Goal: Information Seeking & Learning: Learn about a topic

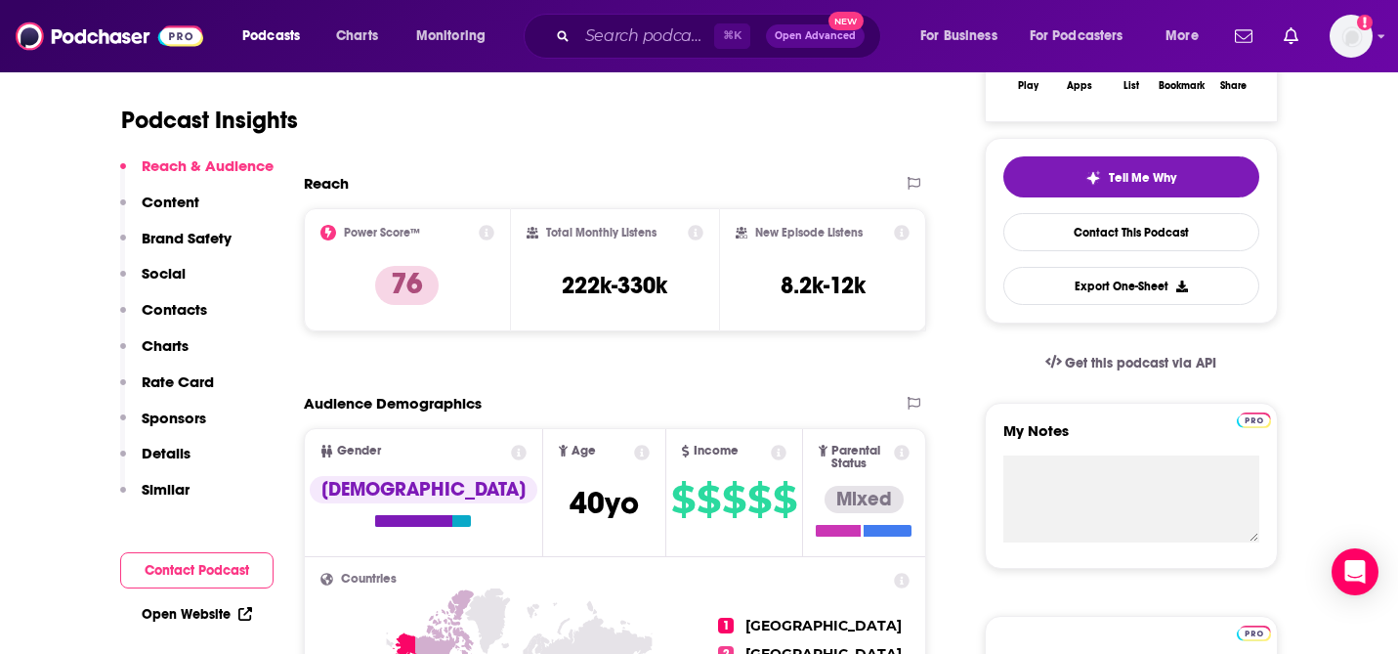
scroll to position [388, 0]
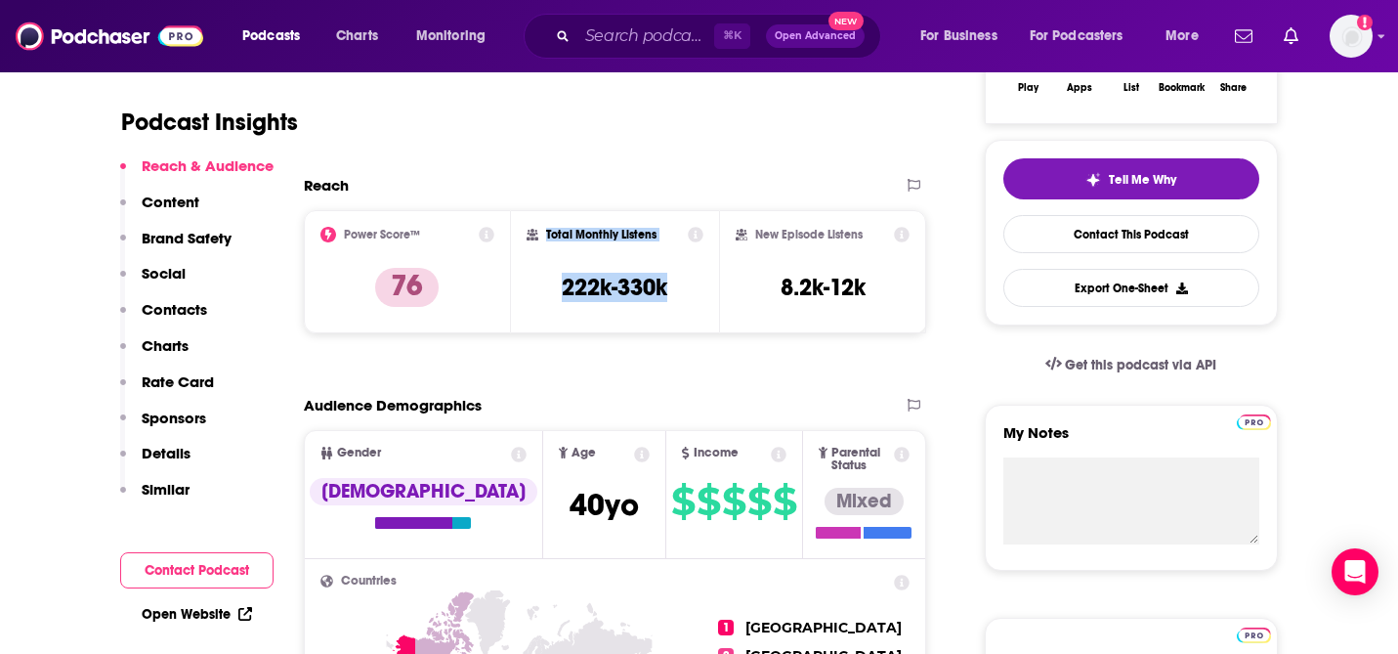
drag, startPoint x: 682, startPoint y: 292, endPoint x: 545, endPoint y: 230, distance: 150.4
click at [545, 230] on div "Total Monthly Listens 222k-330k" at bounding box center [615, 272] width 177 height 90
copy div "Total Monthly Listens 222k-330k"
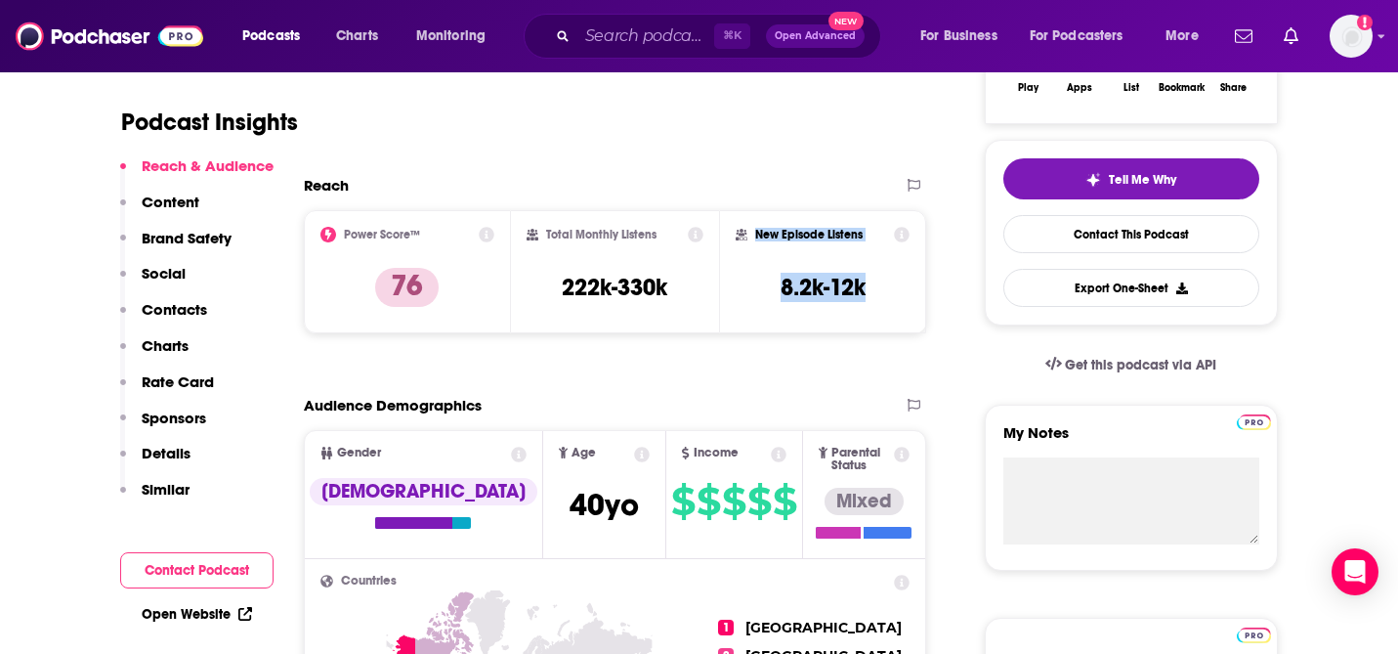
drag, startPoint x: 875, startPoint y: 296, endPoint x: 750, endPoint y: 223, distance: 144.9
click at [750, 223] on div "New Episode Listens 8.2k-12k" at bounding box center [823, 271] width 208 height 123
copy div "New Episode Listens 8.2k-12k"
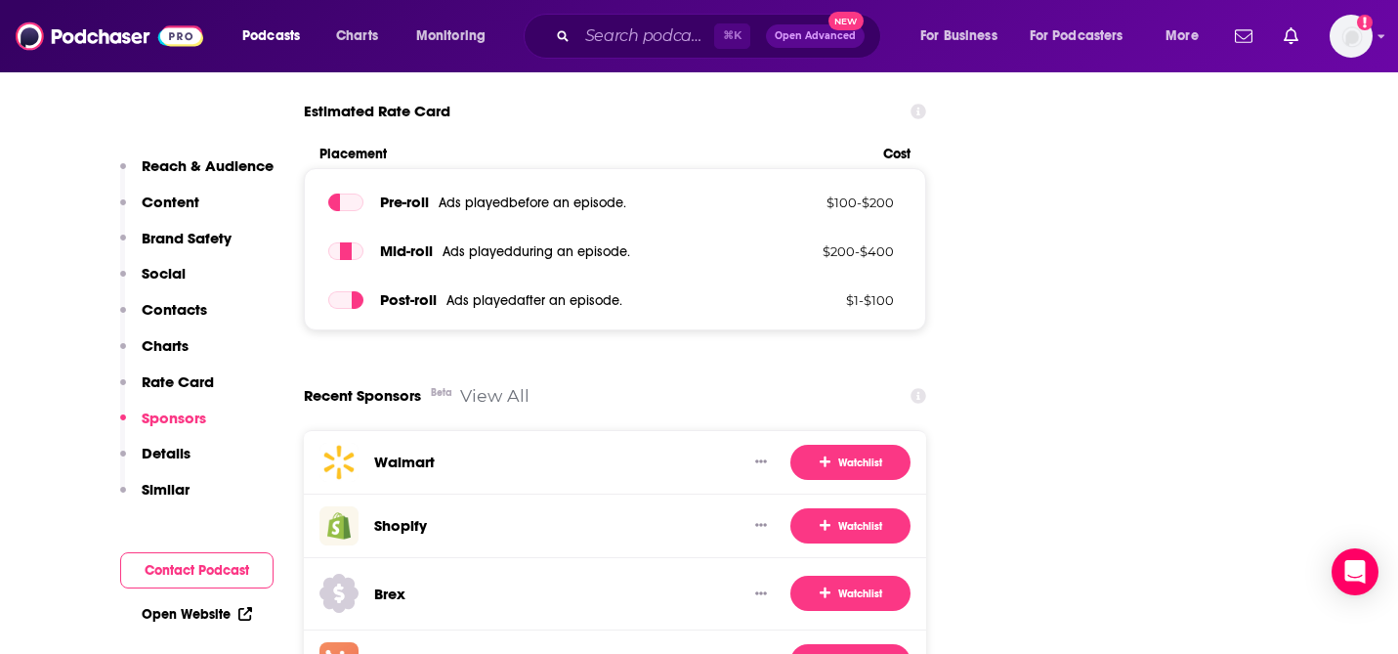
scroll to position [3486, 0]
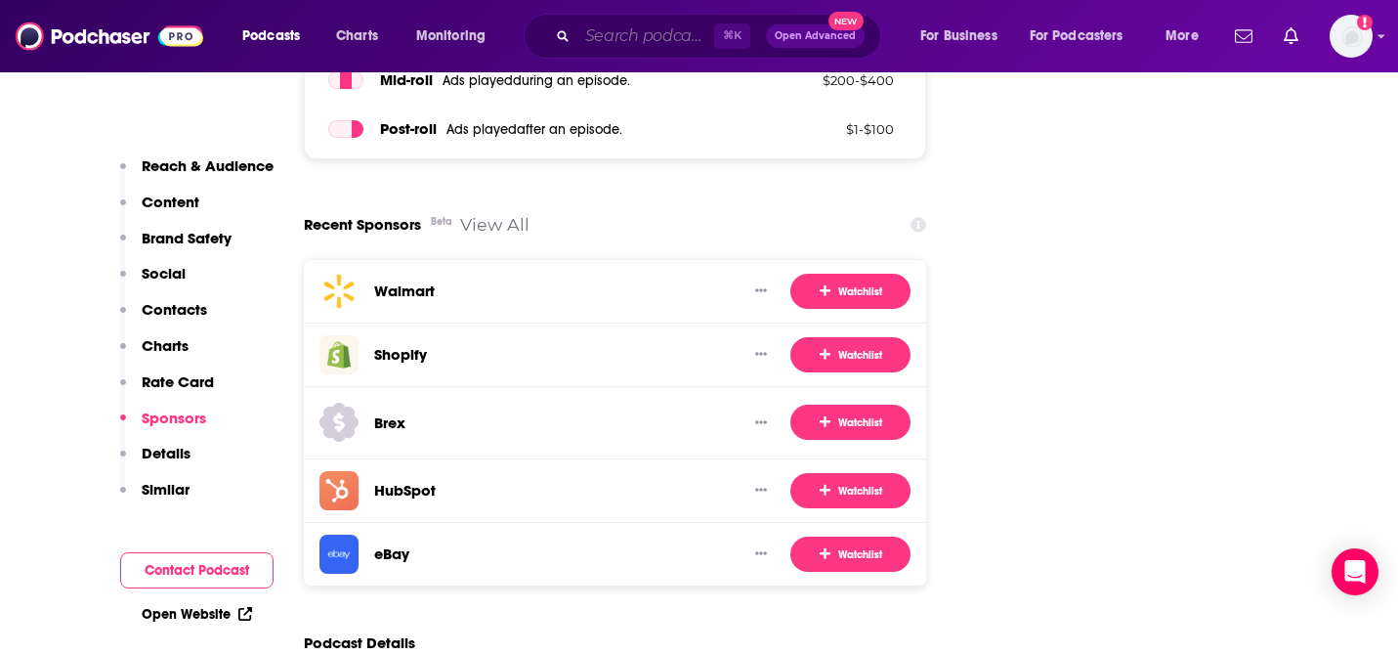
click at [629, 36] on input "Search podcasts, credits, & more..." at bounding box center [645, 36] width 137 height 31
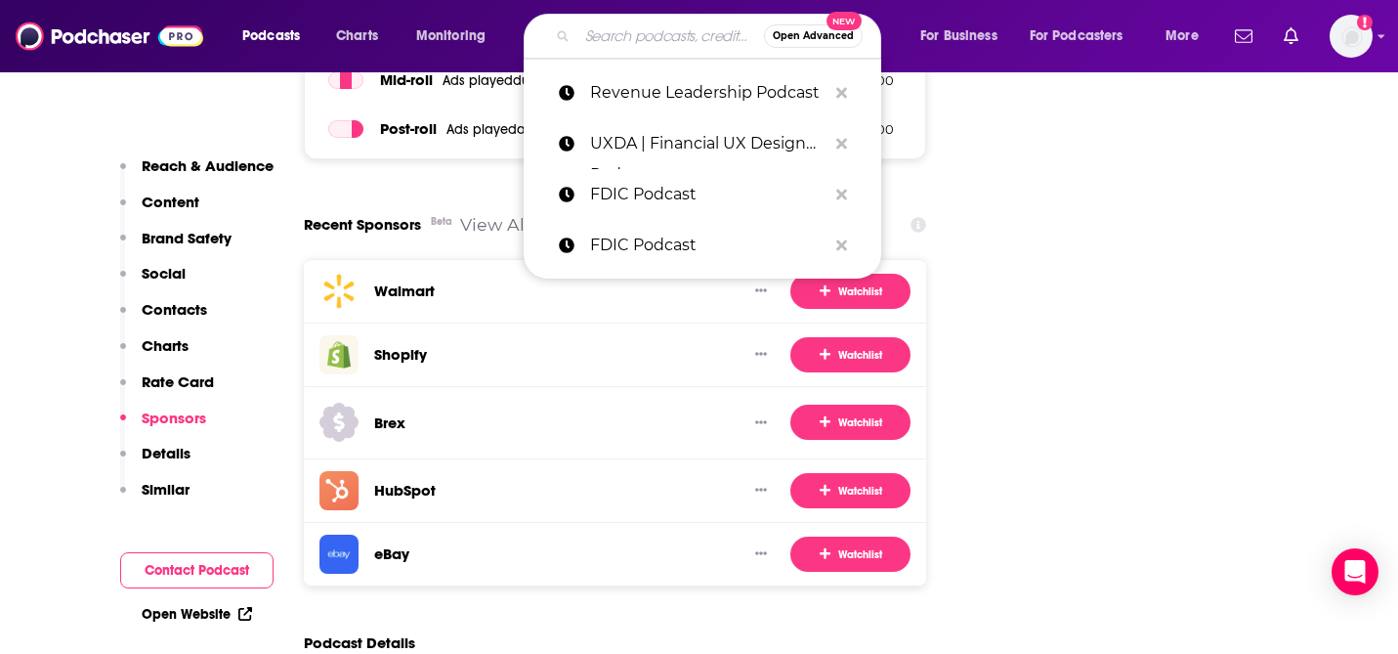
paste input "The Sourcery Lab"
type input "The Sourcery Lab"
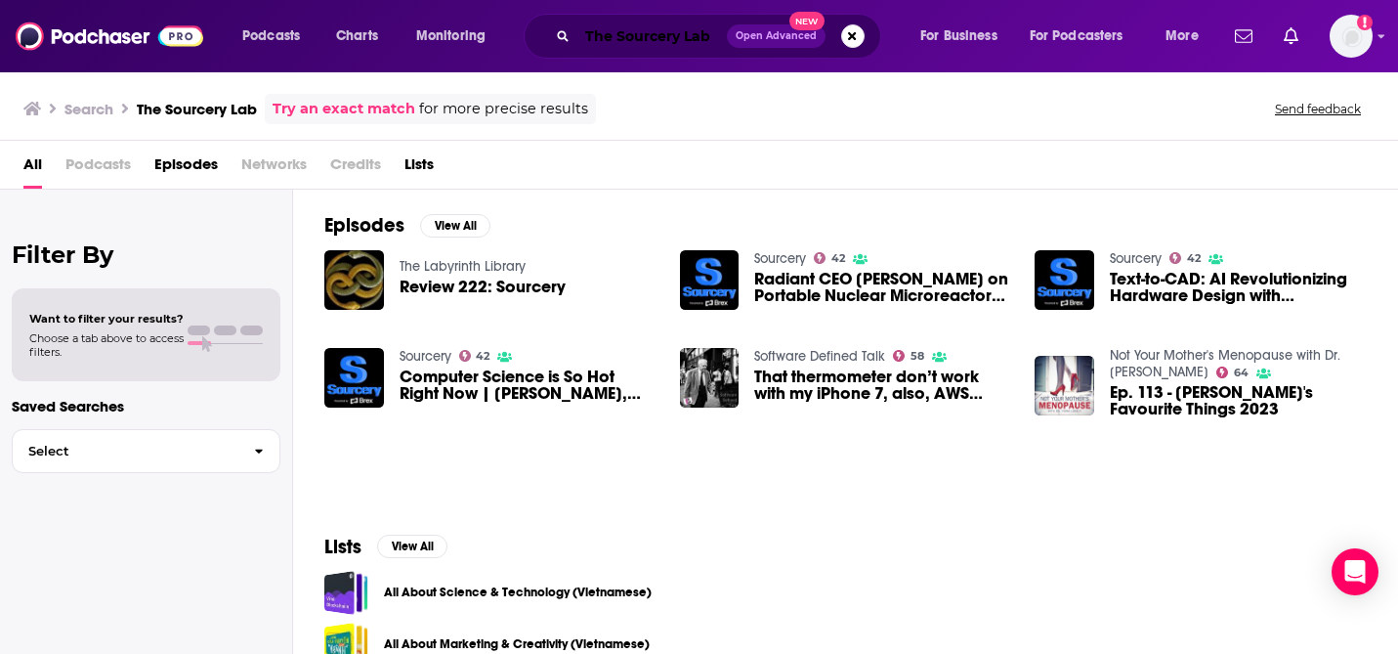
click at [624, 46] on input "The Sourcery Lab" at bounding box center [651, 36] width 149 height 31
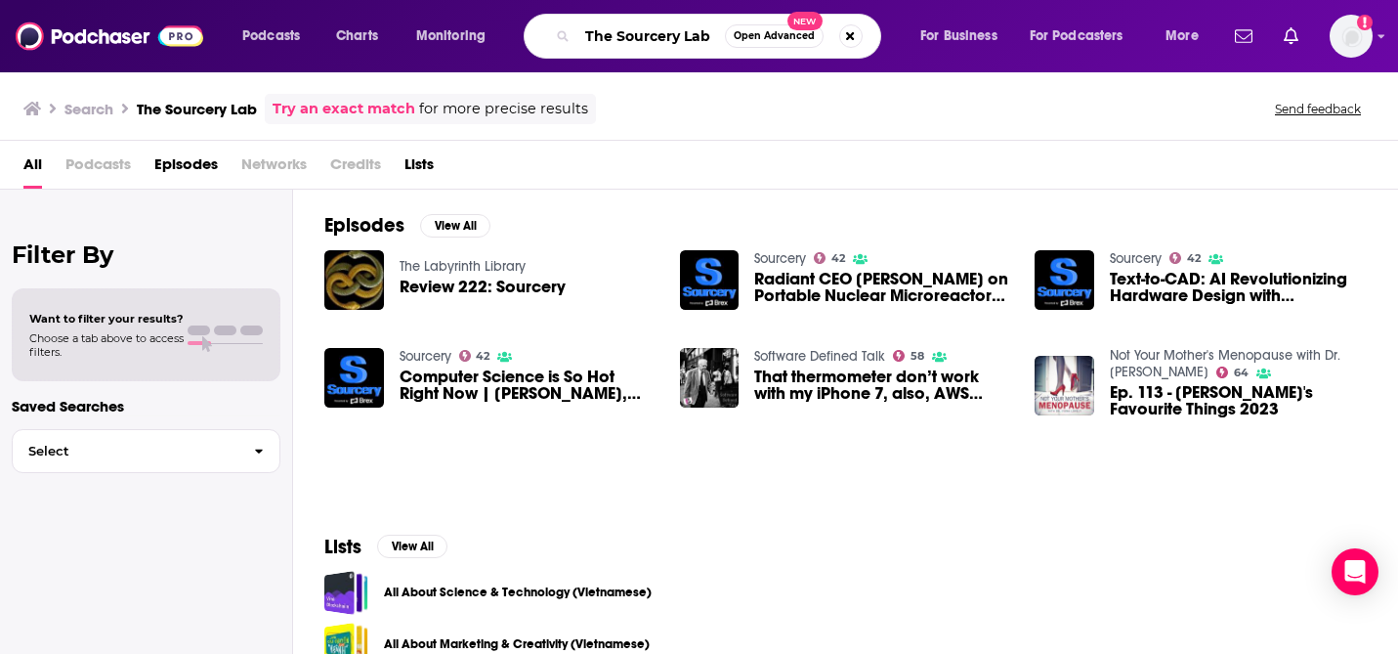
click at [624, 46] on input "The Sourcery Lab" at bounding box center [651, 36] width 148 height 31
paste input "Sourcery"
type input "Sourcery"
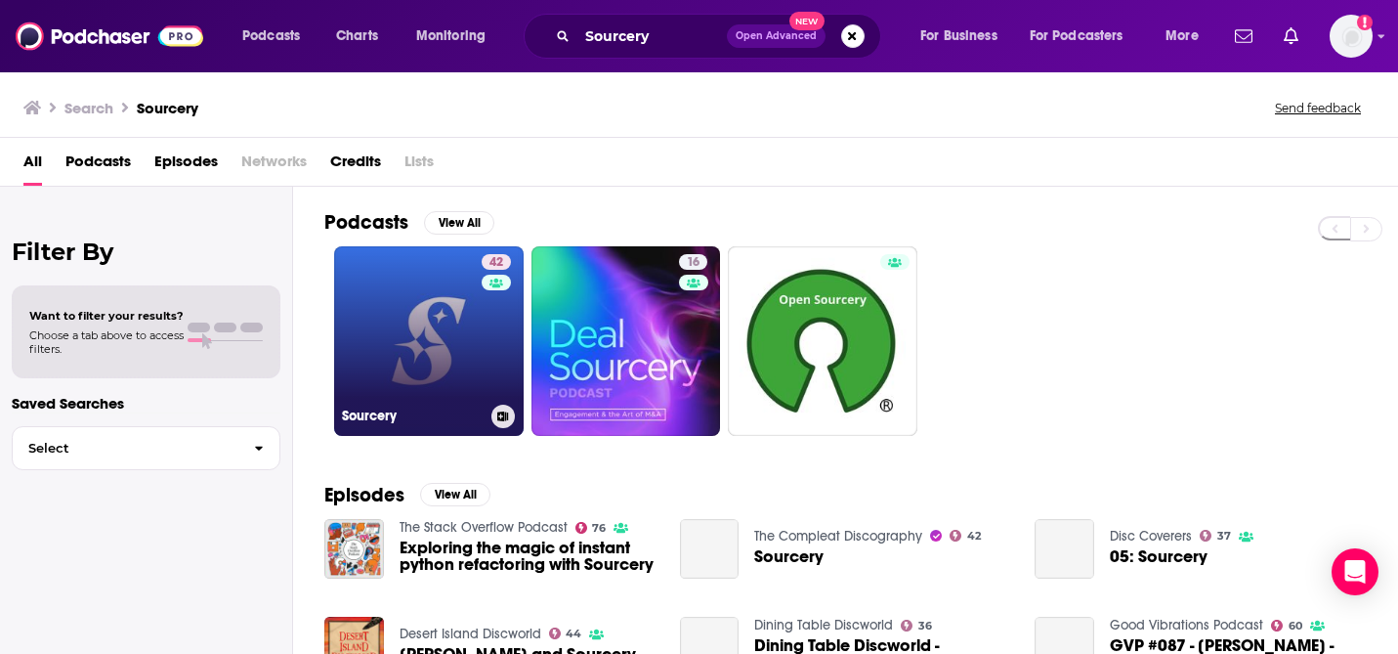
click at [426, 368] on link "42 Sourcery" at bounding box center [429, 341] width 190 height 190
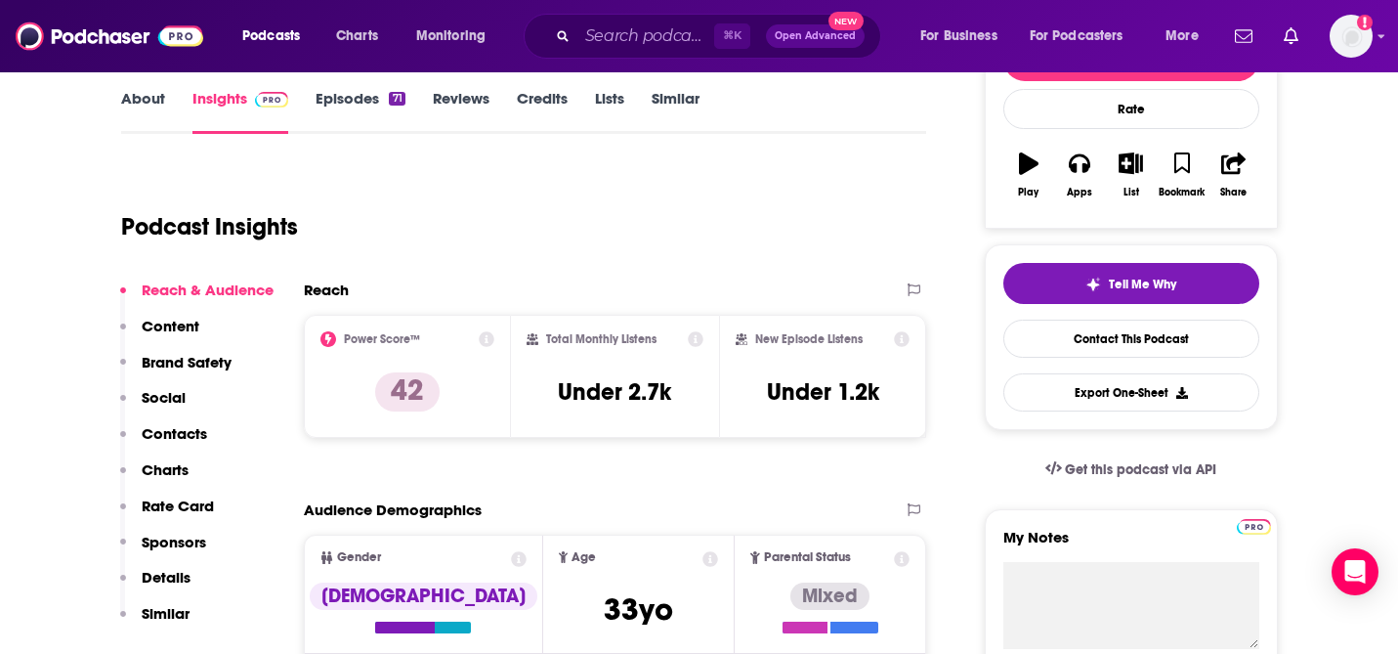
scroll to position [331, 0]
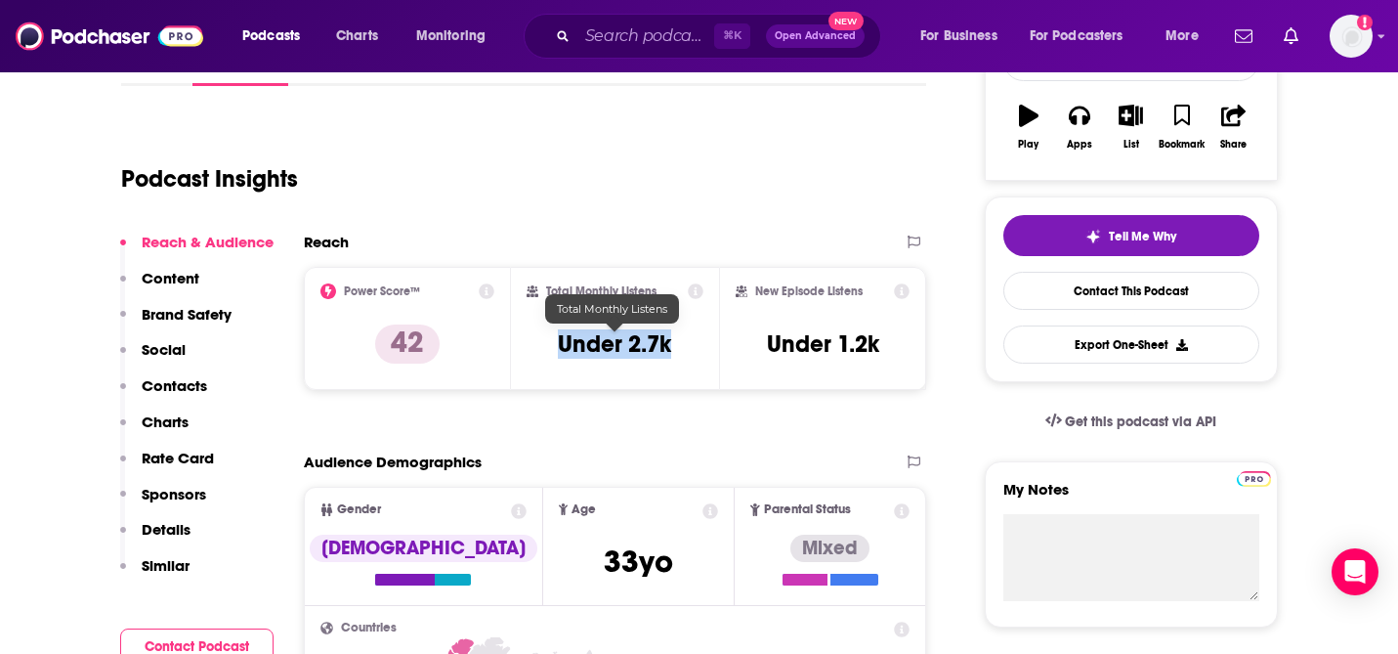
drag, startPoint x: 551, startPoint y: 339, endPoint x: 684, endPoint y: 343, distance: 132.9
click at [684, 343] on div "Total Monthly Listens Under 2.7k" at bounding box center [615, 328] width 177 height 90
copy h3 "Under 2.7k"
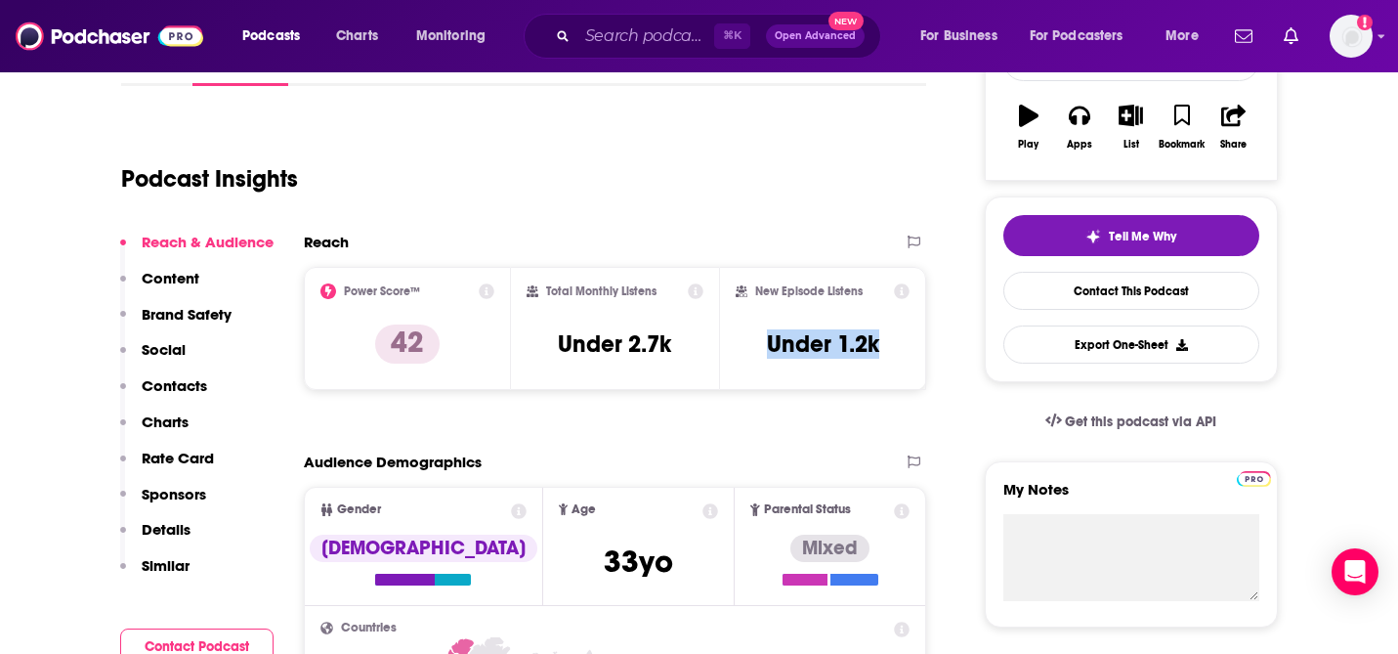
drag, startPoint x: 764, startPoint y: 345, endPoint x: 907, endPoint y: 345, distance: 142.6
click at [907, 345] on div "New Episode Listens Under 1.2k" at bounding box center [823, 328] width 175 height 90
copy h3 "Under 1.2k"
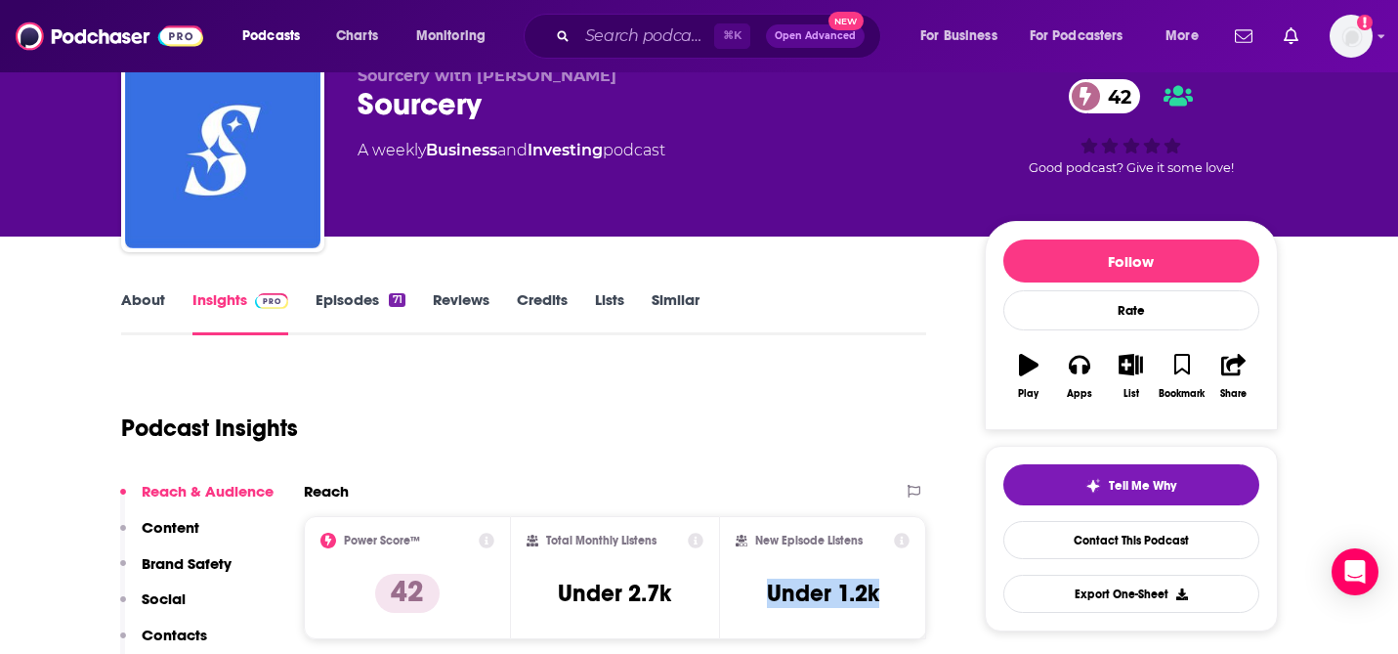
scroll to position [83, 0]
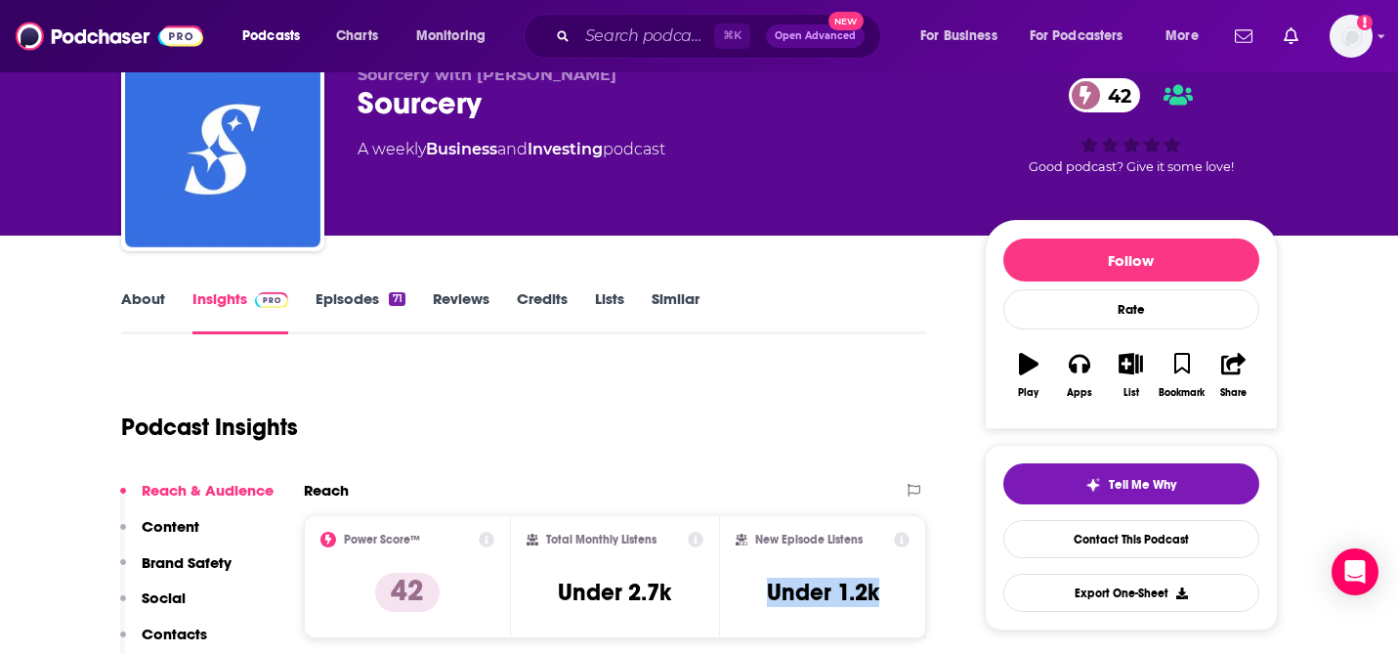
click at [174, 527] on p "Content" at bounding box center [171, 526] width 58 height 19
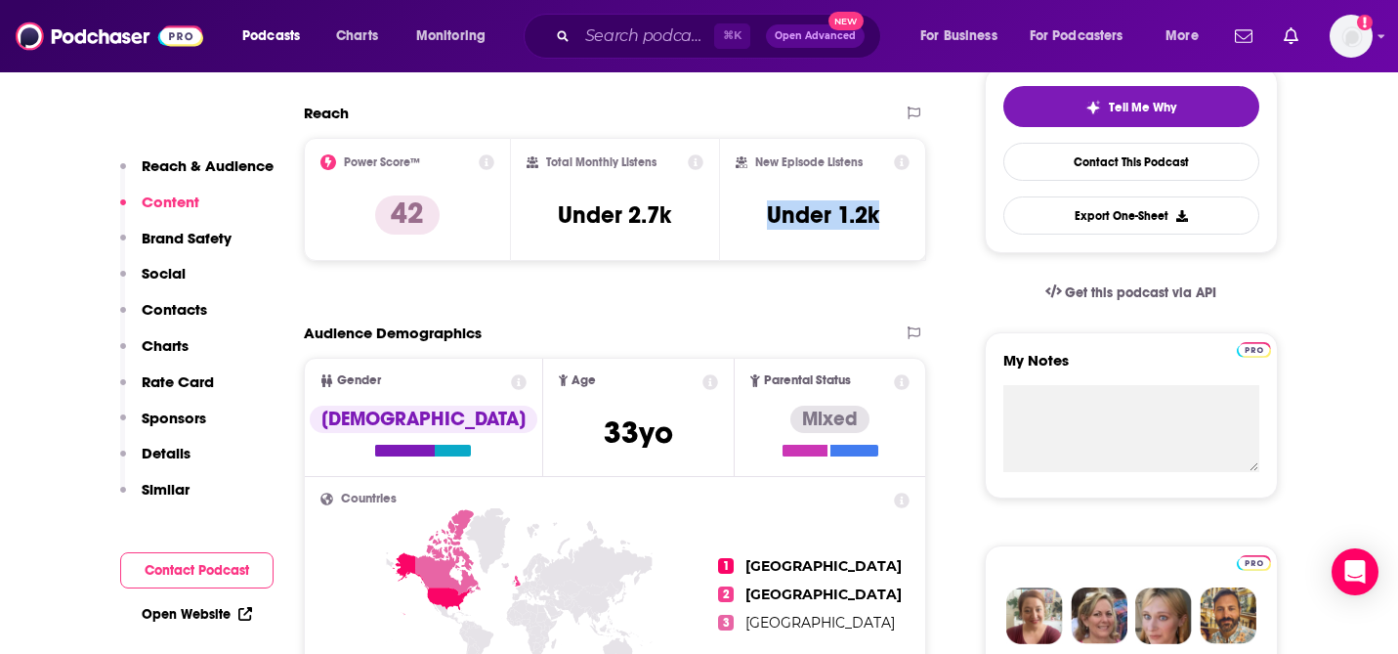
scroll to position [0, 0]
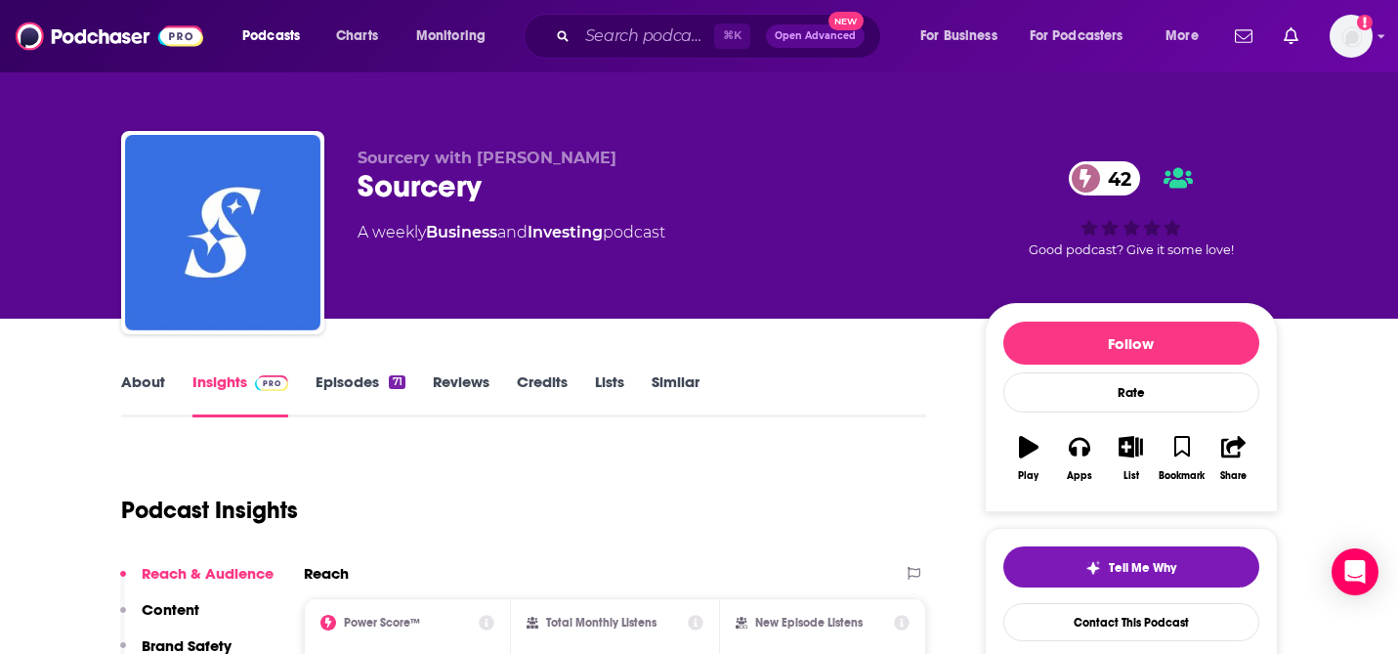
click at [320, 393] on link "Episodes 71" at bounding box center [360, 394] width 89 height 45
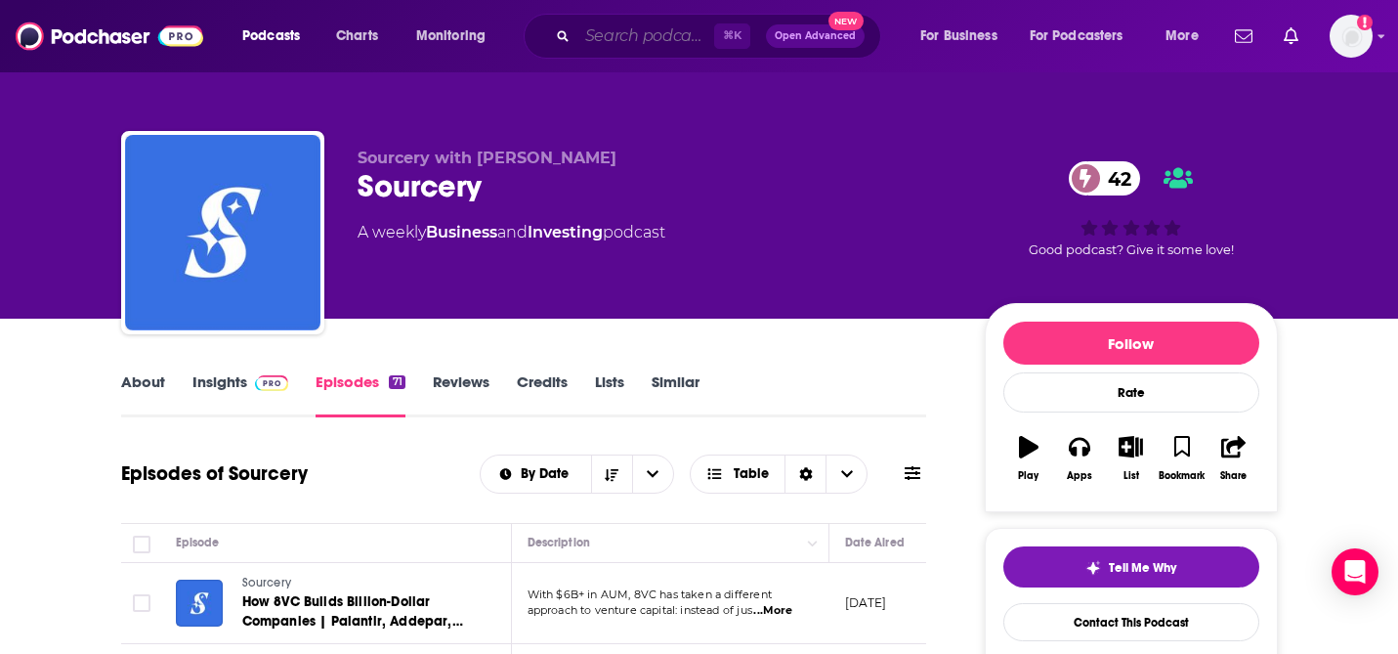
click at [650, 25] on input "Search podcasts, credits, & more..." at bounding box center [645, 36] width 137 height 31
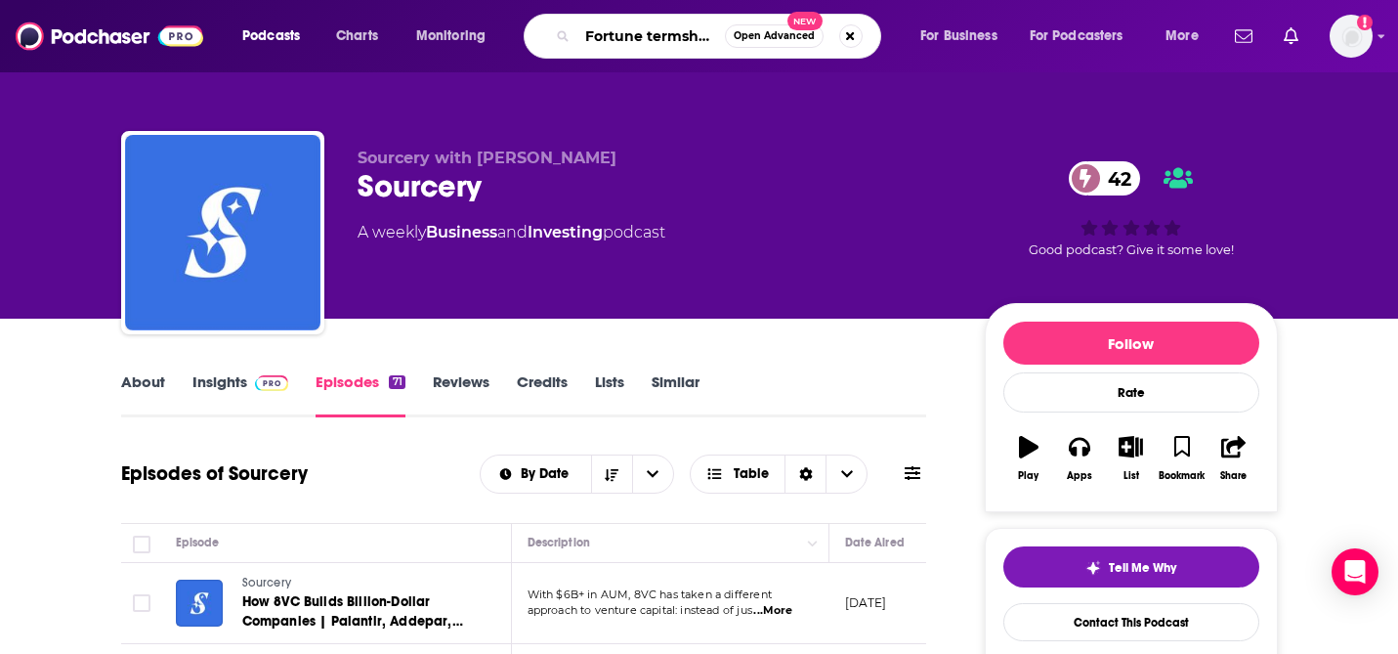
type input "Fortune termsheet"
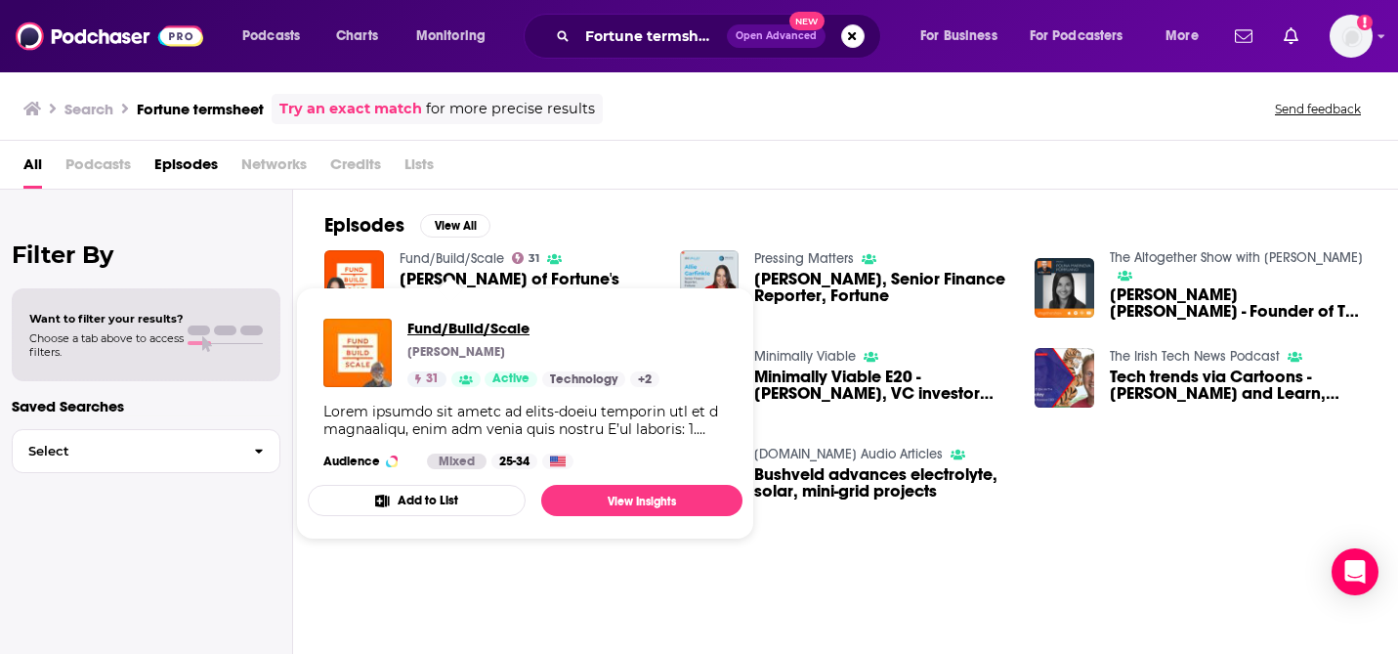
click at [439, 326] on span "Fund/Build/Scale" at bounding box center [533, 328] width 252 height 19
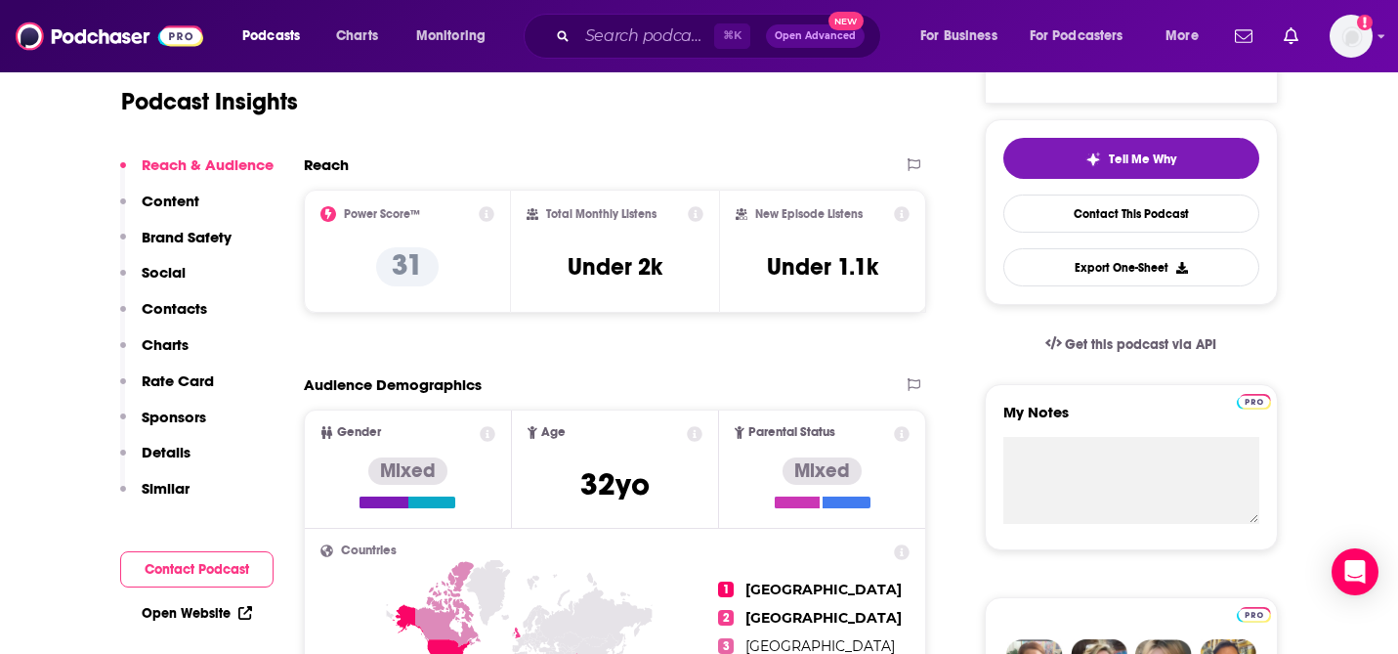
scroll to position [442, 0]
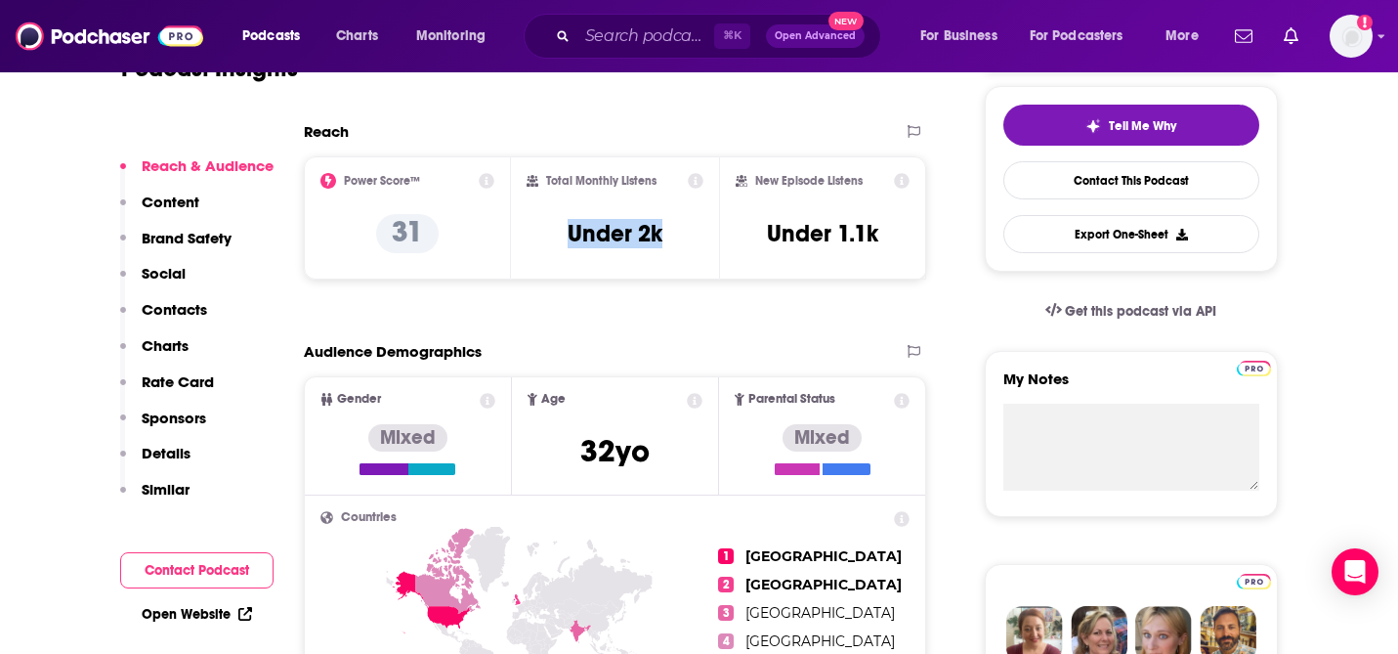
drag, startPoint x: 555, startPoint y: 229, endPoint x: 679, endPoint y: 230, distance: 124.1
click at [679, 230] on div "Total Monthly Listens Under 2k" at bounding box center [615, 218] width 177 height 90
copy h3 "Under 2k"
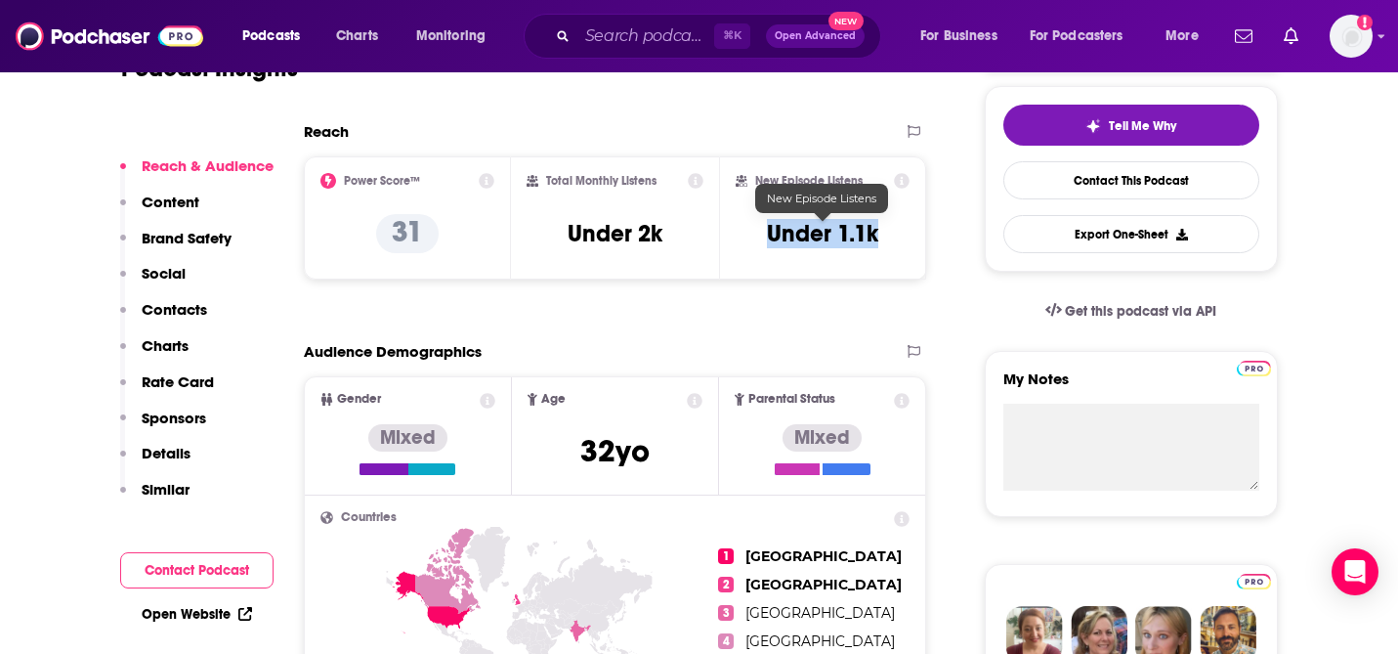
drag, startPoint x: 766, startPoint y: 236, endPoint x: 895, endPoint y: 236, distance: 129.0
click at [895, 236] on div "New Episode Listens Under 1.1k" at bounding box center [823, 218] width 175 height 90
copy h3 "Under 1.1k"
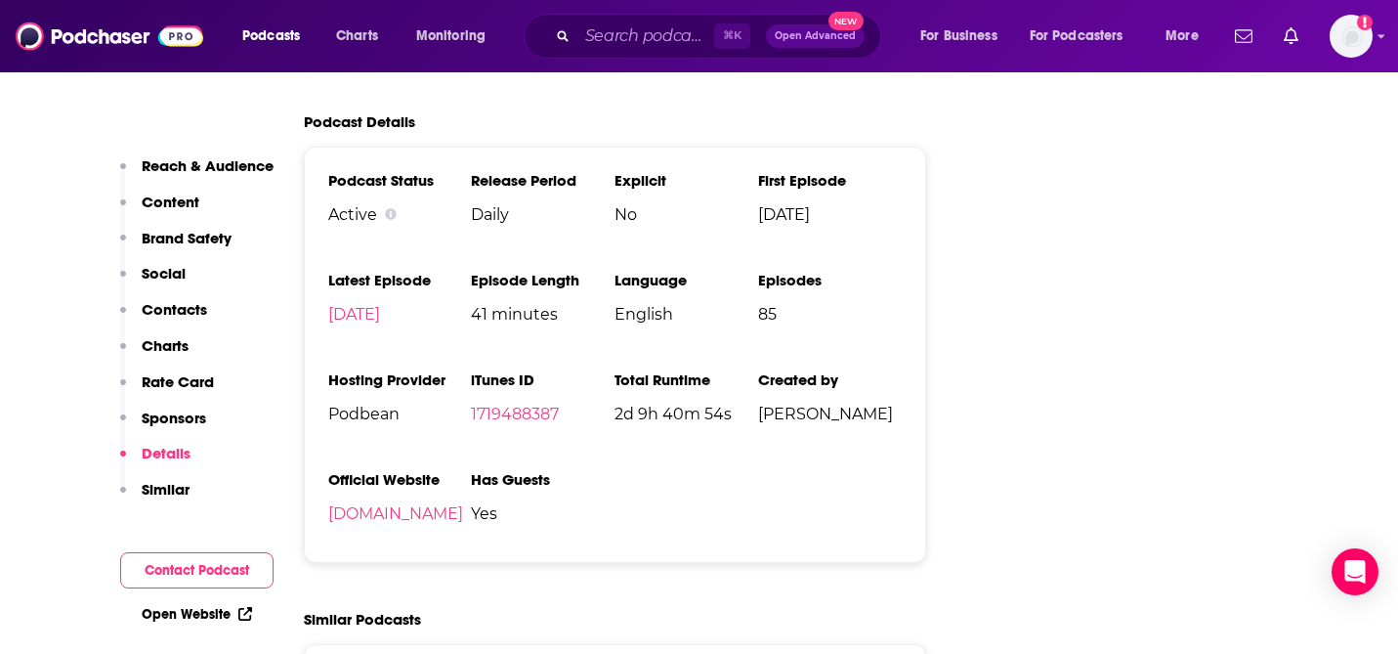
scroll to position [2535, 0]
drag, startPoint x: 463, startPoint y: 276, endPoint x: 566, endPoint y: 301, distance: 105.5
click at [566, 301] on ul "Podcast Status Active Release Period Daily Explicit No First Episode [DATE] Lat…" at bounding box center [615, 355] width 574 height 367
click at [560, 324] on span "41 minutes" at bounding box center [543, 315] width 144 height 19
drag, startPoint x: 560, startPoint y: 325, endPoint x: 479, endPoint y: 286, distance: 90.0
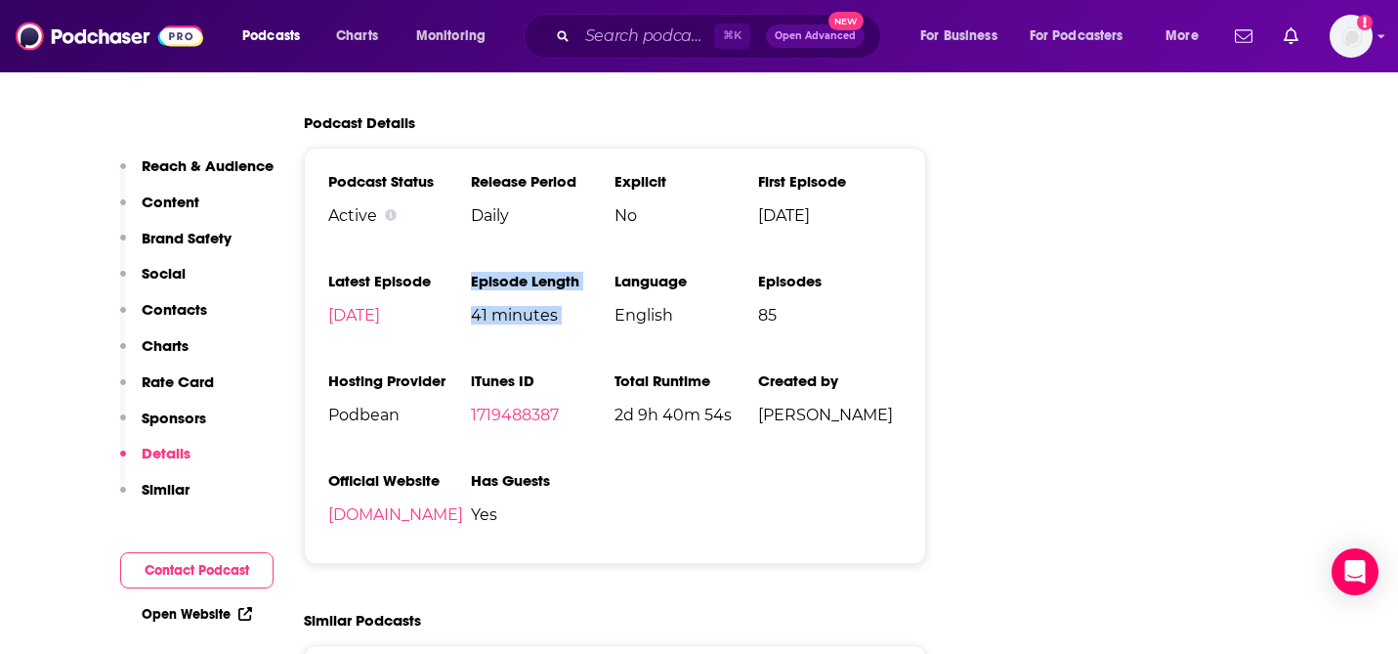
click at [479, 286] on li "Episode Length 41 minutes" at bounding box center [543, 306] width 144 height 68
copy li "Episode Length 41 minutes"
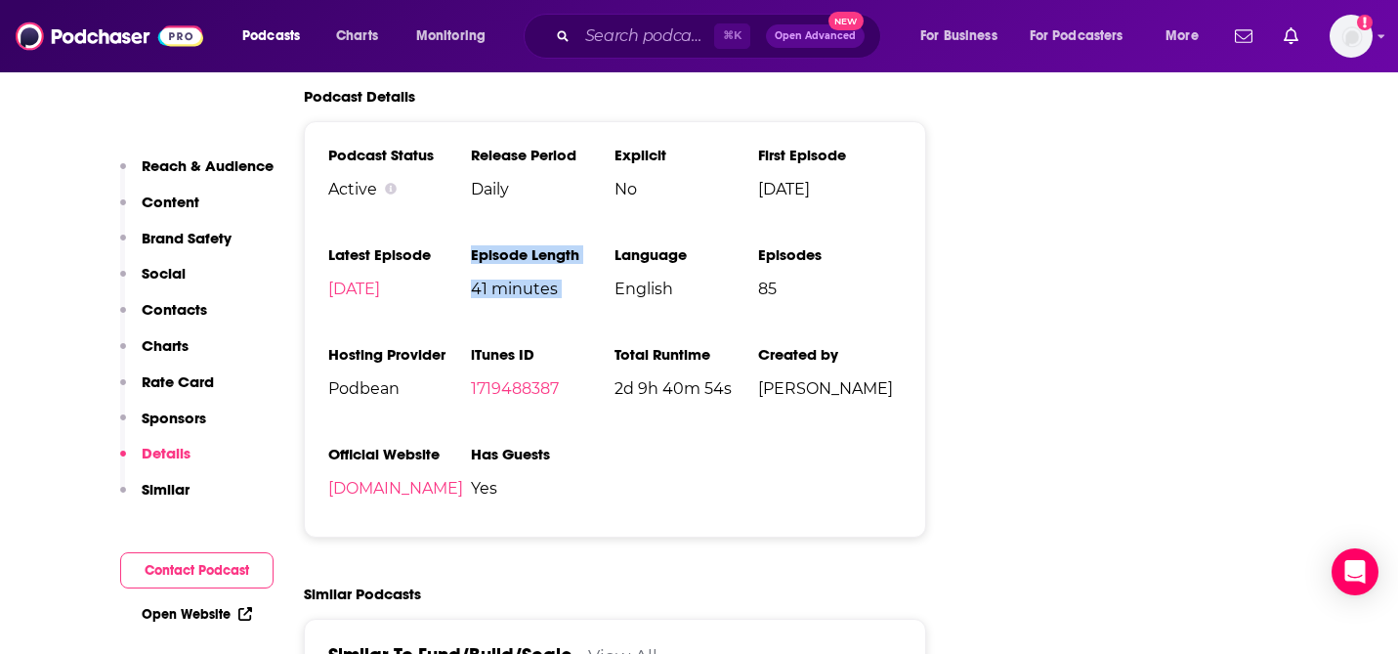
scroll to position [2565, 0]
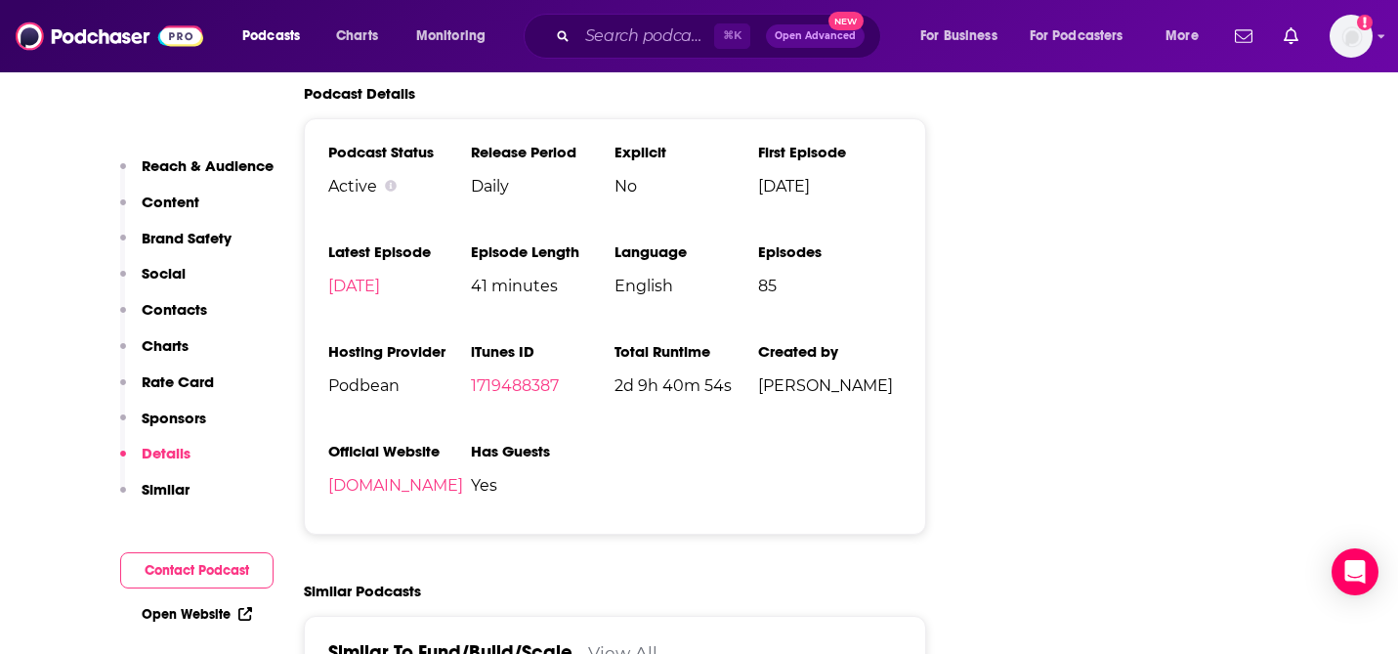
click at [777, 392] on span "[PERSON_NAME]" at bounding box center [830, 385] width 144 height 19
drag, startPoint x: 777, startPoint y: 392, endPoint x: 864, endPoint y: 392, distance: 87.0
click at [864, 392] on span "[PERSON_NAME]" at bounding box center [830, 385] width 144 height 19
copy span "[PERSON_NAME]"
copy link "[DOMAIN_NAME]"
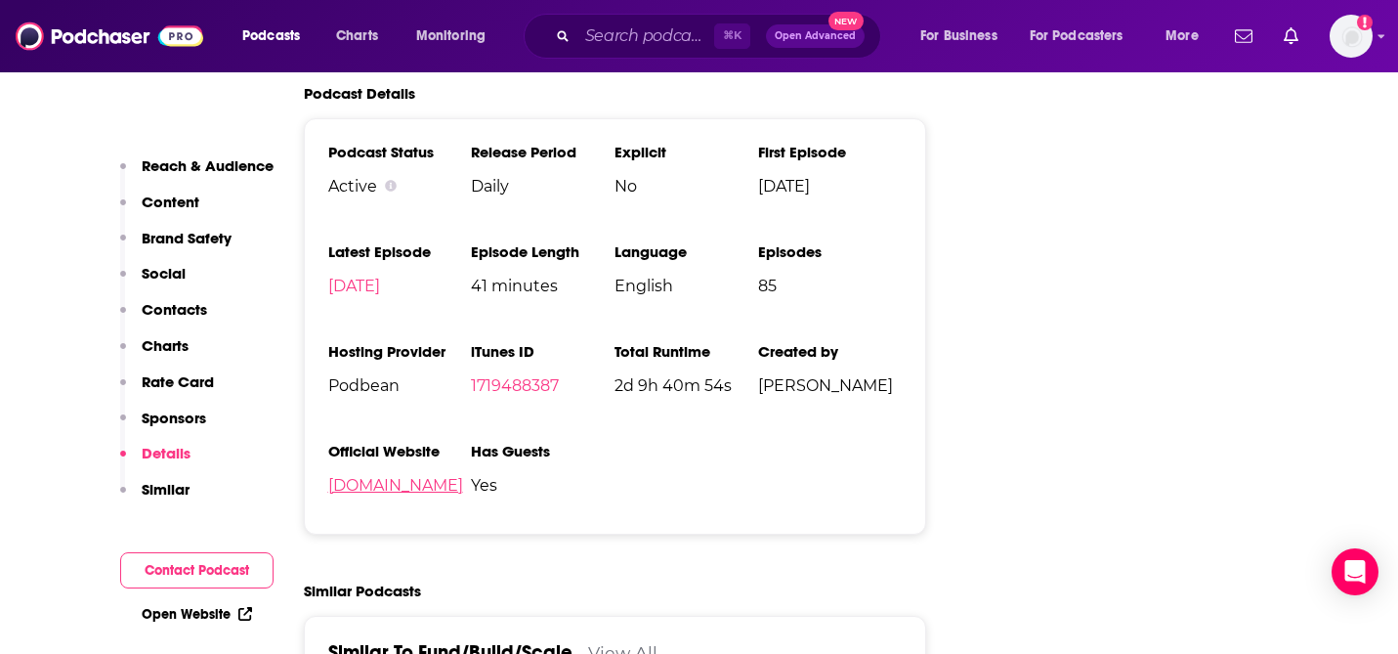
drag, startPoint x: 319, startPoint y: 491, endPoint x: 551, endPoint y: 498, distance: 232.6
click at [551, 498] on div "Podcast Status Active Release Period Daily Explicit No First Episode [DATE] Lat…" at bounding box center [615, 326] width 623 height 416
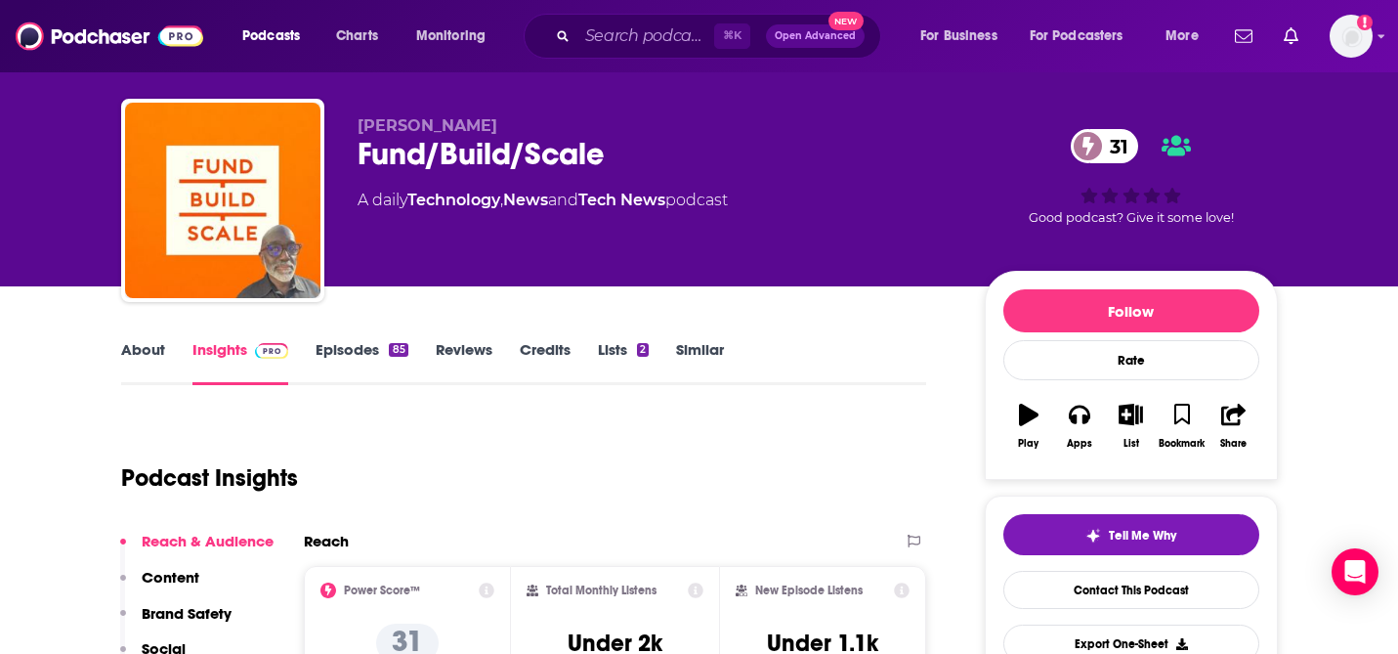
scroll to position [0, 0]
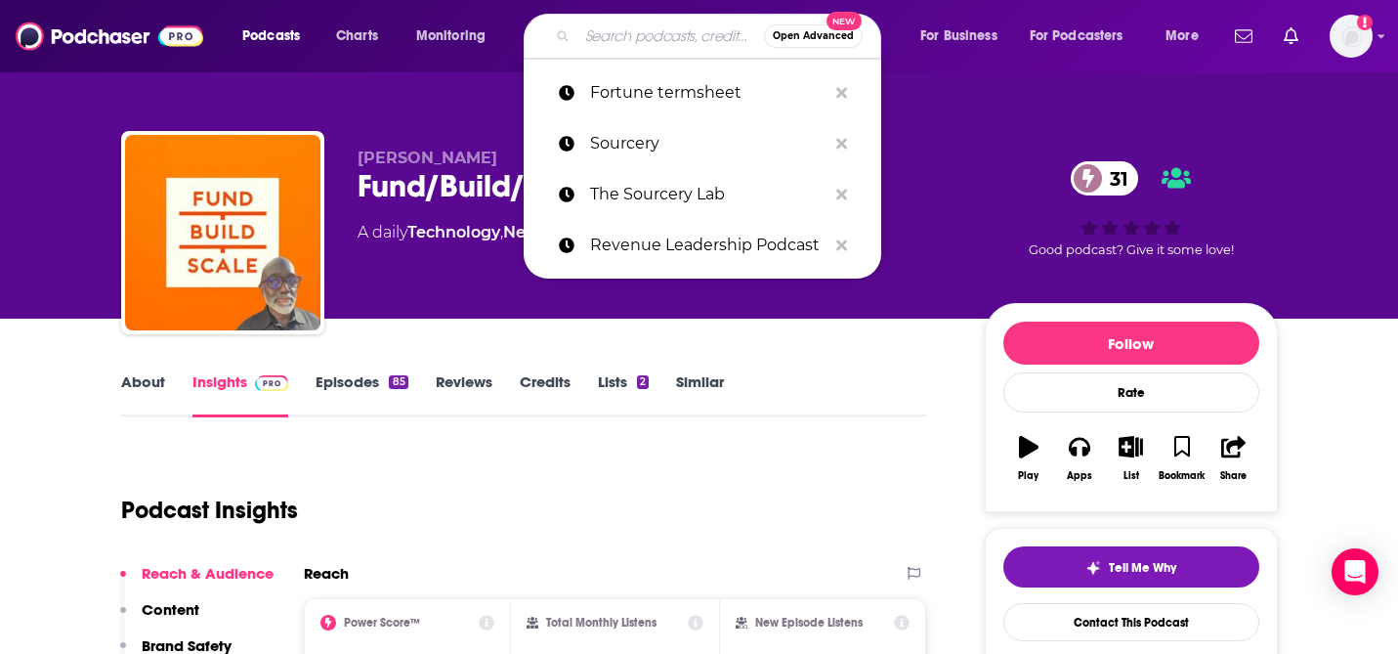
click at [595, 35] on input "Search podcasts, credits, & more..." at bounding box center [670, 36] width 187 height 31
paste input "Invest like the Best"
type input "Invest like the Best"
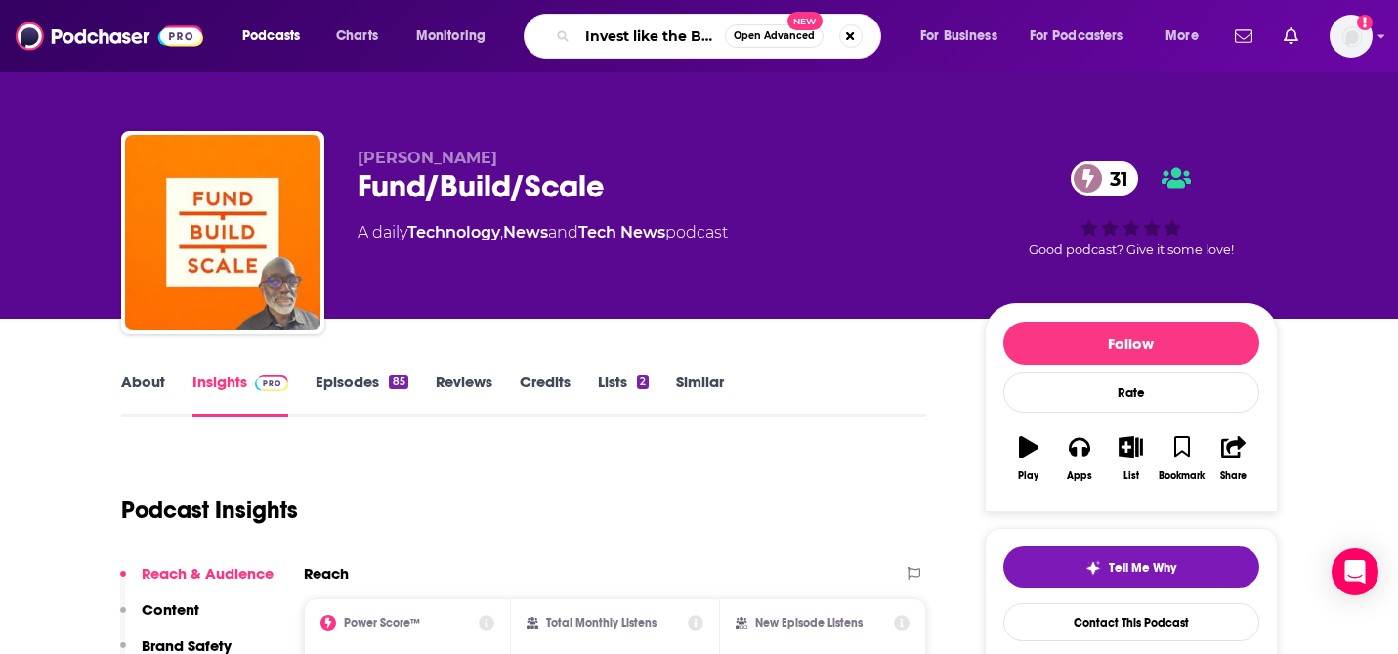
scroll to position [0, 7]
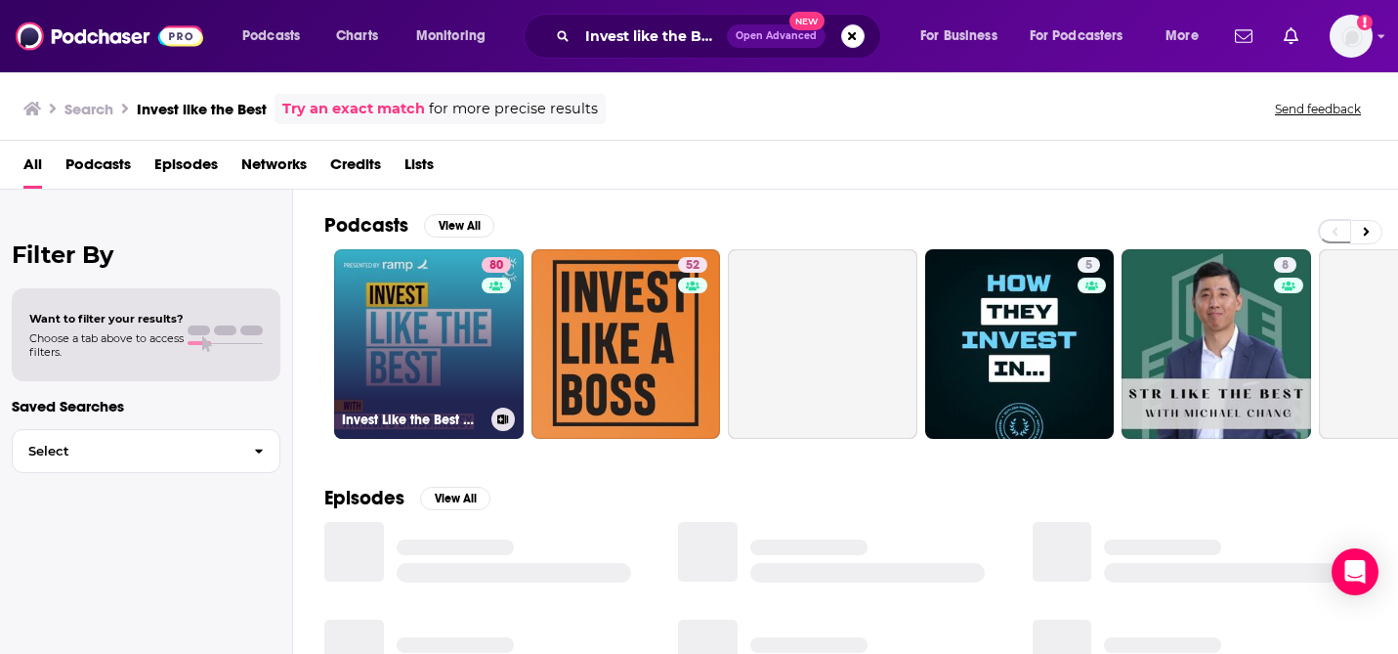
click at [438, 329] on link "80 Invest Like the Best with [PERSON_NAME]" at bounding box center [429, 344] width 190 height 190
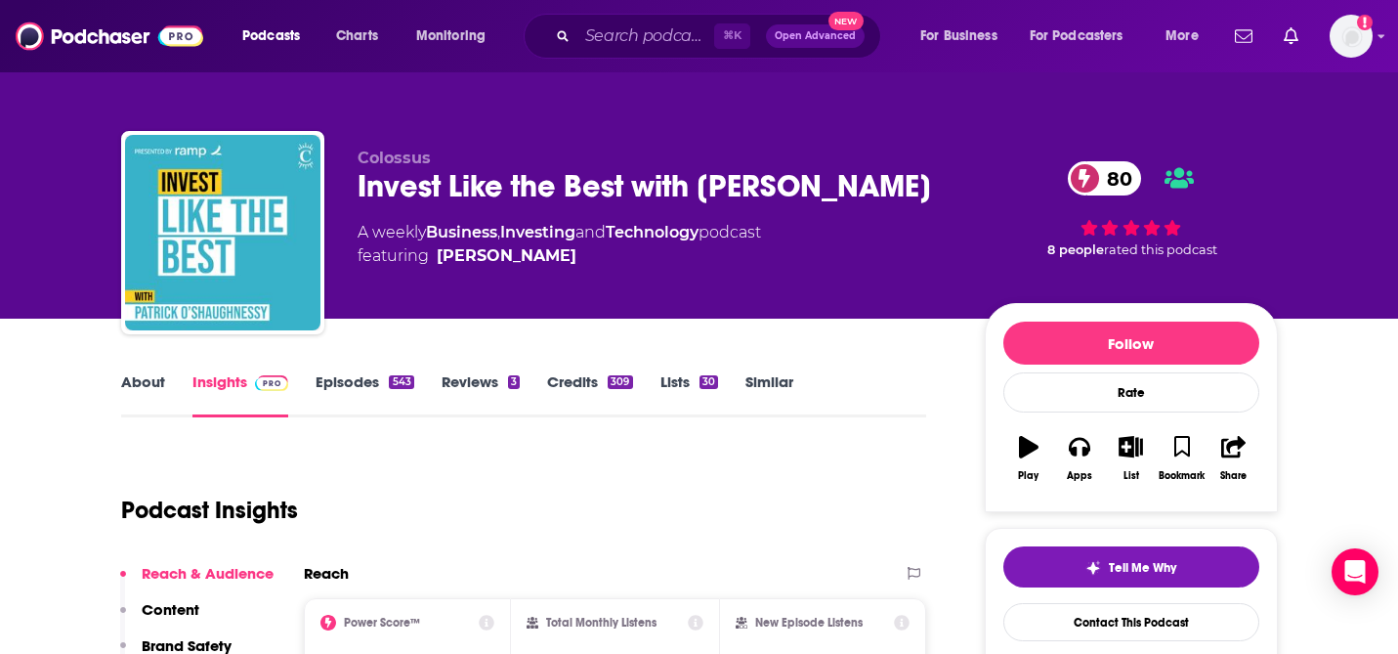
click at [398, 187] on div "Invest Like the Best with [PERSON_NAME] 80" at bounding box center [656, 186] width 596 height 38
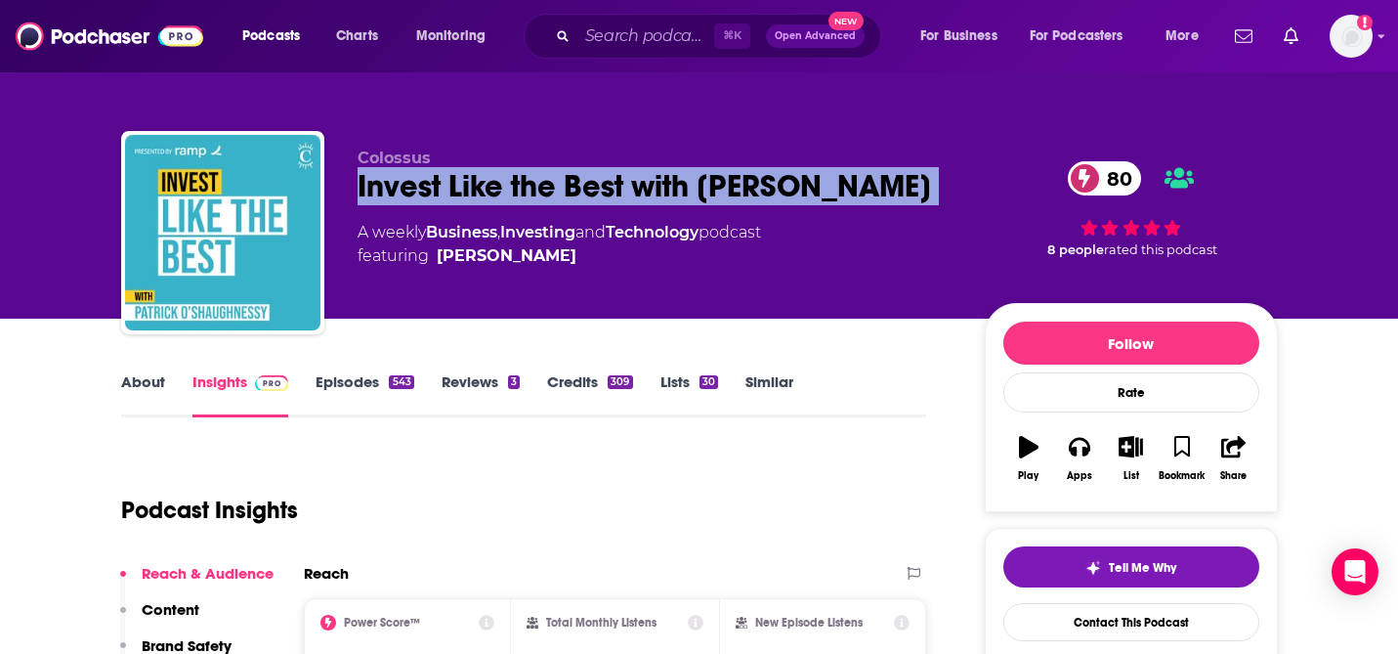
click at [398, 187] on div "Invest Like the Best with [PERSON_NAME] 80" at bounding box center [656, 186] width 596 height 38
copy div "Invest Like the Best with [PERSON_NAME] 80"
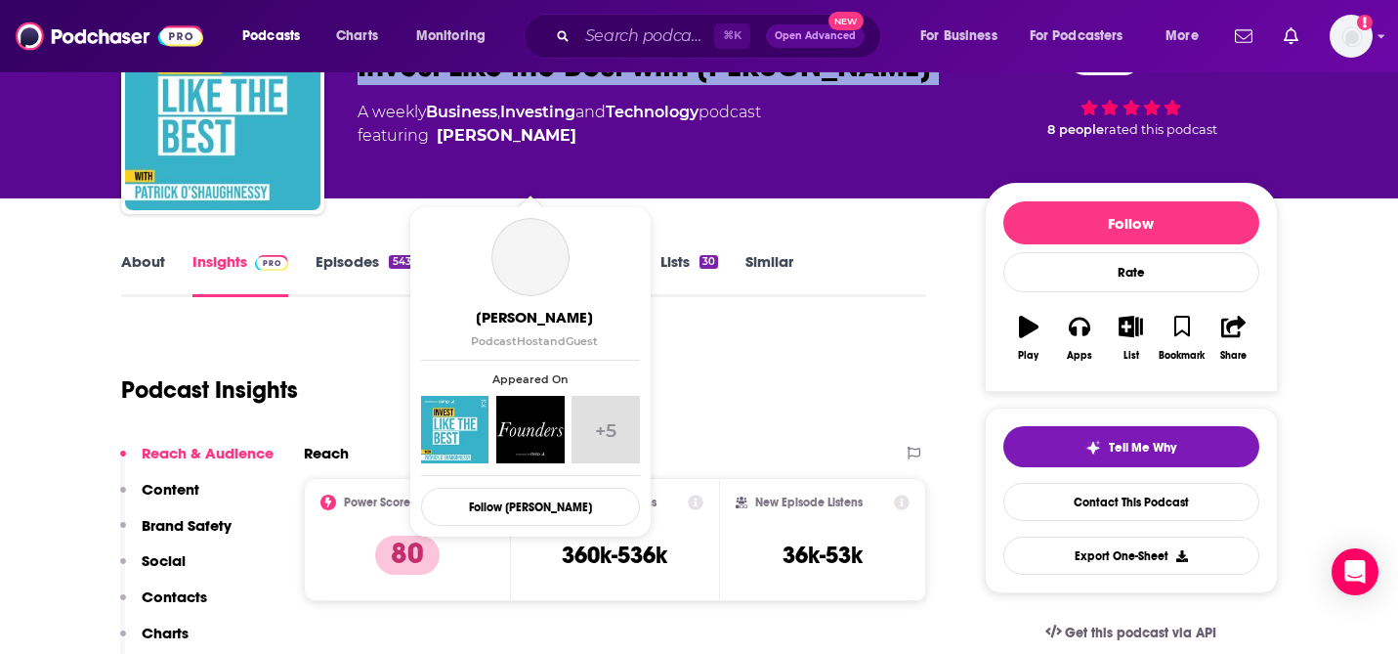
scroll to position [125, 0]
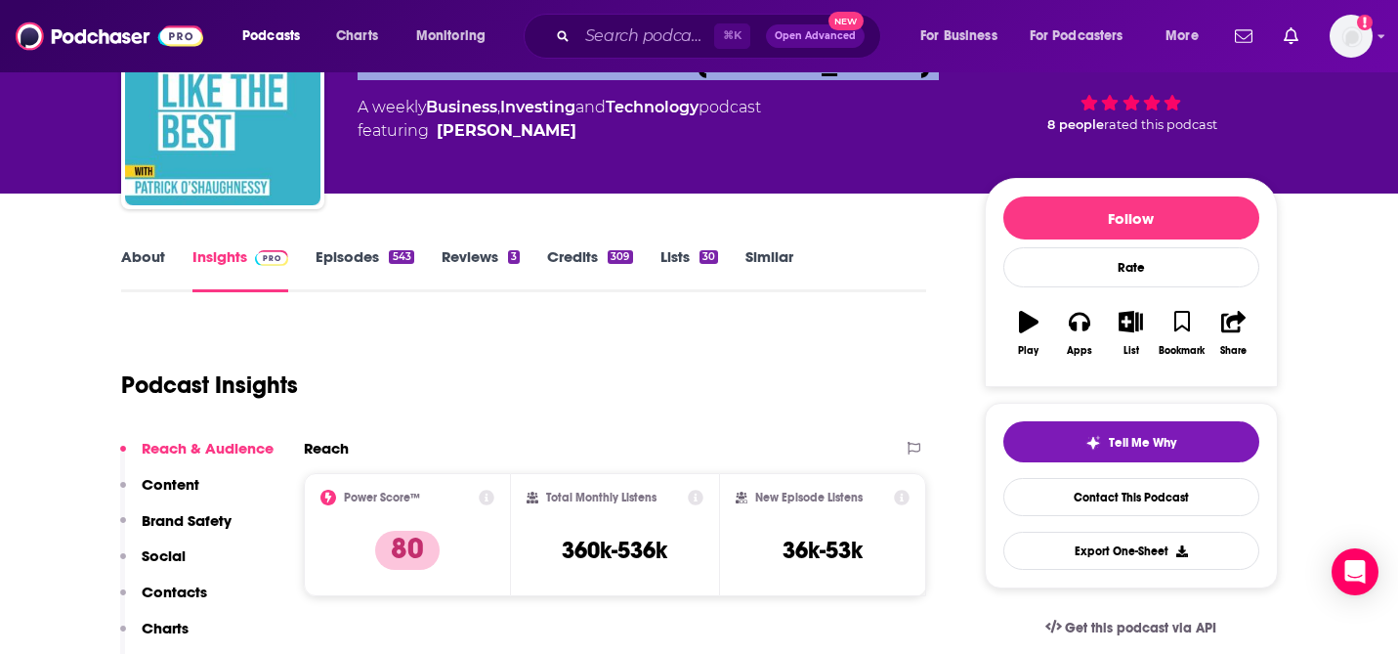
click at [255, 252] on img at bounding box center [272, 258] width 34 height 16
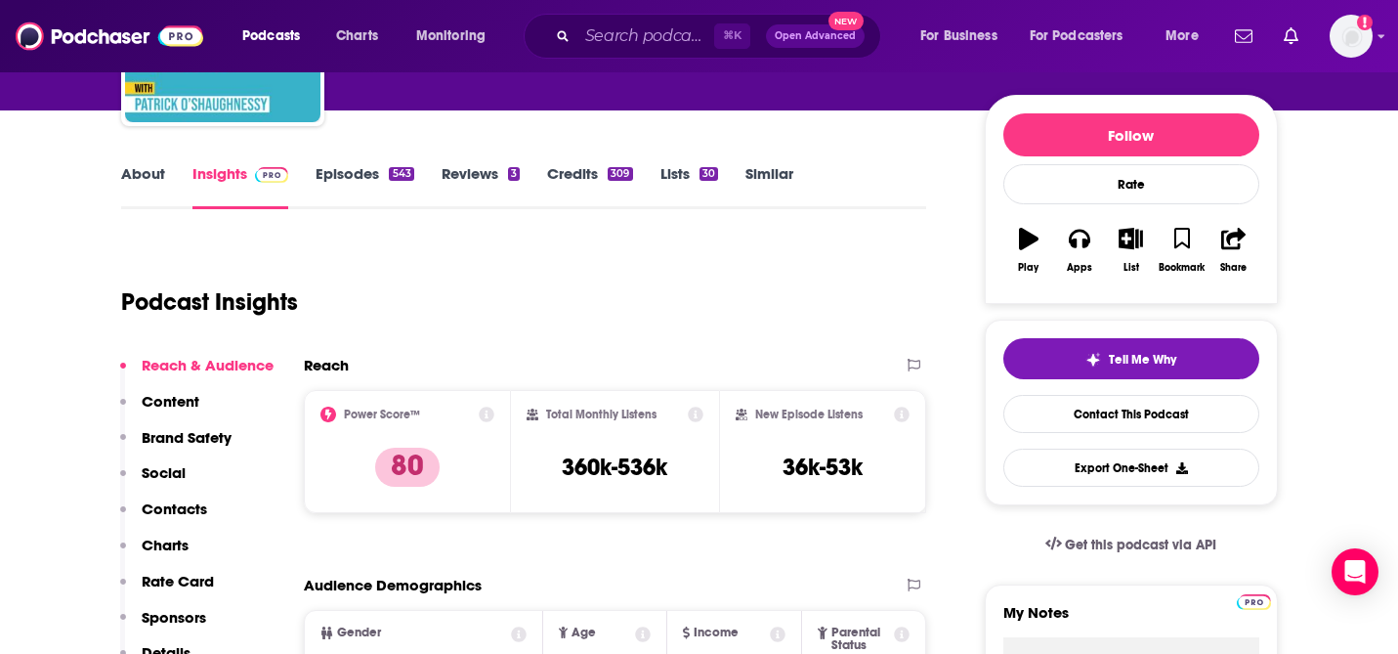
scroll to position [314, 0]
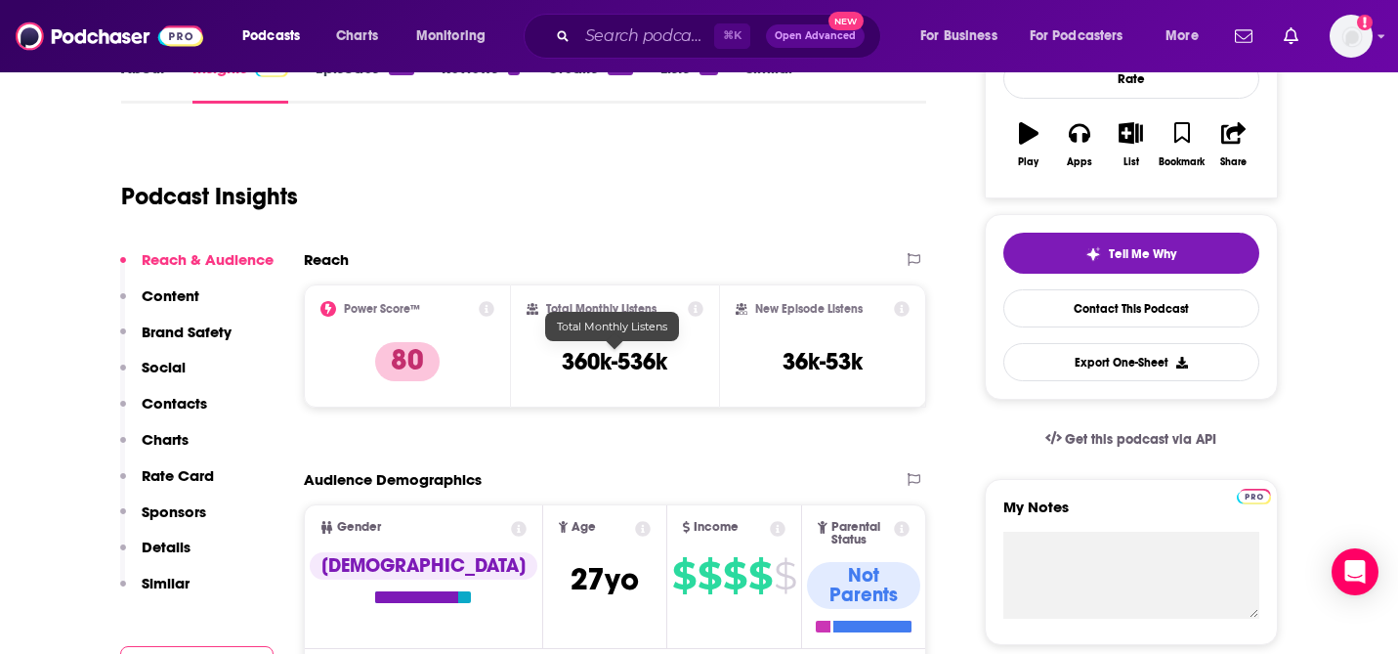
click at [581, 365] on h3 "360k-536k" at bounding box center [615, 361] width 106 height 29
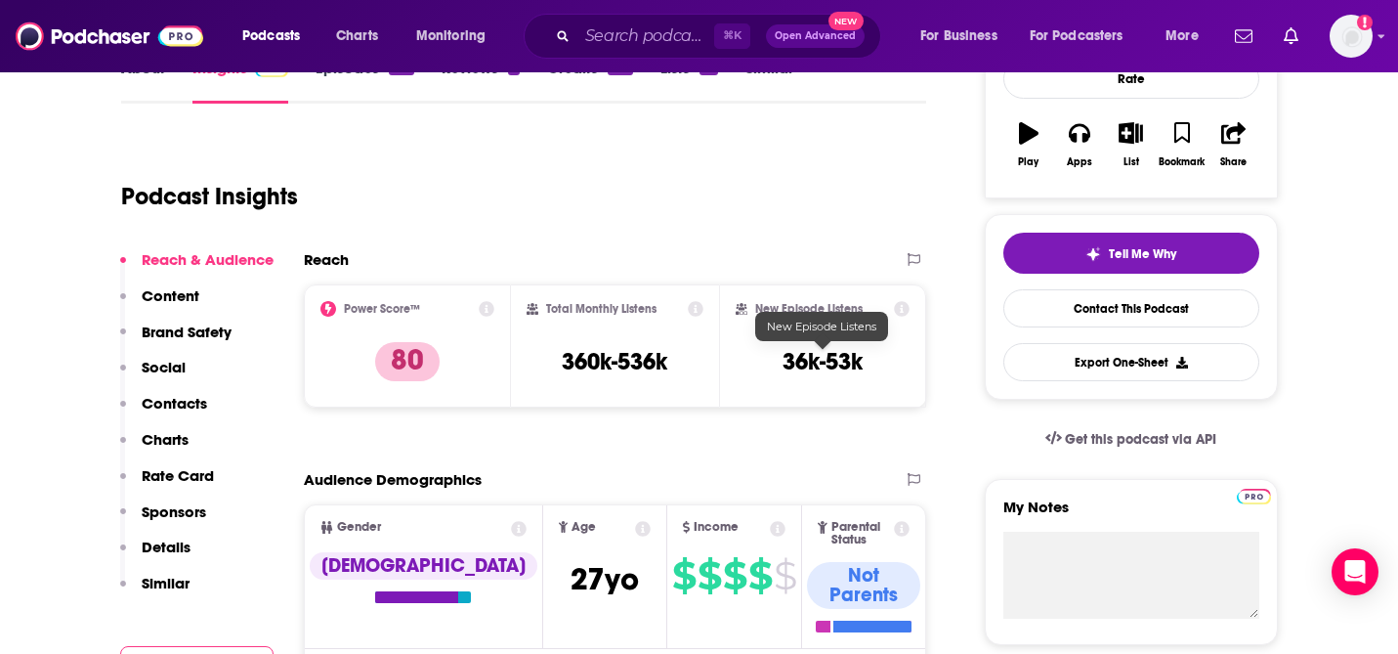
click at [805, 365] on h3 "36k-53k" at bounding box center [823, 361] width 80 height 29
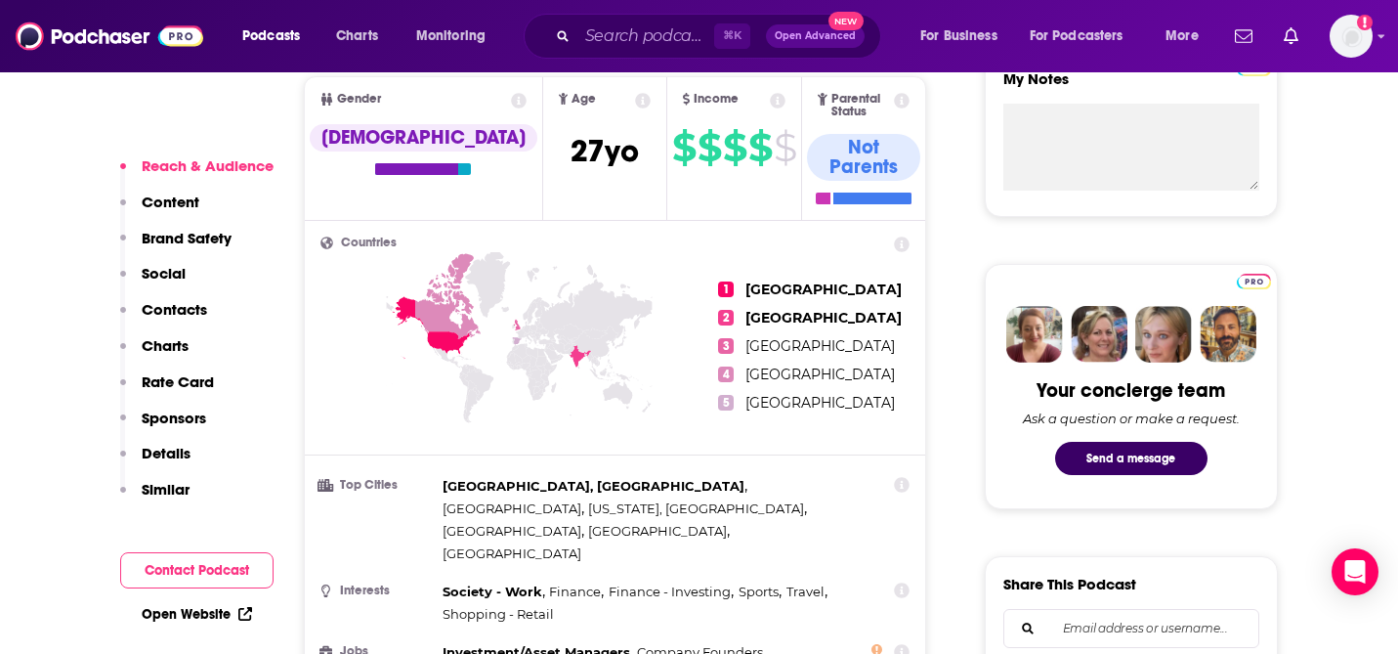
scroll to position [702, 0]
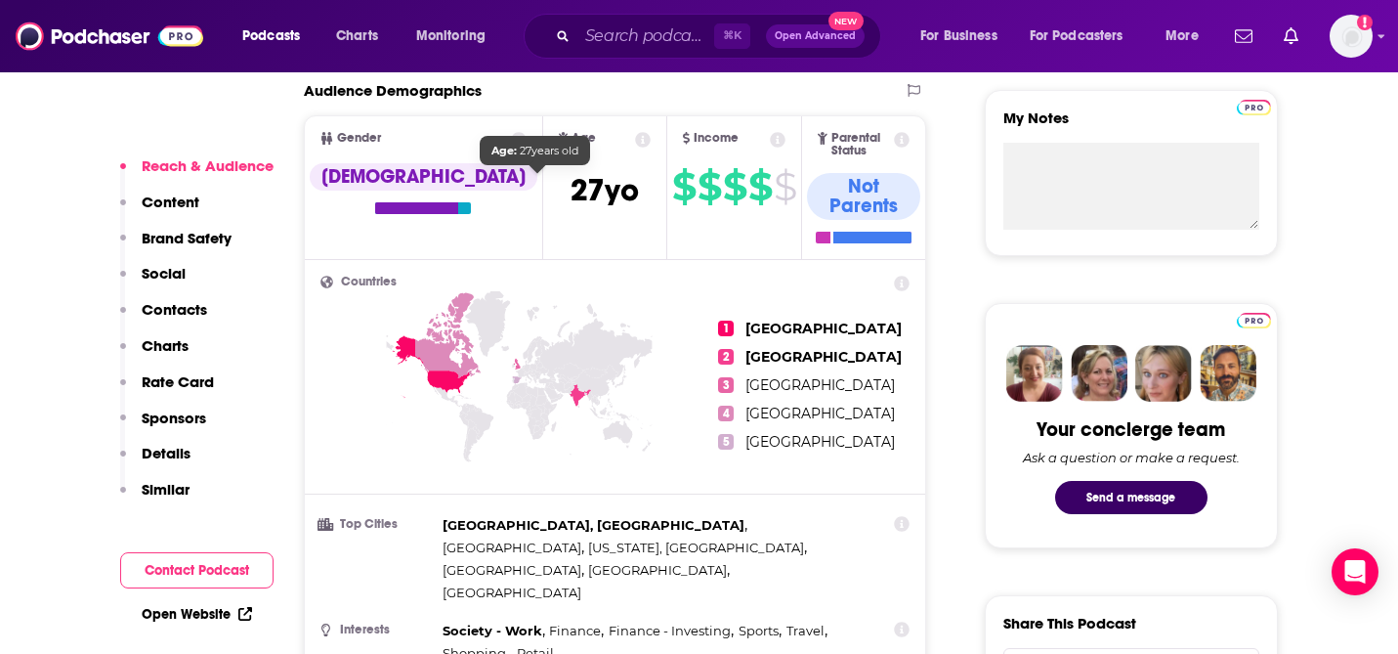
click at [571, 190] on span "[DEMOGRAPHIC_DATA]" at bounding box center [605, 190] width 68 height 38
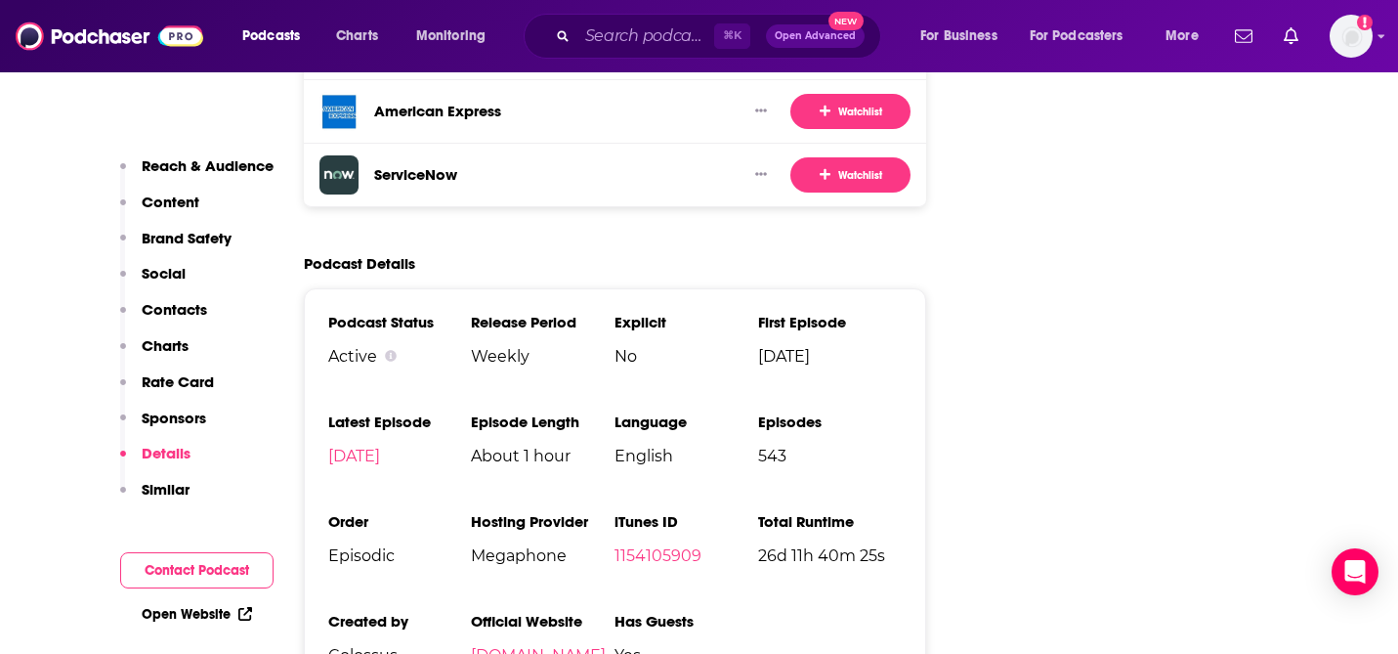
scroll to position [4047, 0]
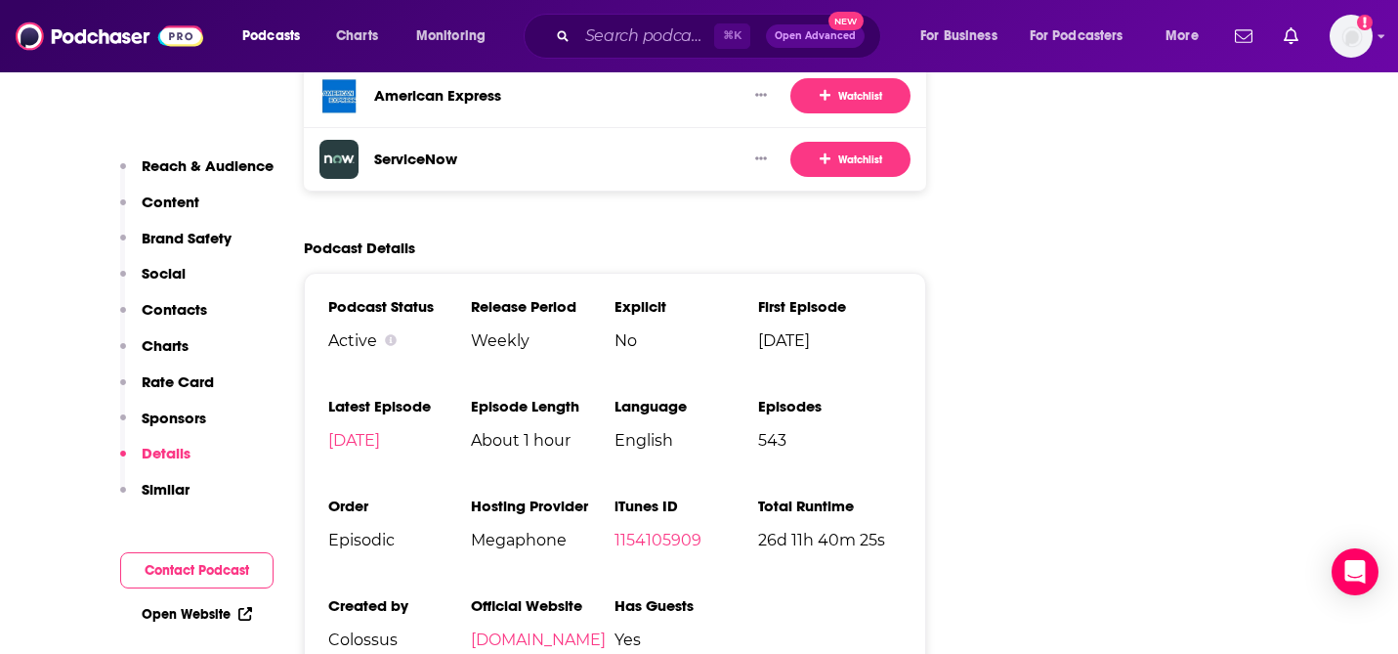
click at [773, 431] on span "543" at bounding box center [830, 440] width 144 height 19
drag, startPoint x: 612, startPoint y: 562, endPoint x: 473, endPoint y: 564, distance: 138.7
click at [473, 630] on span "[DOMAIN_NAME]" at bounding box center [543, 639] width 144 height 19
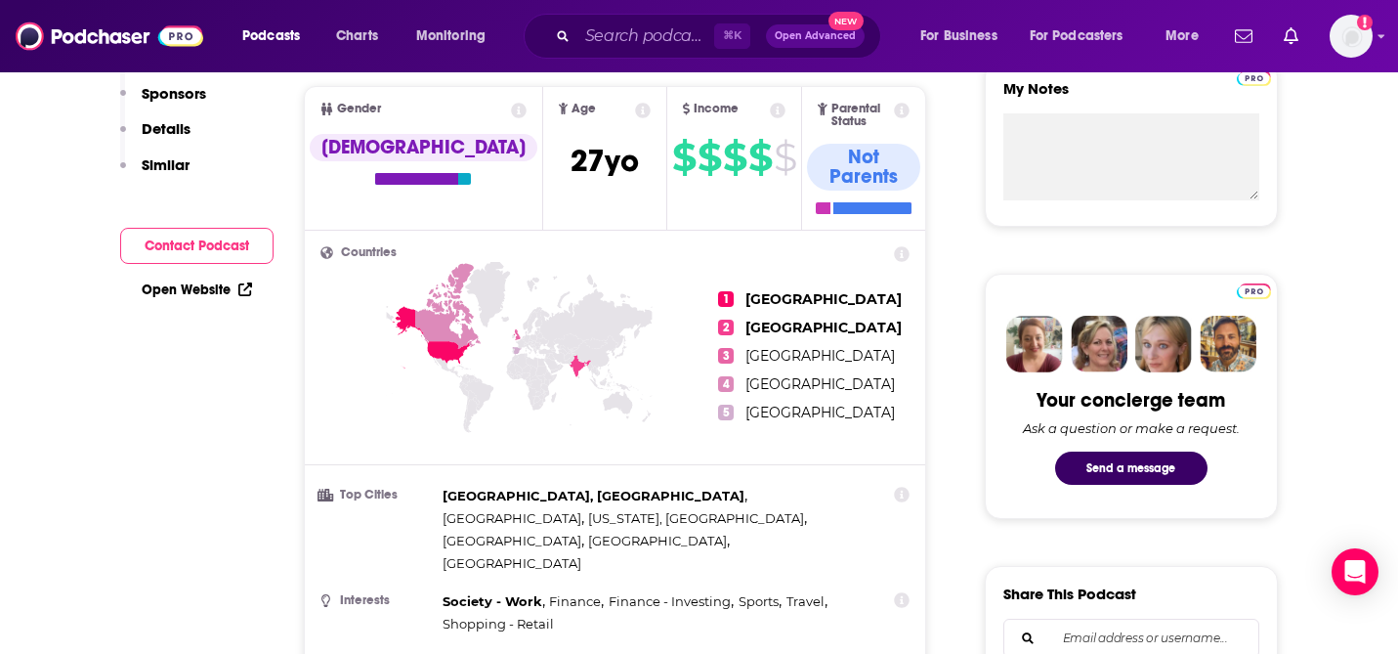
scroll to position [0, 0]
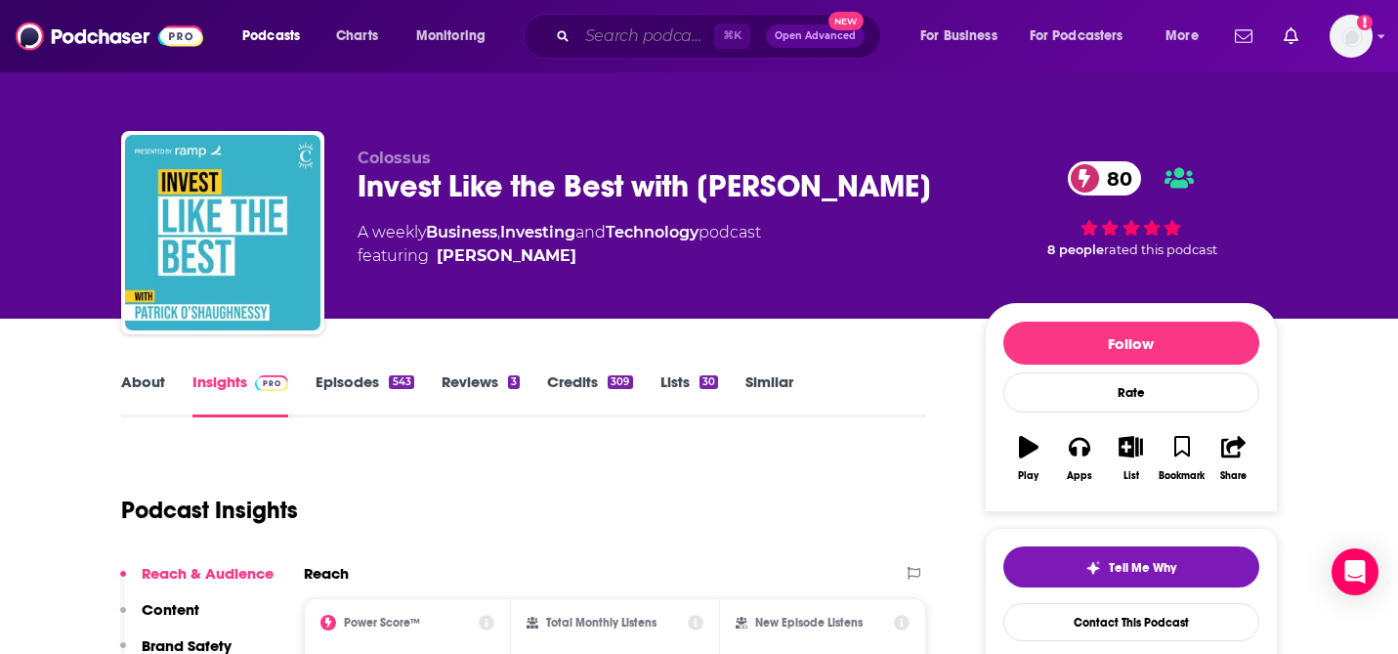
click at [640, 32] on input "Search podcasts, credits, & more..." at bounding box center [645, 36] width 137 height 31
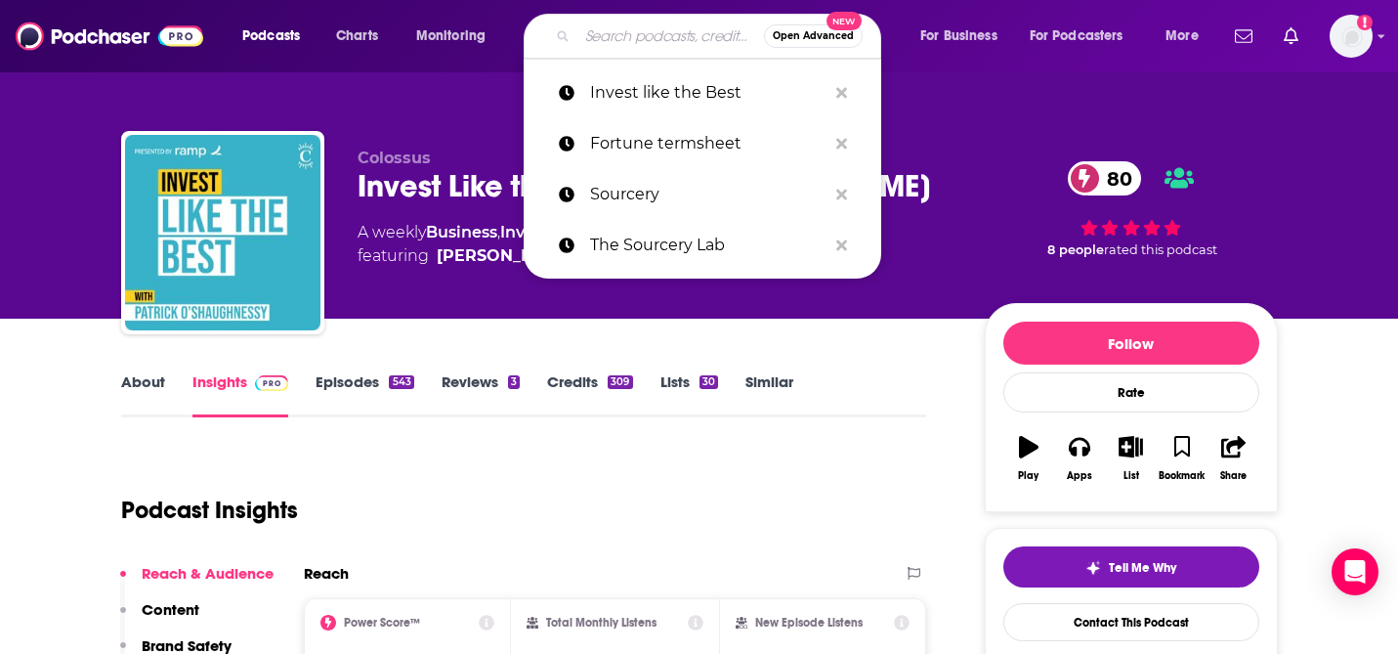
paste input "The Full Ratchet"
type input "The Full Ratchet"
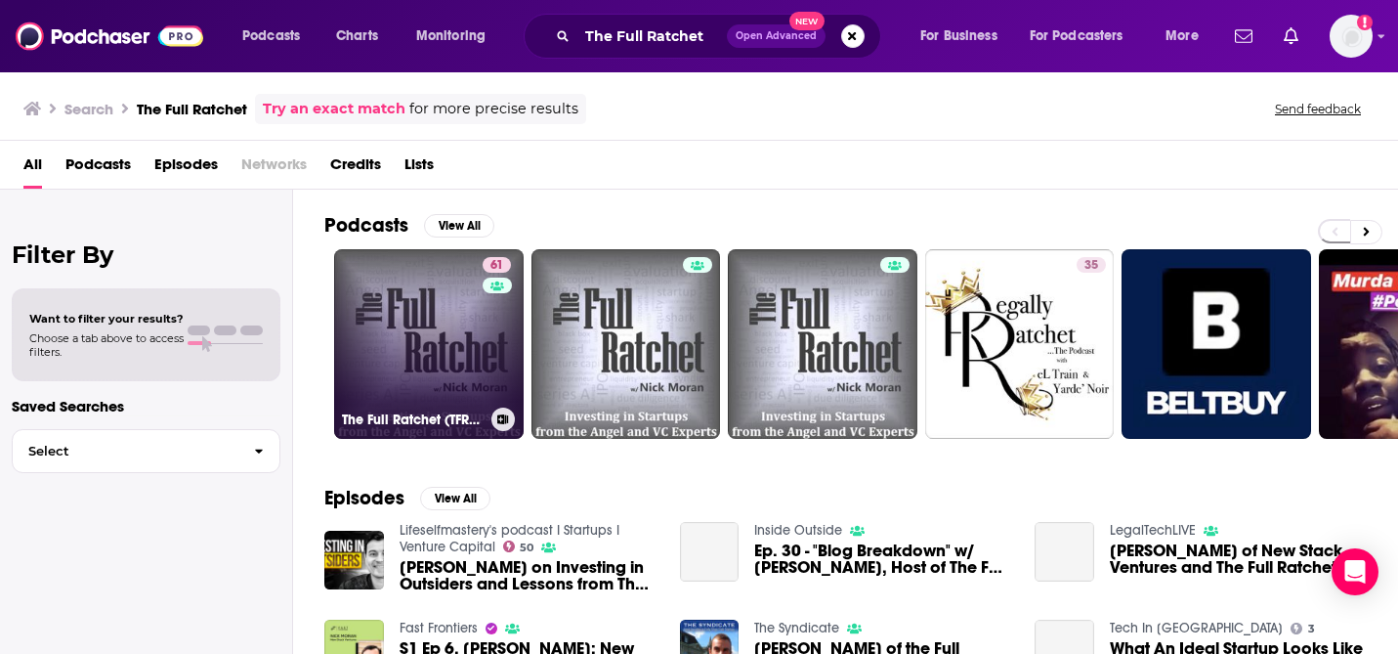
click at [446, 324] on link "61 The Full Ratchet (TFR): Venture Capital and Startup Investing Demystified" at bounding box center [429, 344] width 190 height 190
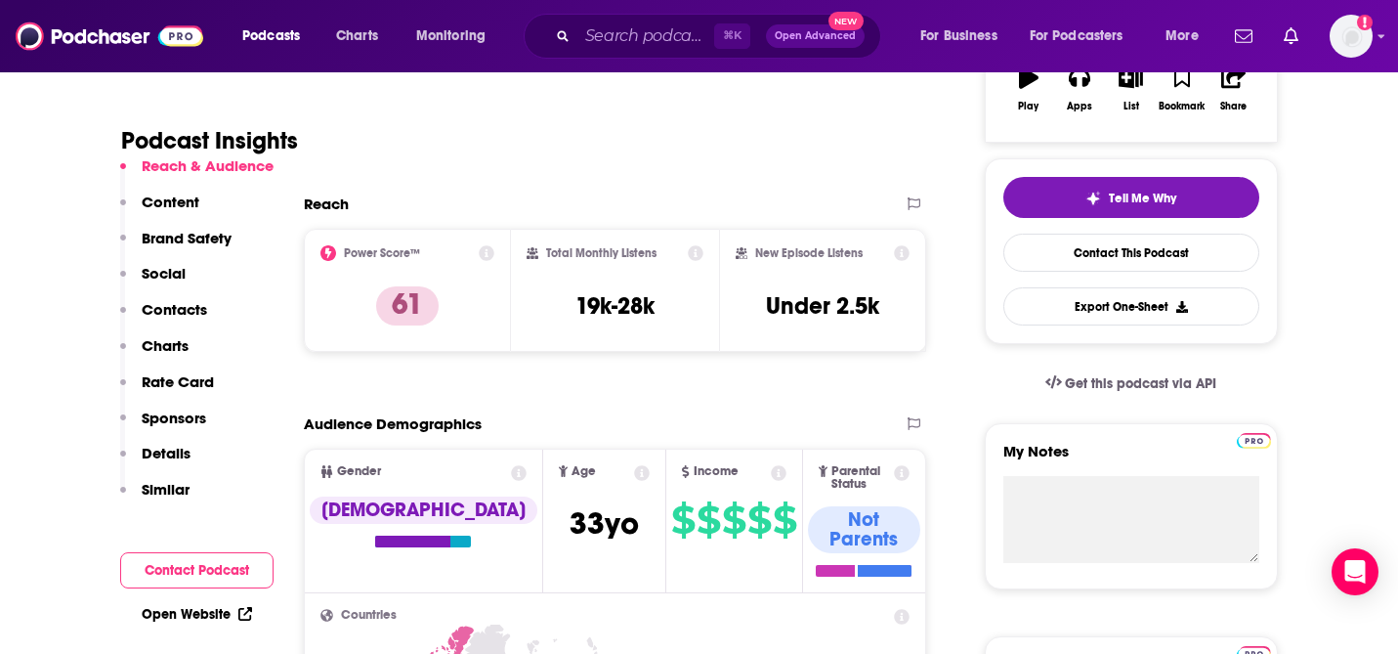
scroll to position [370, 0]
click at [600, 315] on h3 "19k-28k" at bounding box center [614, 304] width 79 height 29
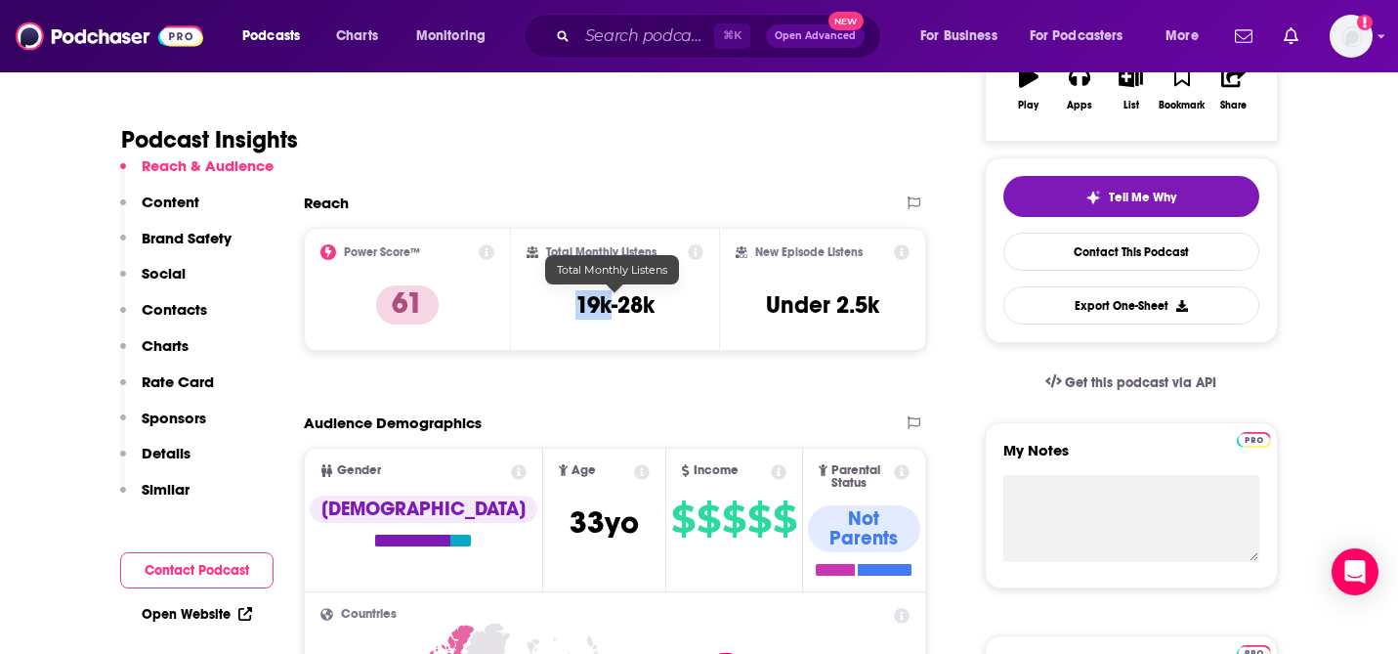
click at [600, 315] on h3 "19k-28k" at bounding box center [614, 304] width 79 height 29
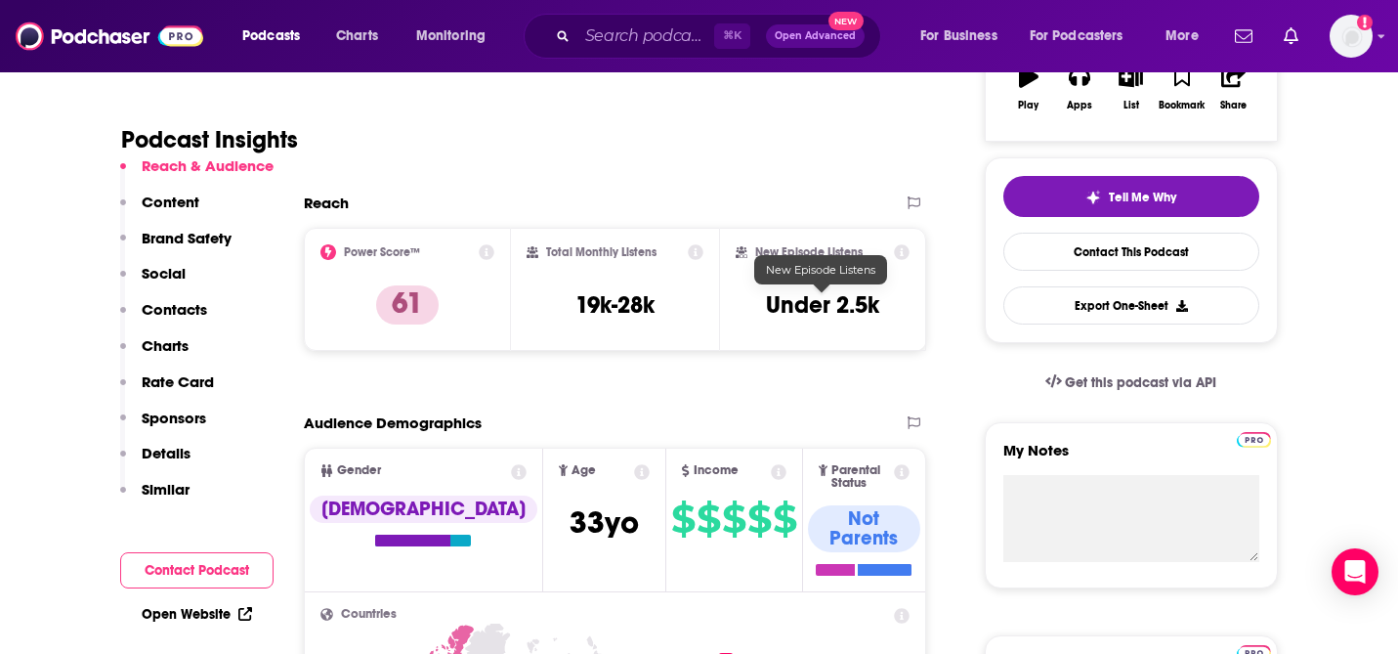
click at [783, 310] on h3 "Under 2.5k" at bounding box center [822, 304] width 113 height 29
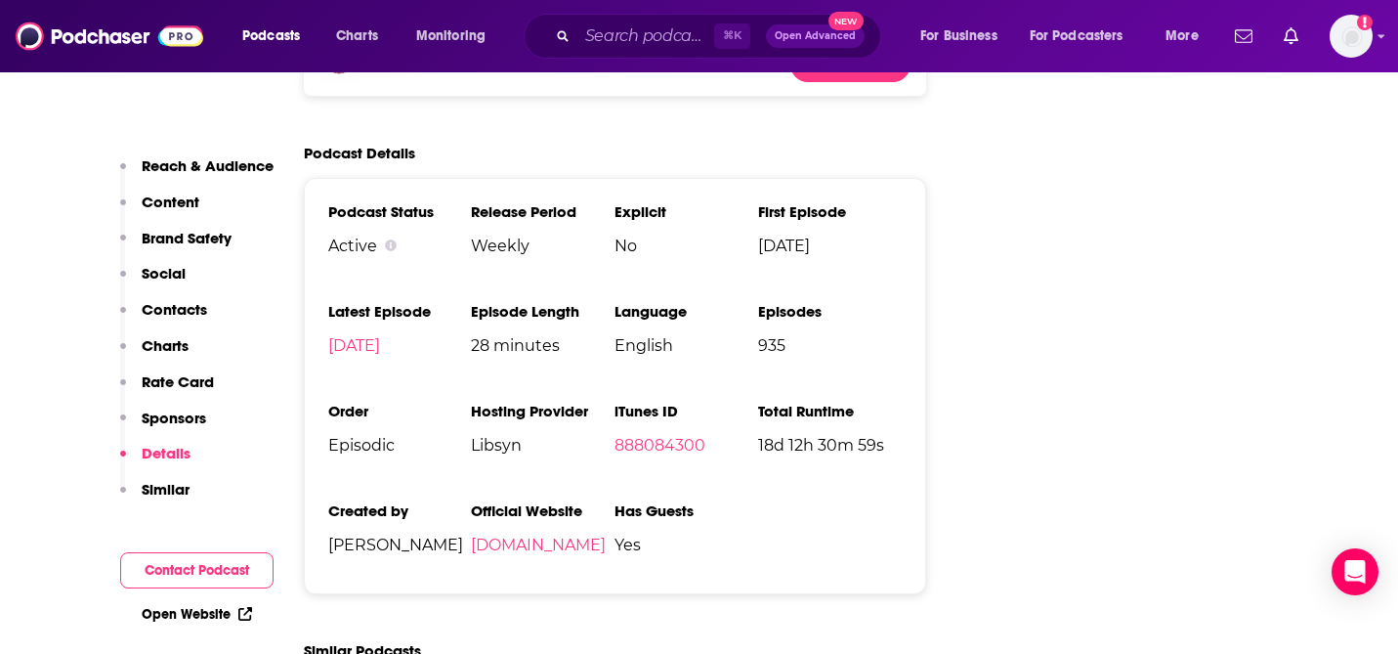
scroll to position [3723, 0]
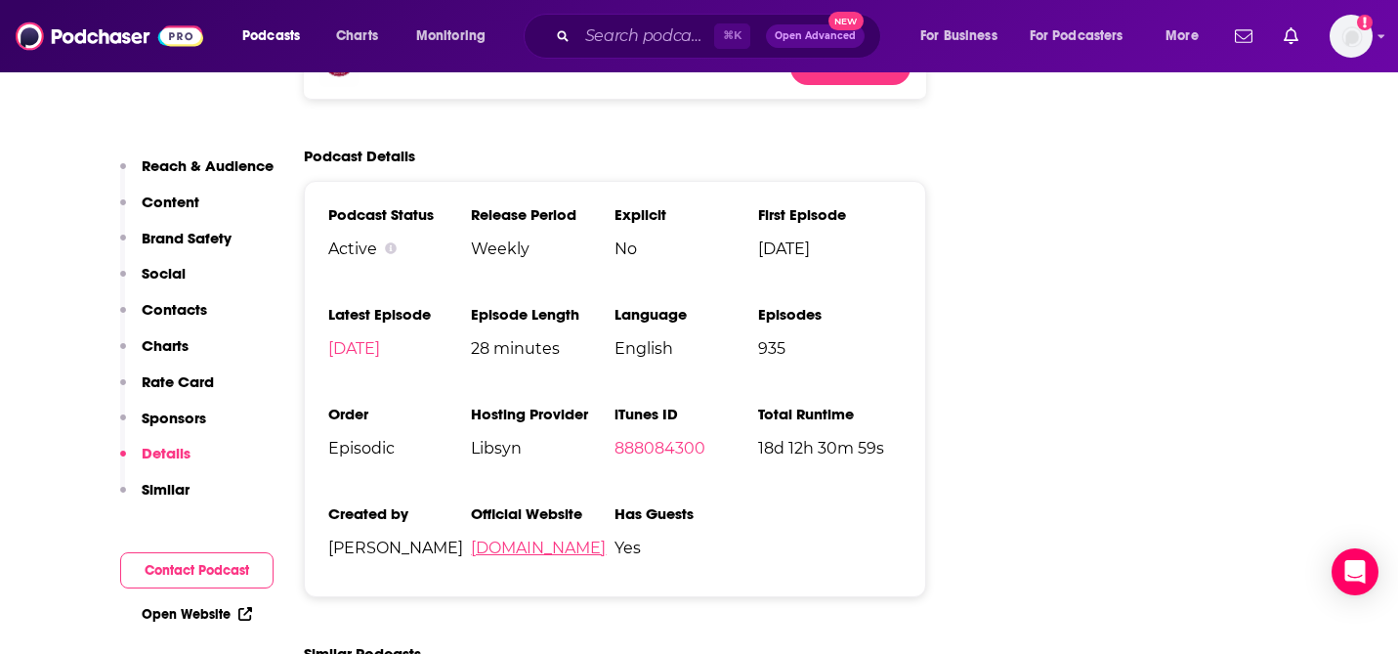
drag, startPoint x: 599, startPoint y: 419, endPoint x: 473, endPoint y: 425, distance: 126.2
click at [473, 538] on span "[DOMAIN_NAME]" at bounding box center [543, 547] width 144 height 19
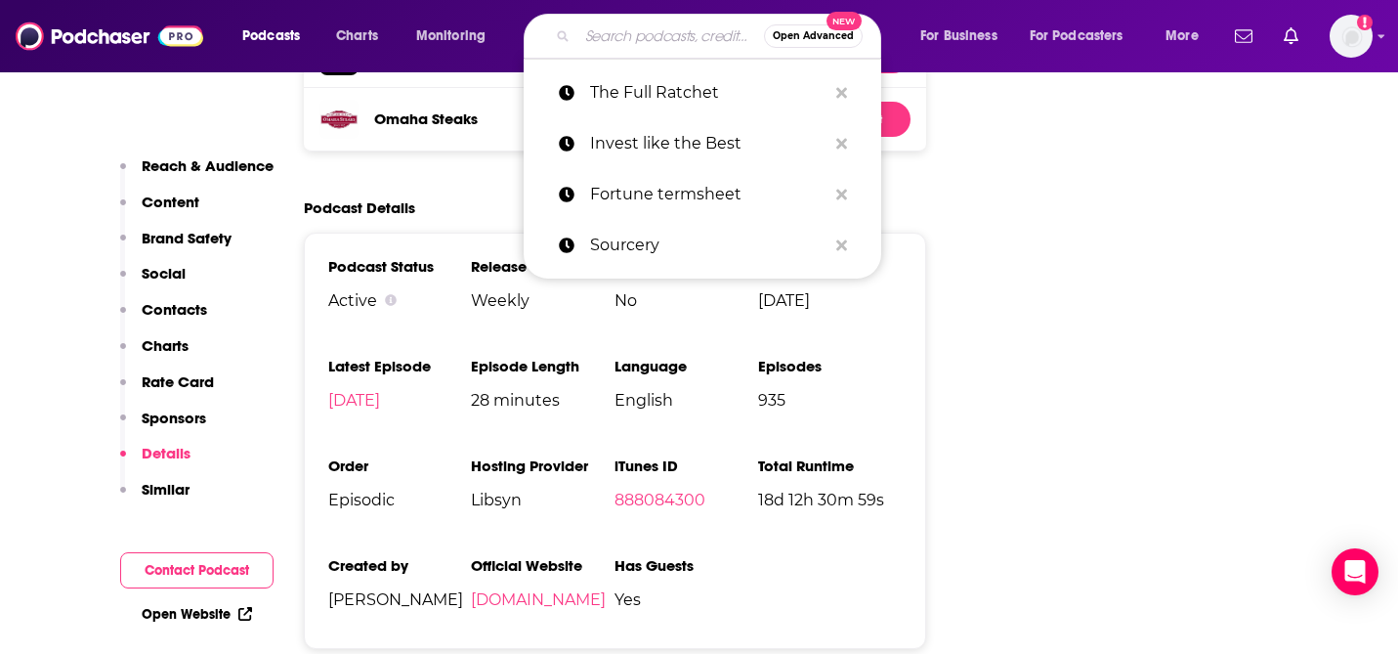
click at [665, 46] on input "Search podcasts, credits, & more..." at bounding box center [670, 36] width 187 height 31
paste input "Practical AI"
type input "Practical AI"
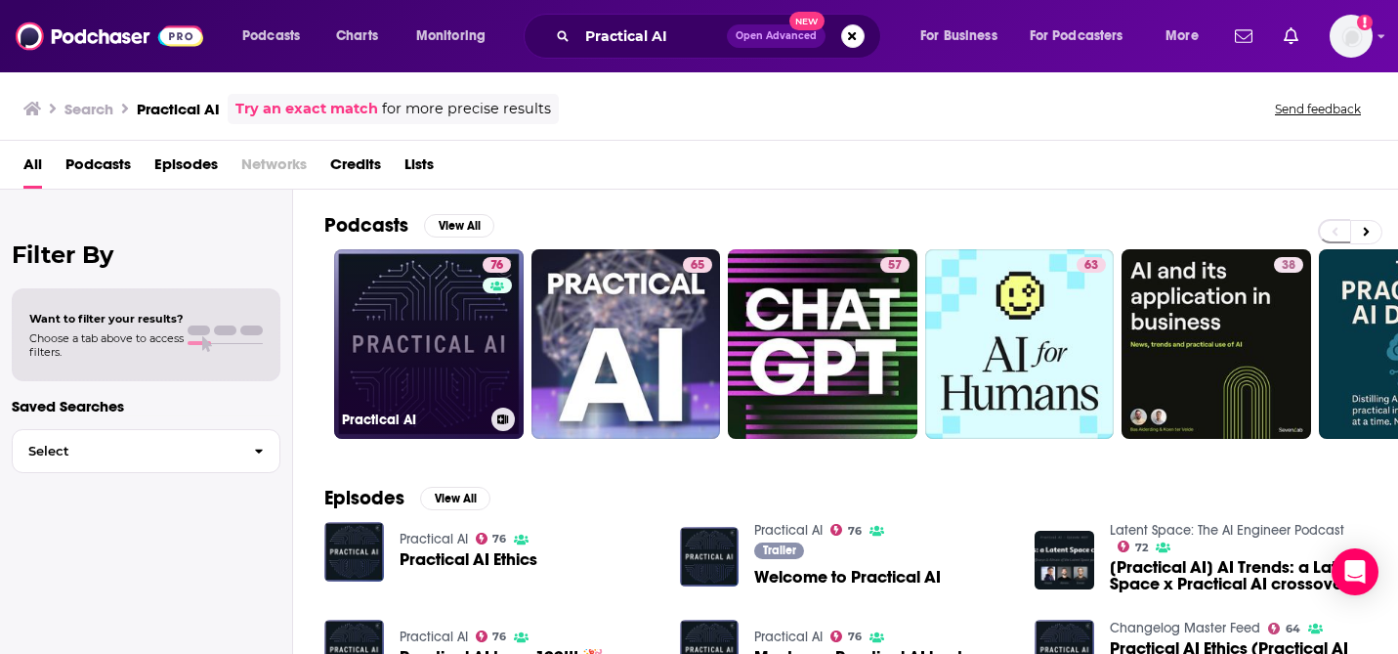
click at [431, 339] on link "76 Practical AI" at bounding box center [429, 344] width 190 height 190
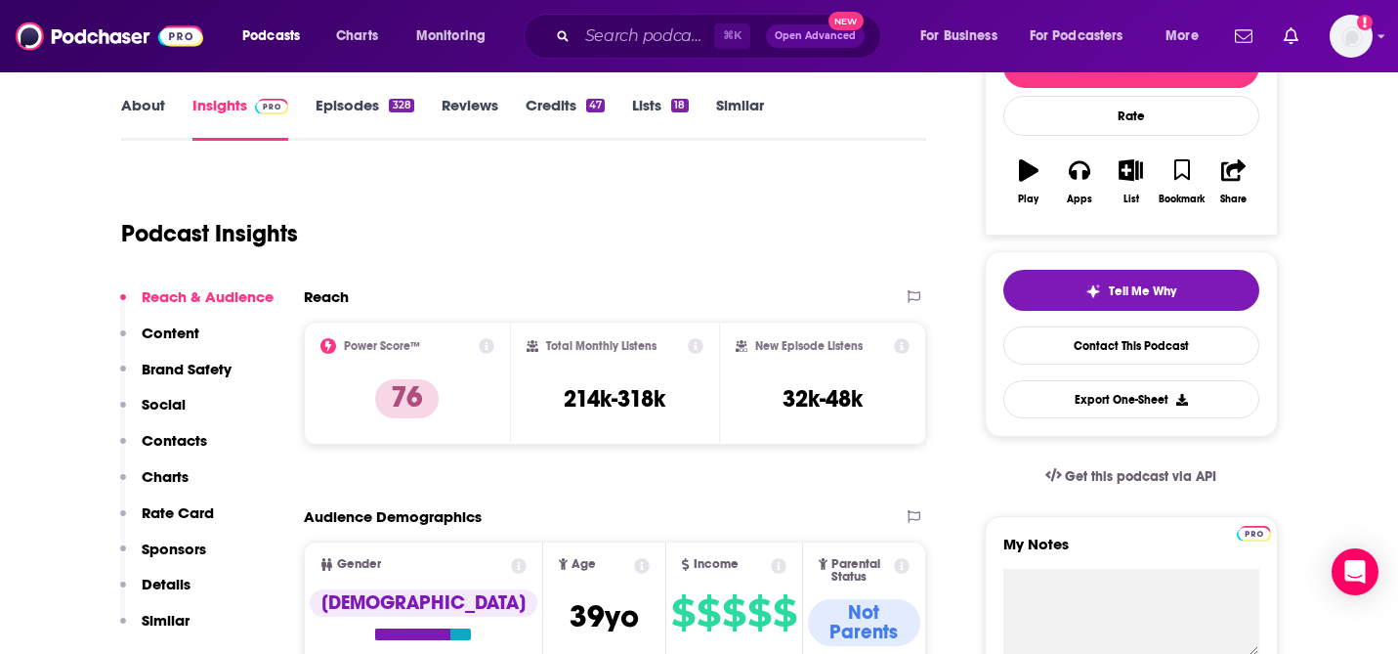
scroll to position [184, 0]
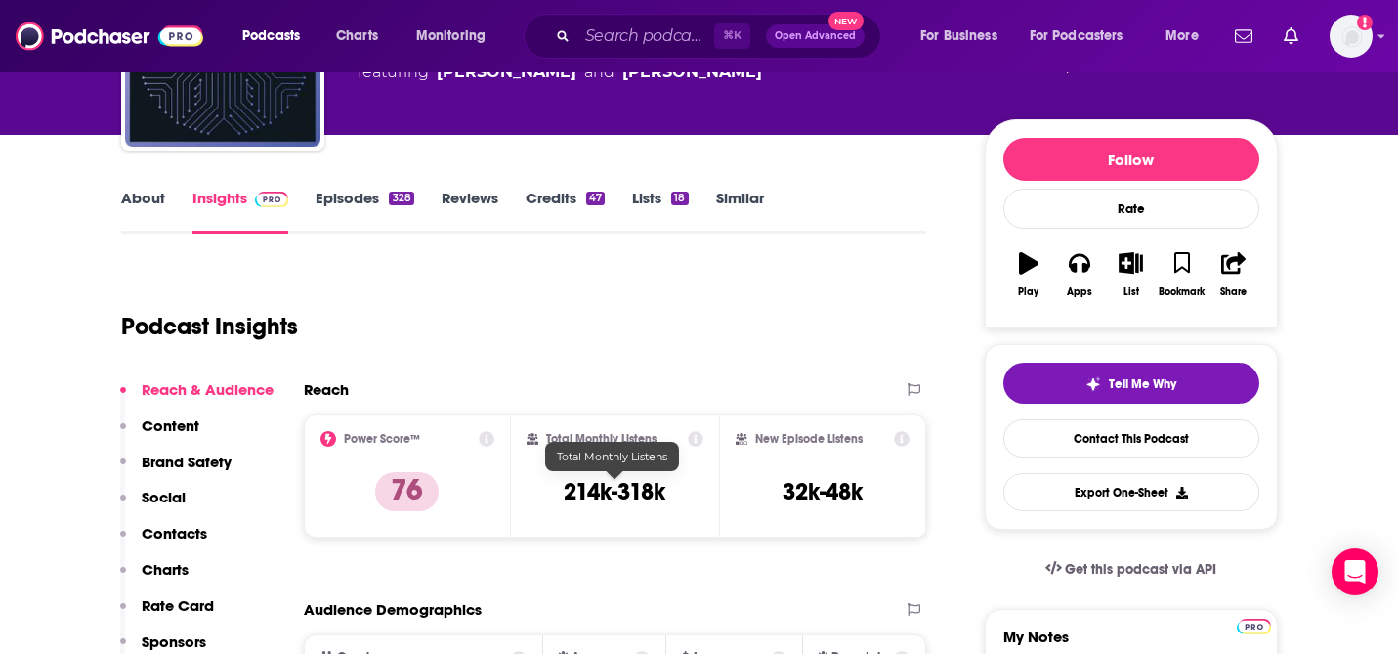
click at [592, 495] on h3 "214k-318k" at bounding box center [615, 491] width 102 height 29
click at [818, 490] on h3 "32k-48k" at bounding box center [823, 491] width 80 height 29
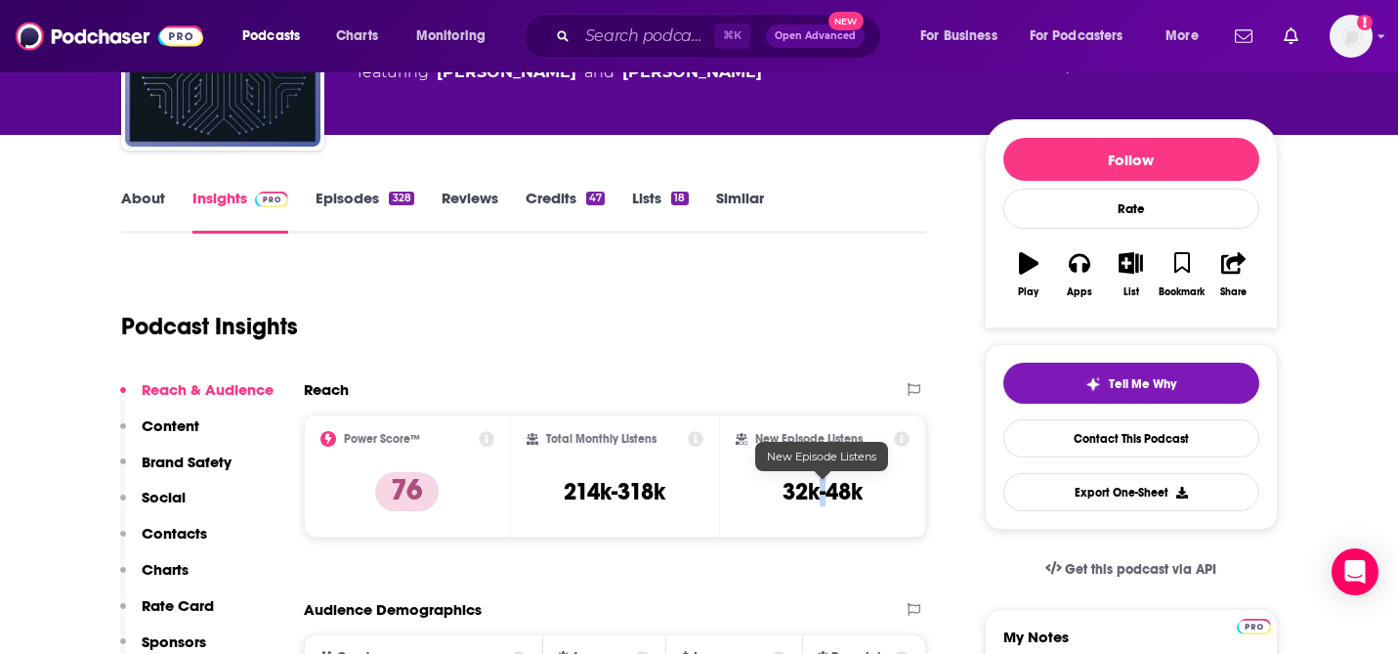
click at [818, 490] on h3 "32k-48k" at bounding box center [823, 491] width 80 height 29
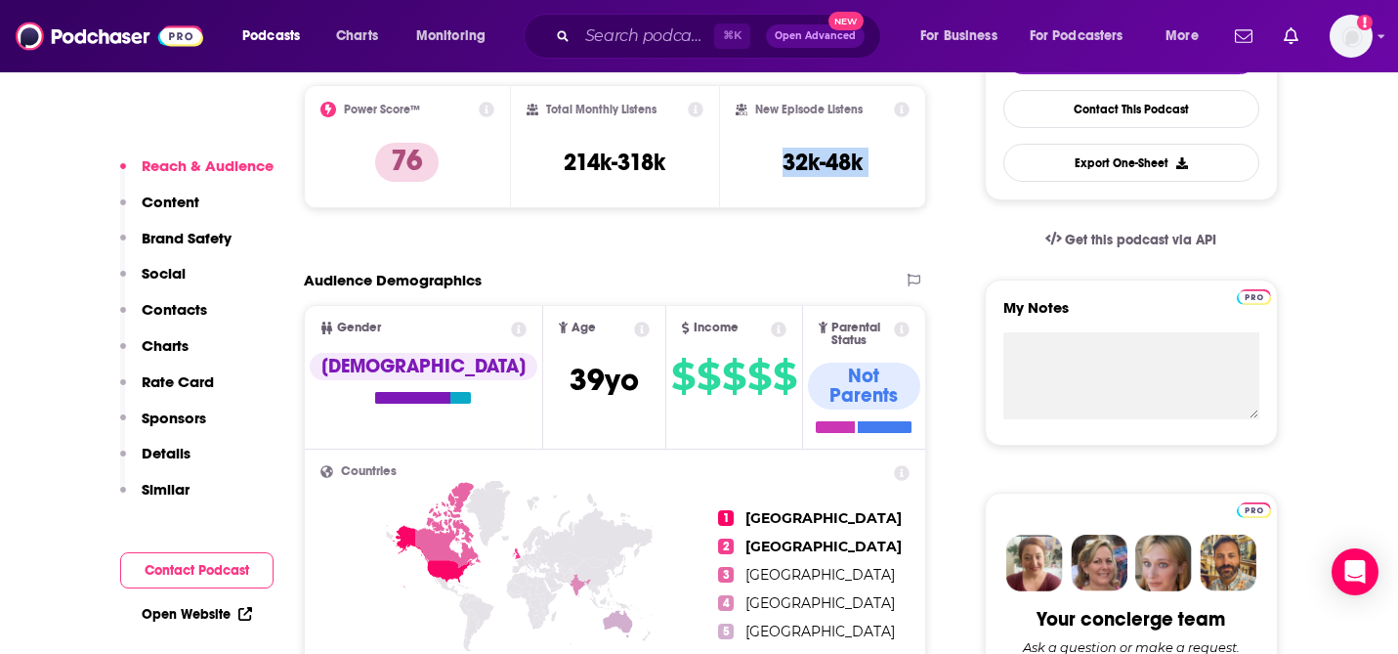
scroll to position [664, 0]
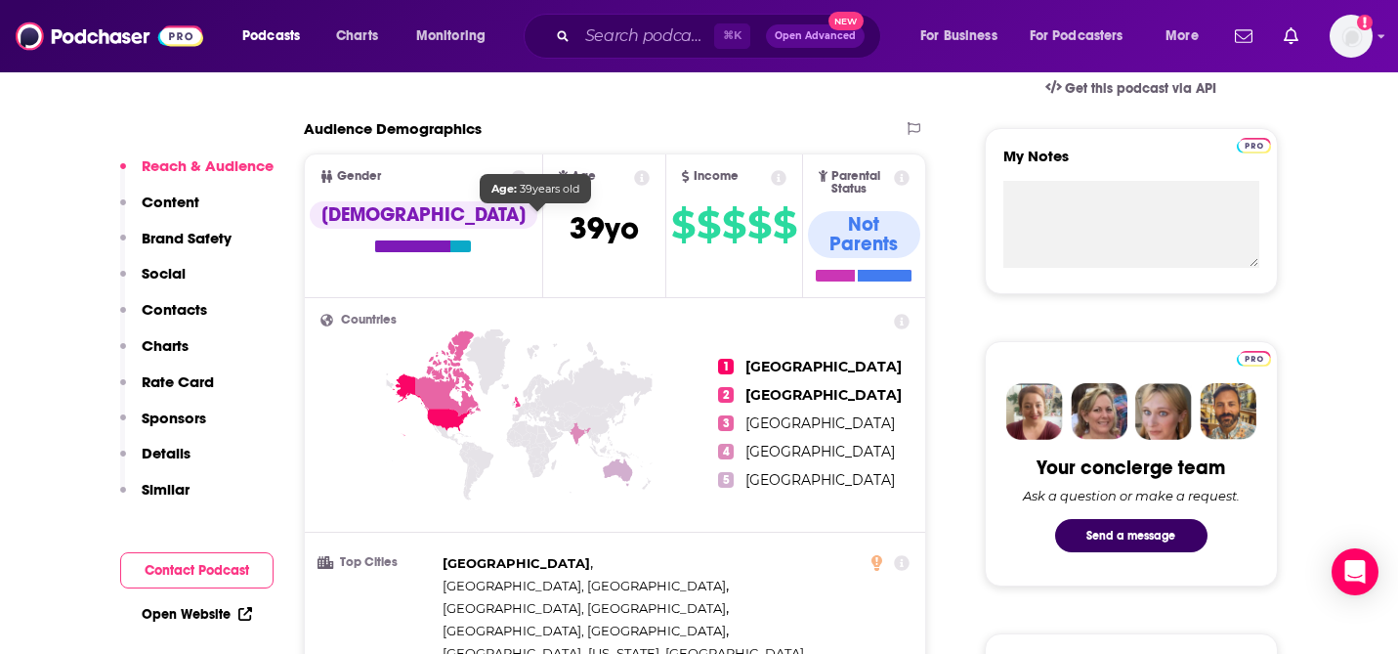
click at [570, 230] on span "[DEMOGRAPHIC_DATA]" at bounding box center [604, 228] width 69 height 38
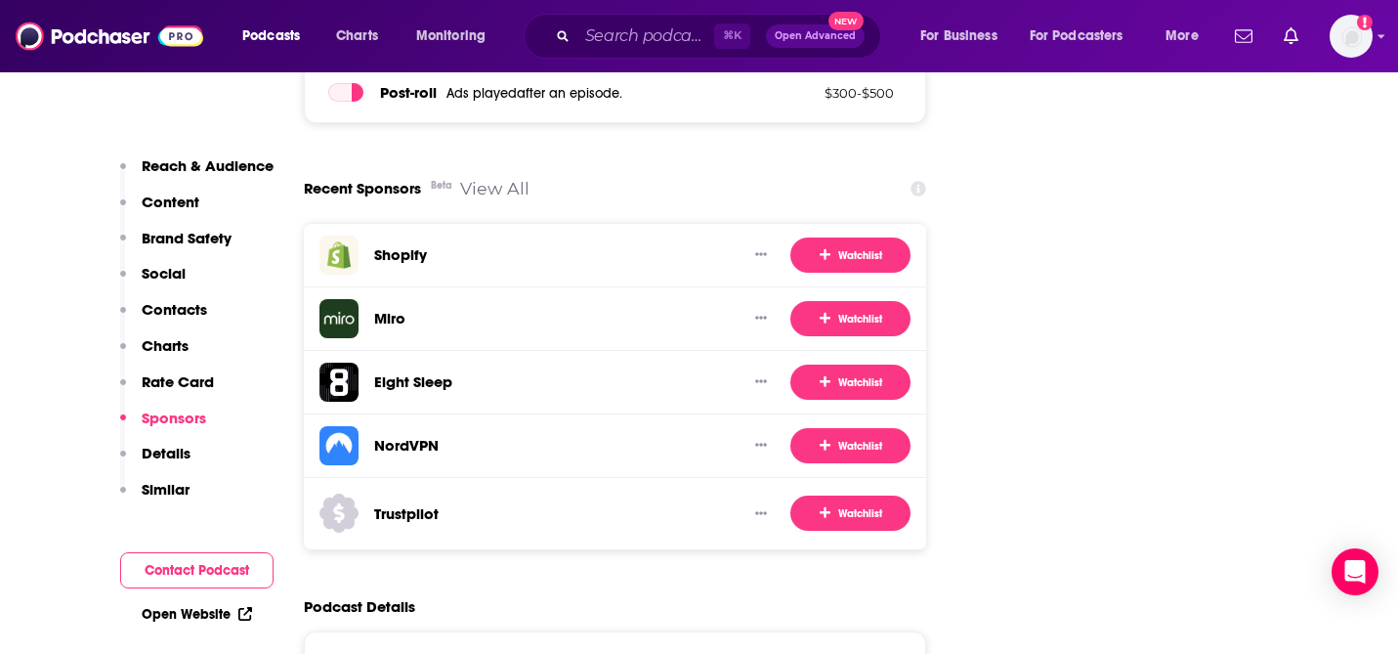
scroll to position [3725, 0]
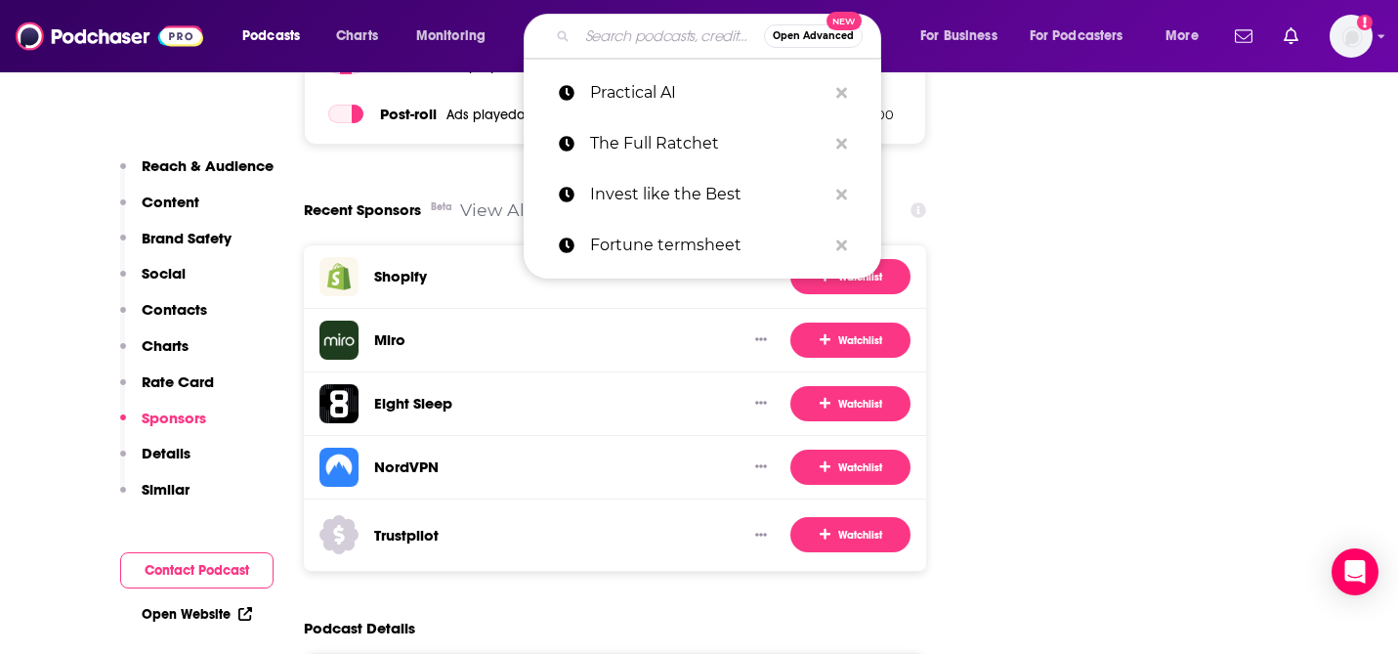
click at [628, 41] on input "Search podcasts, credits, & more..." at bounding box center [670, 36] width 187 height 31
paste input "The Twenty Minute VC (20VC)"
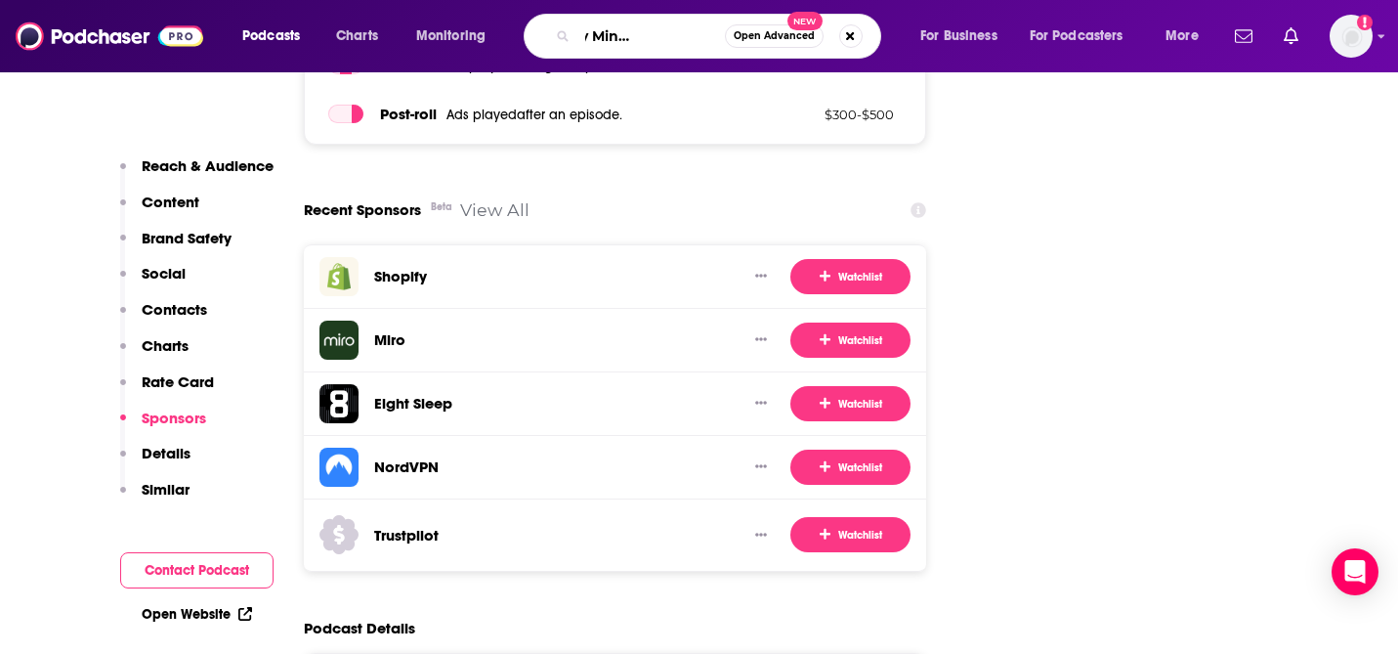
type input "The Twenty Minute VC (20VC)"
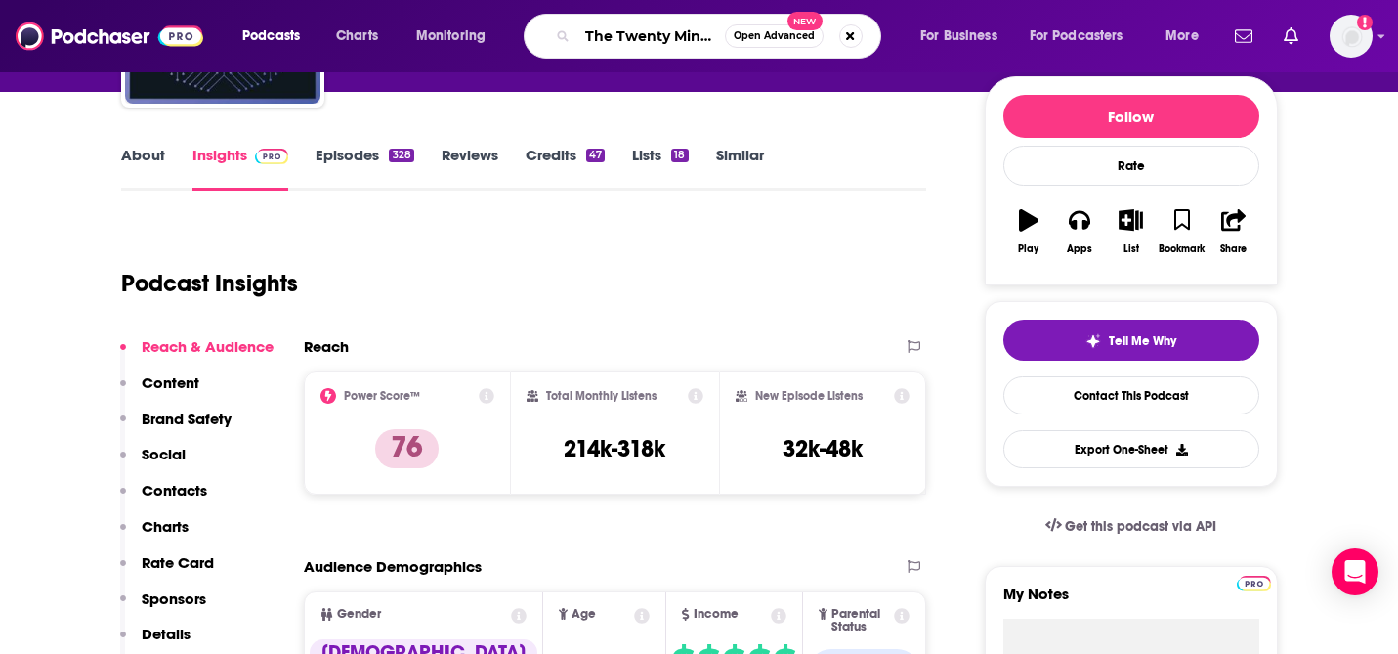
scroll to position [0, 0]
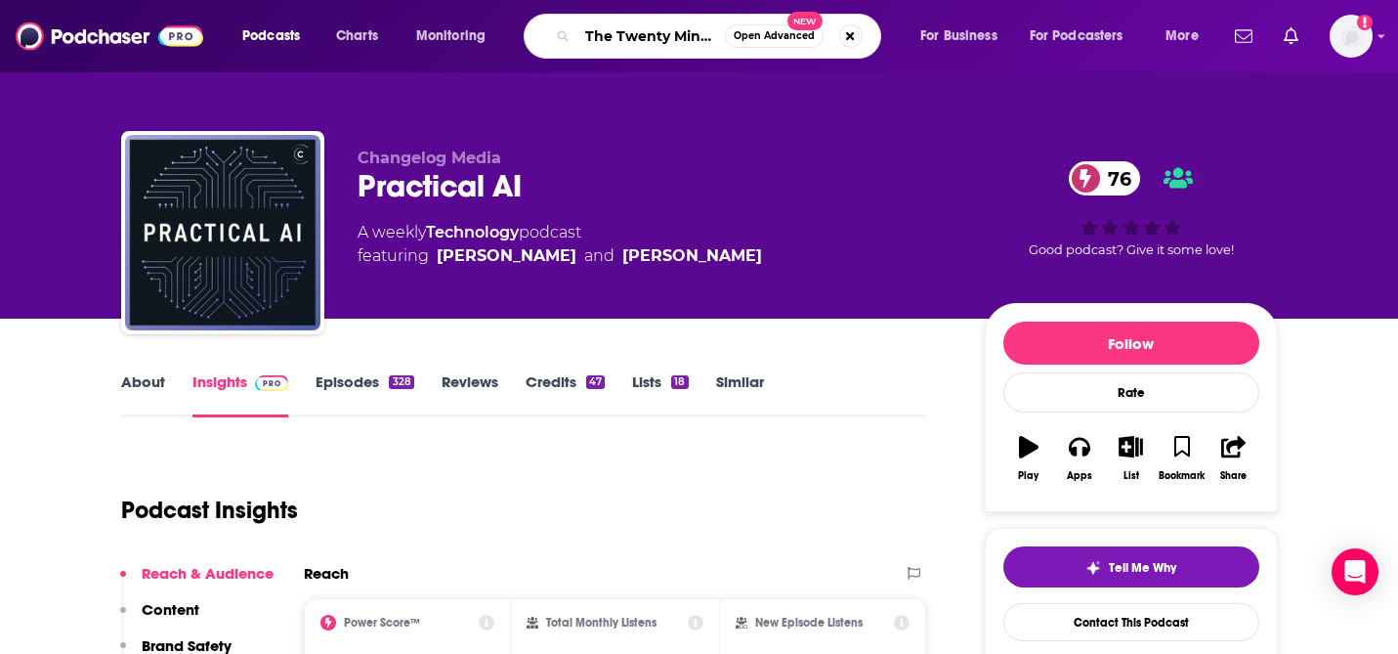
click at [625, 30] on input "The Twenty Minute VC (20VC)" at bounding box center [651, 36] width 148 height 31
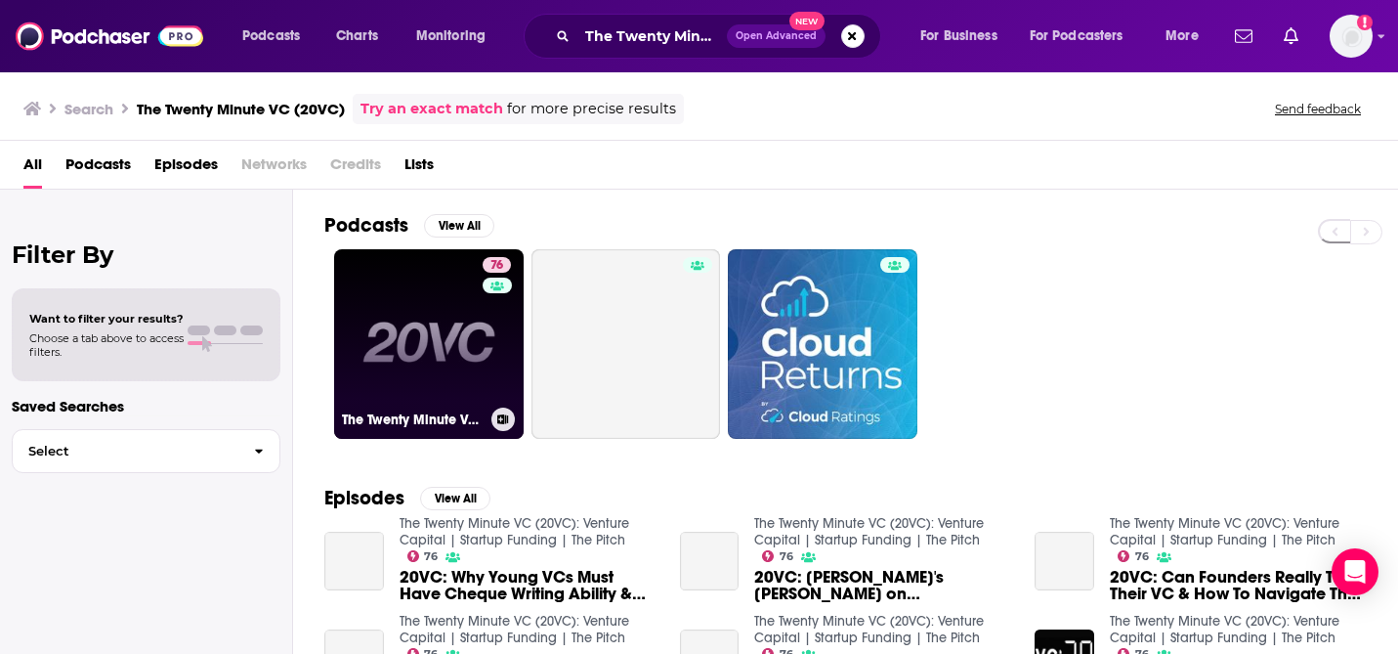
click at [441, 319] on link "76 The Twenty Minute VC (20VC): Venture Capital | Startup Funding | The Pitch" at bounding box center [429, 344] width 190 height 190
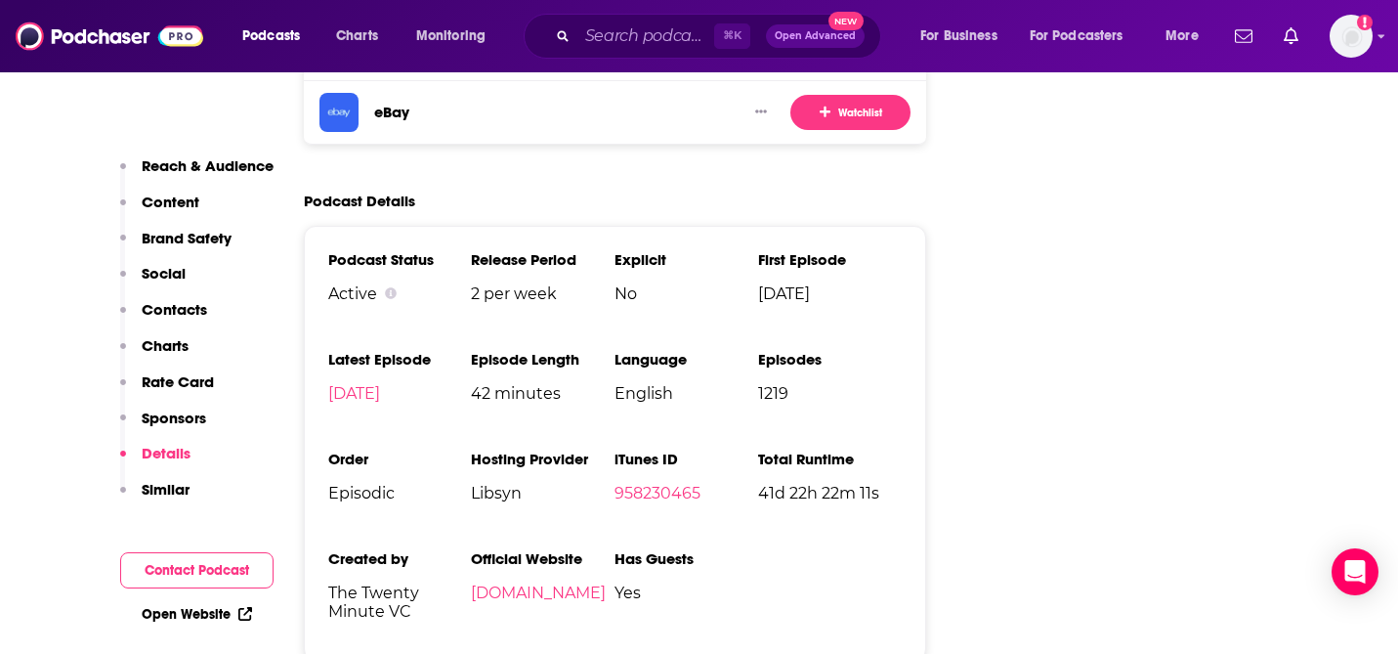
scroll to position [3928, 0]
click at [483, 283] on span "2 per week" at bounding box center [543, 292] width 144 height 19
click at [519, 383] on span "42 minutes" at bounding box center [543, 392] width 144 height 19
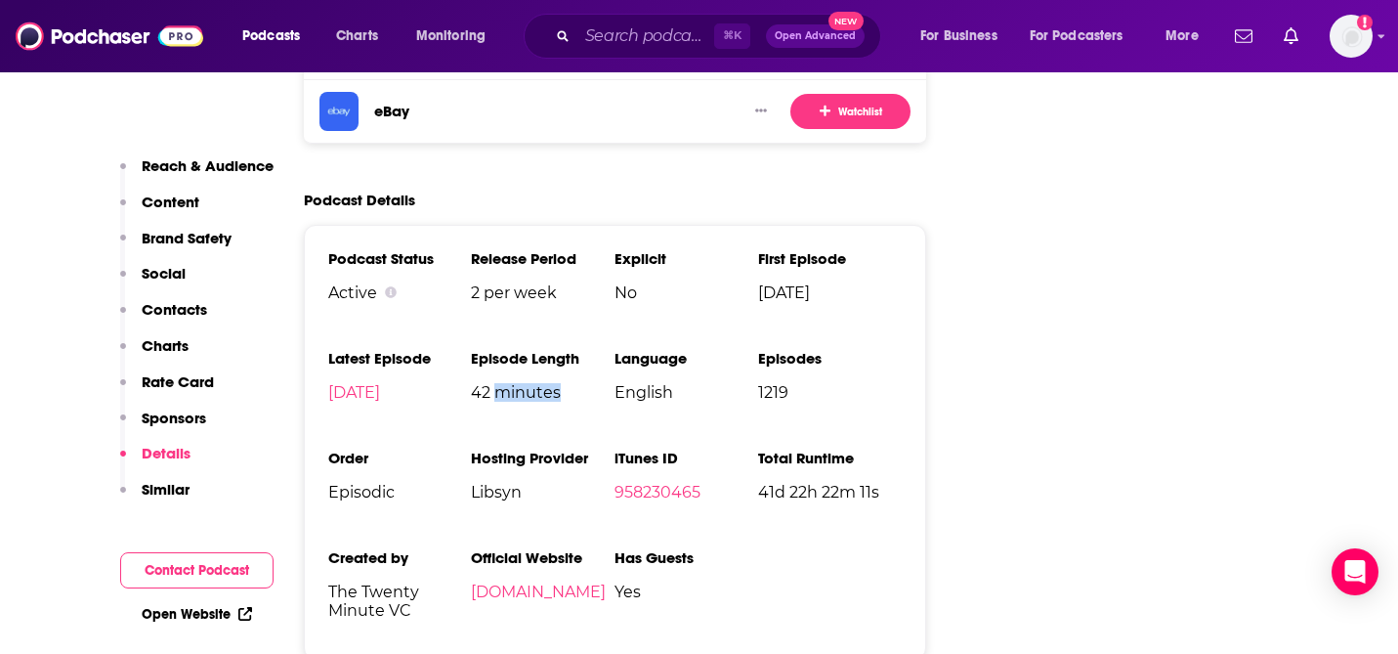
click at [519, 383] on span "42 minutes" at bounding box center [543, 392] width 144 height 19
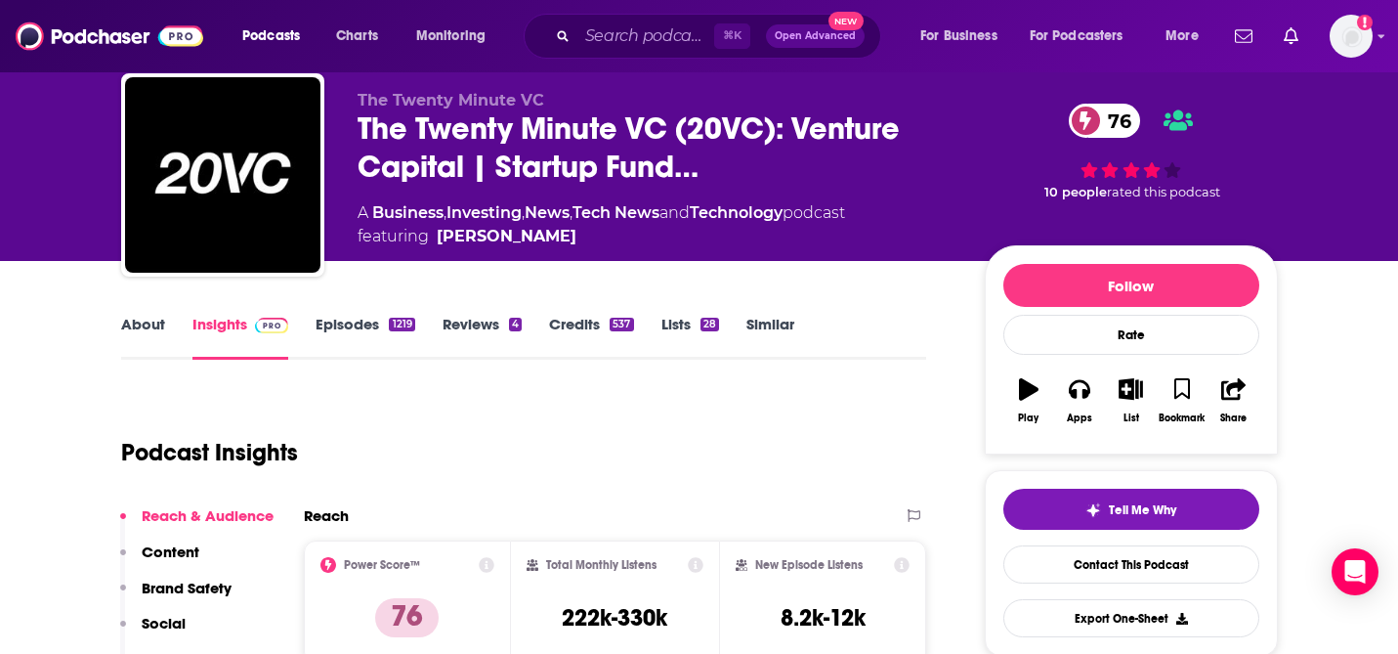
scroll to position [60, 0]
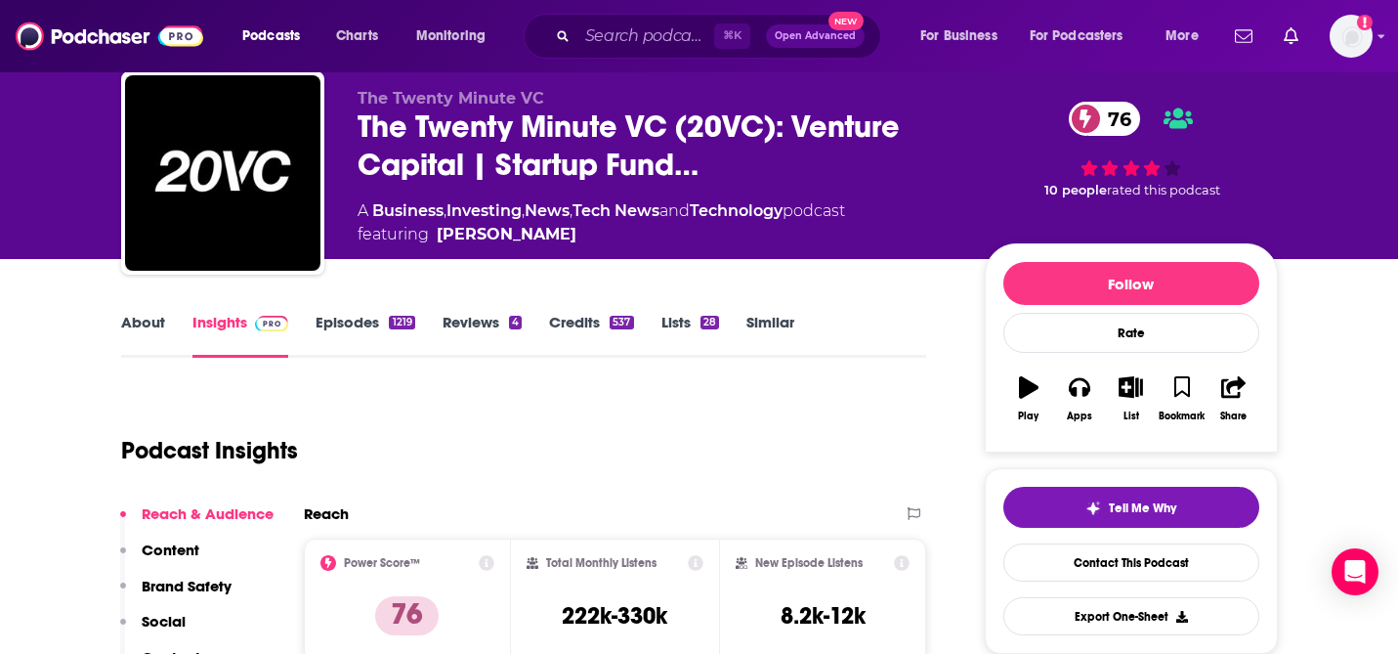
drag, startPoint x: 345, startPoint y: 205, endPoint x: 558, endPoint y: 249, distance: 217.5
click at [558, 249] on div "The Twenty Minute VC The Twenty Minute VC (20VC): Venture Capital | Startup Fun…" at bounding box center [699, 176] width 1157 height 211
click at [612, 37] on input "Search podcasts, credits, & more..." at bounding box center [645, 36] width 137 height 31
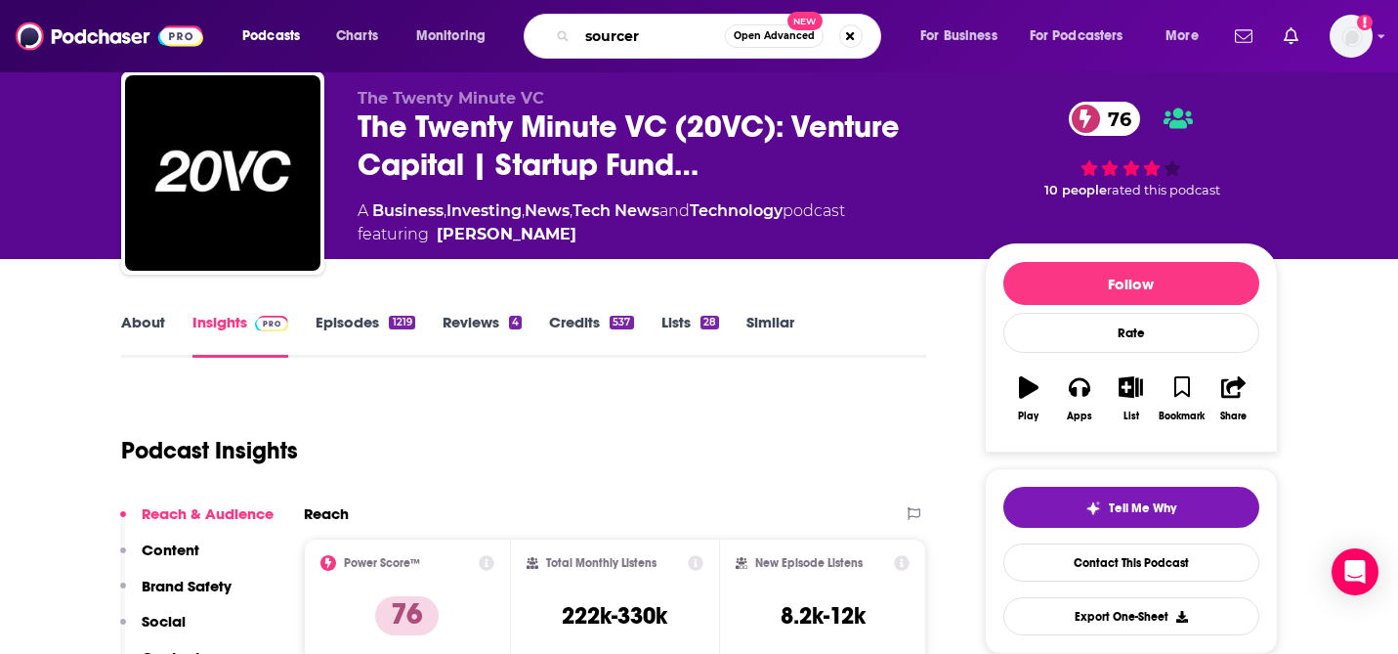
type input "sourcery"
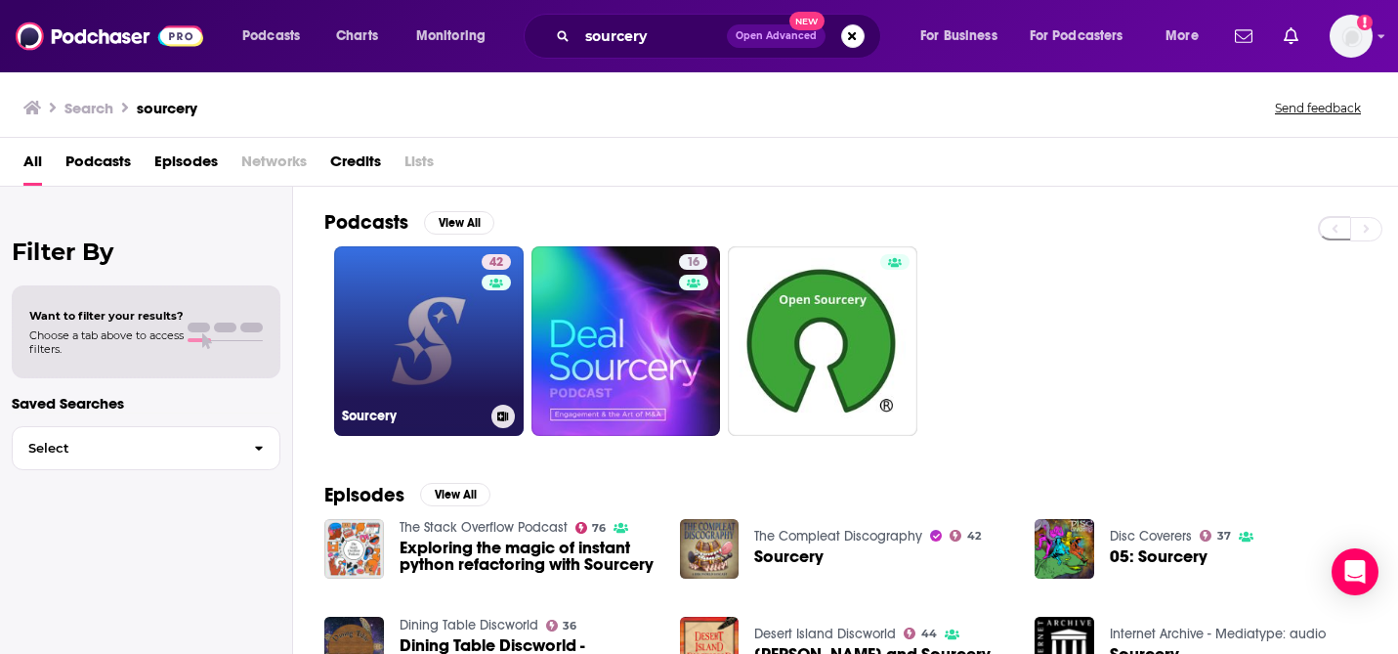
click at [430, 336] on link "42 Sourcery" at bounding box center [429, 341] width 190 height 190
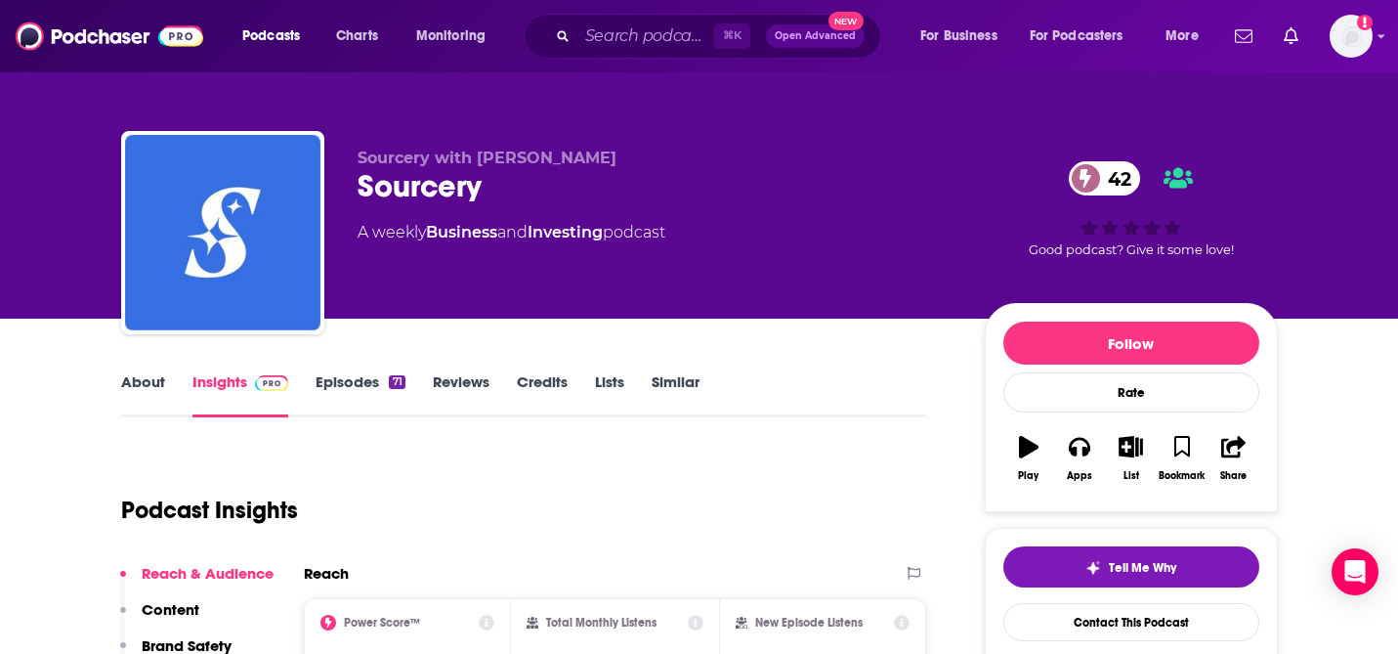
drag, startPoint x: 369, startPoint y: 229, endPoint x: 725, endPoint y: 244, distance: 356.0
click at [725, 244] on div "A weekly Business and Investing podcast" at bounding box center [656, 232] width 596 height 23
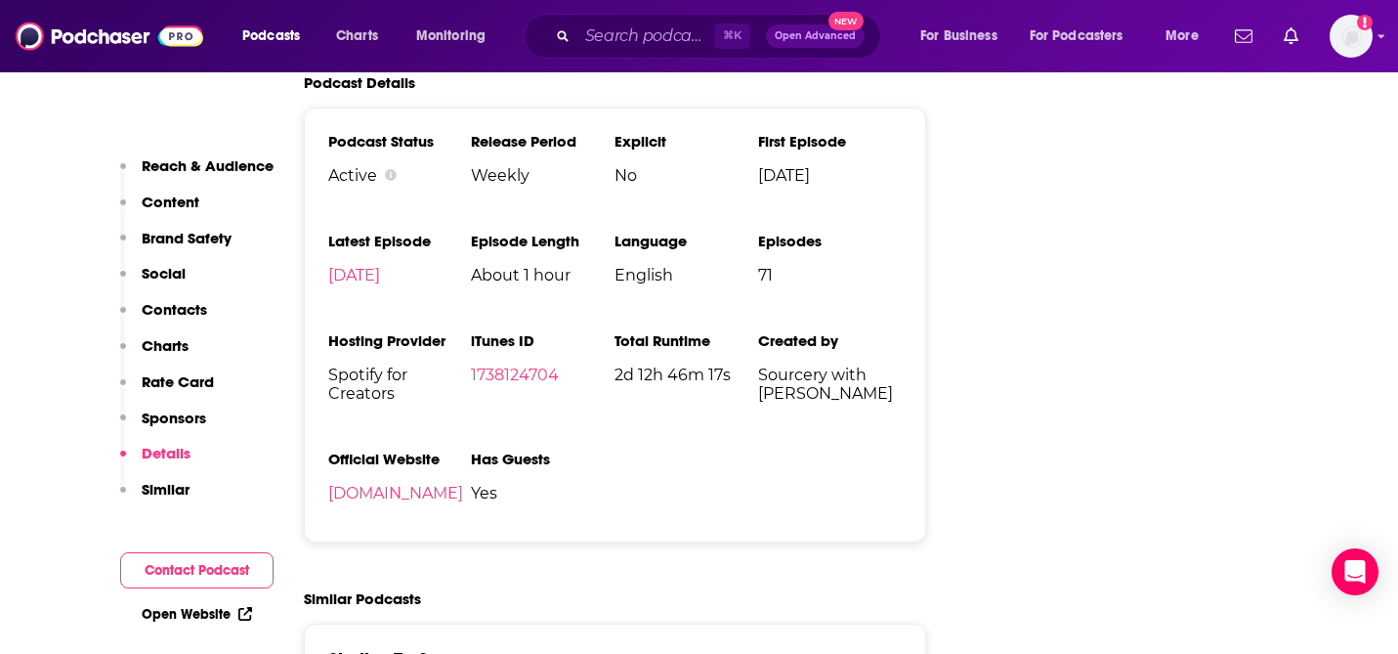
scroll to position [2848, 0]
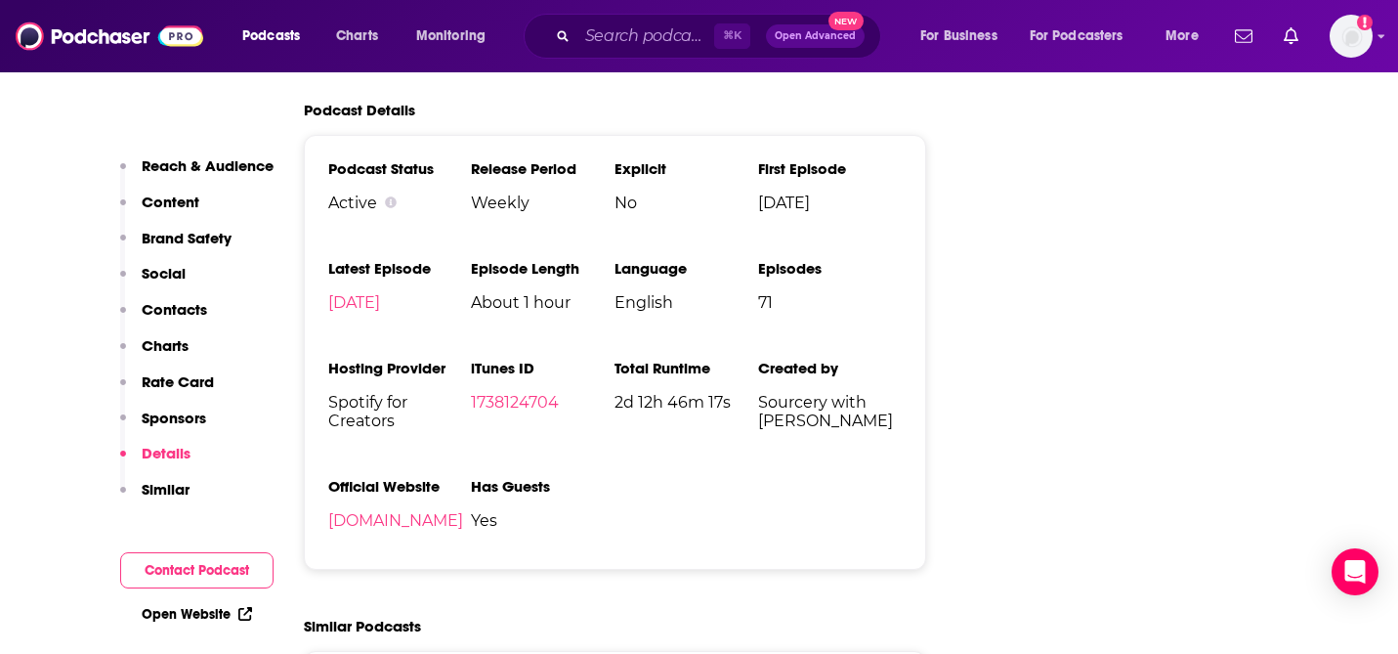
click at [782, 430] on span "Sourcery with [PERSON_NAME]" at bounding box center [830, 411] width 144 height 37
drag, startPoint x: 782, startPoint y: 431, endPoint x: 842, endPoint y: 431, distance: 60.6
click at [842, 430] on span "Sourcery with [PERSON_NAME]" at bounding box center [830, 411] width 144 height 37
click at [359, 403] on span "Spotify for Creators" at bounding box center [400, 411] width 144 height 37
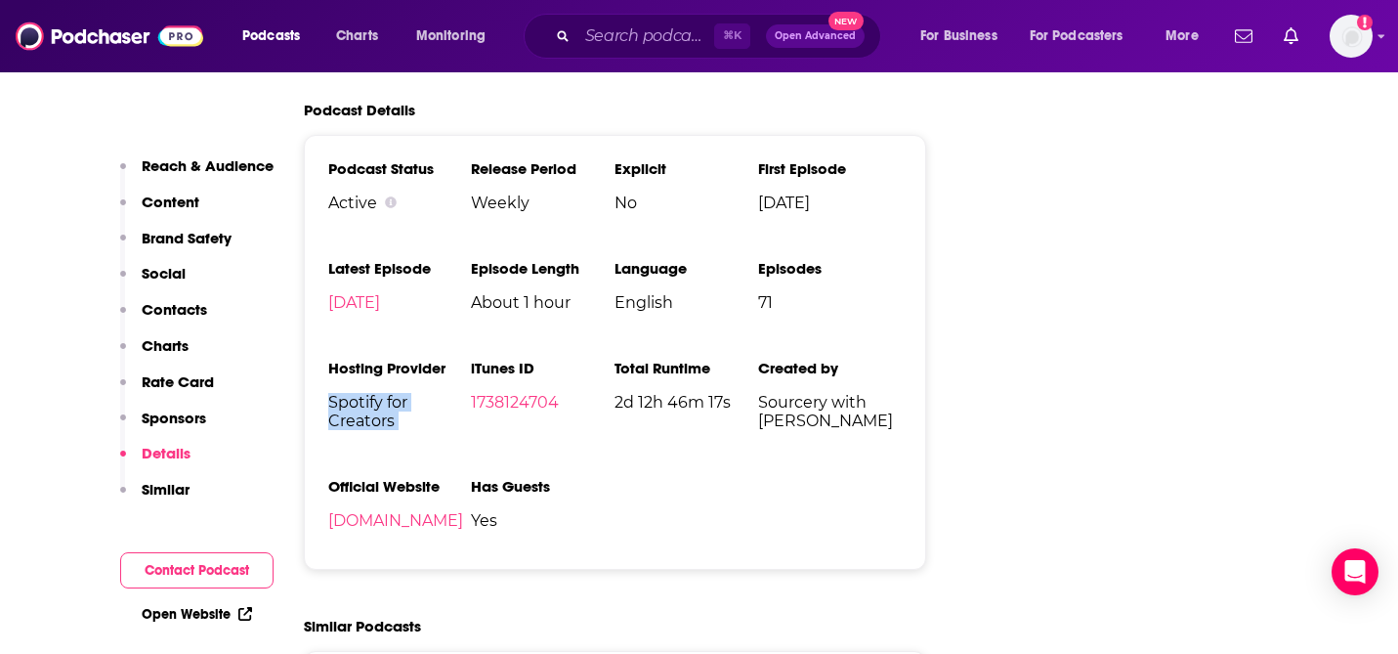
click at [359, 403] on span "Spotify for Creators" at bounding box center [400, 411] width 144 height 37
click at [520, 310] on span "About 1 hour" at bounding box center [543, 302] width 144 height 19
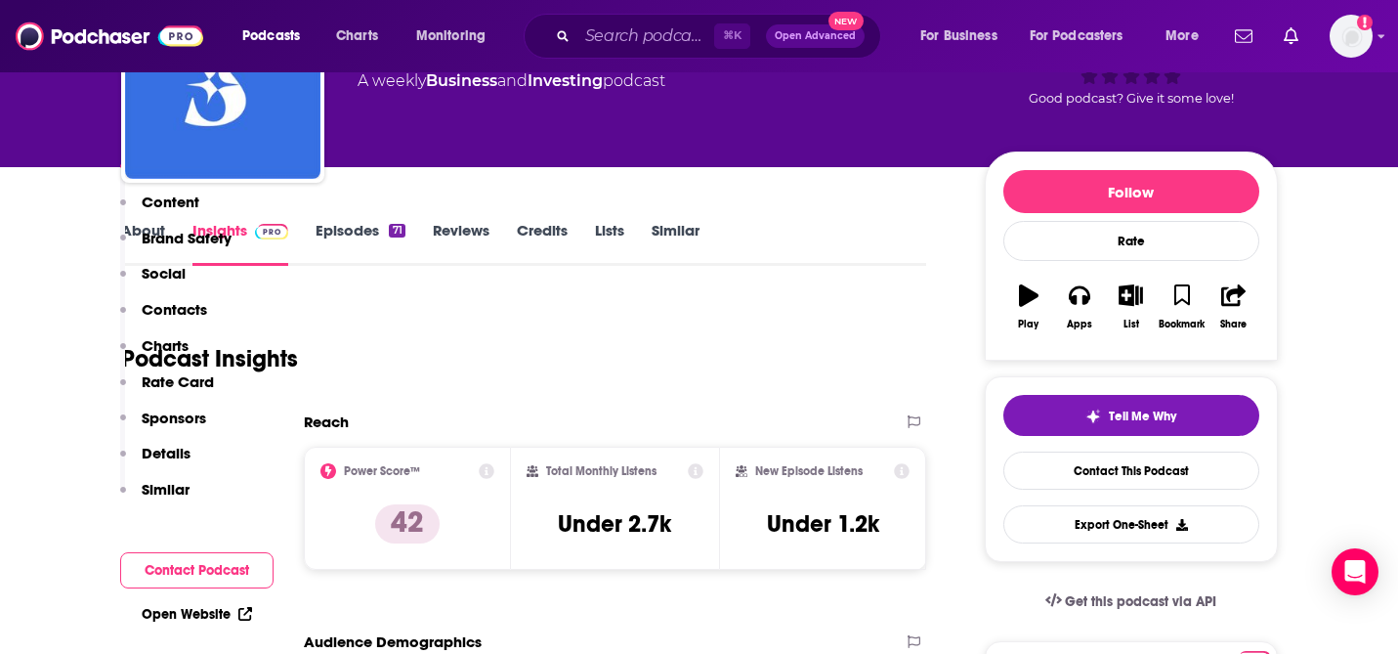
scroll to position [0, 0]
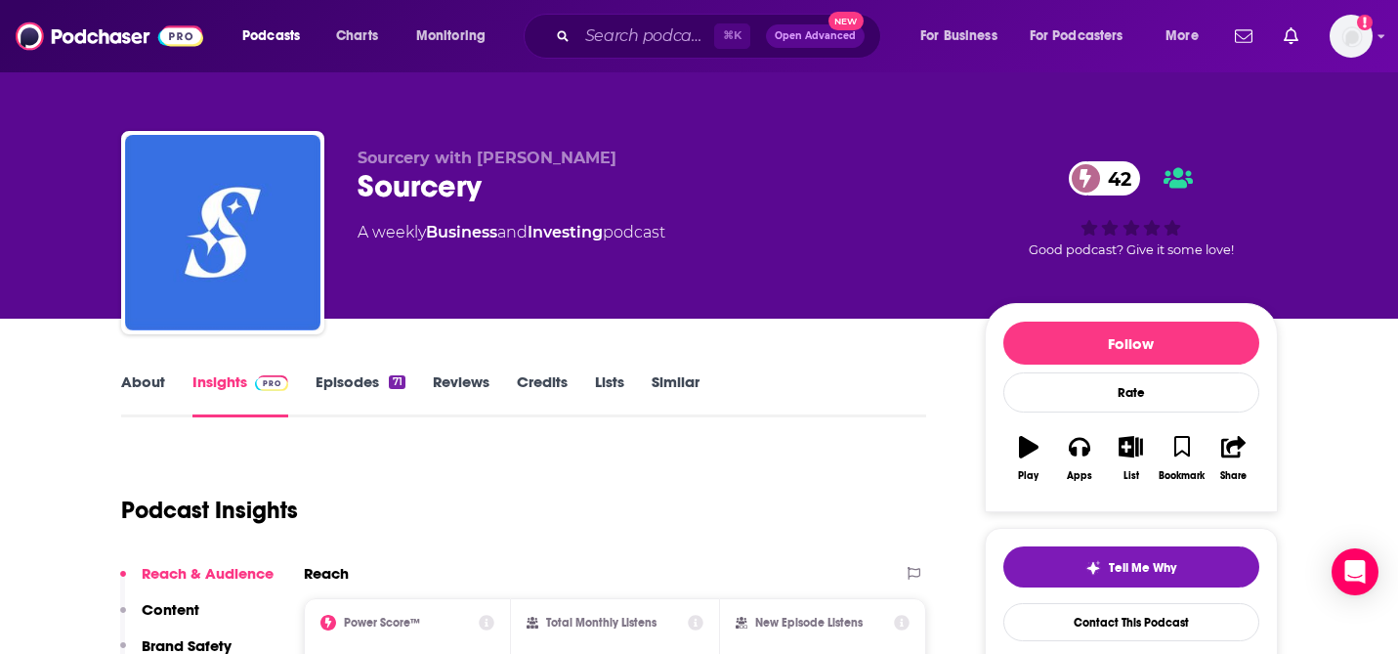
click at [339, 382] on link "Episodes 71" at bounding box center [360, 394] width 89 height 45
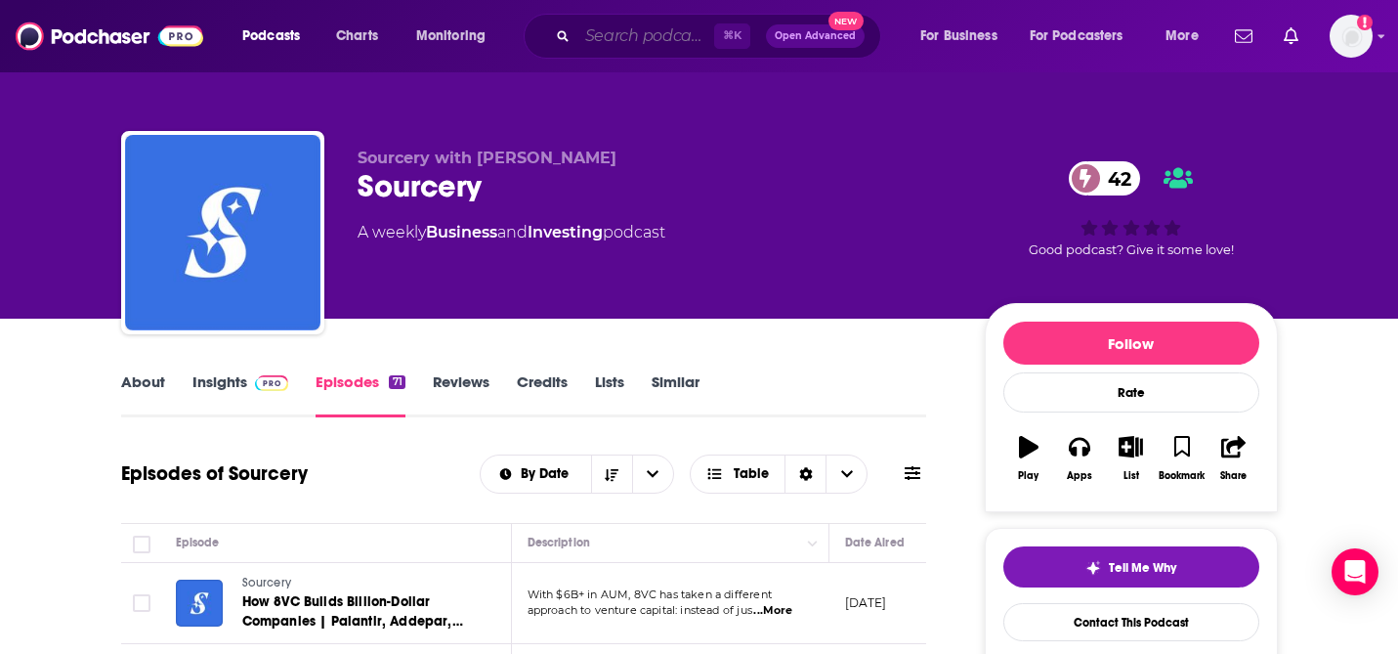
click at [652, 31] on input "Search podcasts, credits, & more..." at bounding box center [645, 36] width 137 height 31
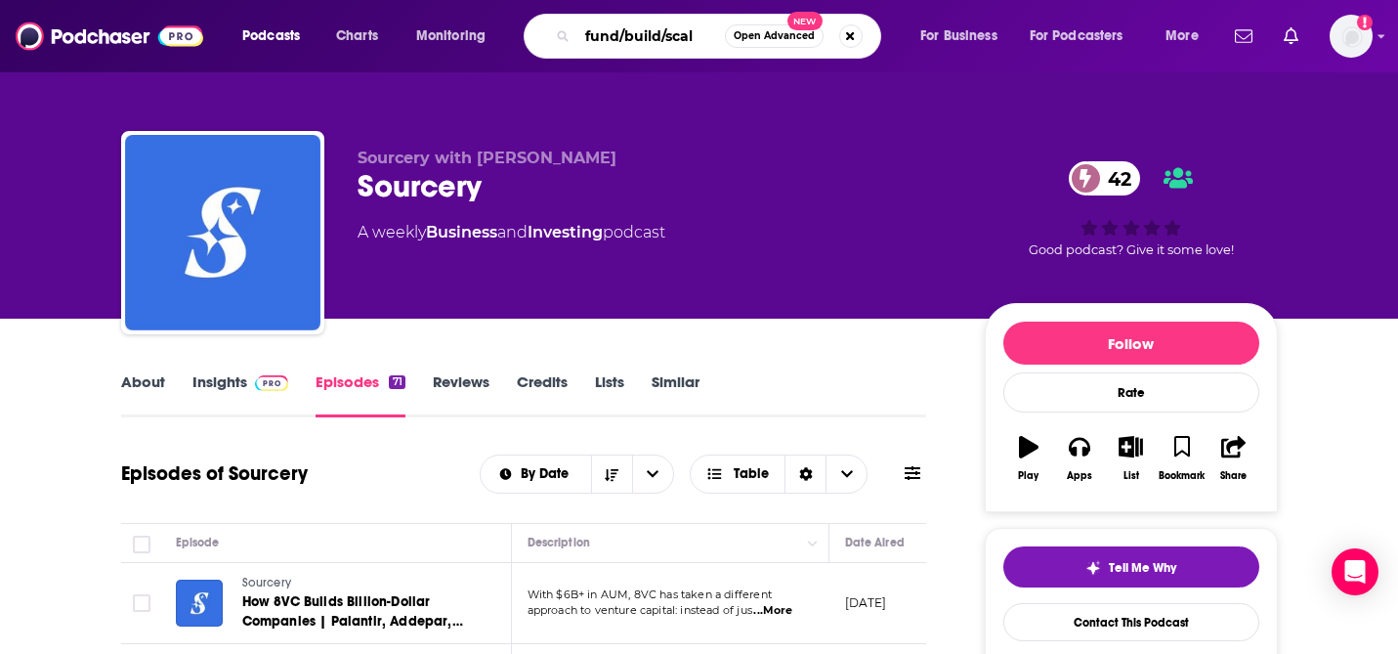
type input "fund/build/scale"
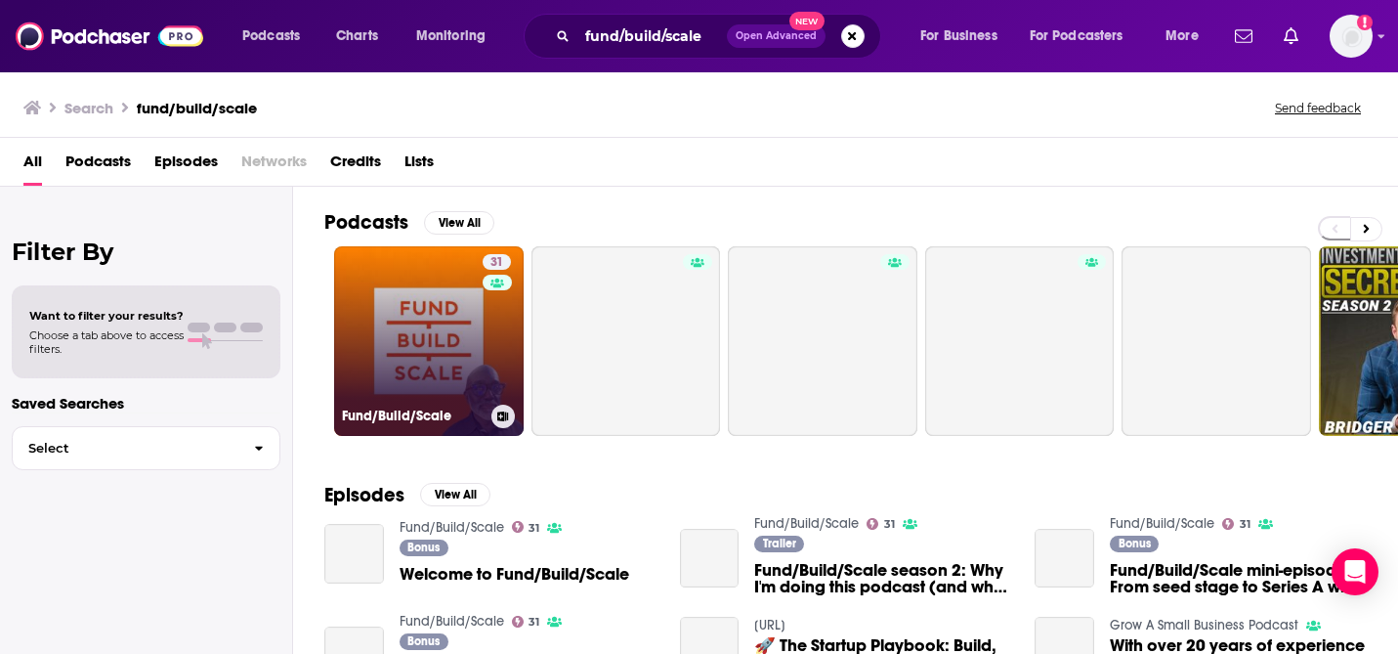
click at [421, 308] on link "31 Fund/Build/Scale" at bounding box center [429, 341] width 190 height 190
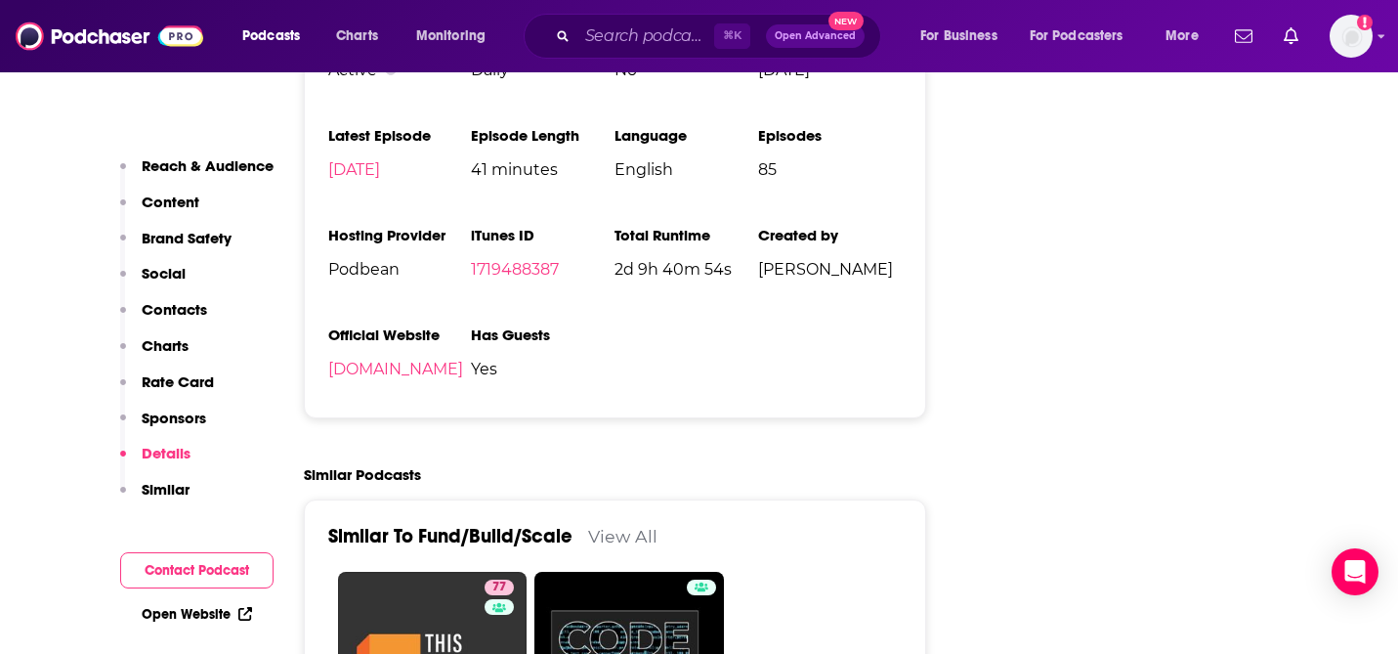
scroll to position [2679, 0]
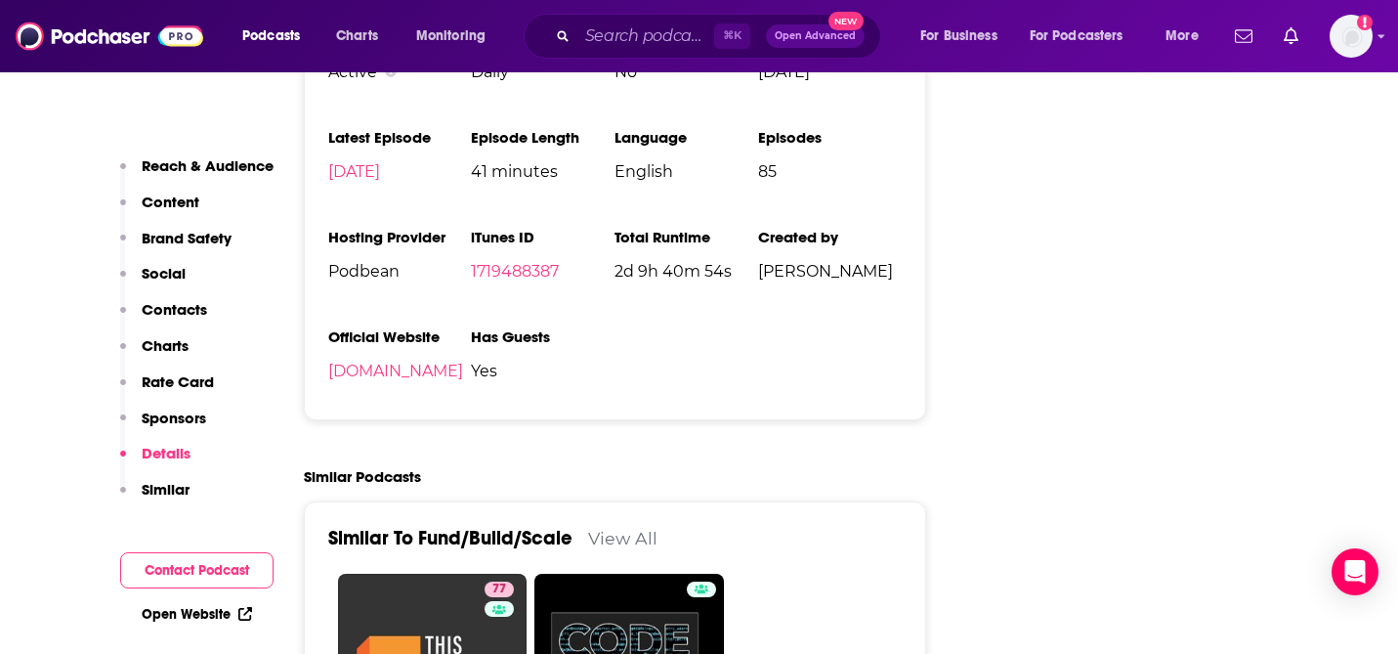
click at [776, 276] on span "[PERSON_NAME]" at bounding box center [830, 271] width 144 height 19
drag, startPoint x: 776, startPoint y: 276, endPoint x: 857, endPoint y: 276, distance: 81.1
click at [857, 276] on span "[PERSON_NAME]" at bounding box center [830, 271] width 144 height 19
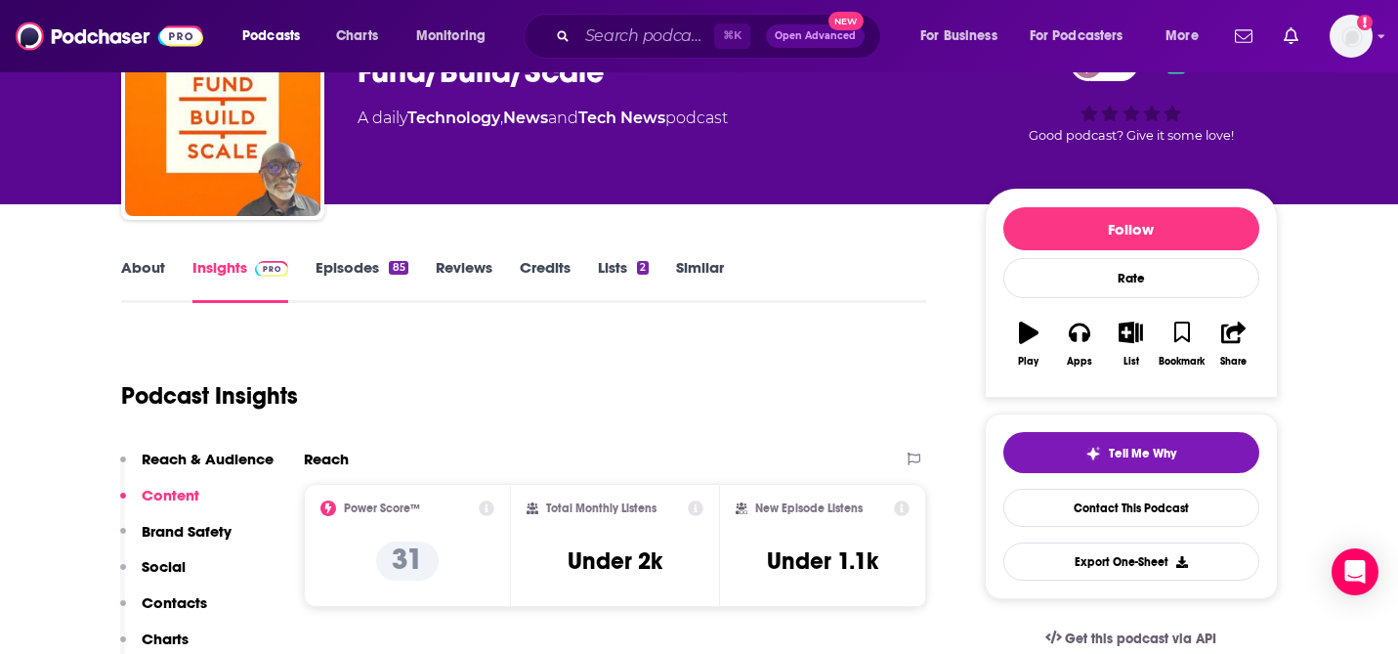
scroll to position [0, 0]
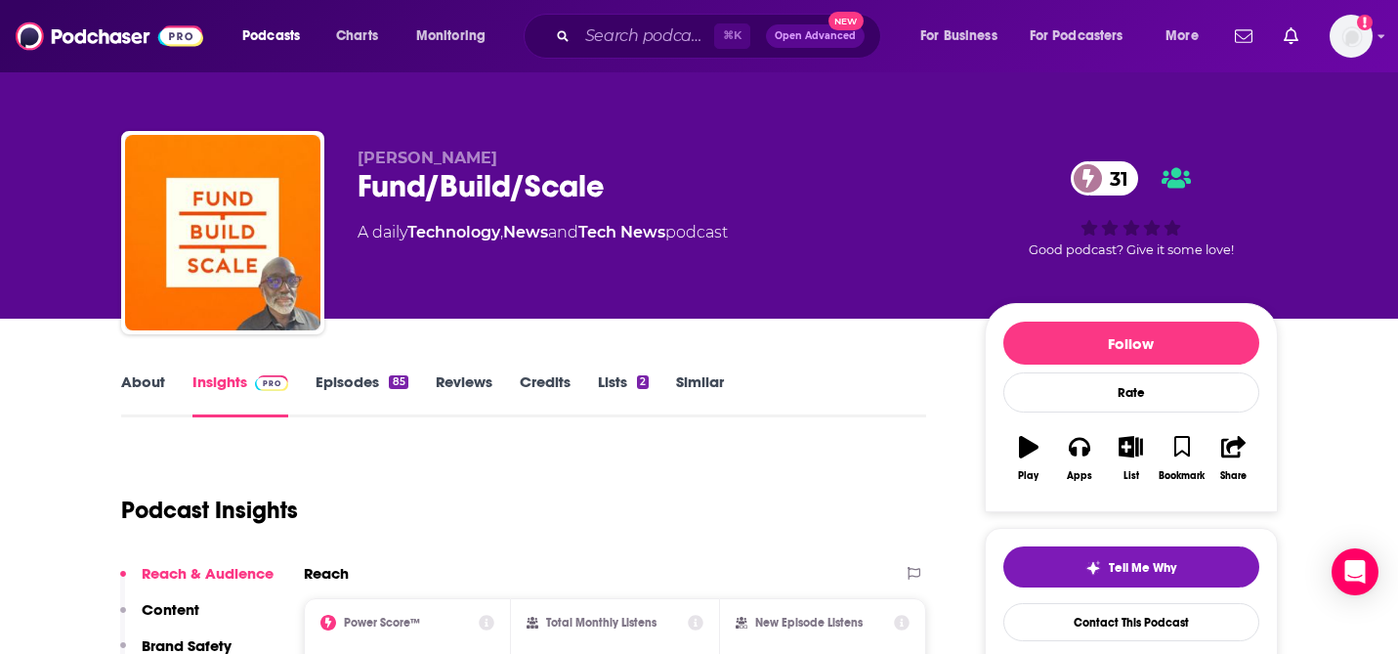
click at [134, 396] on link "About" at bounding box center [143, 394] width 44 height 45
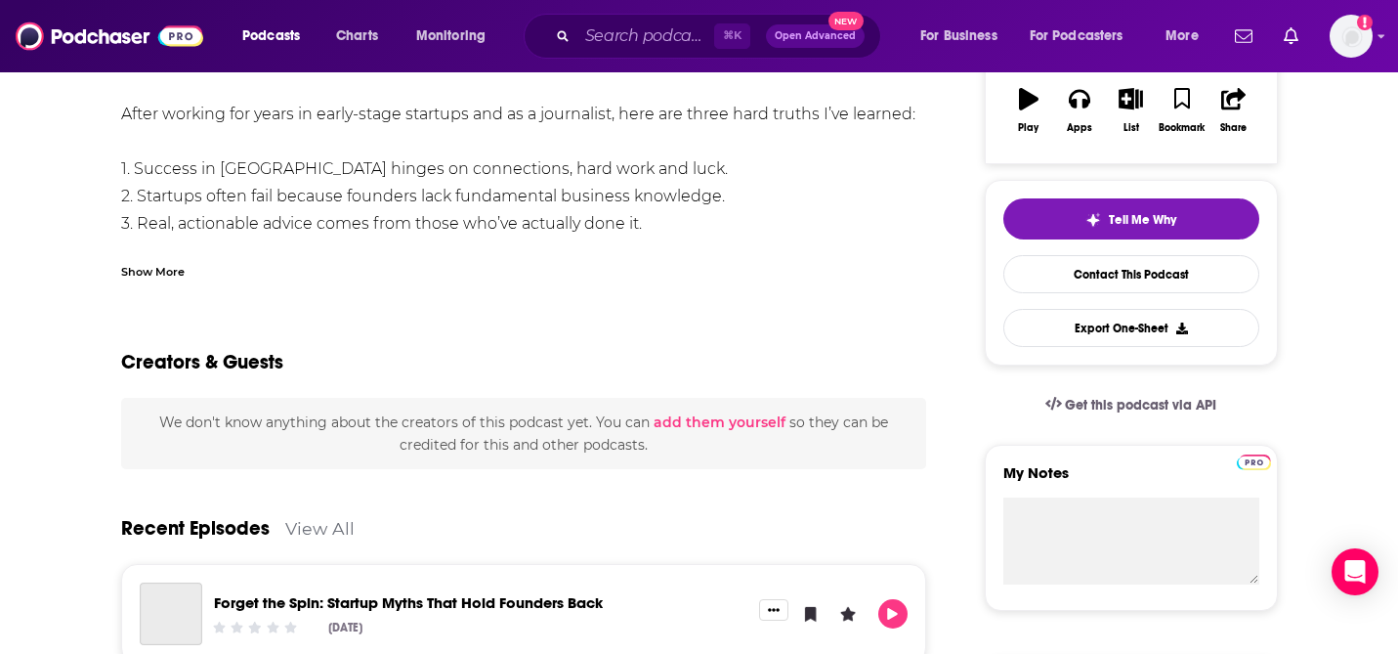
scroll to position [309, 0]
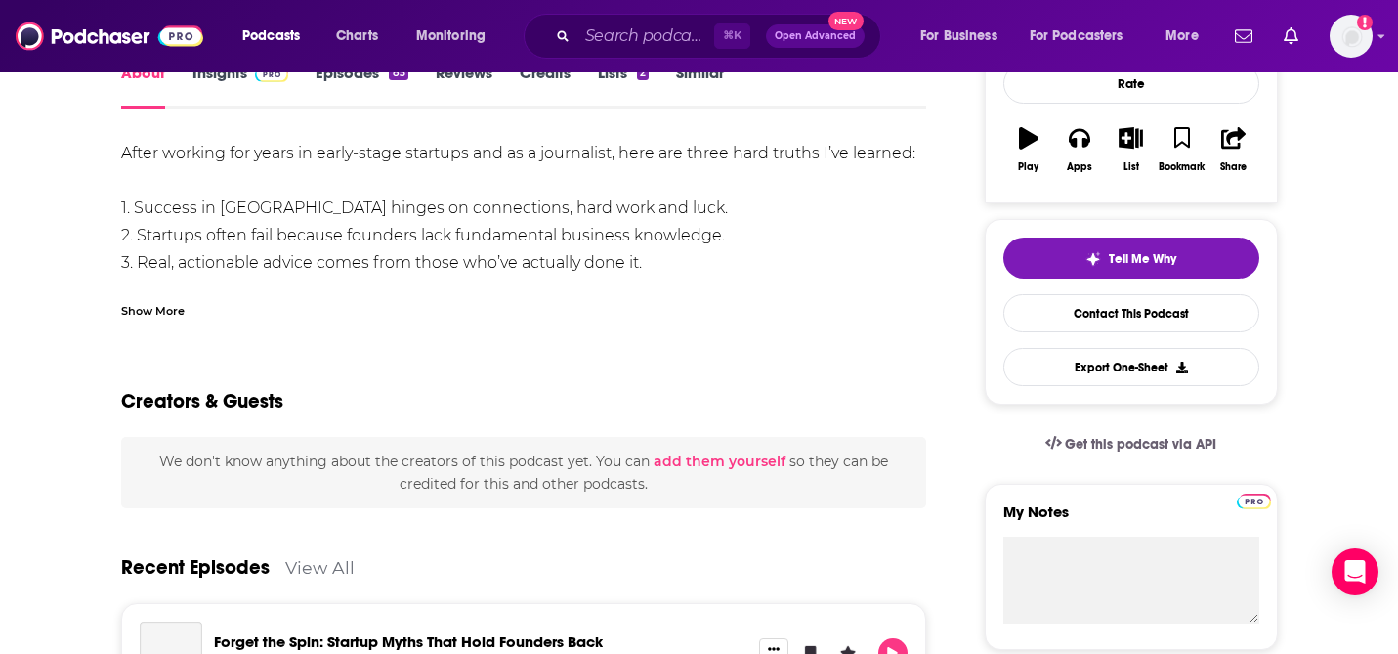
click at [153, 208] on div "After working for years in early-stage startups and as a journalist, here are t…" at bounding box center [524, 482] width 806 height 684
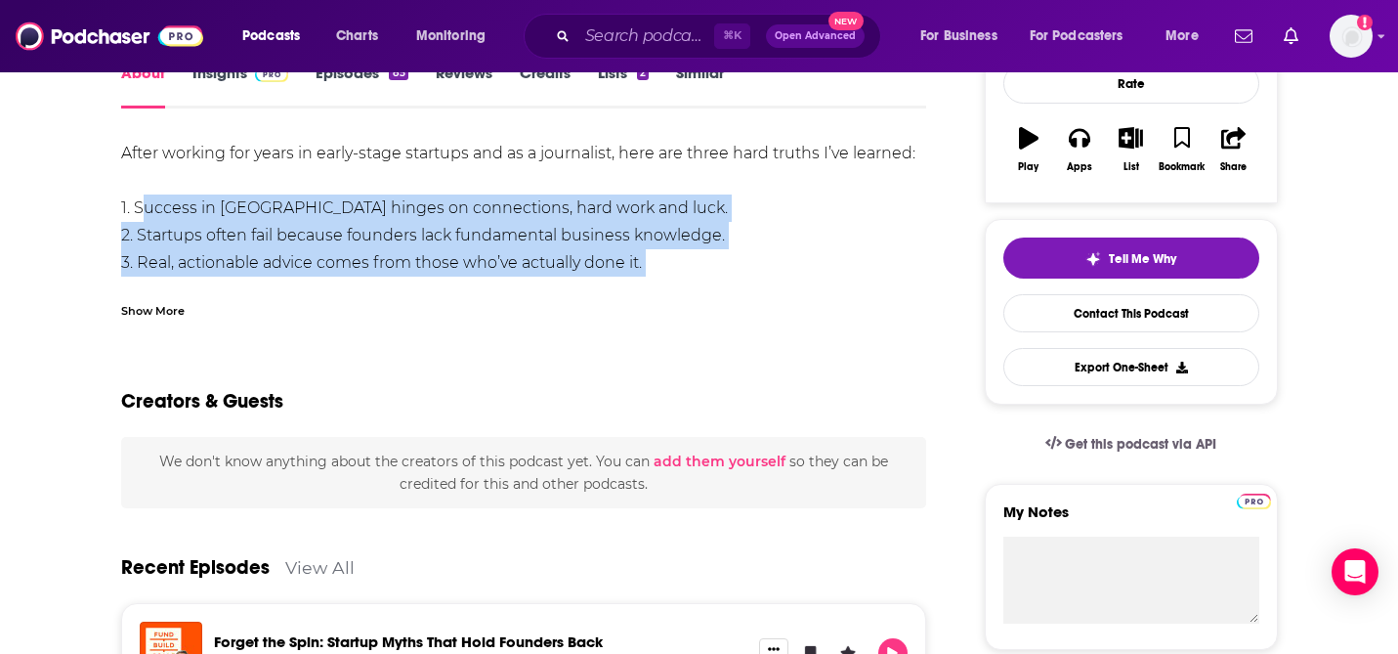
drag, startPoint x: 153, startPoint y: 208, endPoint x: 648, endPoint y: 267, distance: 497.8
click at [648, 267] on div "After working for years in early-stage startups and as a journalist, here are t…" at bounding box center [524, 482] width 806 height 684
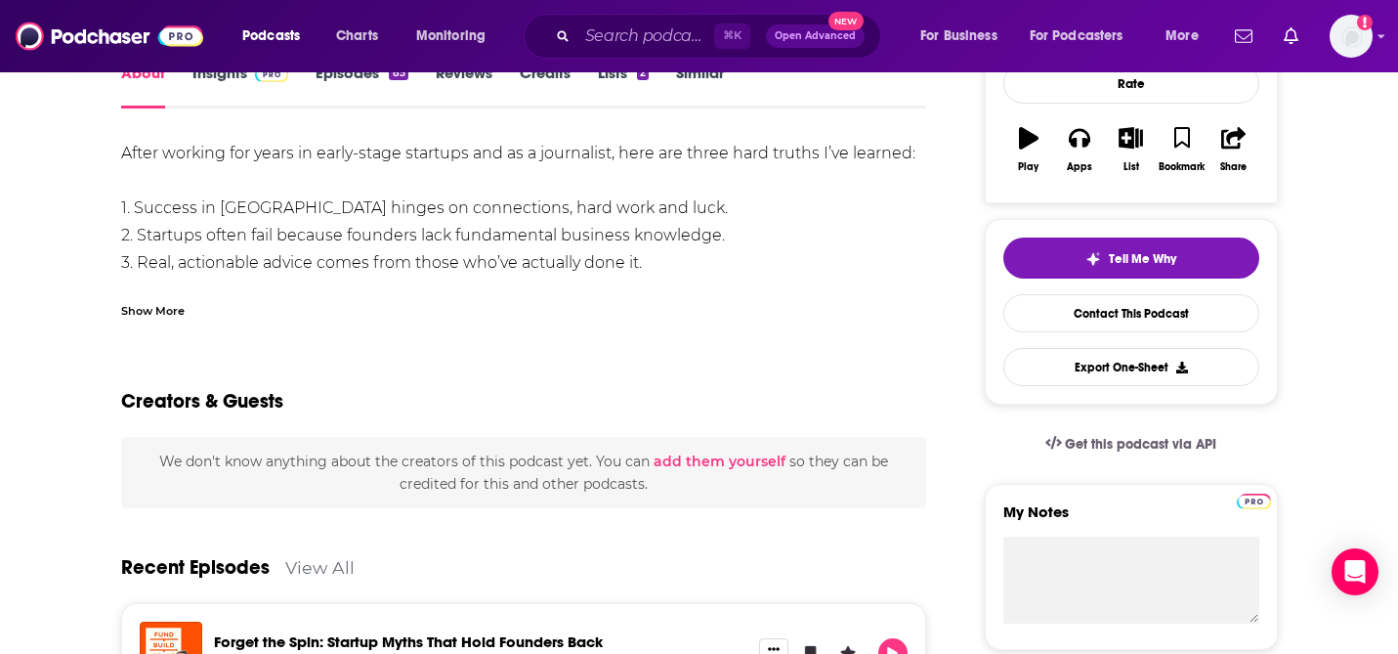
click at [161, 309] on div "Show More" at bounding box center [153, 309] width 64 height 19
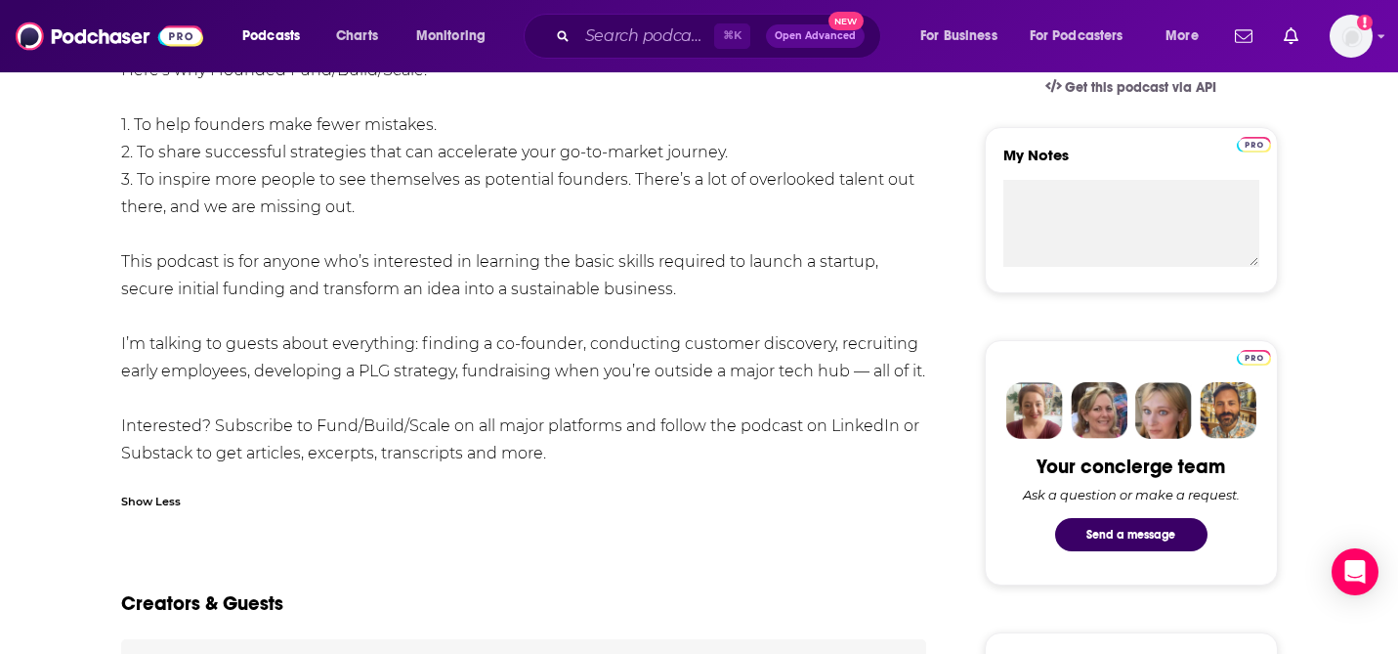
scroll to position [666, 0]
click at [436, 340] on div "After working for years in early-stage startups and as a journalist, here are t…" at bounding box center [524, 124] width 806 height 684
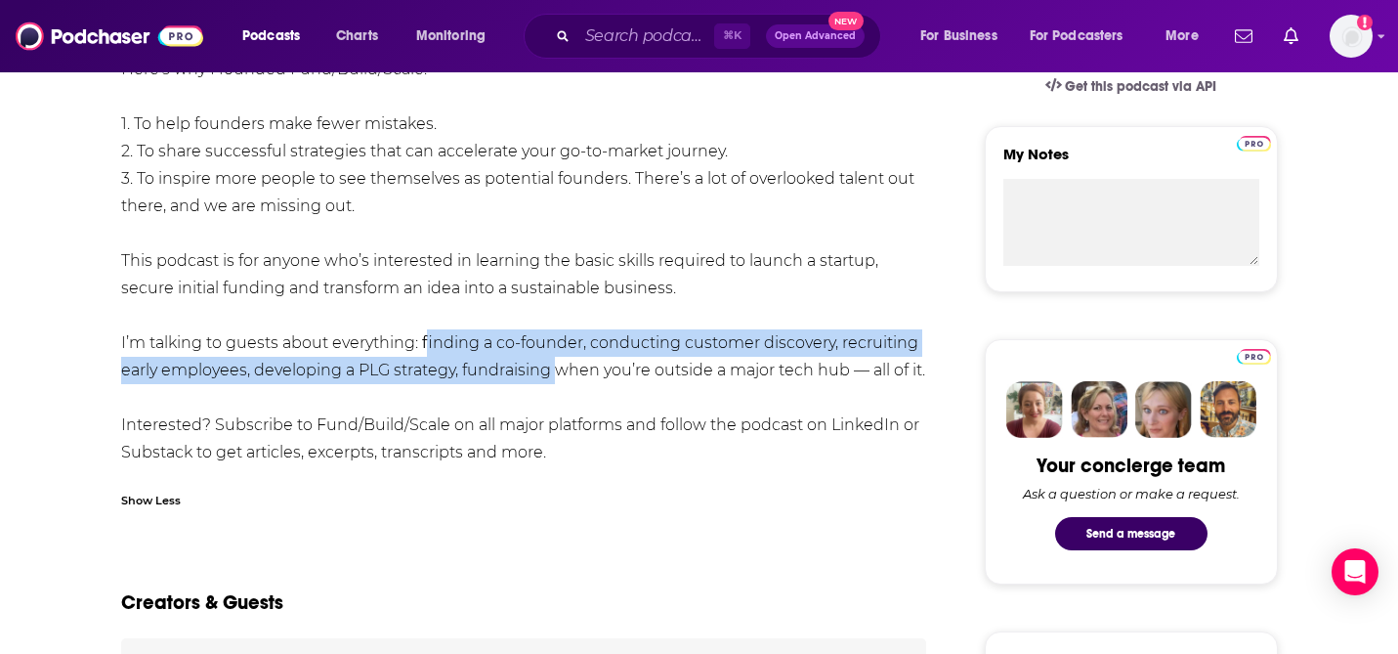
drag, startPoint x: 436, startPoint y: 340, endPoint x: 539, endPoint y: 371, distance: 108.2
click at [539, 371] on div "After working for years in early-stage startups and as a journalist, here are t…" at bounding box center [524, 124] width 806 height 684
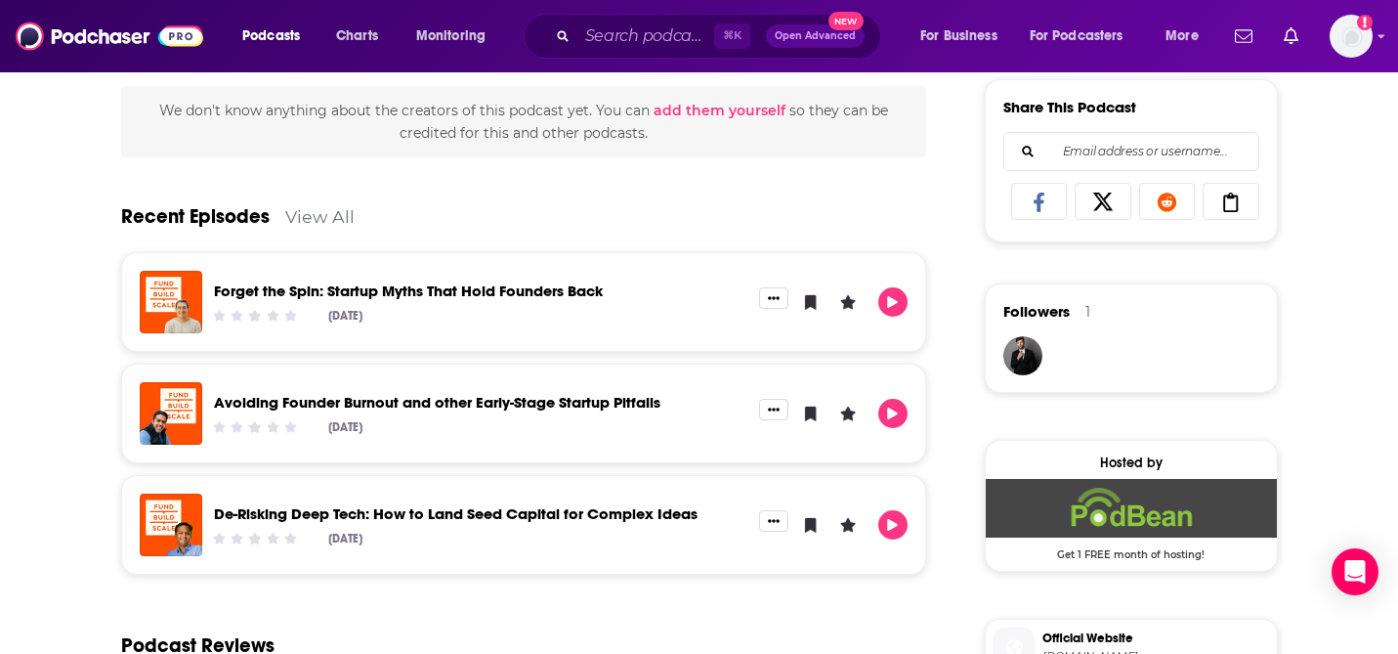
scroll to position [1221, 0]
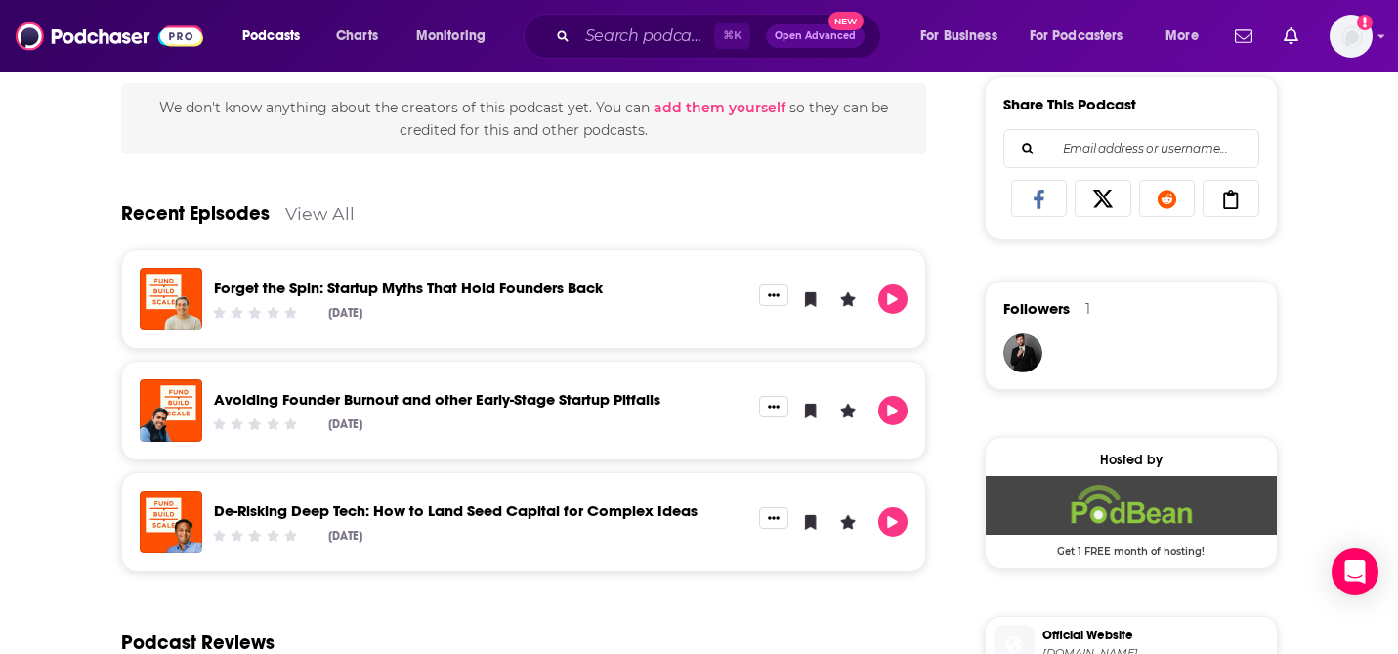
click at [320, 208] on link "View All" at bounding box center [319, 213] width 69 height 21
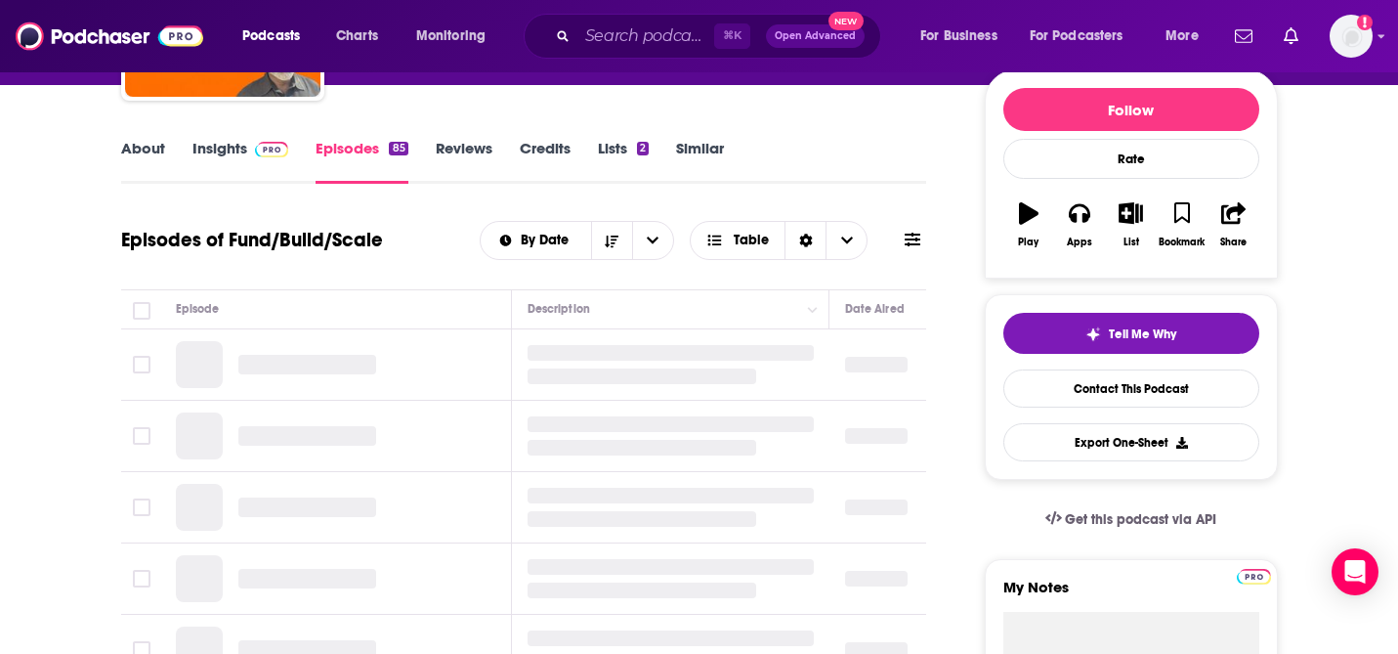
scroll to position [335, 0]
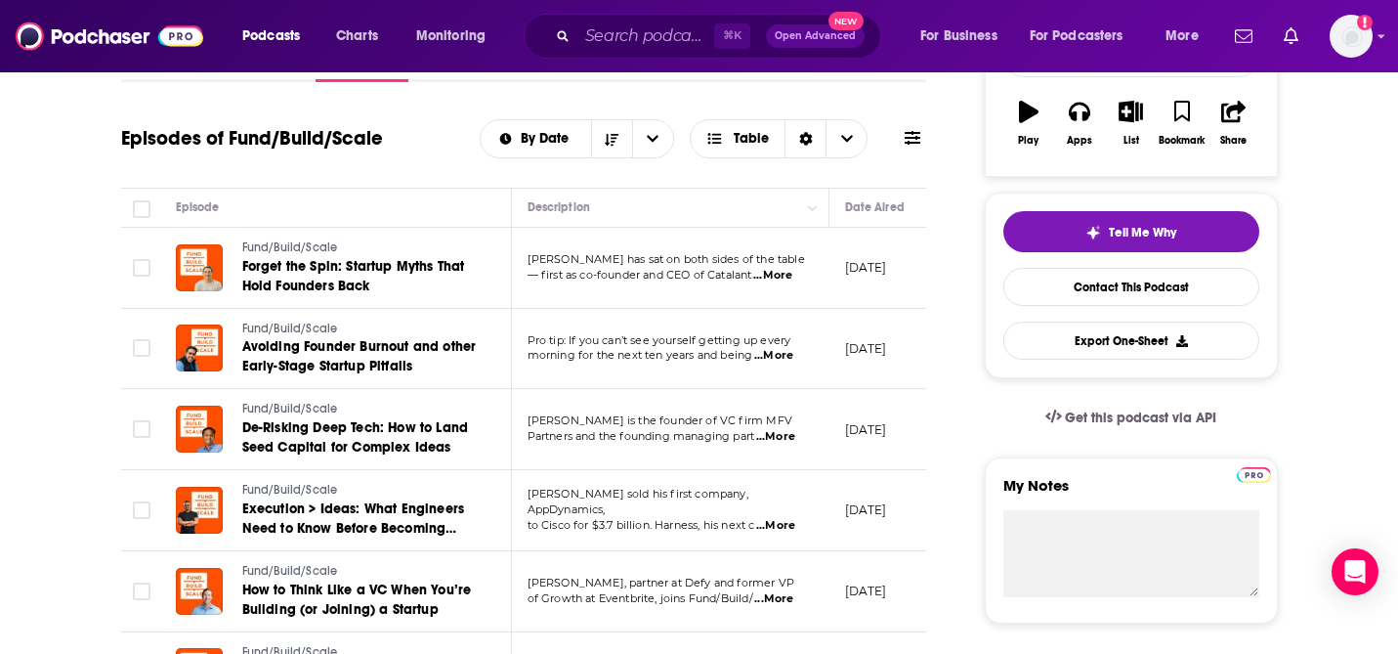
click at [784, 269] on span "...More" at bounding box center [772, 276] width 39 height 16
drag, startPoint x: 529, startPoint y: 251, endPoint x: 571, endPoint y: 255, distance: 42.2
click at [571, 255] on td "[PERSON_NAME] has sat on both sides of the table — first as co-founder and CEO …" at bounding box center [671, 268] width 318 height 81
click at [784, 361] on span "...More" at bounding box center [773, 356] width 39 height 16
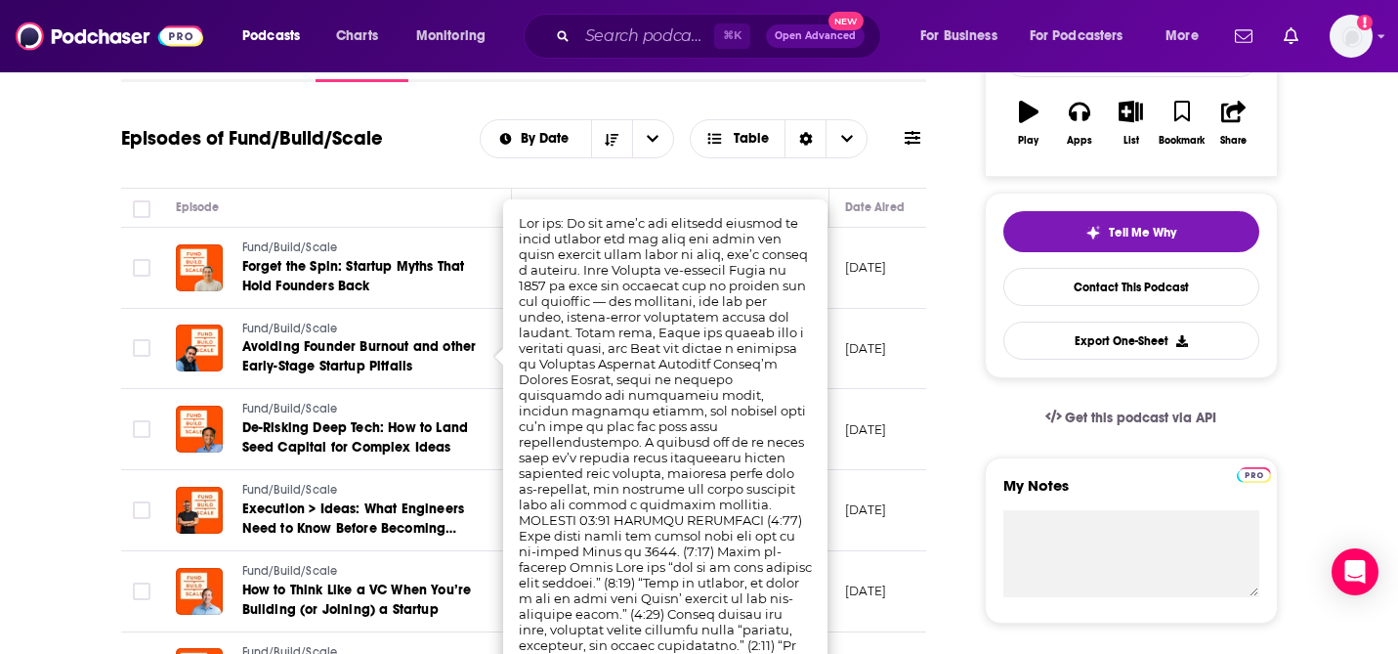
click at [883, 269] on p "[DATE]" at bounding box center [866, 267] width 42 height 17
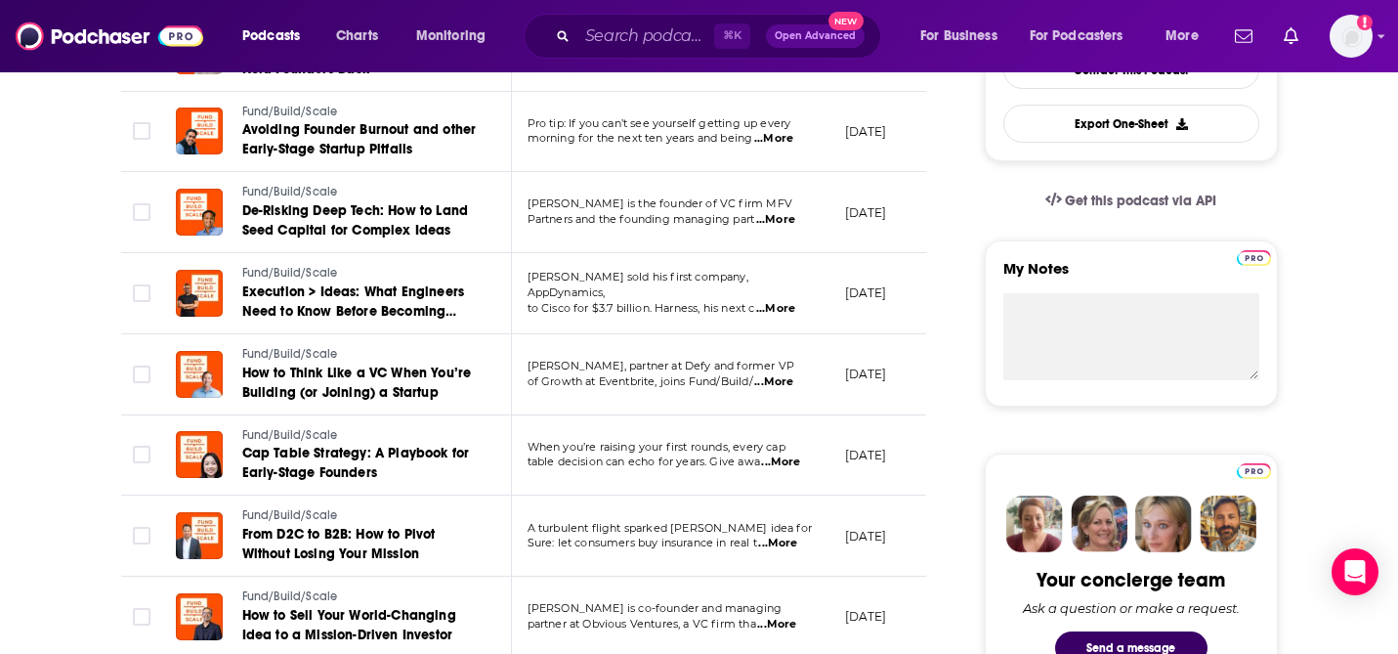
scroll to position [559, 0]
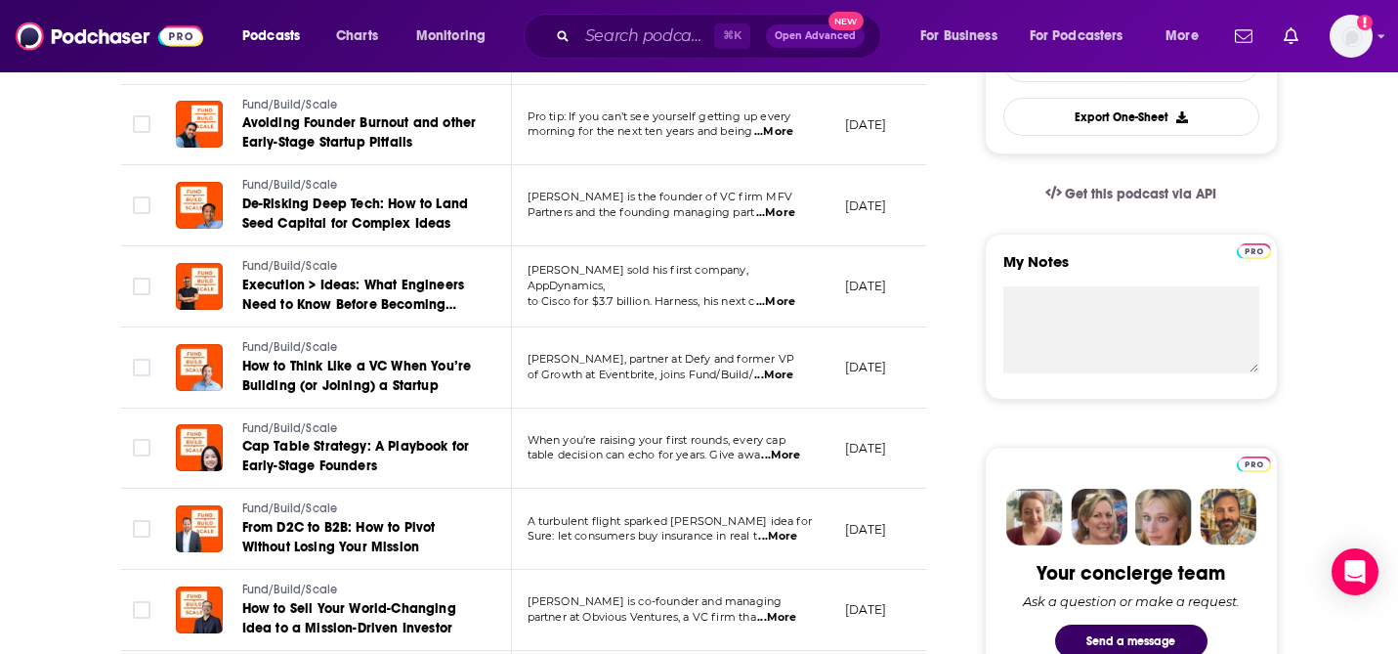
click at [787, 460] on span "...More" at bounding box center [780, 455] width 39 height 16
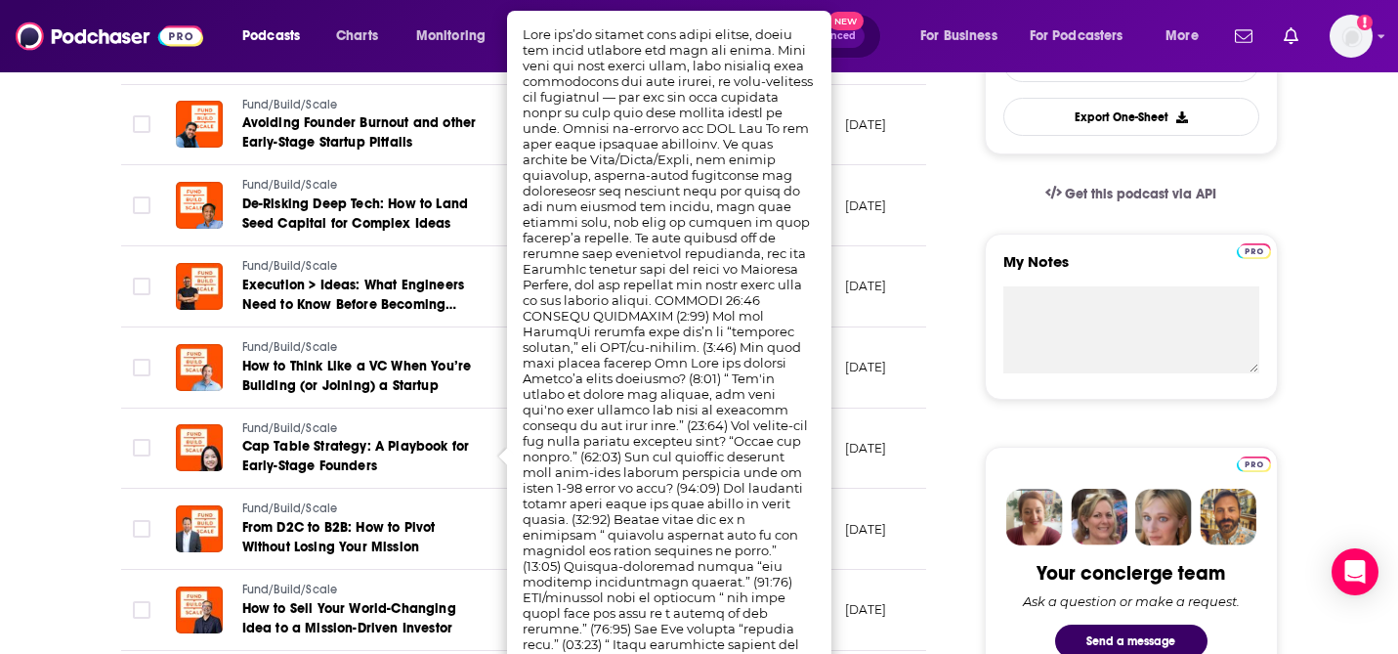
click at [850, 452] on p "[DATE]" at bounding box center [866, 448] width 42 height 17
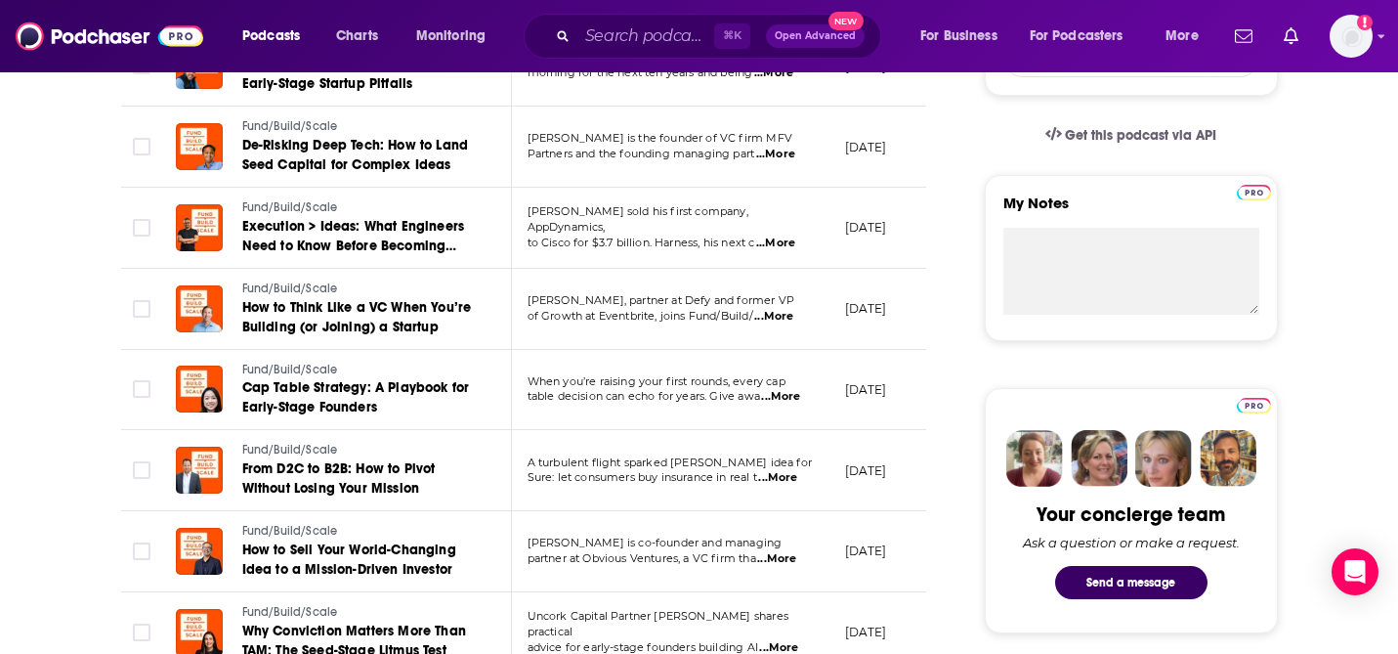
scroll to position [618, 0]
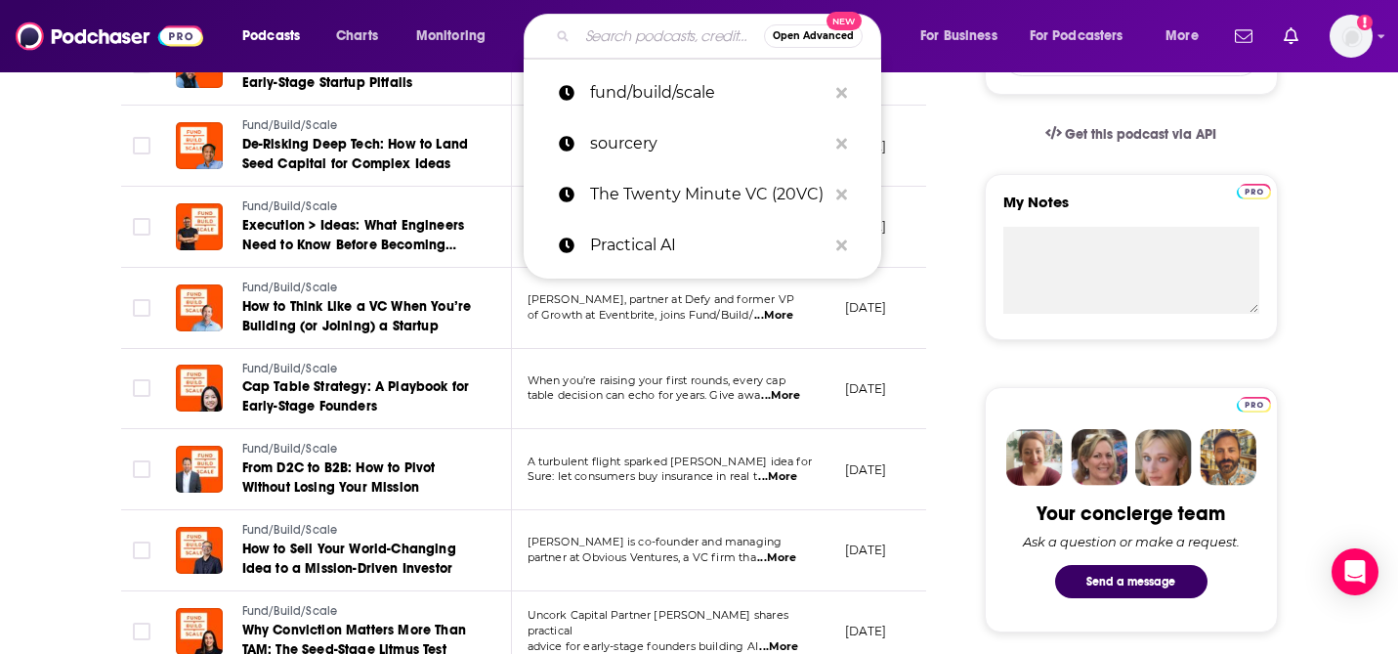
click at [614, 49] on input "Search podcasts, credits, & more..." at bounding box center [670, 36] width 187 height 31
click at [633, 148] on p "sourcery" at bounding box center [708, 143] width 236 height 51
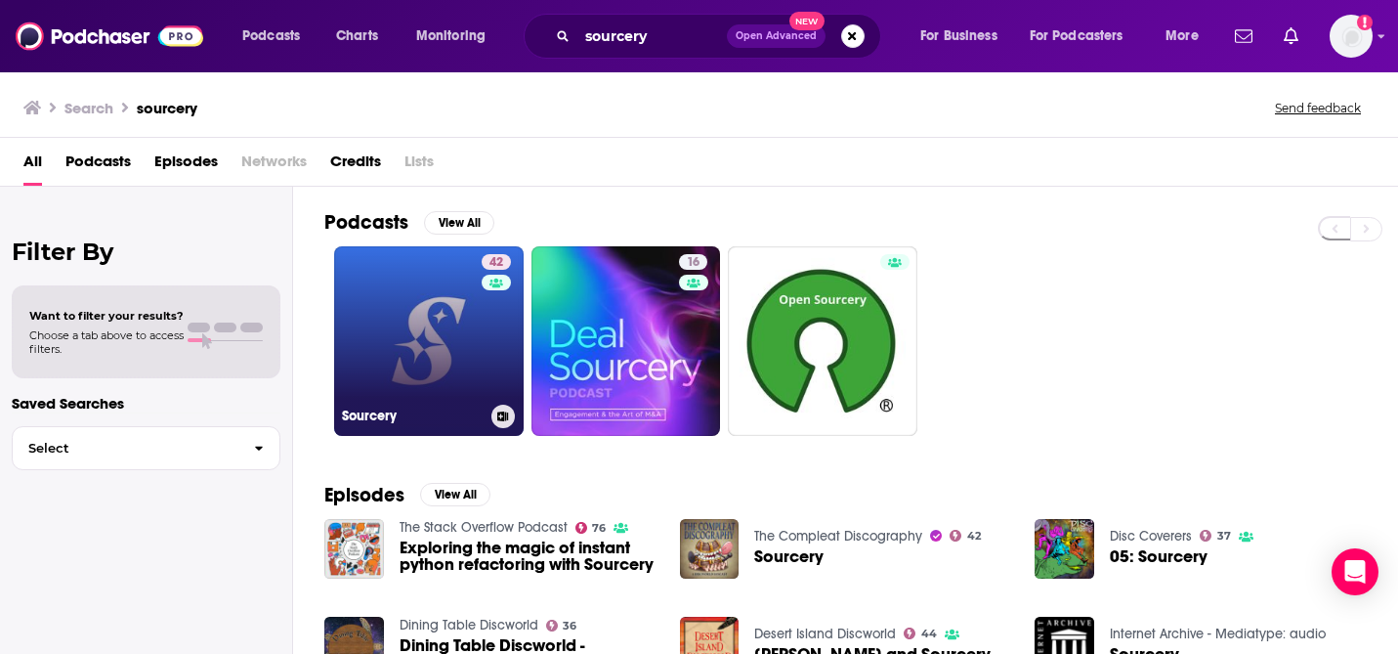
click at [415, 293] on link "42 Sourcery" at bounding box center [429, 341] width 190 height 190
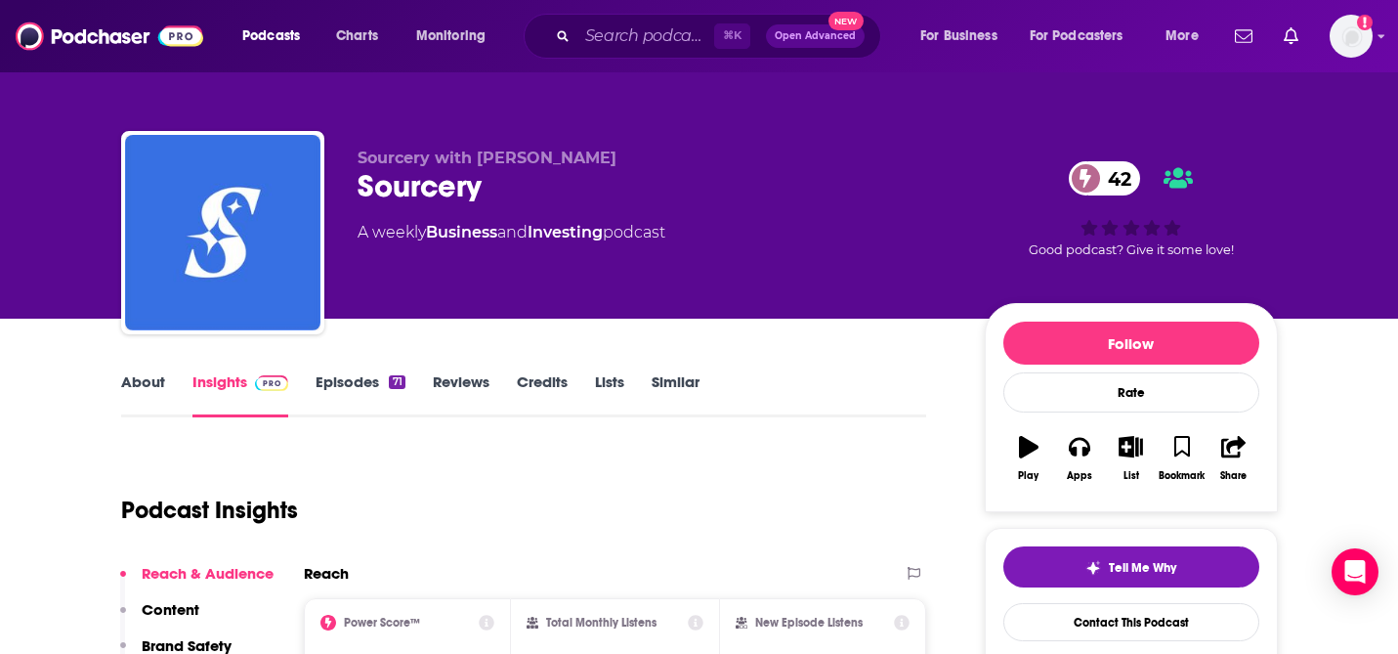
click at [157, 394] on link "About" at bounding box center [143, 394] width 44 height 45
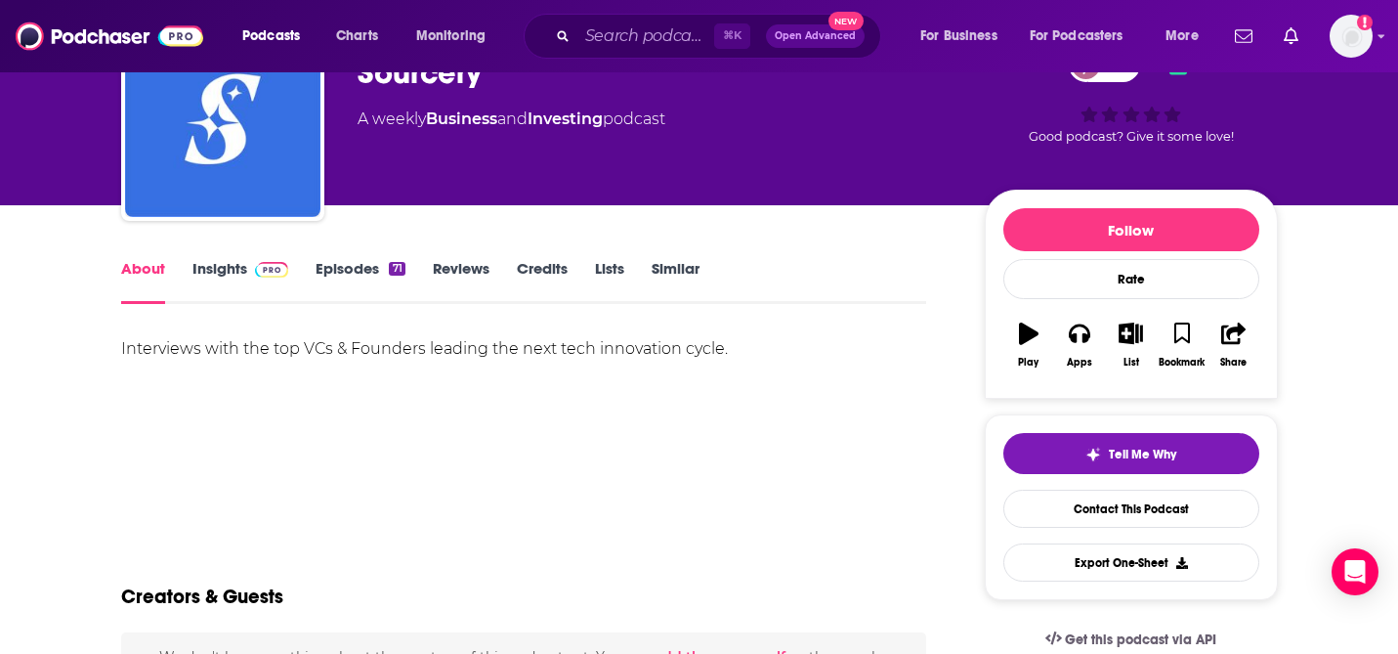
scroll to position [123, 0]
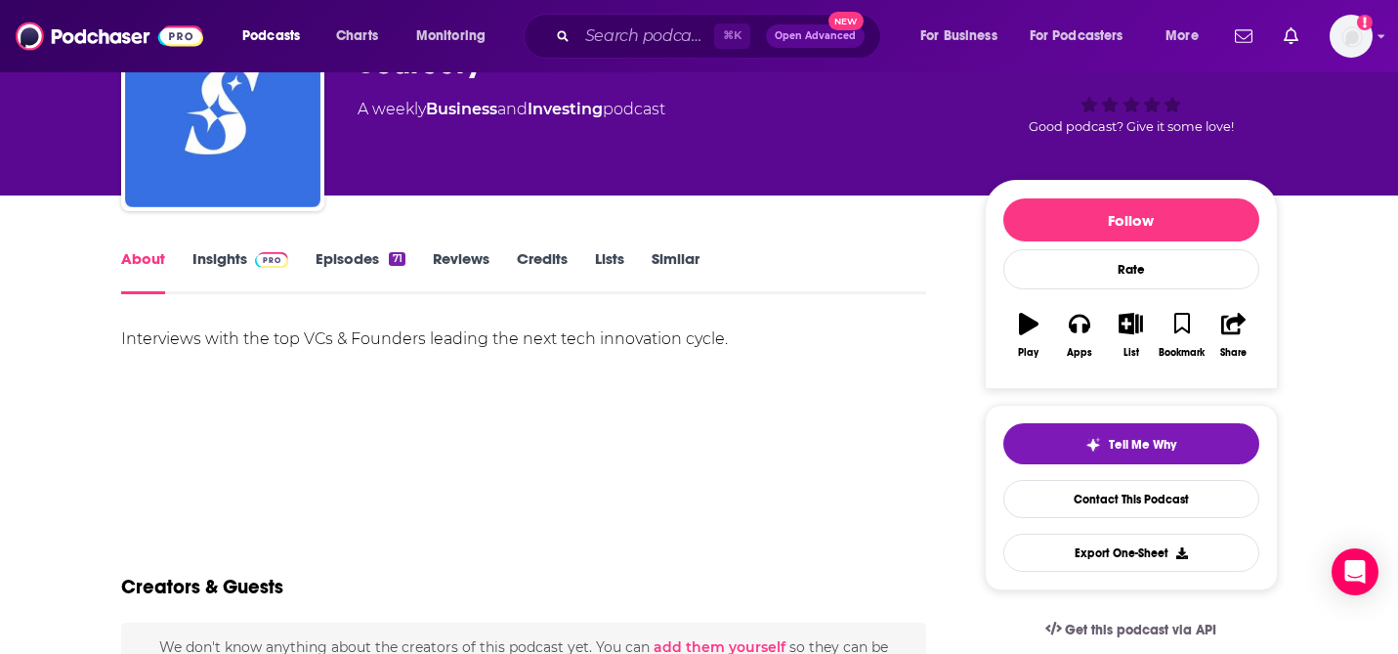
click at [336, 332] on div "Interviews with the top VCs & Founders leading the next tech innovation cycle." at bounding box center [524, 338] width 806 height 27
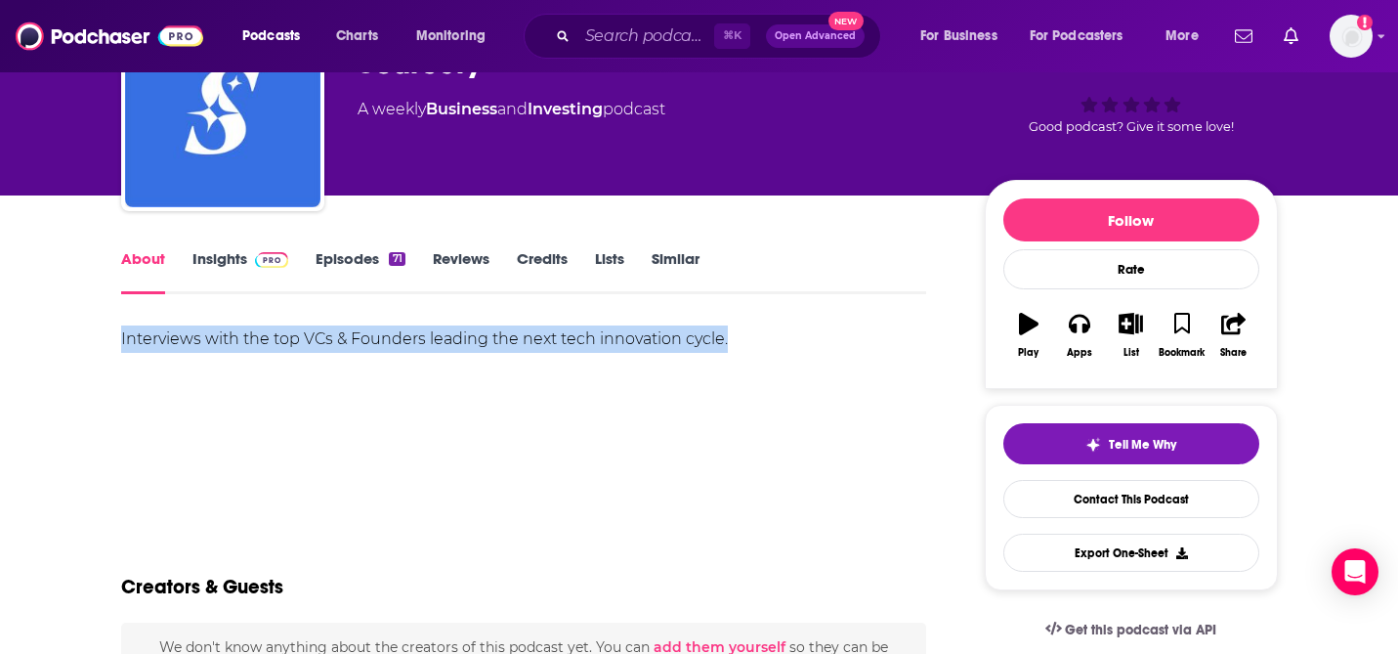
click at [336, 332] on div "Interviews with the top VCs & Founders leading the next tech innovation cycle." at bounding box center [524, 338] width 806 height 27
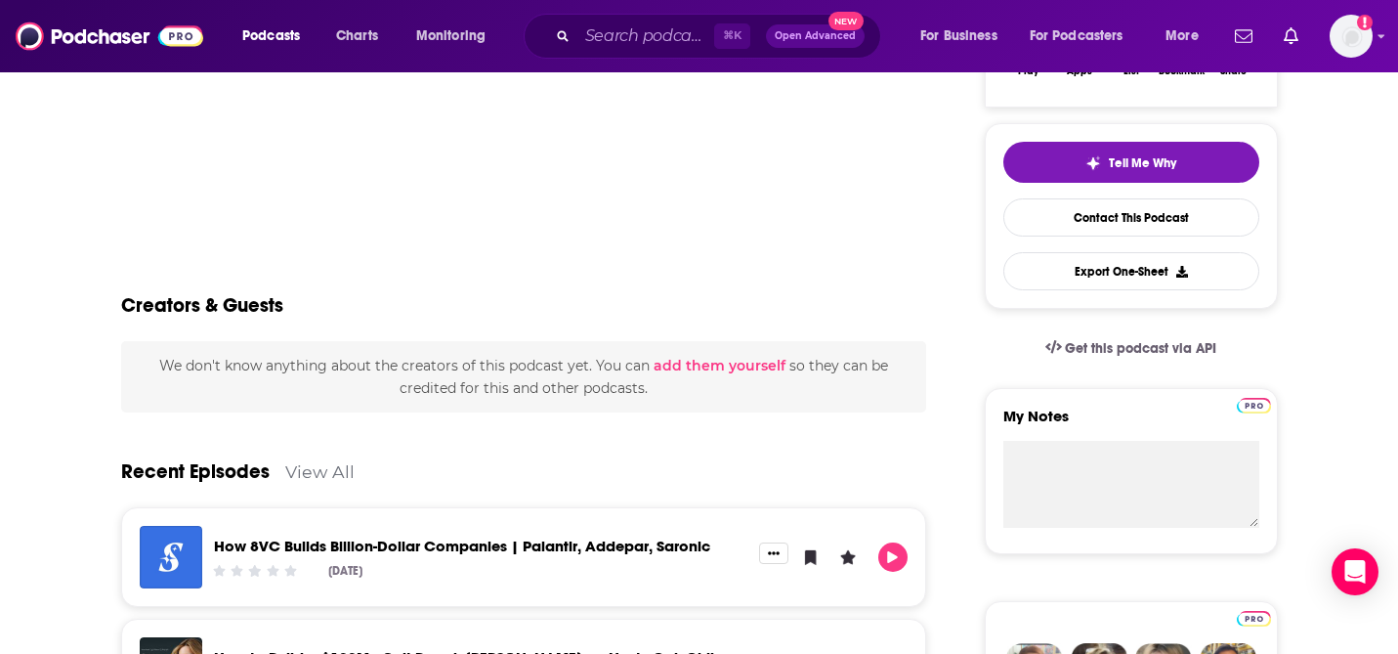
scroll to position [0, 0]
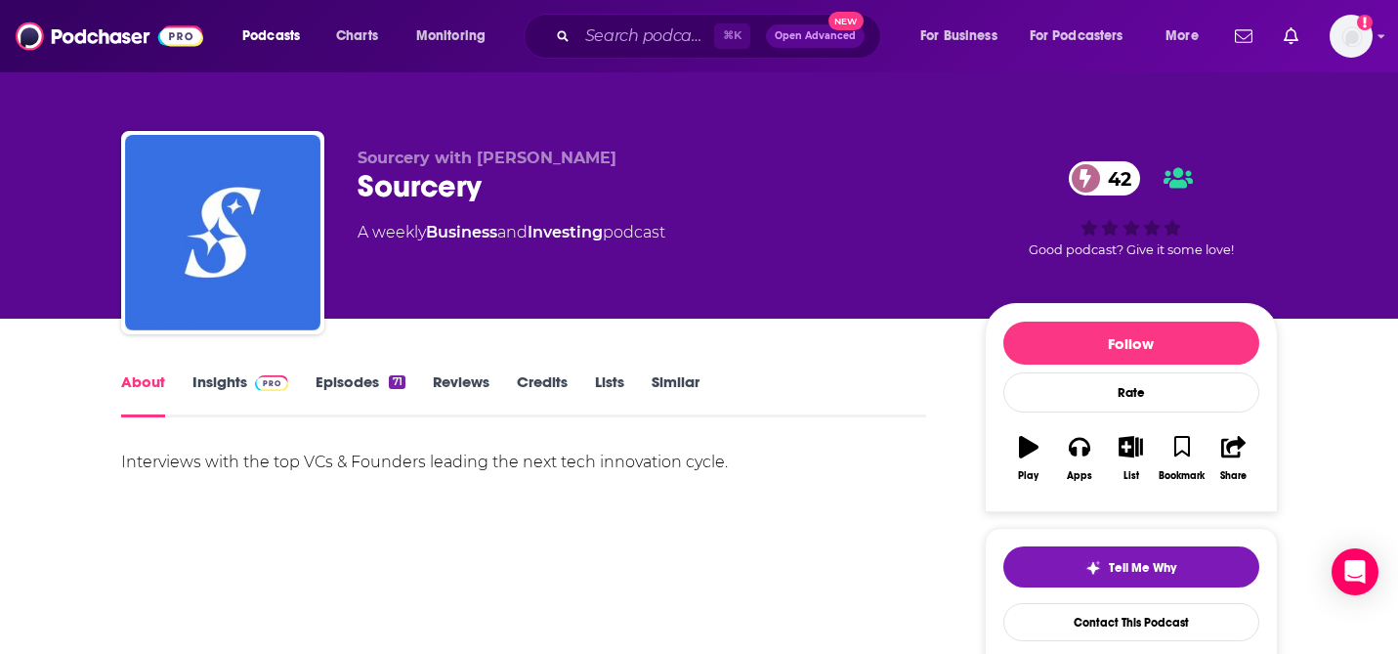
click at [657, 15] on div "⌘ K Open Advanced New" at bounding box center [703, 36] width 358 height 45
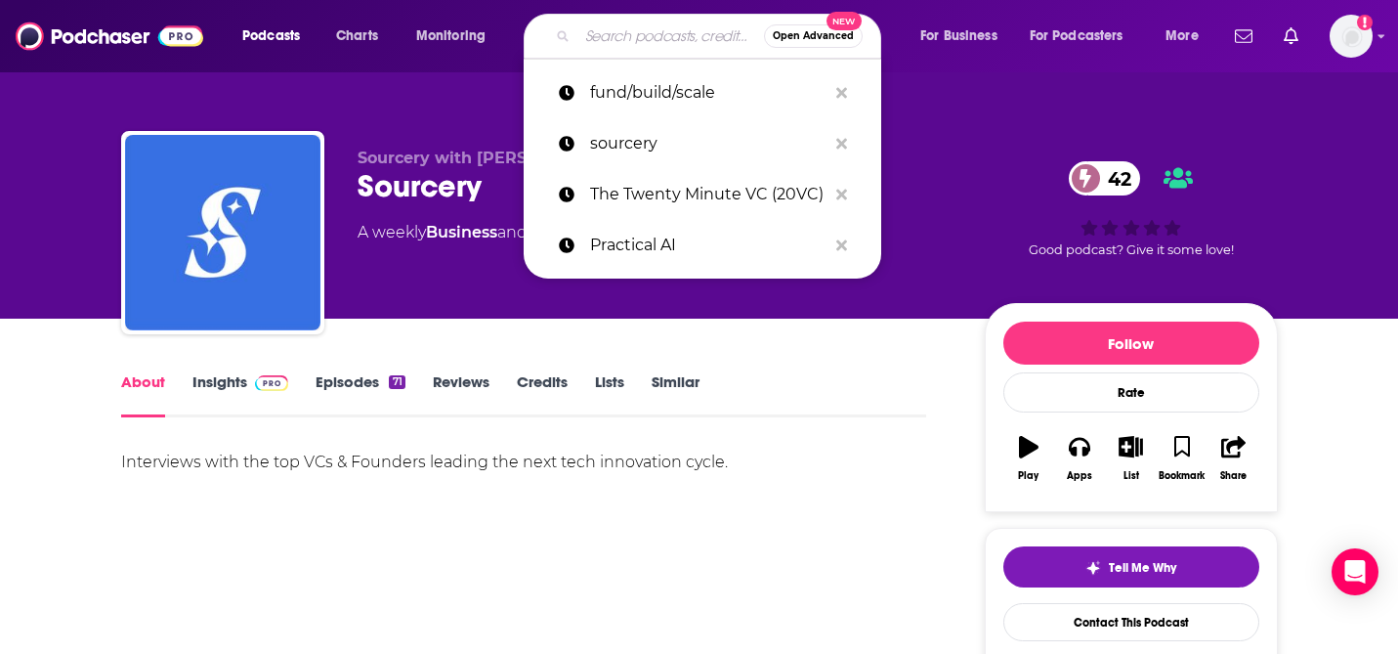
click at [657, 30] on input "Search podcasts, credits, & more..." at bounding box center [670, 36] width 187 height 31
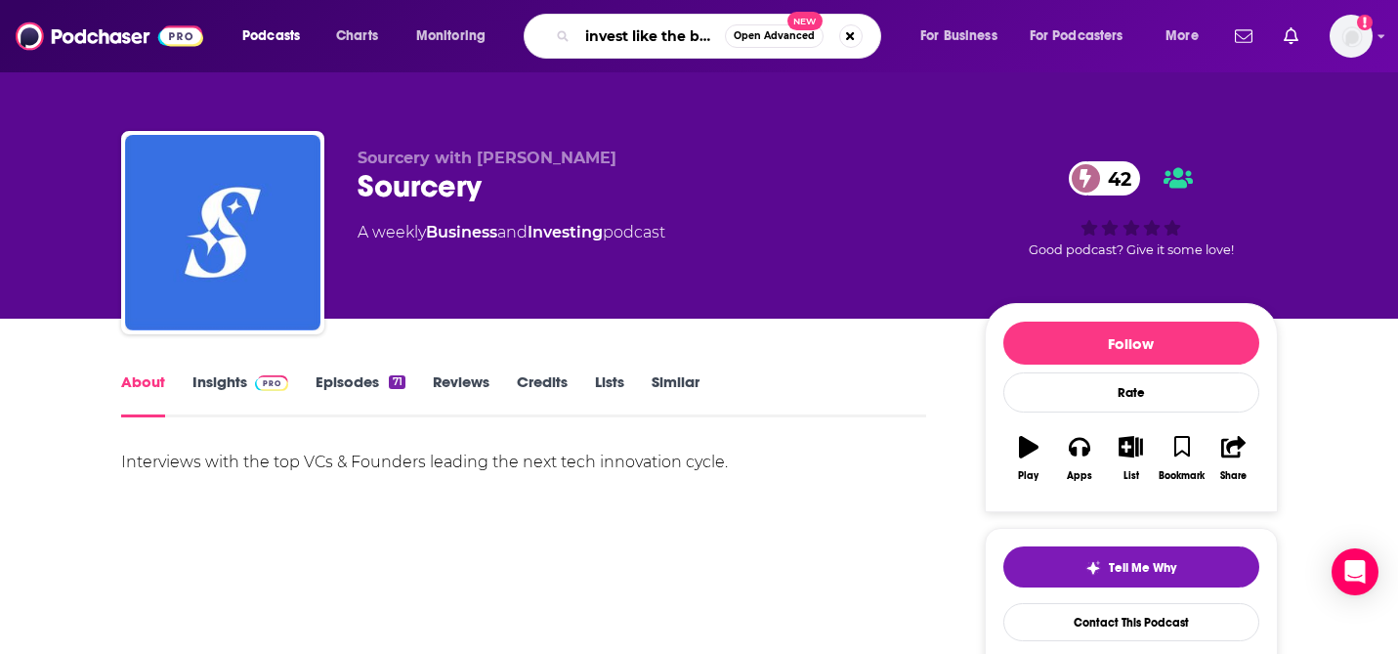
type input "invest like the best"
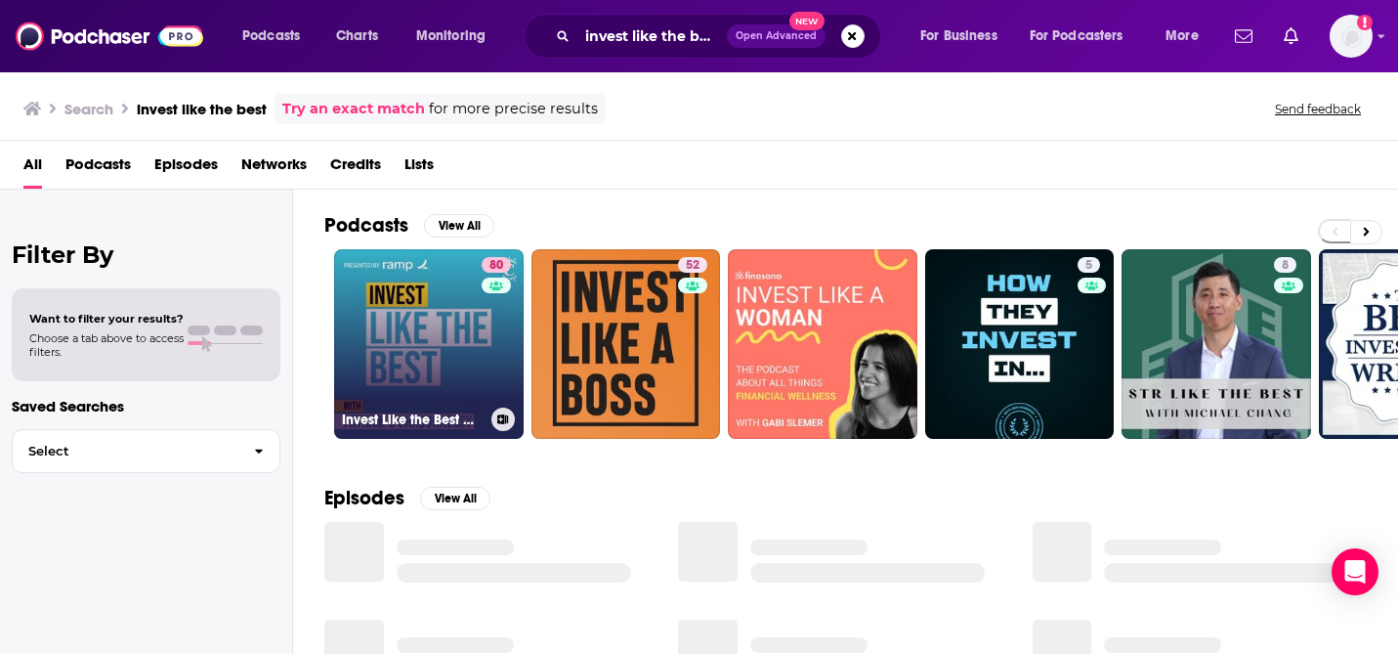
click at [406, 316] on link "80 Invest Like the Best with [PERSON_NAME]" at bounding box center [429, 344] width 190 height 190
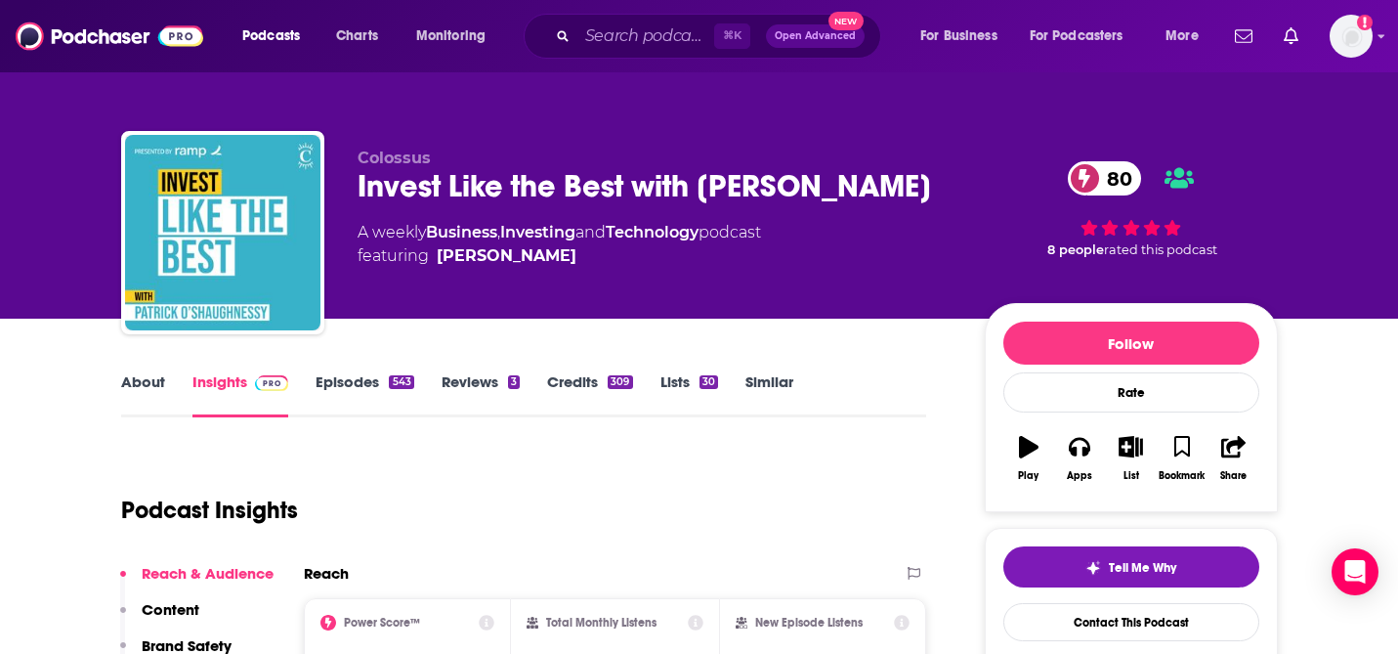
click at [157, 395] on link "About" at bounding box center [143, 394] width 44 height 45
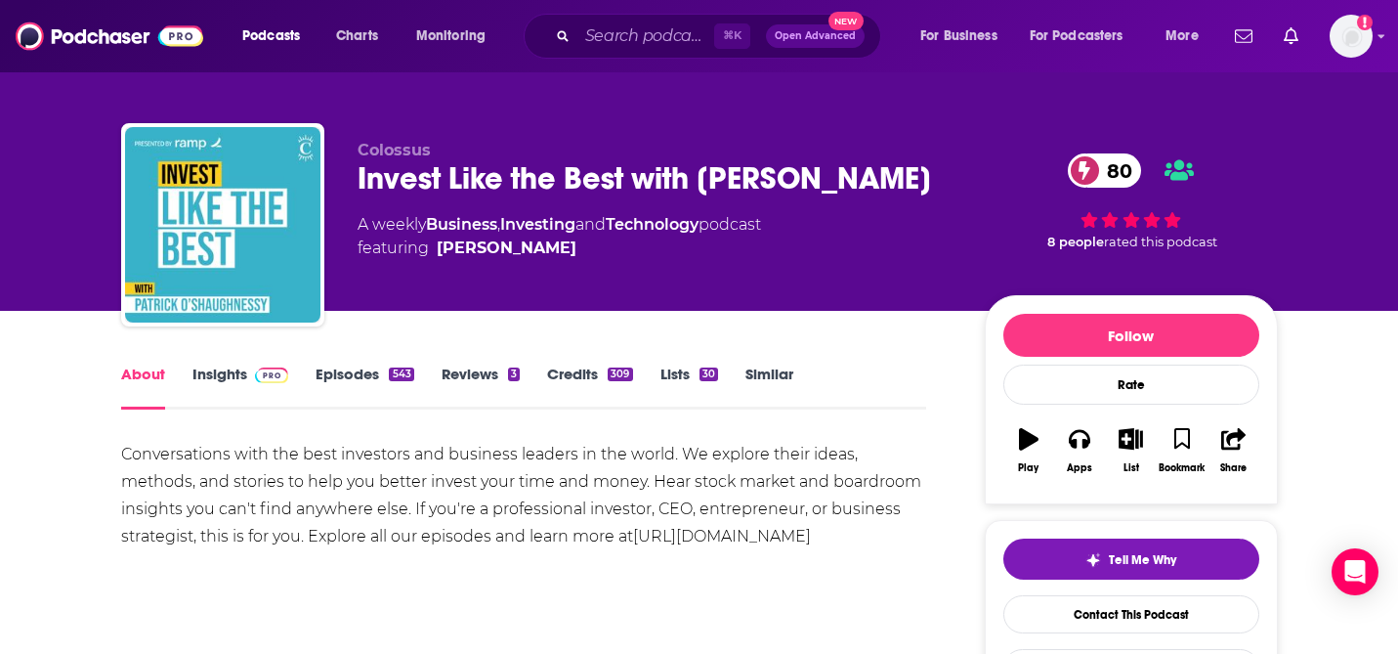
scroll to position [168, 0]
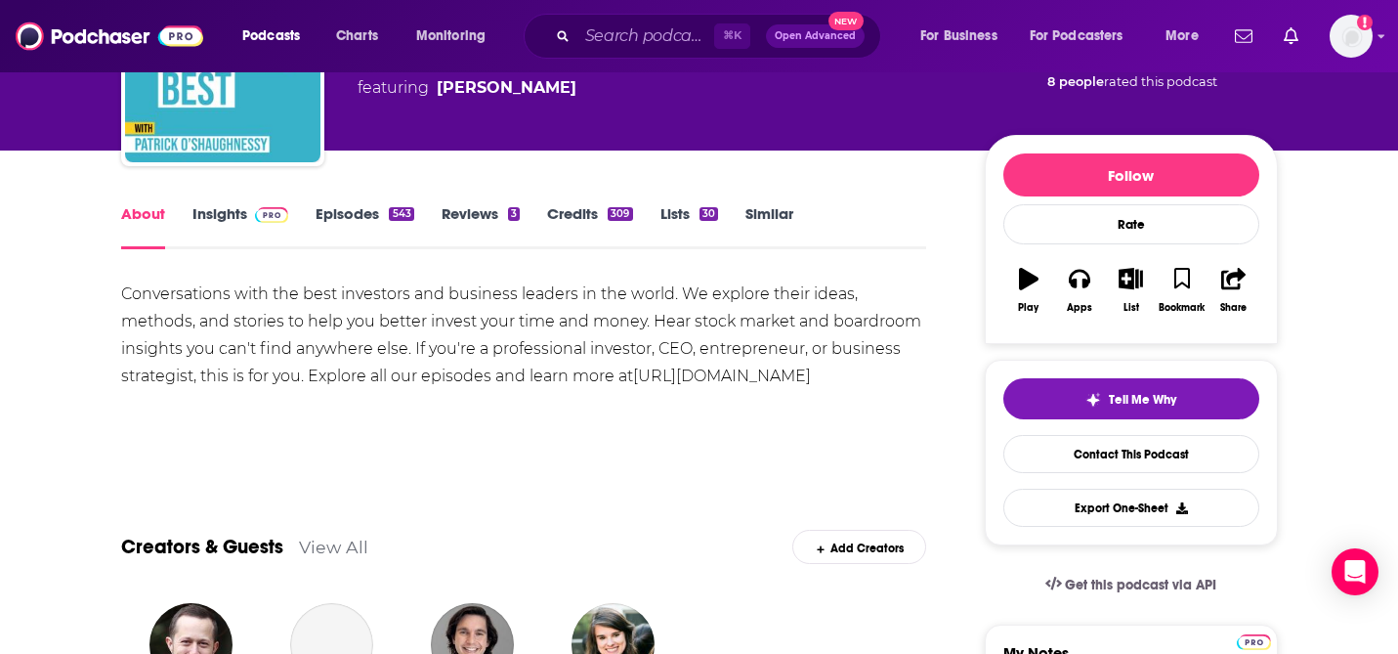
click at [150, 302] on div "Conversations with the best investors and business leaders in the world. We exp…" at bounding box center [524, 334] width 806 height 109
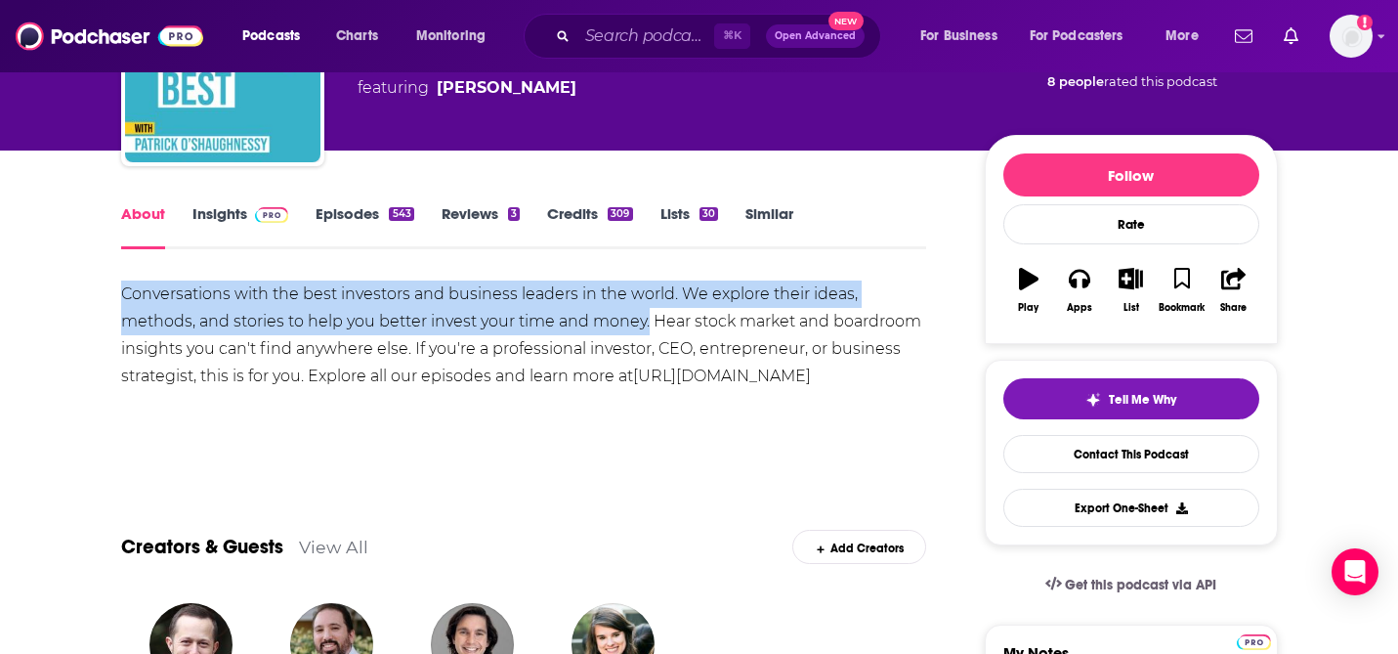
drag, startPoint x: 150, startPoint y: 302, endPoint x: 639, endPoint y: 322, distance: 488.9
click at [639, 322] on div "Conversations with the best investors and business leaders in the world. We exp…" at bounding box center [524, 334] width 806 height 109
click at [249, 209] on span at bounding box center [268, 213] width 42 height 19
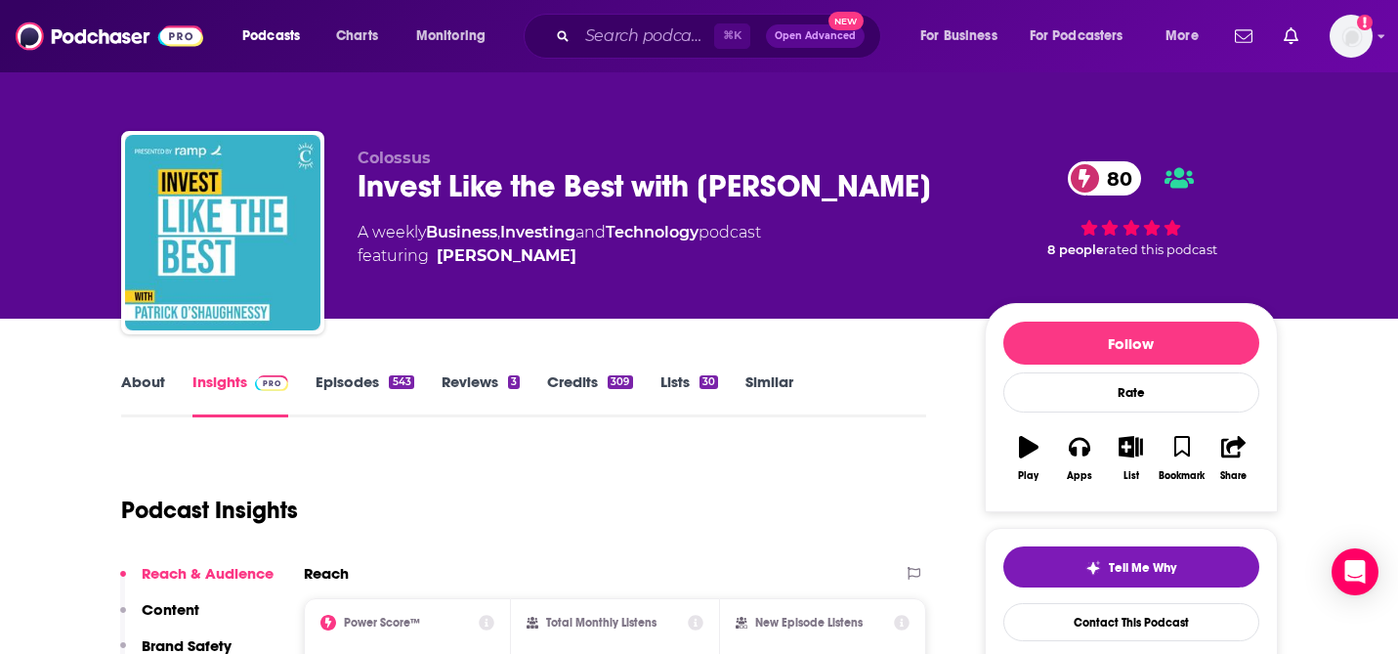
click at [352, 375] on link "Episodes 543" at bounding box center [365, 394] width 98 height 45
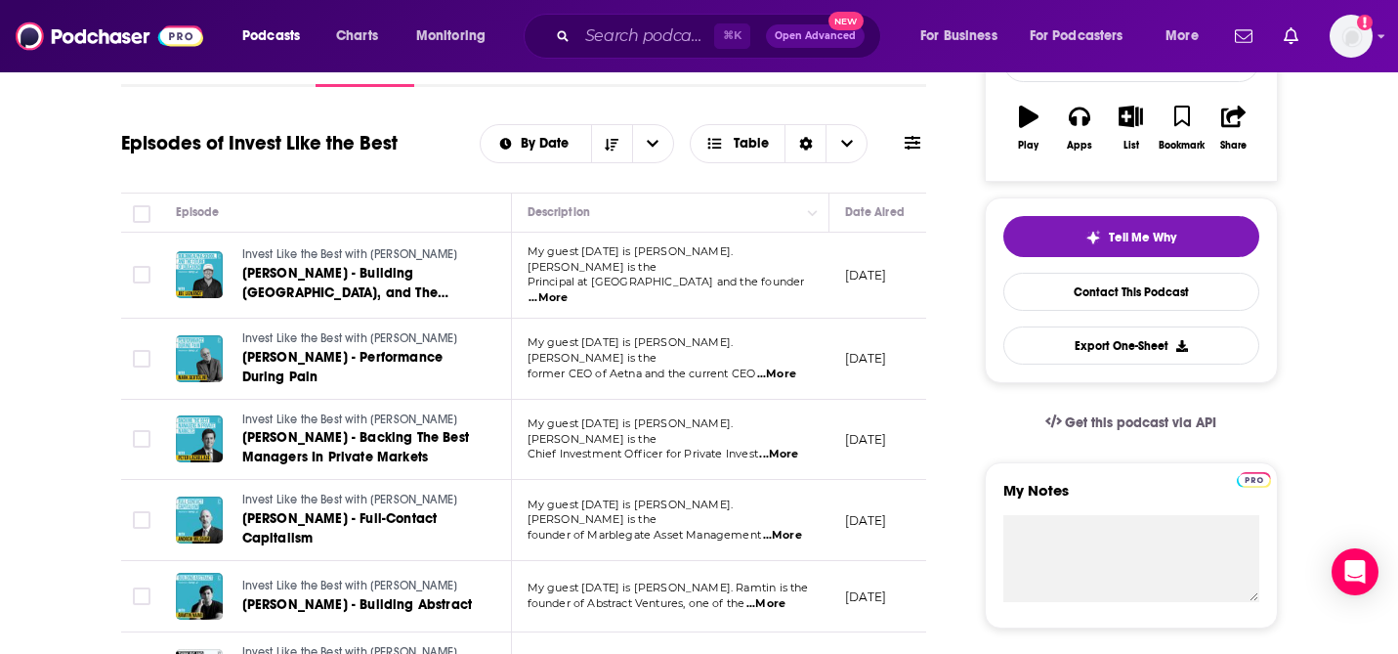
scroll to position [334, 0]
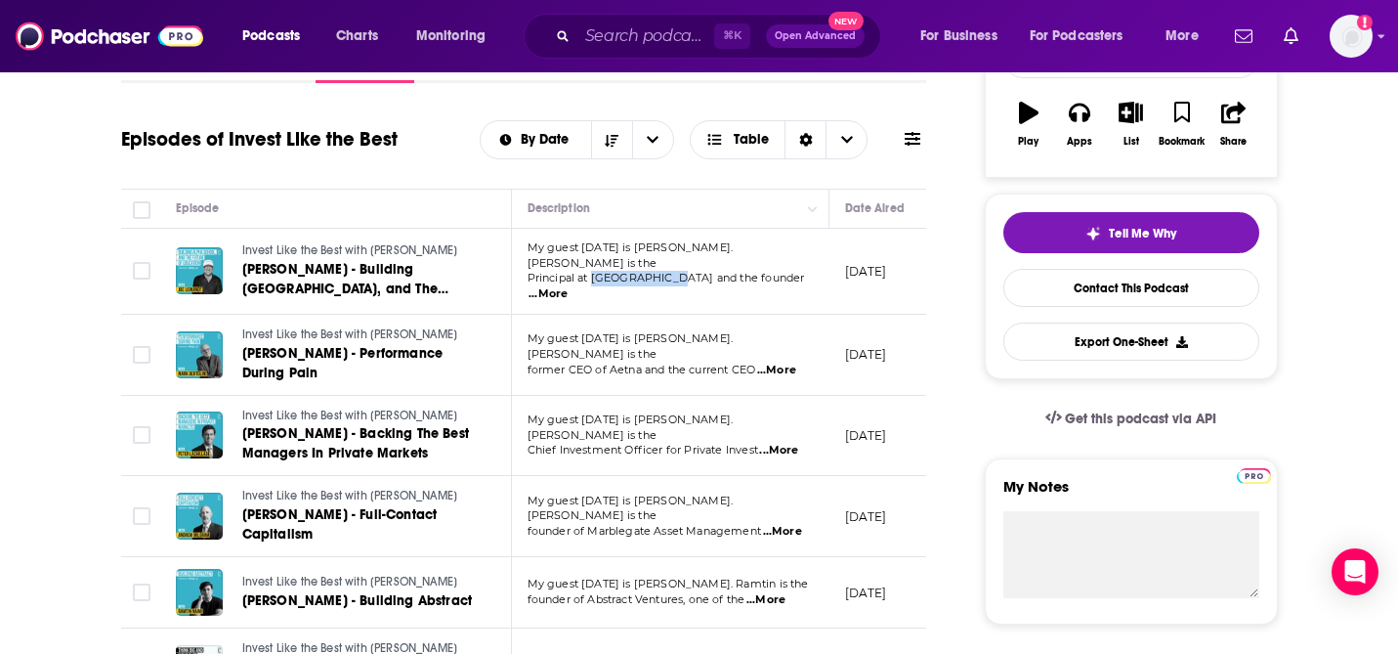
drag, startPoint x: 595, startPoint y: 287, endPoint x: 670, endPoint y: 292, distance: 75.4
click at [670, 292] on p "Principal at [GEOGRAPHIC_DATA] and the founder ...More" at bounding box center [670, 286] width 285 height 31
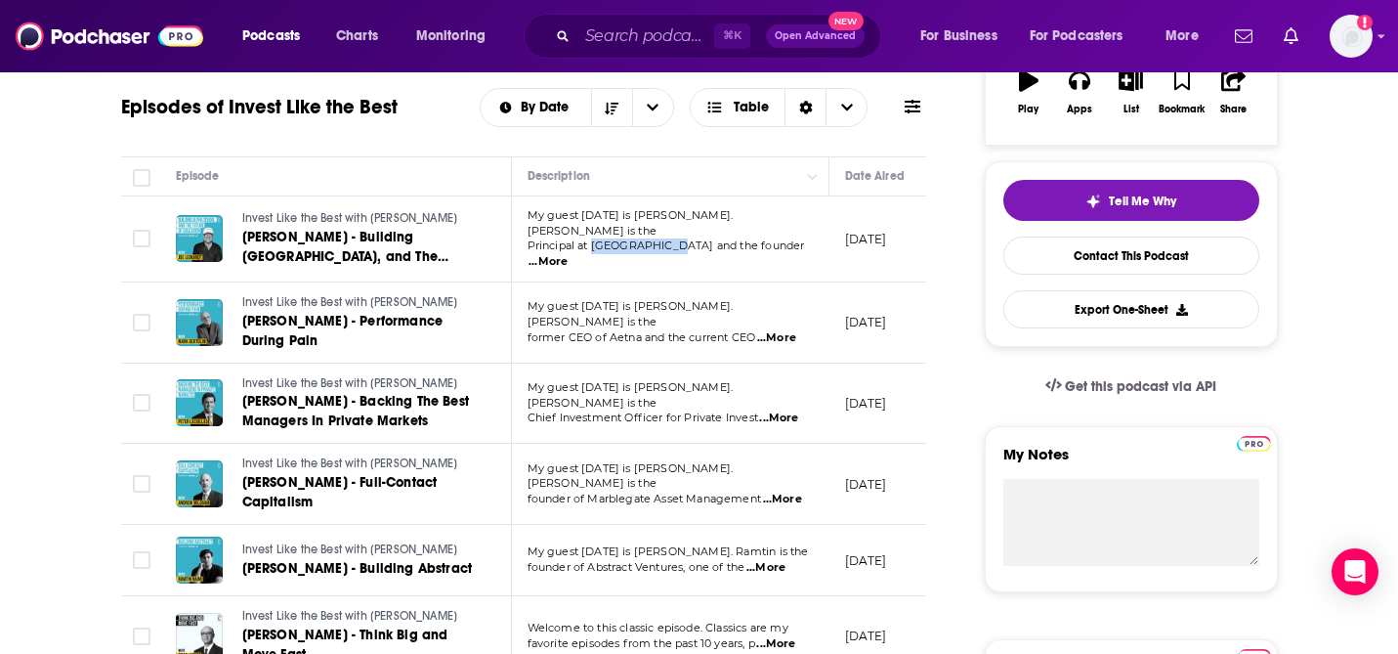
scroll to position [369, 0]
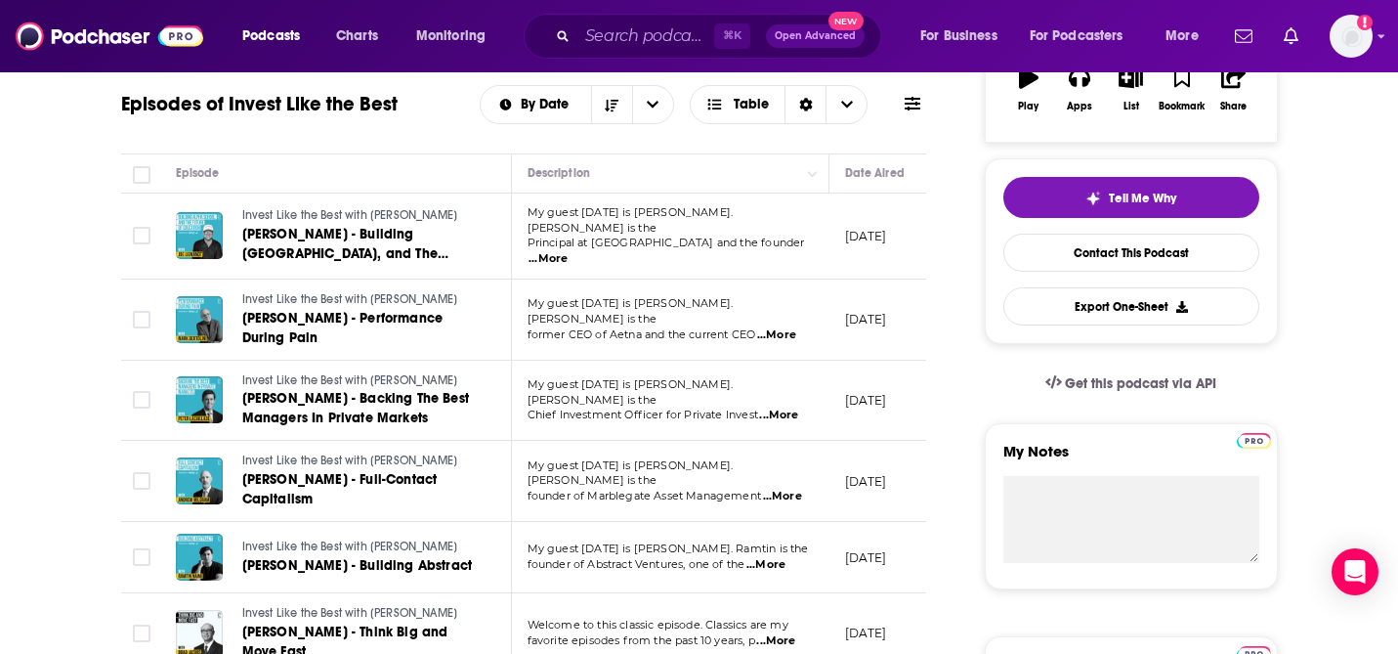
click at [783, 423] on span "...More" at bounding box center [778, 415] width 39 height 16
click at [619, 218] on td "My guest [DATE] is [PERSON_NAME]. [PERSON_NAME] is the Principal at [GEOGRAPHIC…" at bounding box center [671, 236] width 318 height 86
click at [786, 423] on span "...More" at bounding box center [778, 415] width 39 height 16
click at [766, 504] on span "...More" at bounding box center [782, 496] width 39 height 16
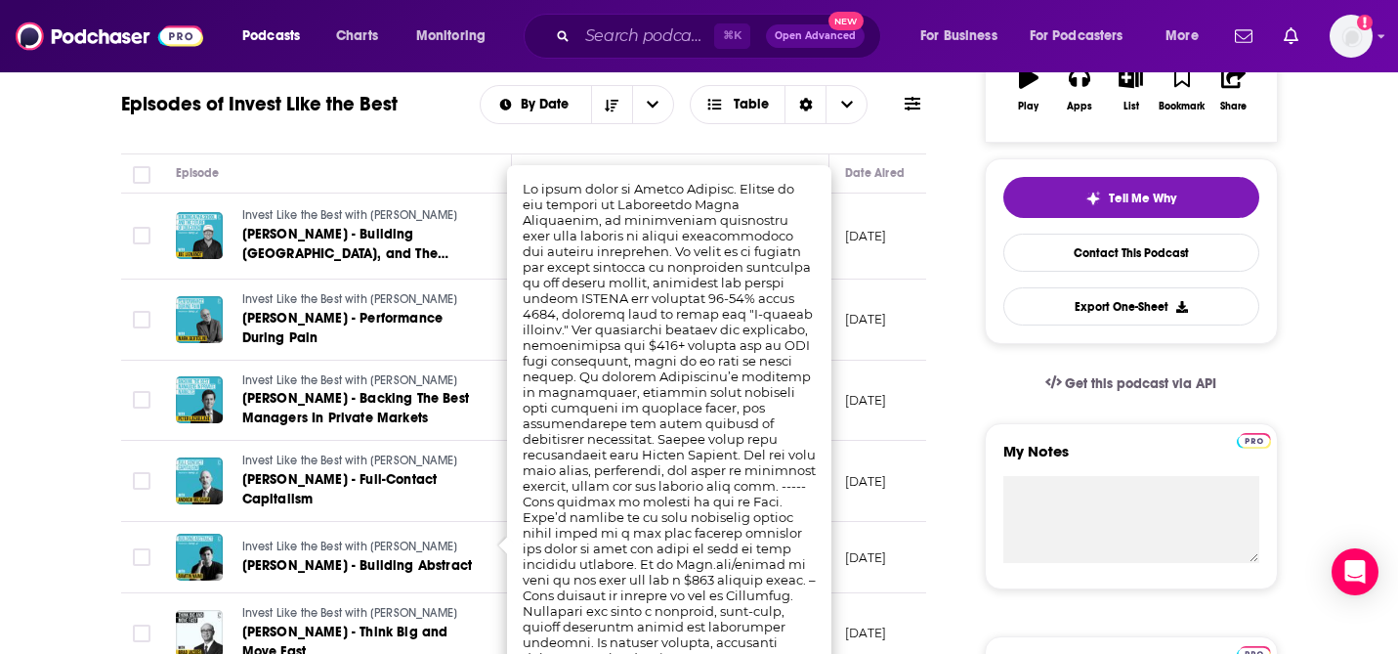
click at [866, 522] on td "[DATE]" at bounding box center [892, 481] width 127 height 81
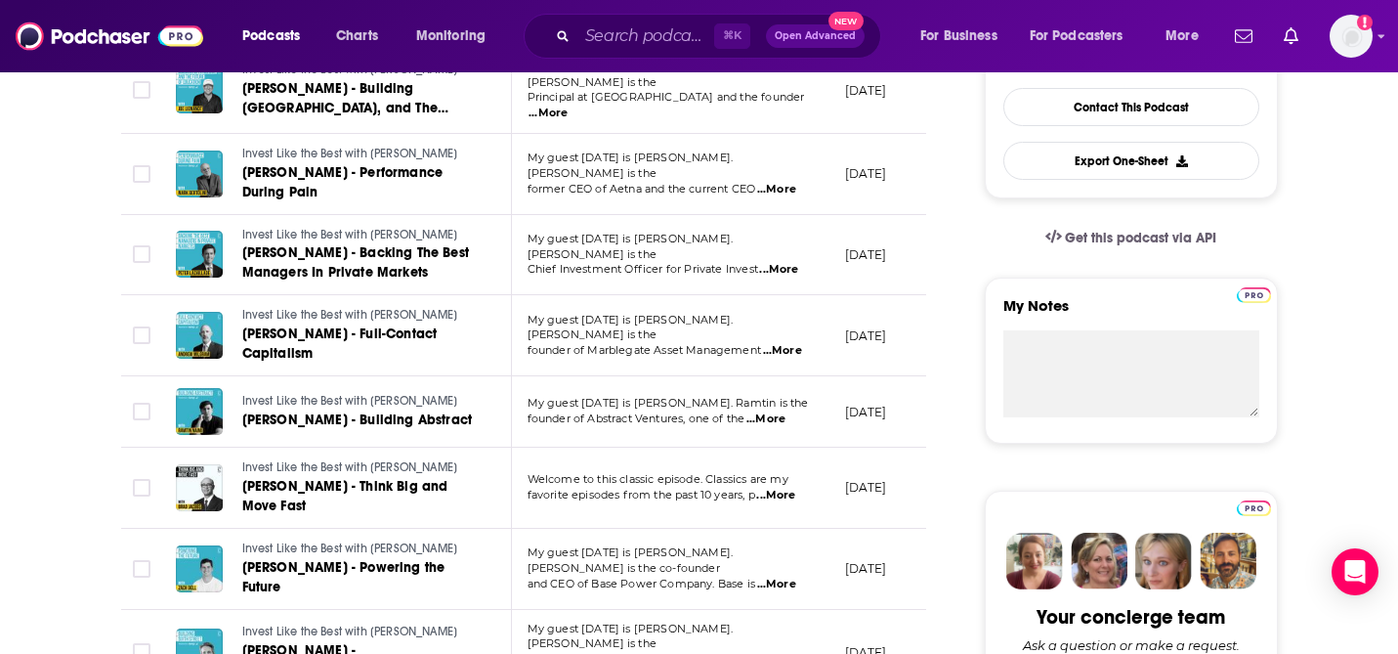
scroll to position [570, 0]
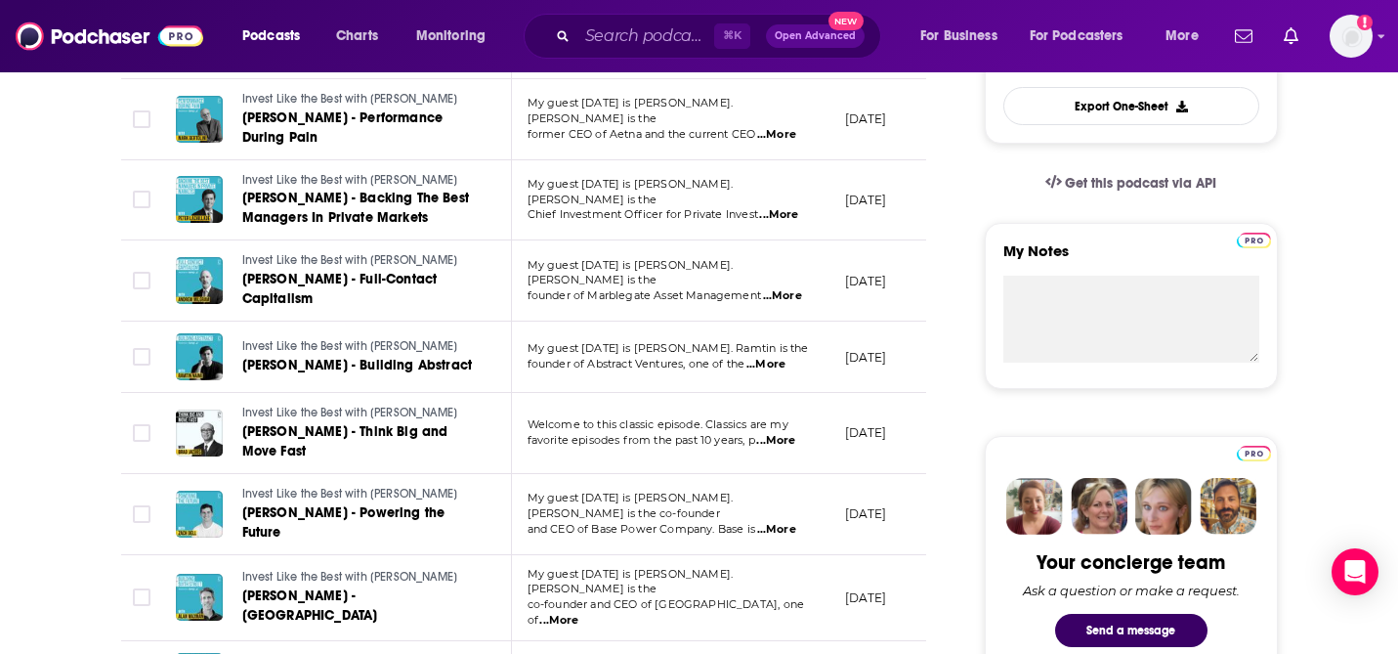
click at [771, 393] on td "My guest [DATE] is [PERSON_NAME]. [PERSON_NAME] is the founder of Abstract Vent…" at bounding box center [671, 356] width 318 height 71
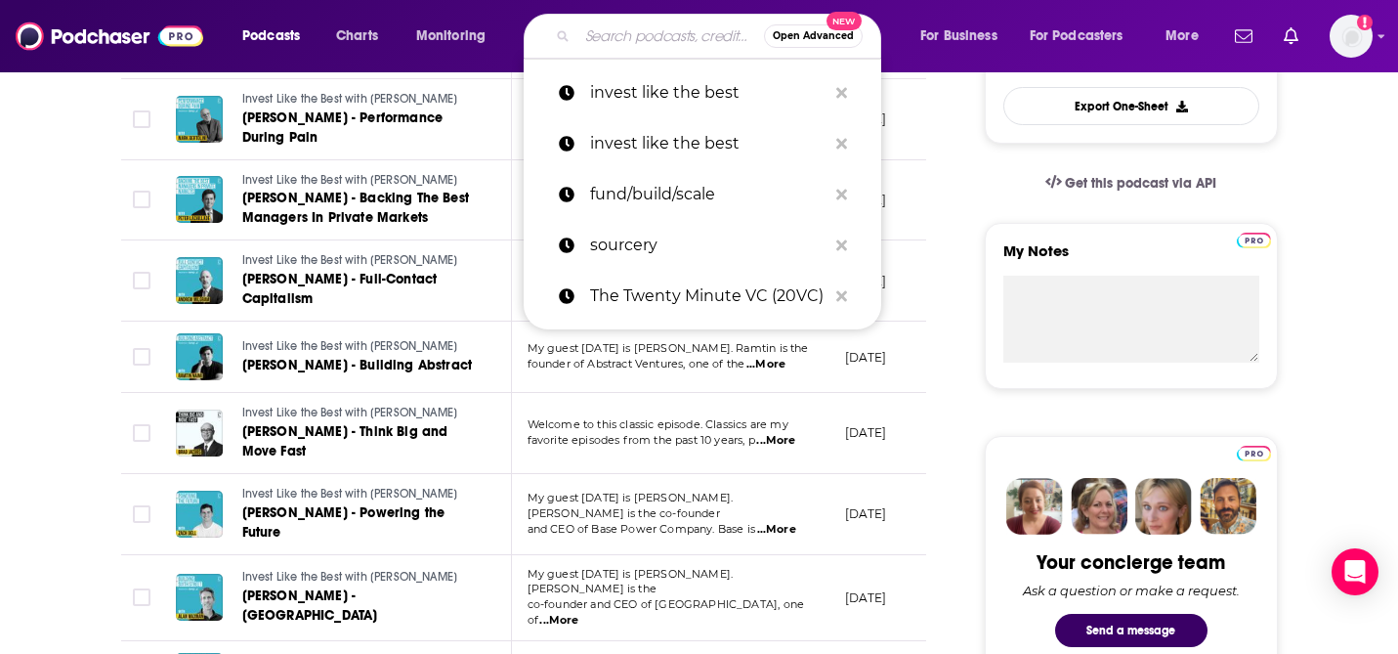
click at [630, 50] on input "Search podcasts, credits, & more..." at bounding box center [670, 36] width 187 height 31
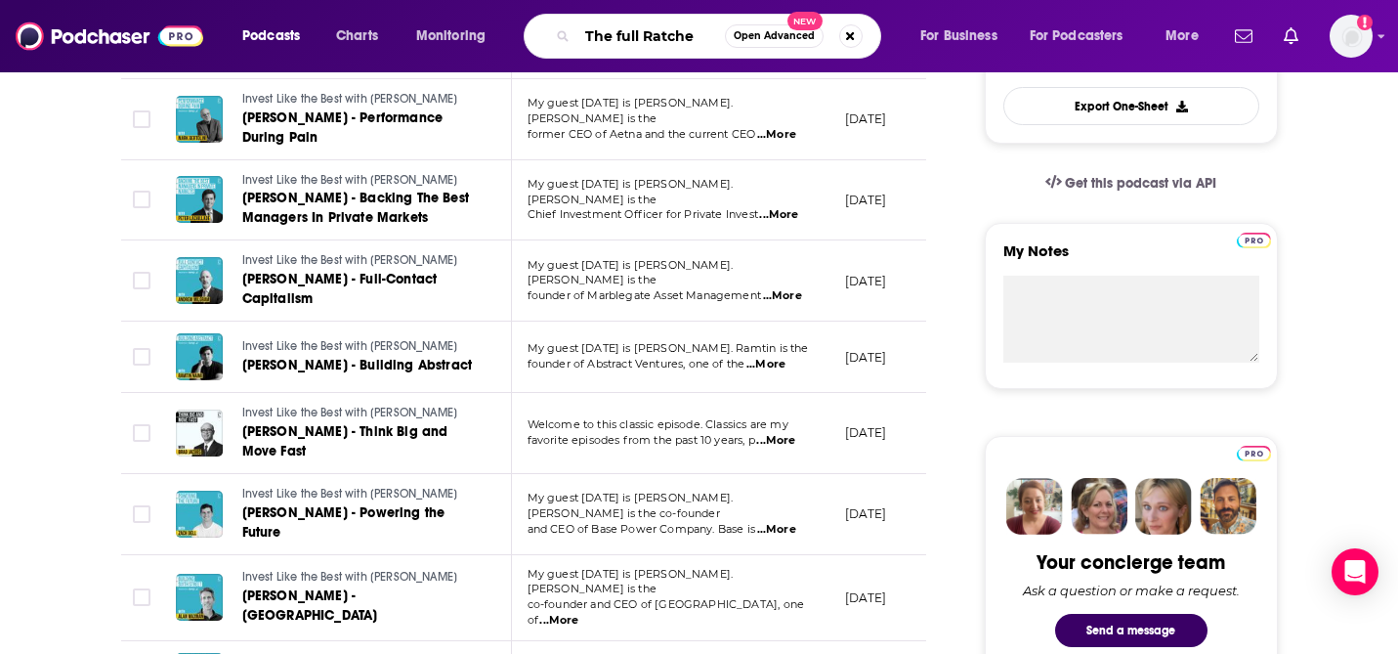
type input "The full Ratchet"
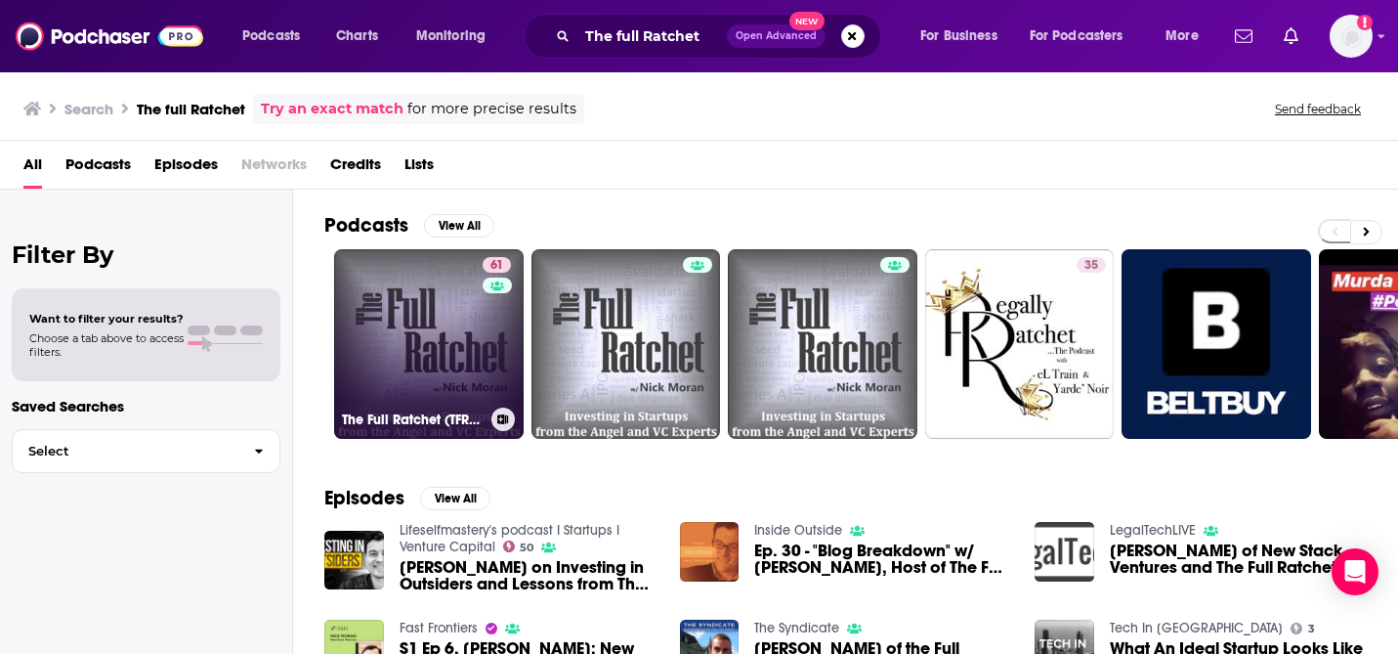
click at [434, 369] on link "61 The Full Ratchet (TFR): Venture Capital and Startup Investing Demystified" at bounding box center [429, 344] width 190 height 190
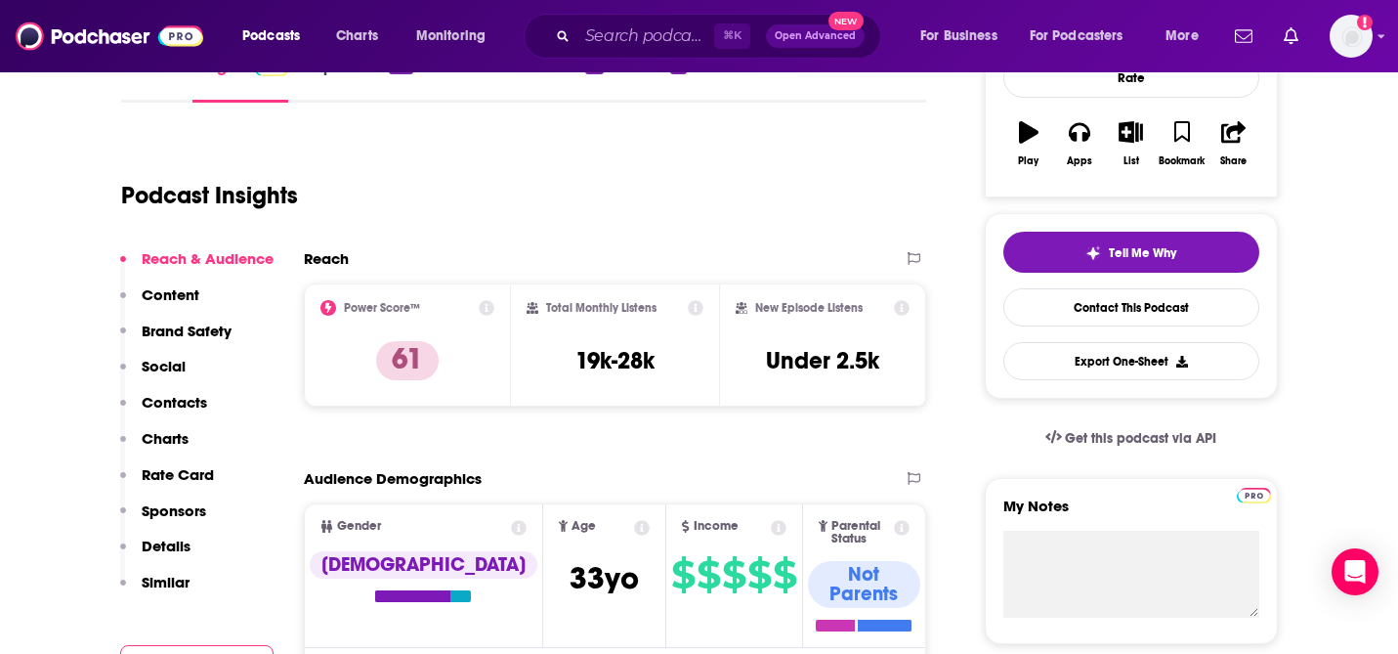
scroll to position [11, 0]
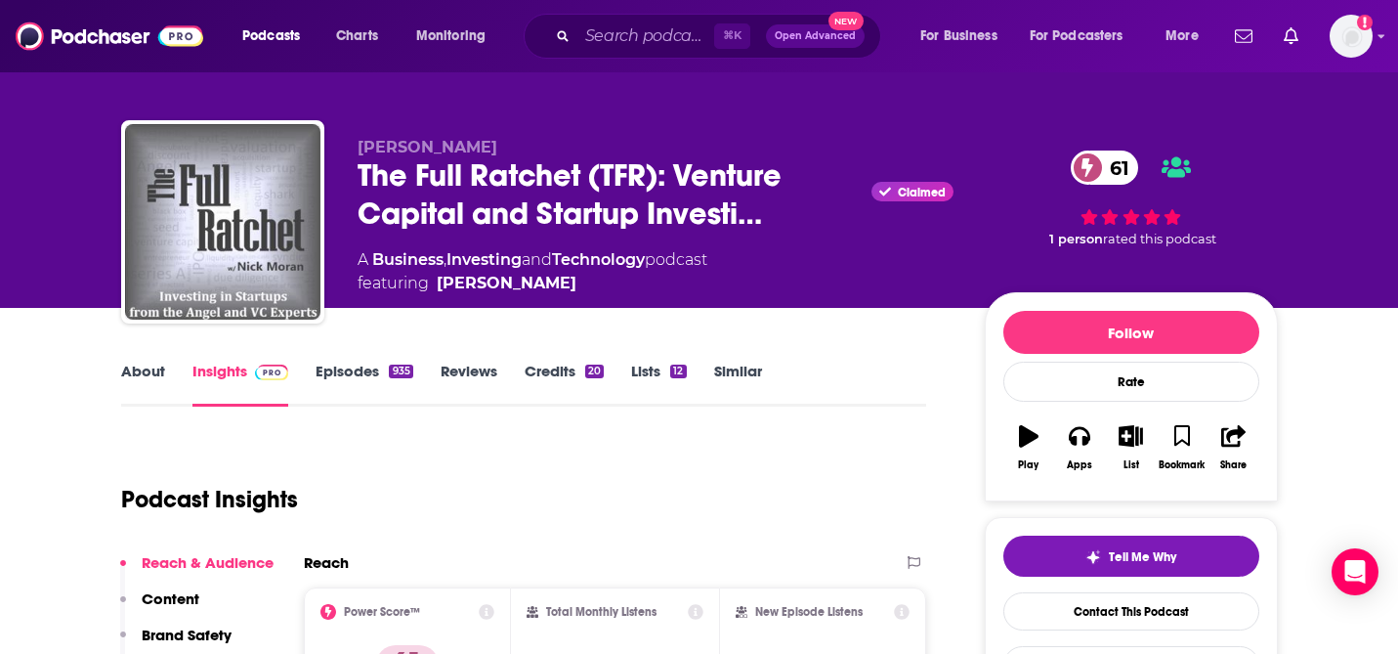
click at [134, 361] on div "About Insights Episodes 935 Reviews Credits 20 Lists 12 Similar" at bounding box center [524, 383] width 806 height 48
click at [138, 369] on link "About" at bounding box center [143, 383] width 44 height 45
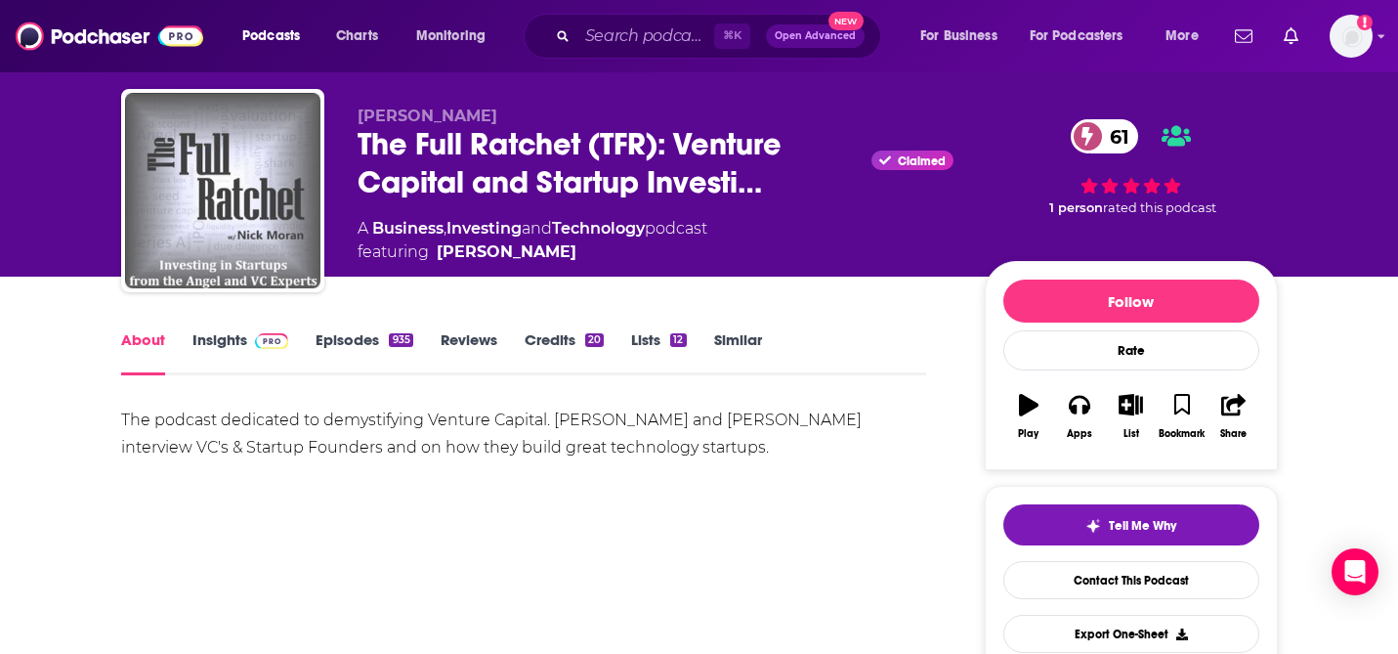
scroll to position [43, 0]
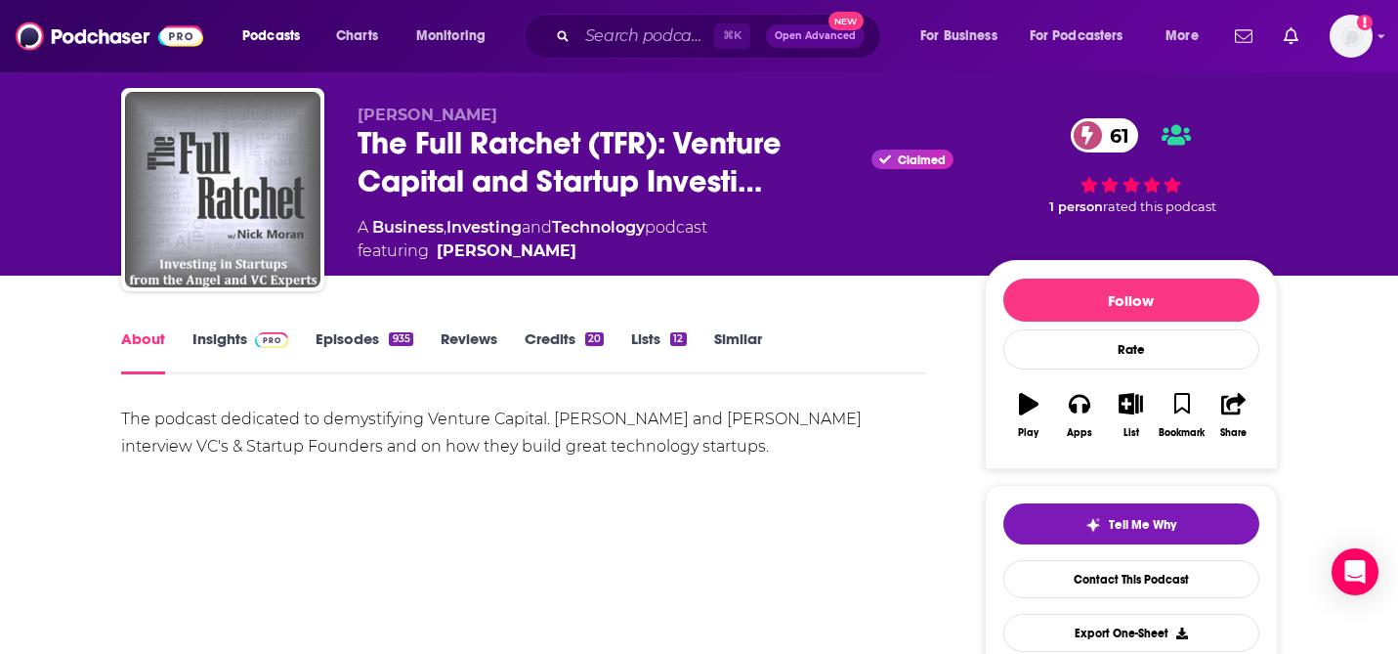
click at [466, 422] on div "The podcast dedicated to demystifying Venture Capital. [PERSON_NAME] and [PERSO…" at bounding box center [524, 432] width 806 height 55
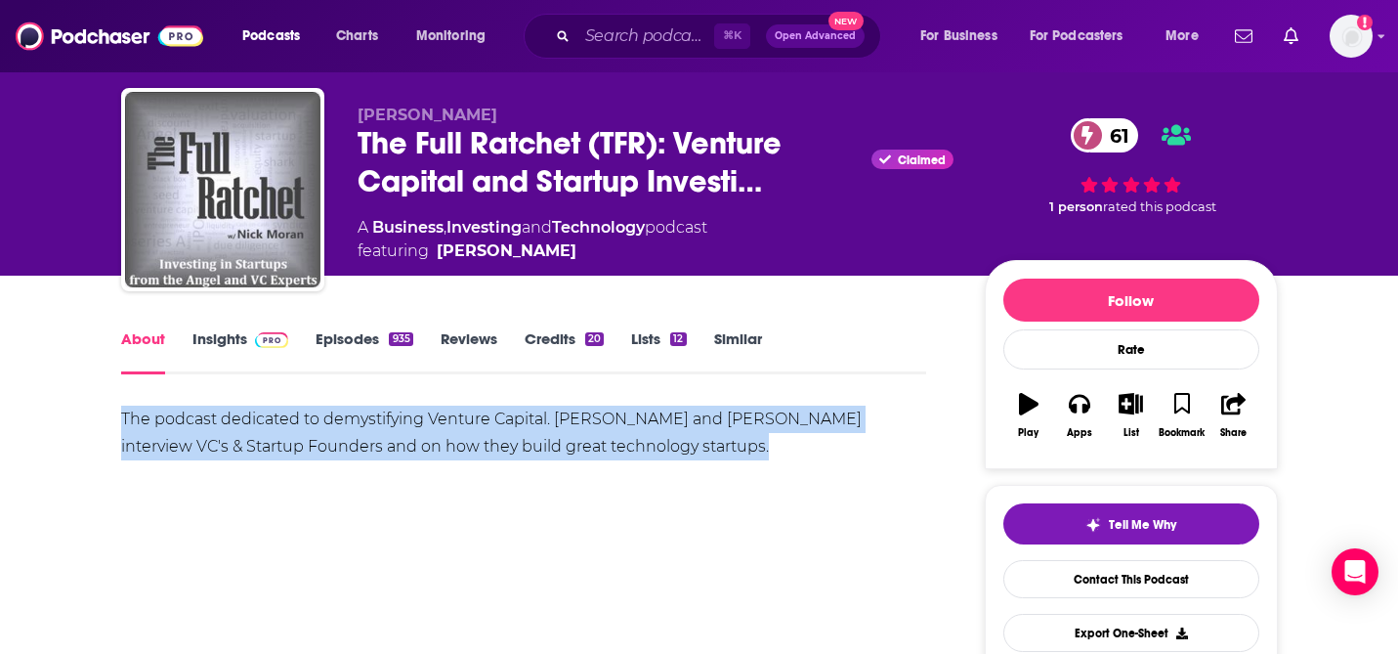
click at [466, 422] on div "The podcast dedicated to demystifying Venture Capital. [PERSON_NAME] and [PERSO…" at bounding box center [524, 432] width 806 height 55
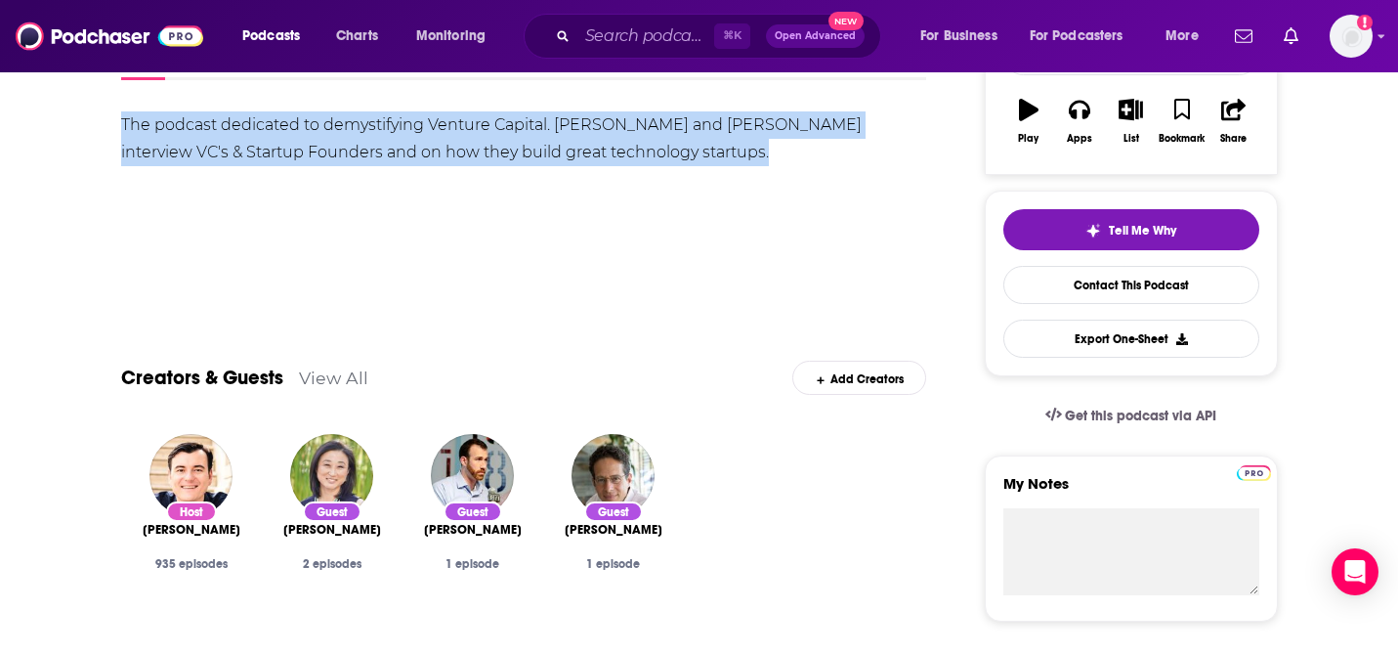
scroll to position [0, 0]
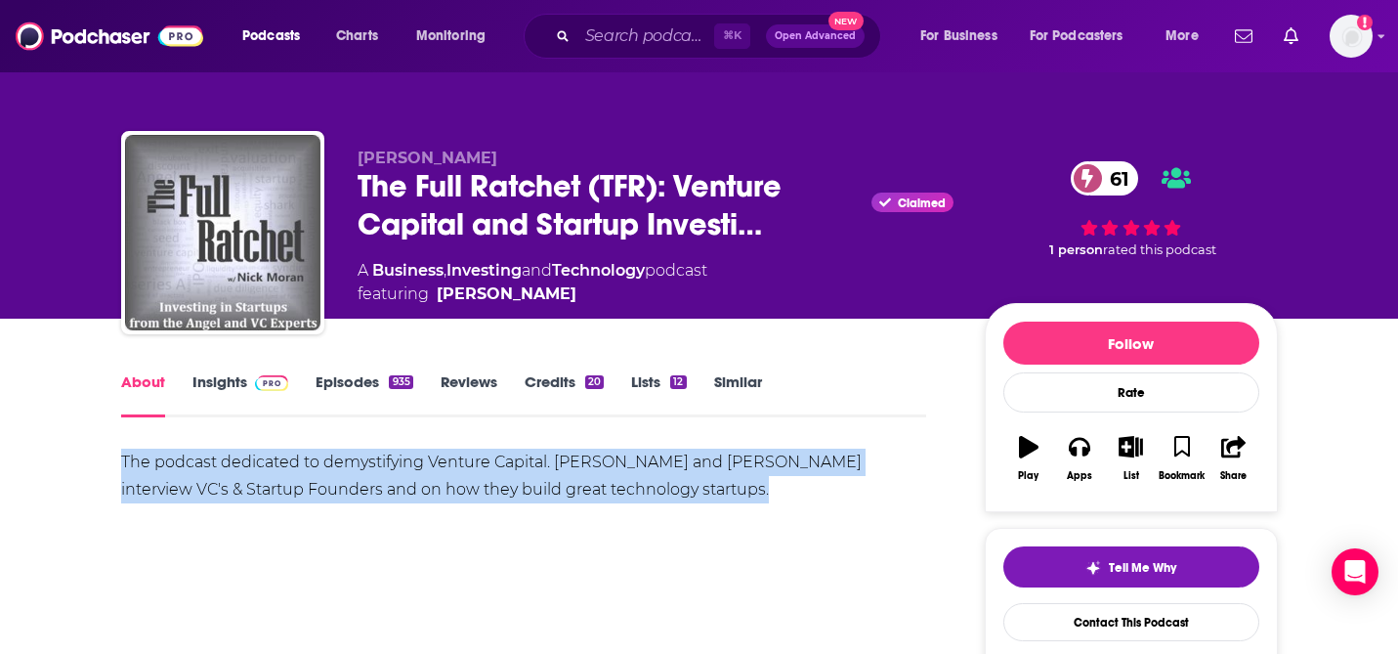
click at [338, 377] on link "Episodes 935" at bounding box center [364, 394] width 97 height 45
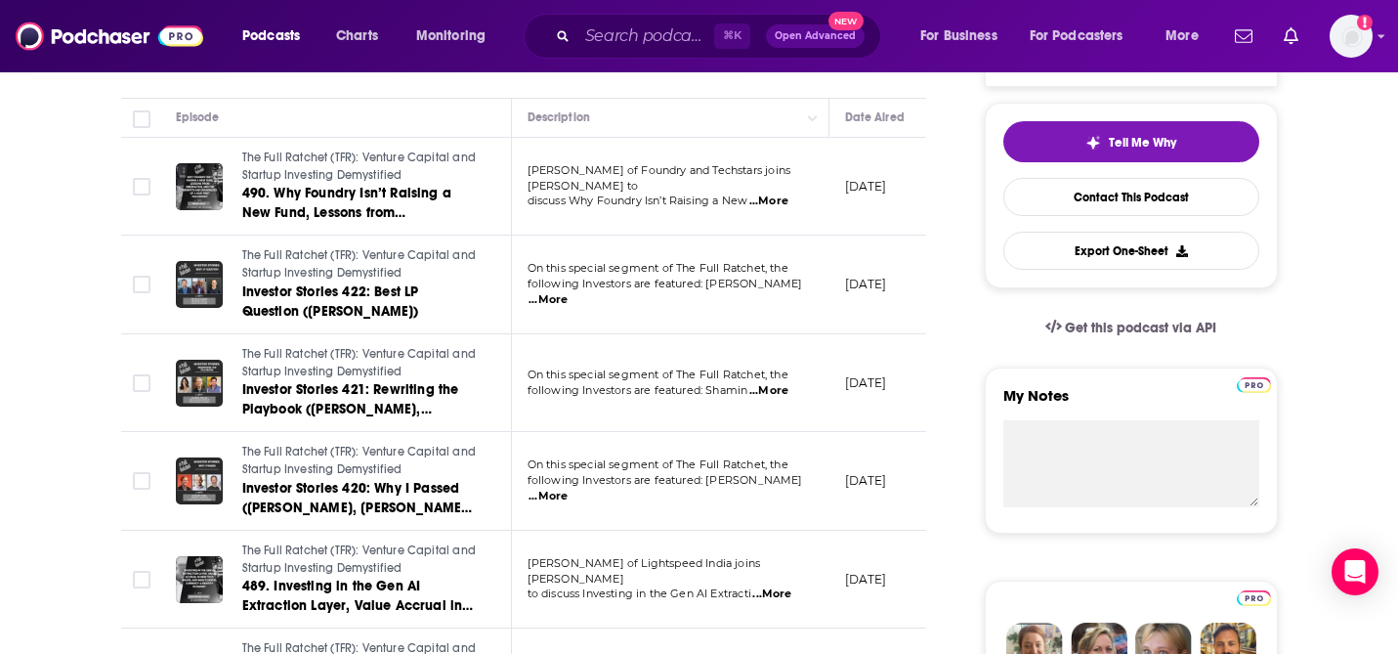
scroll to position [426, 0]
click at [568, 291] on span "...More" at bounding box center [548, 299] width 39 height 16
click at [788, 387] on span "...More" at bounding box center [768, 390] width 39 height 16
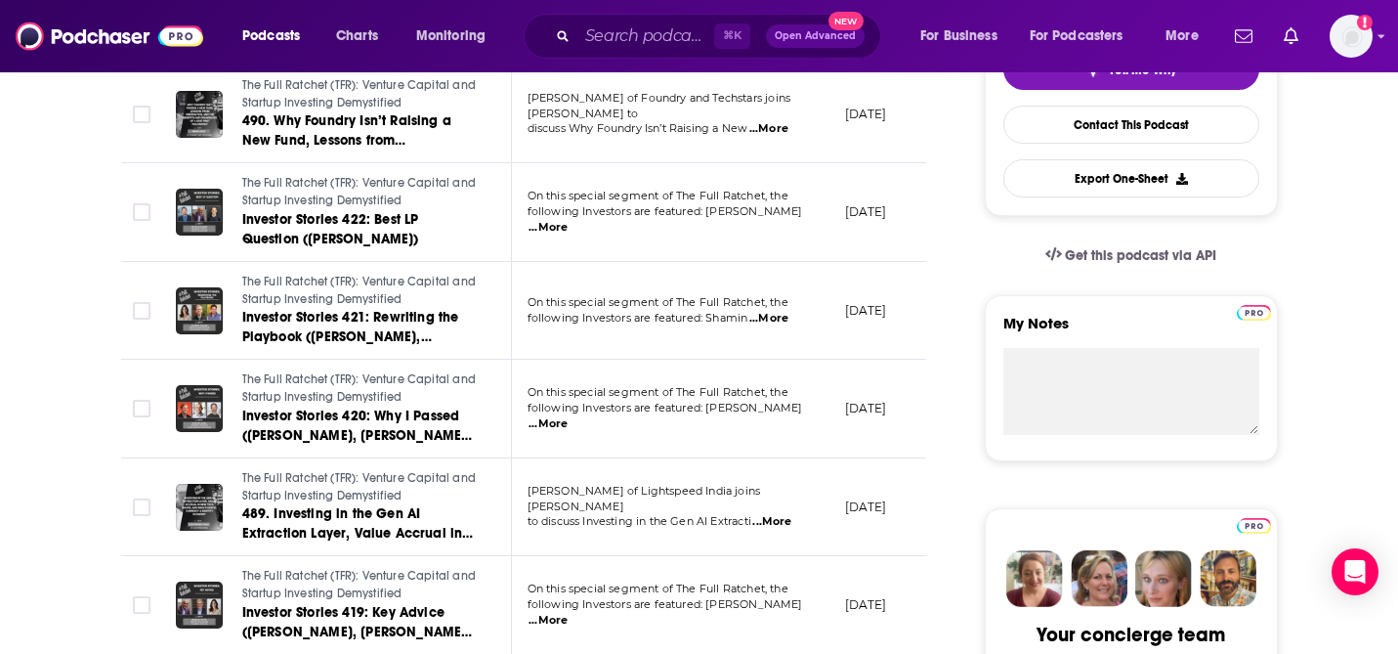
scroll to position [515, 0]
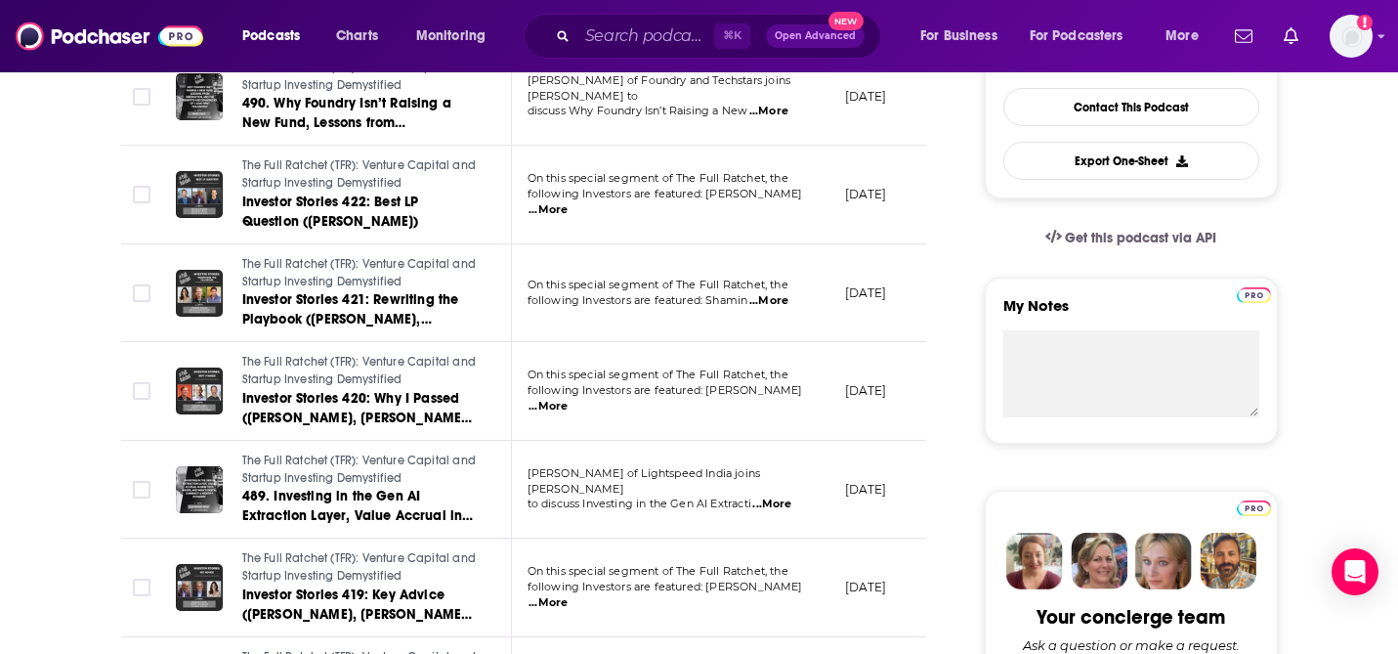
click at [568, 400] on span "...More" at bounding box center [548, 407] width 39 height 16
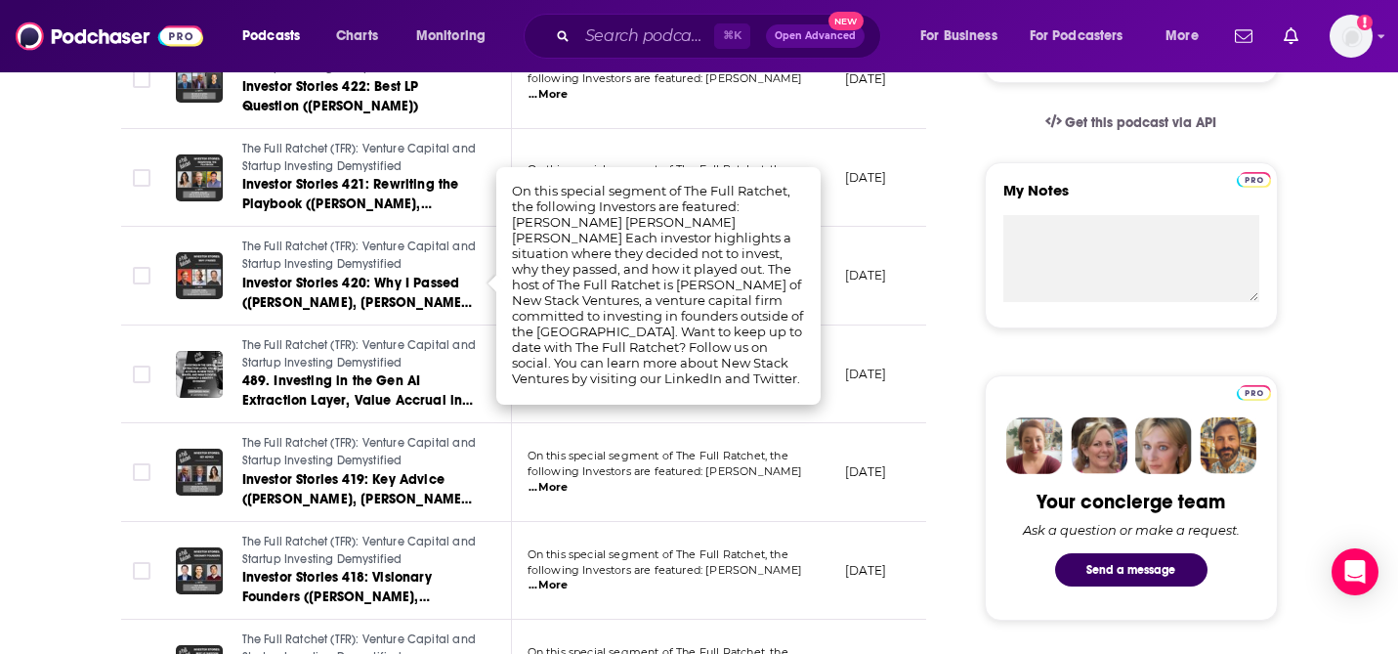
scroll to position [649, 0]
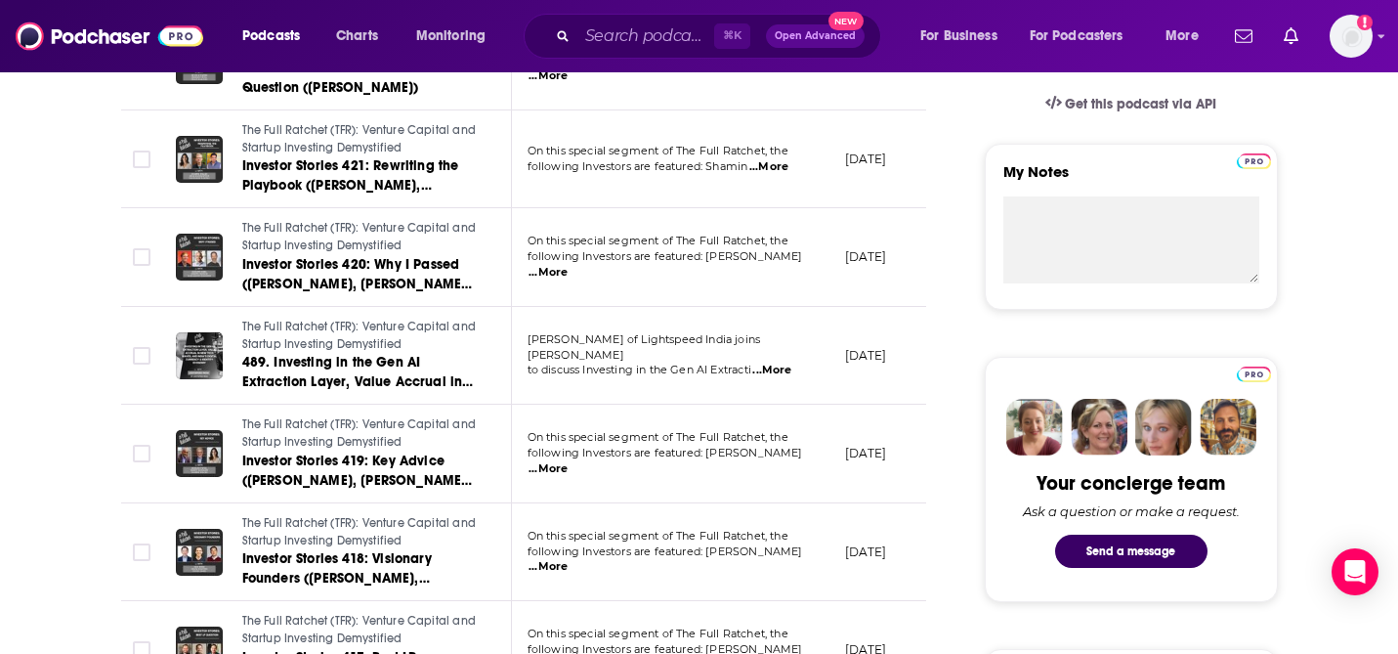
click at [785, 404] on td "On this special segment of The Full Ratchet, the following Investors are featur…" at bounding box center [671, 453] width 318 height 99
click at [777, 363] on span "...More" at bounding box center [771, 370] width 39 height 16
click at [568, 461] on span "...More" at bounding box center [548, 469] width 39 height 16
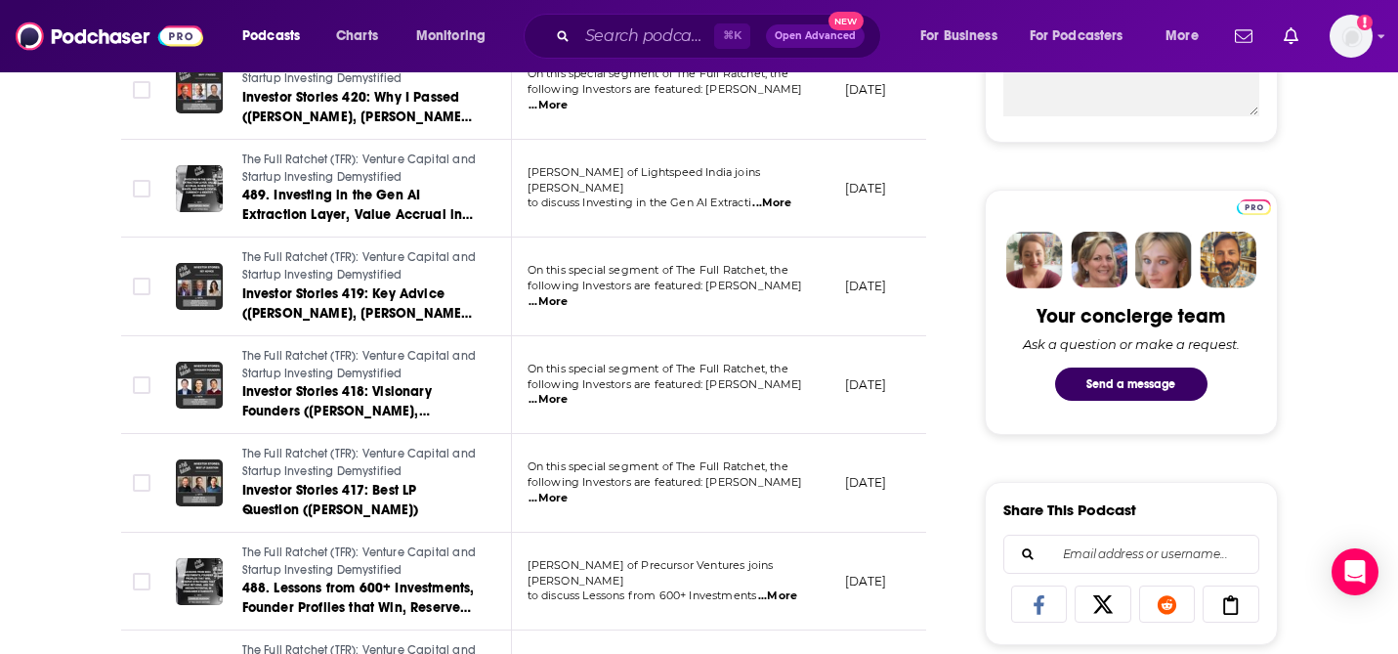
scroll to position [836, 0]
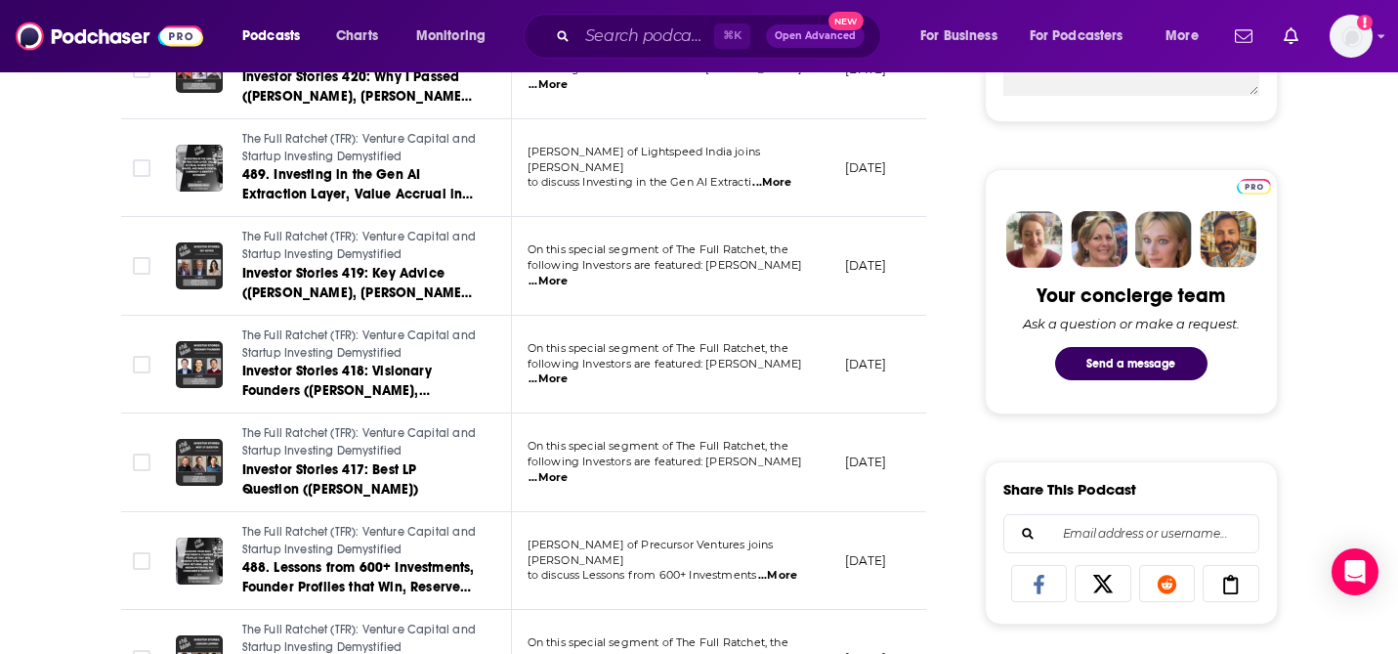
click at [568, 375] on span "...More" at bounding box center [548, 379] width 39 height 16
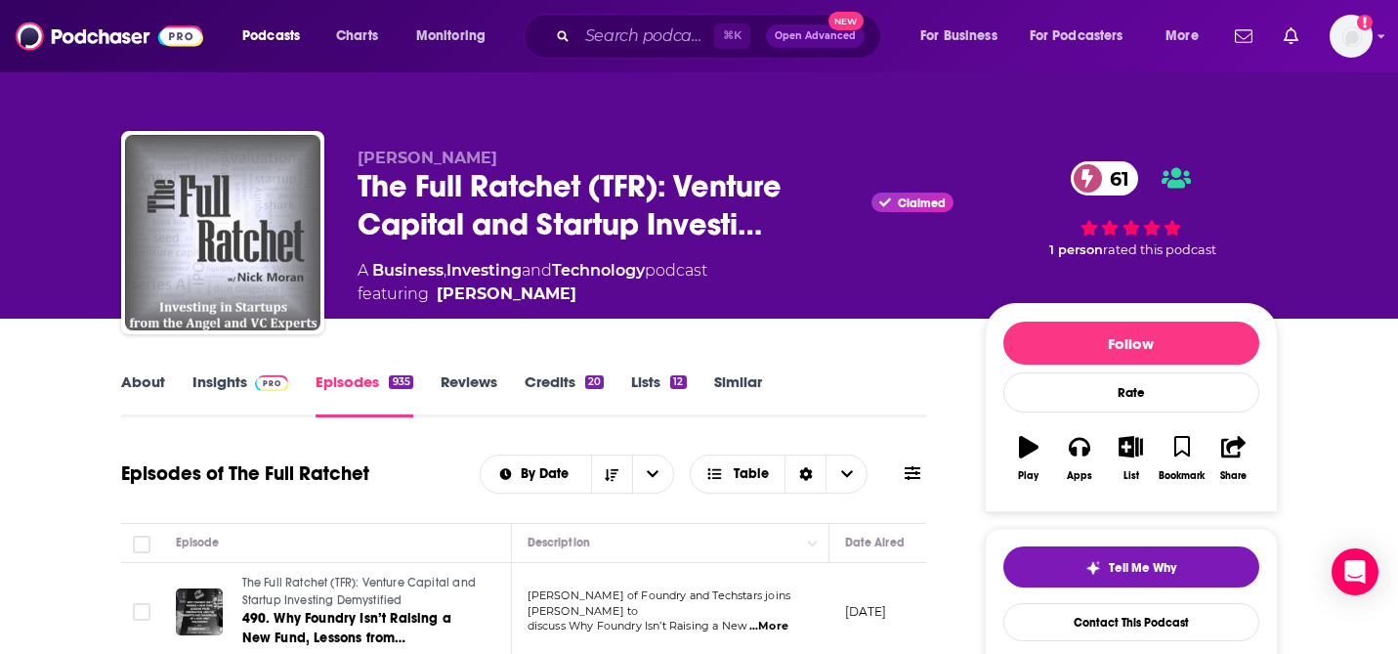
click at [128, 378] on link "About" at bounding box center [143, 394] width 44 height 45
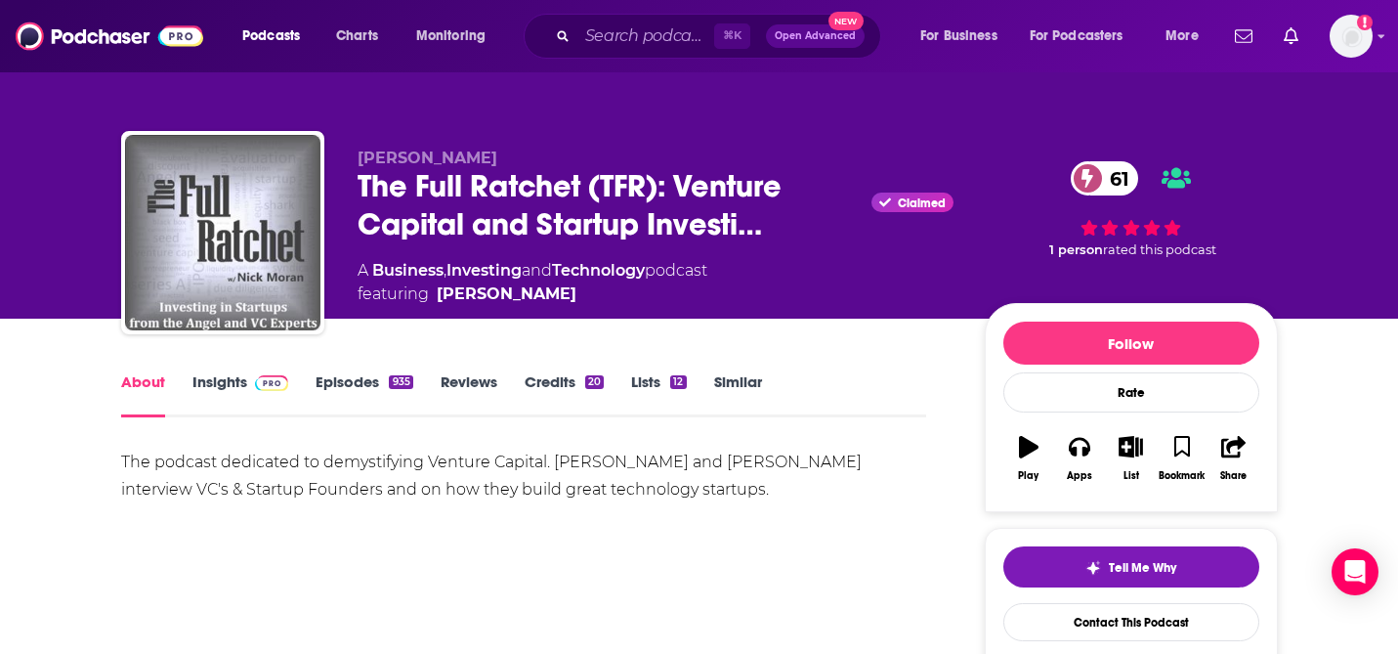
click at [224, 378] on link "Insights" at bounding box center [240, 394] width 97 height 45
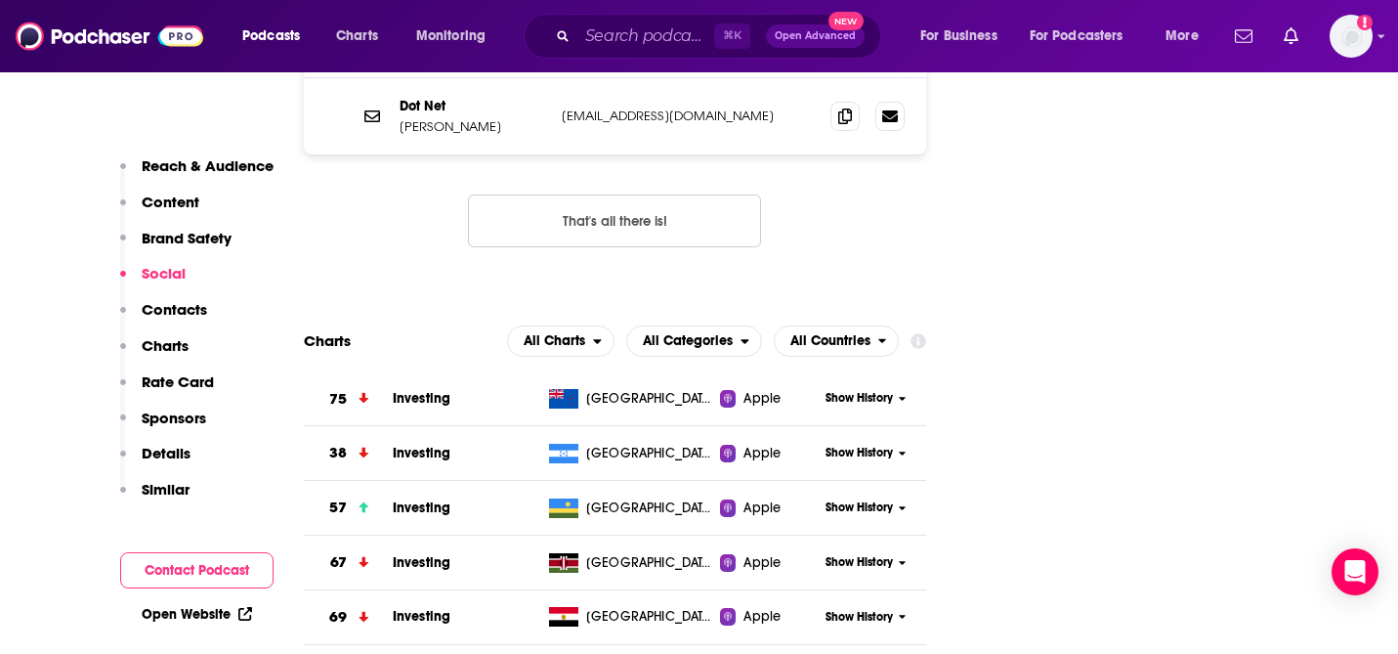
scroll to position [1193, 0]
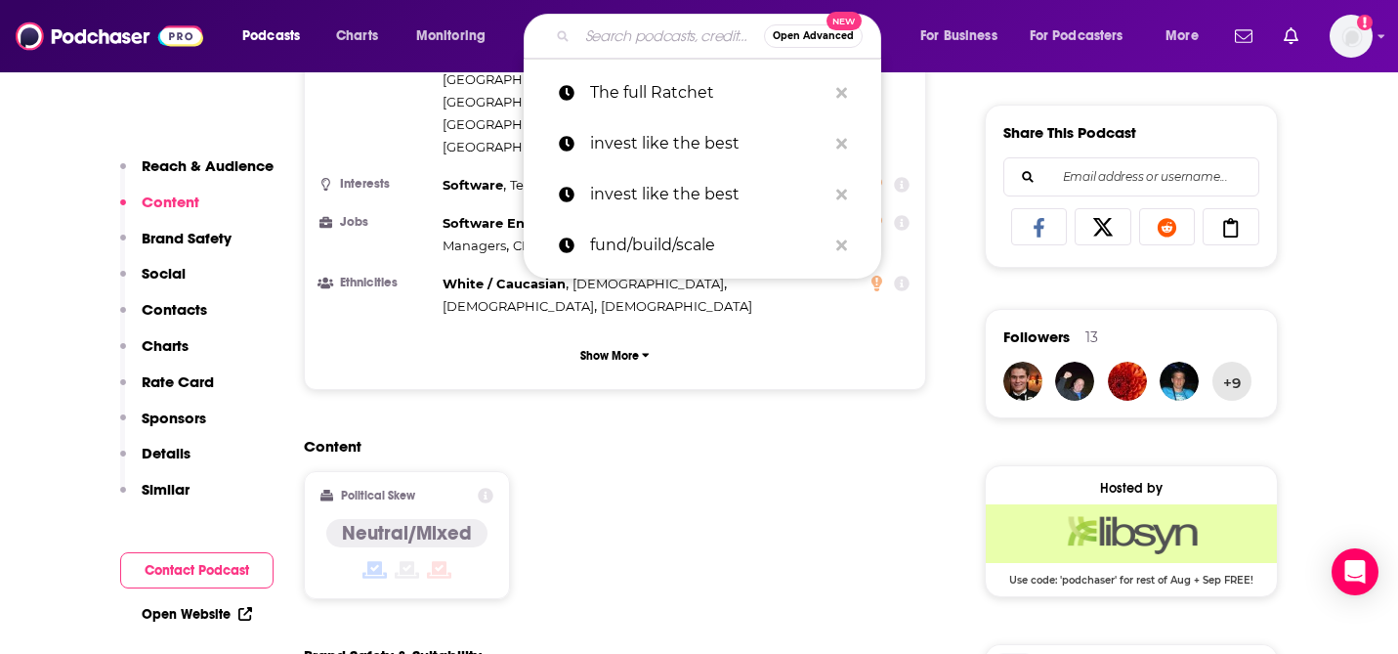
click at [609, 33] on input "Search podcasts, credits, & more..." at bounding box center [670, 36] width 187 height 31
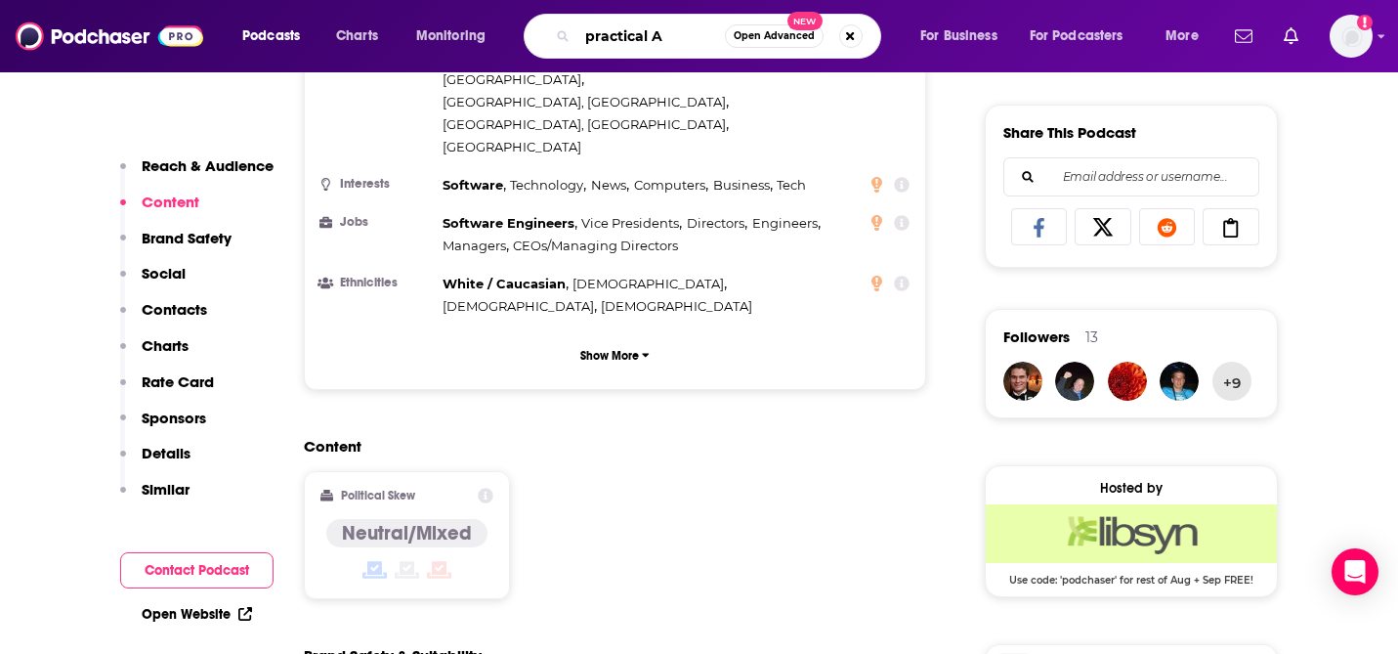
type input "practical AI"
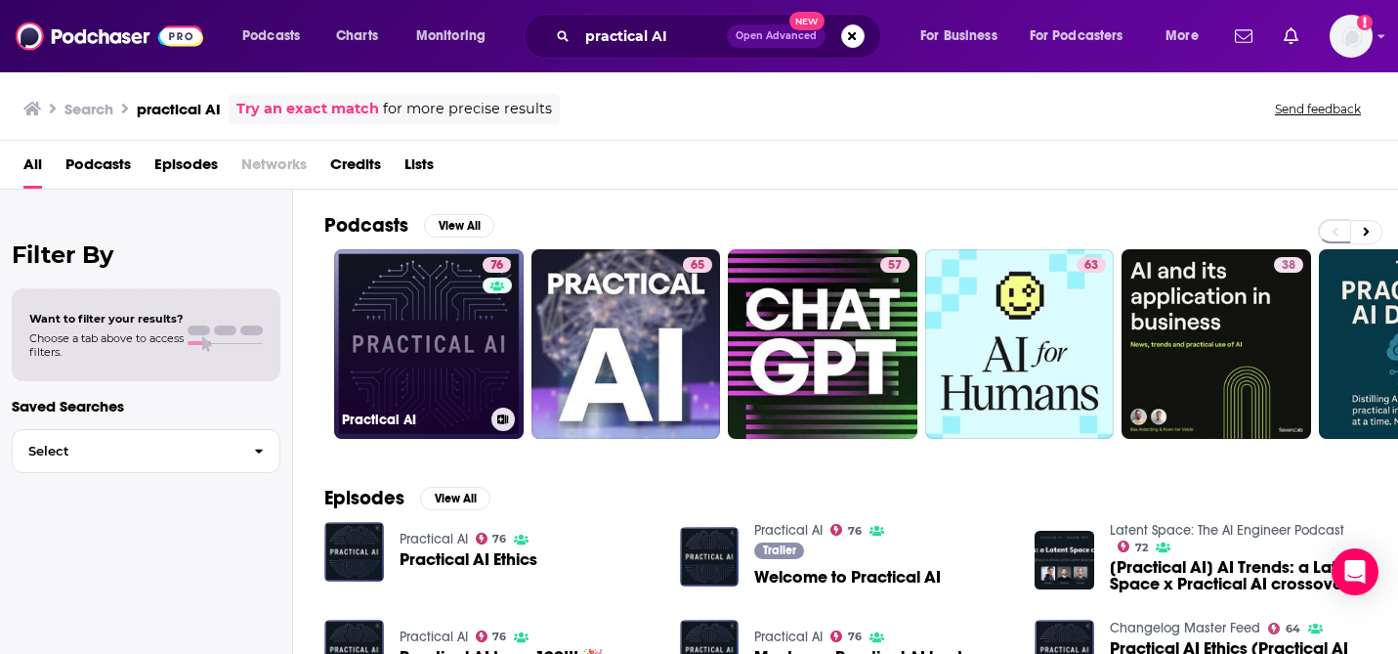
click at [438, 295] on link "76 Practical AI" at bounding box center [429, 344] width 190 height 190
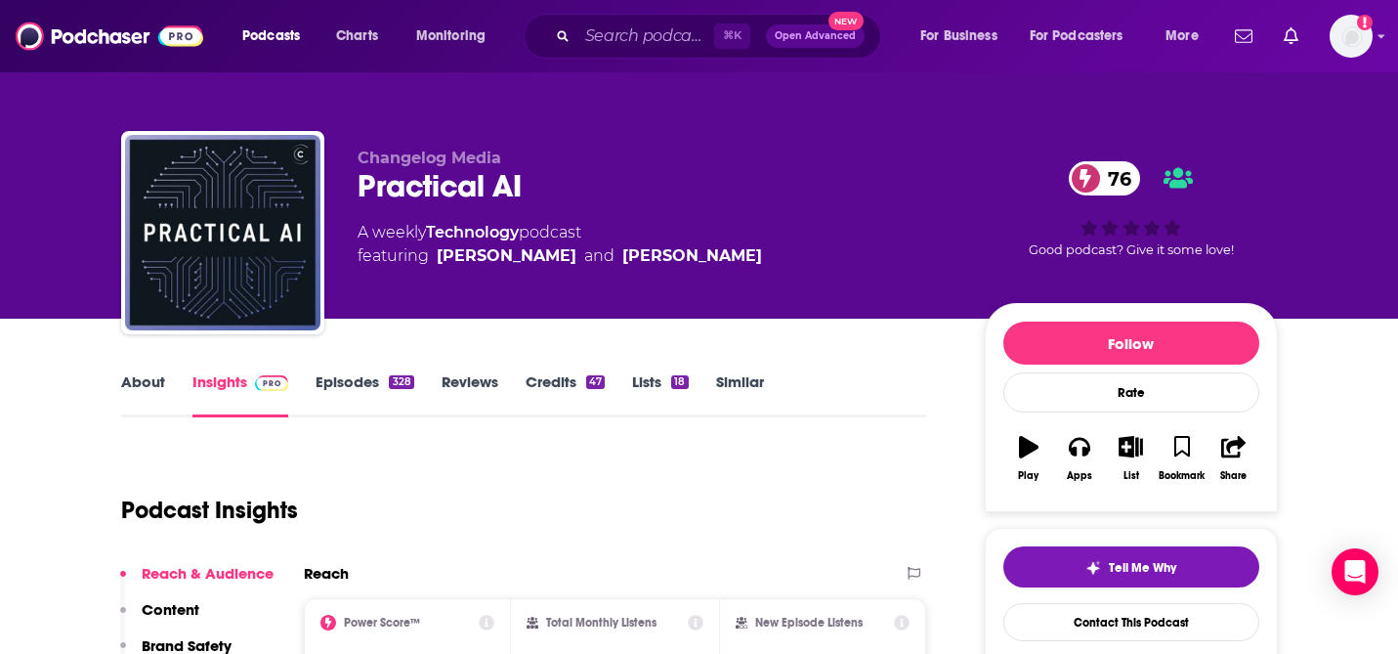
click at [147, 384] on link "About" at bounding box center [143, 394] width 44 height 45
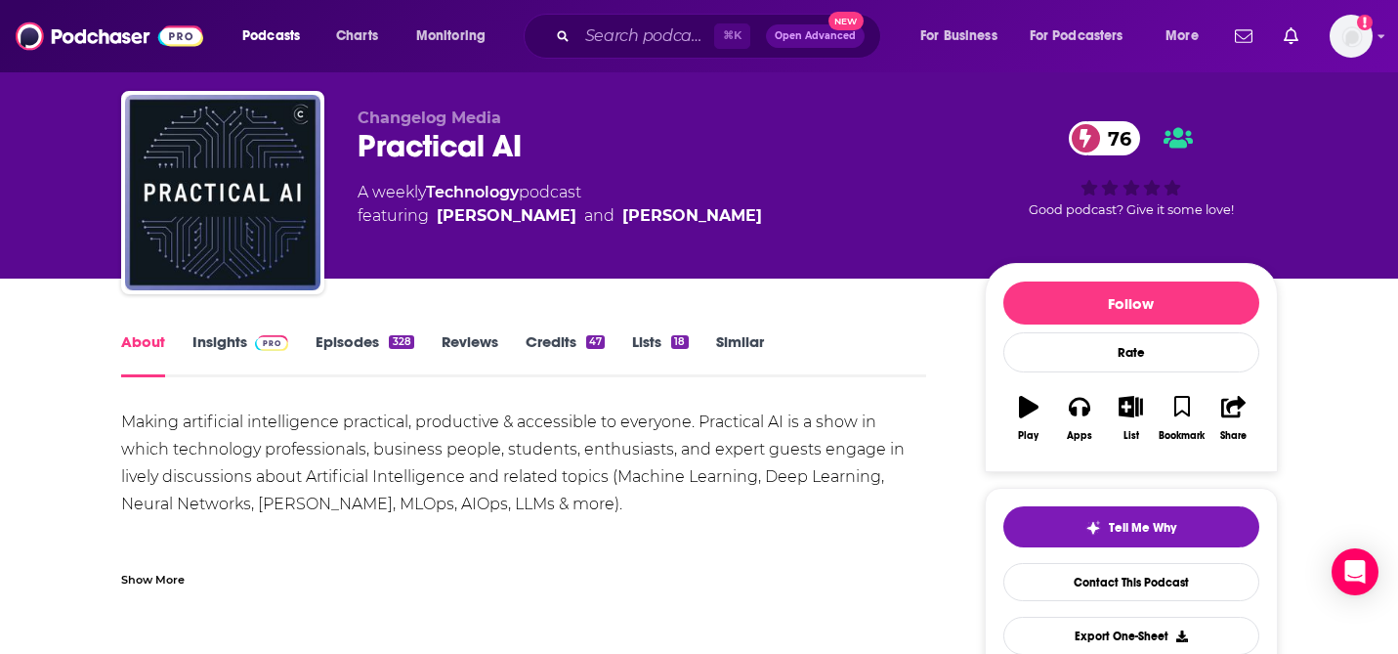
scroll to position [41, 0]
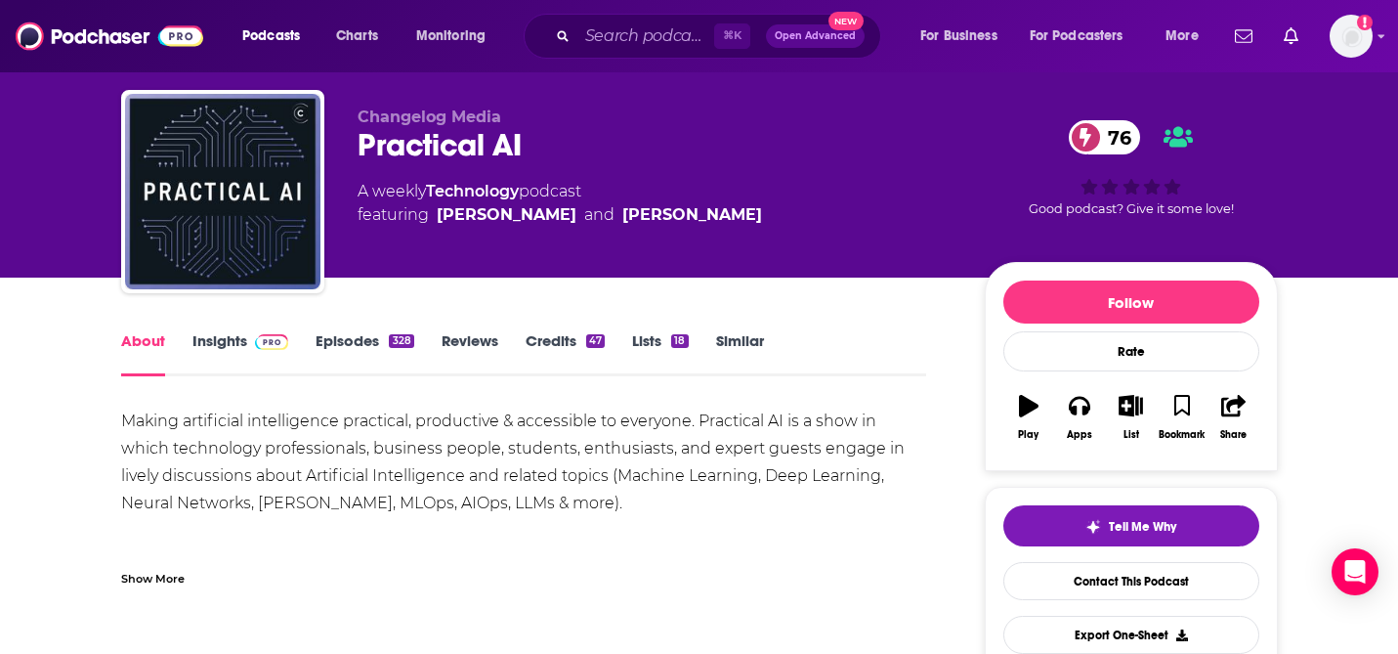
click at [191, 442] on div "Making artificial intelligence practical, productive & accessible to everyone. …" at bounding box center [524, 516] width 806 height 219
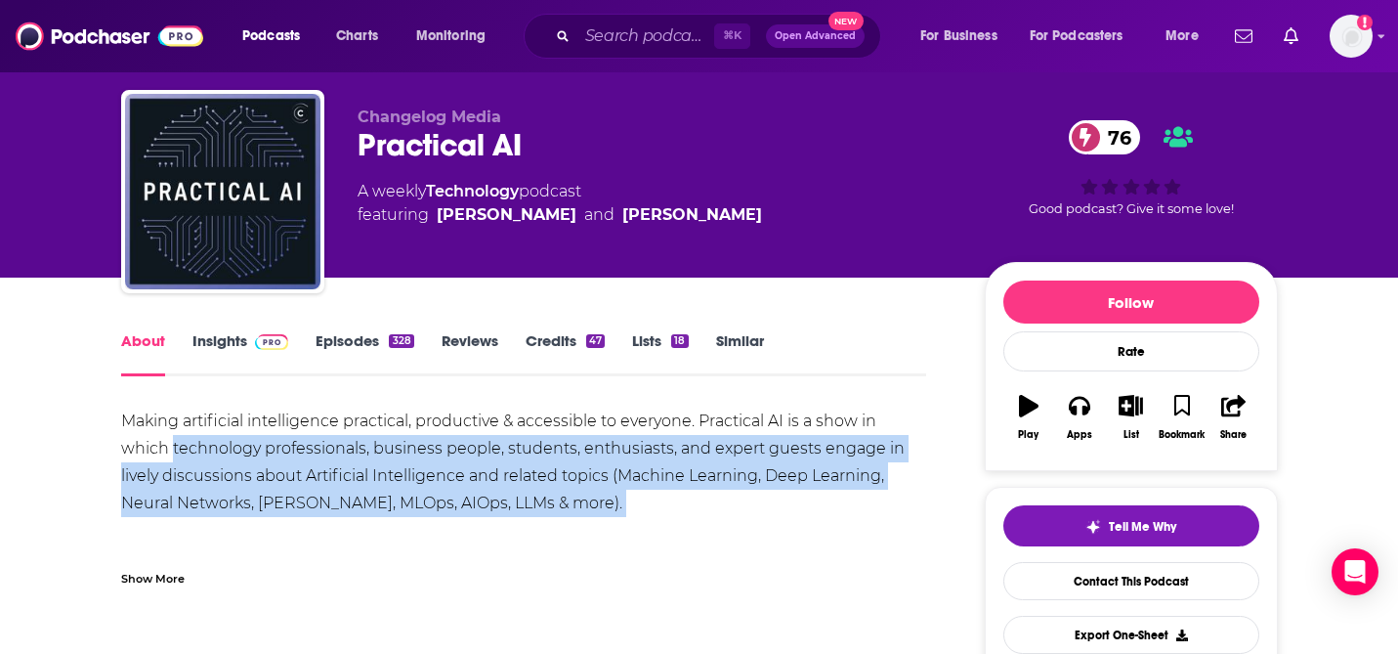
drag, startPoint x: 191, startPoint y: 442, endPoint x: 568, endPoint y: 501, distance: 381.8
click at [568, 501] on div "Making artificial intelligence practical, productive & accessible to everyone. …" at bounding box center [524, 516] width 806 height 219
click at [359, 350] on link "Episodes 328" at bounding box center [365, 353] width 98 height 45
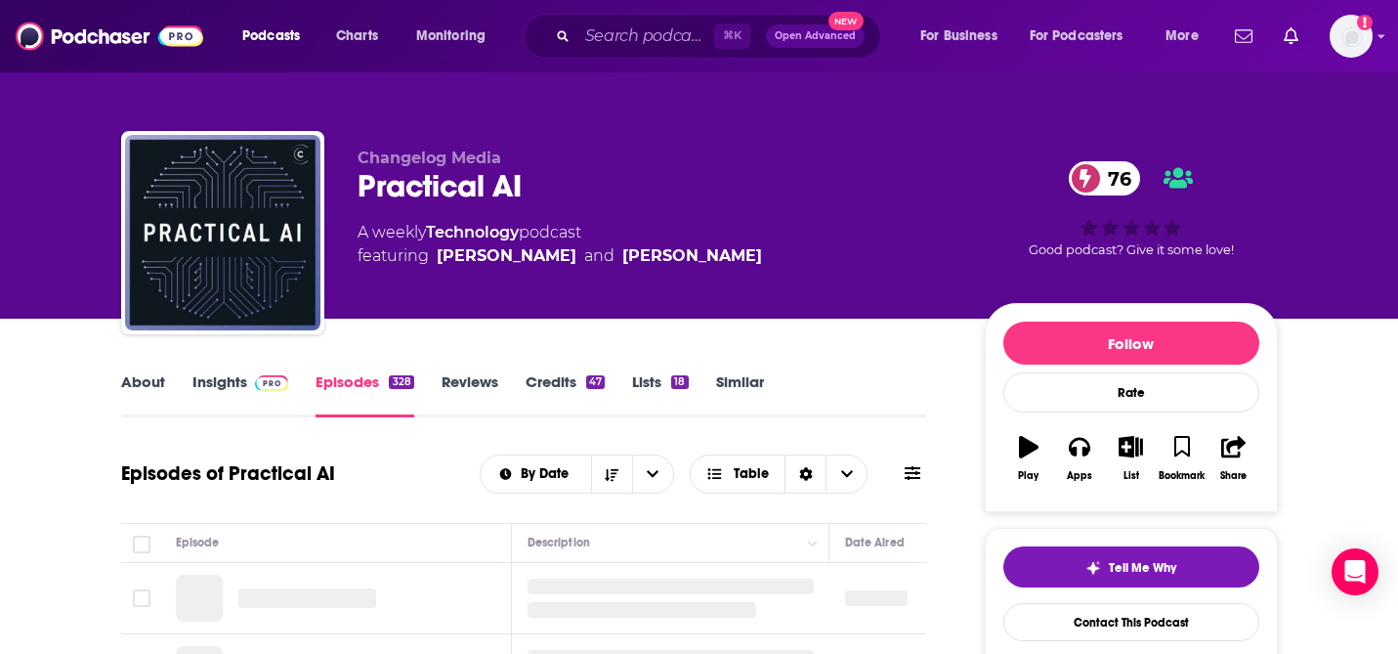
click at [258, 386] on img at bounding box center [272, 383] width 34 height 16
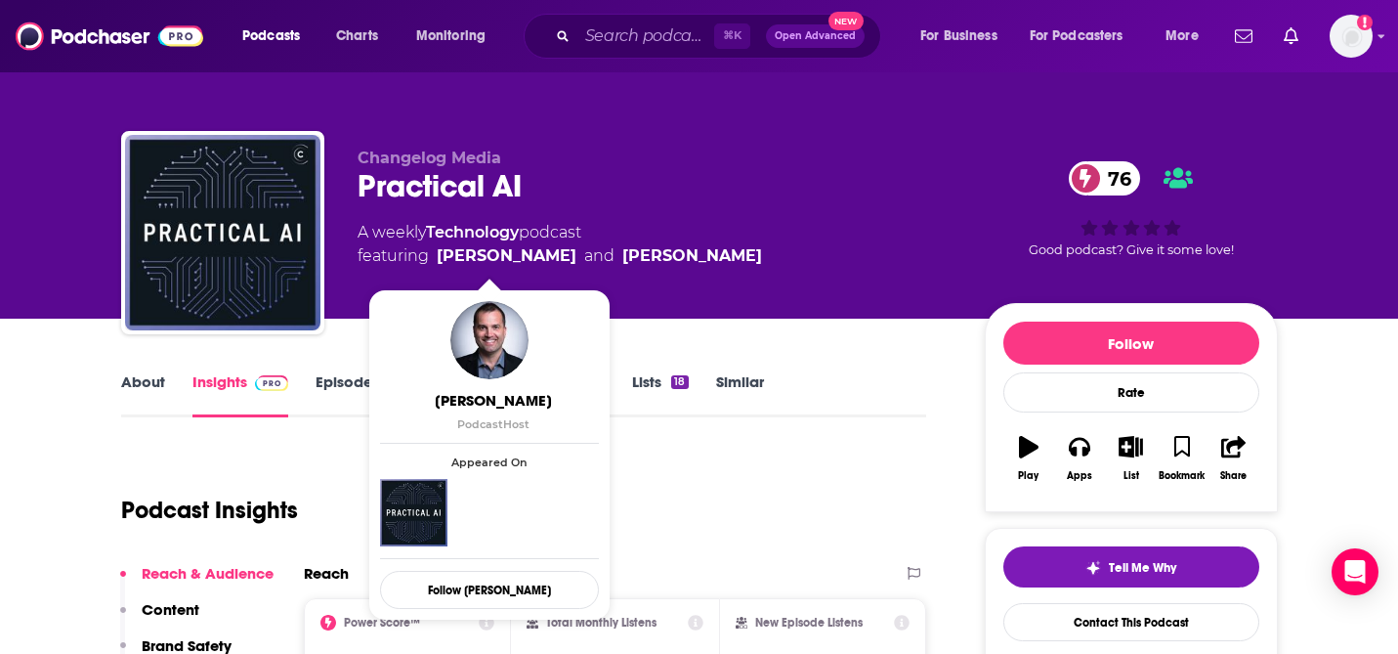
drag, startPoint x: 769, startPoint y: 255, endPoint x: 440, endPoint y: 255, distance: 329.2
click at [440, 255] on div "A weekly Technology podcast featuring [PERSON_NAME] and [PERSON_NAME]" at bounding box center [656, 244] width 596 height 47
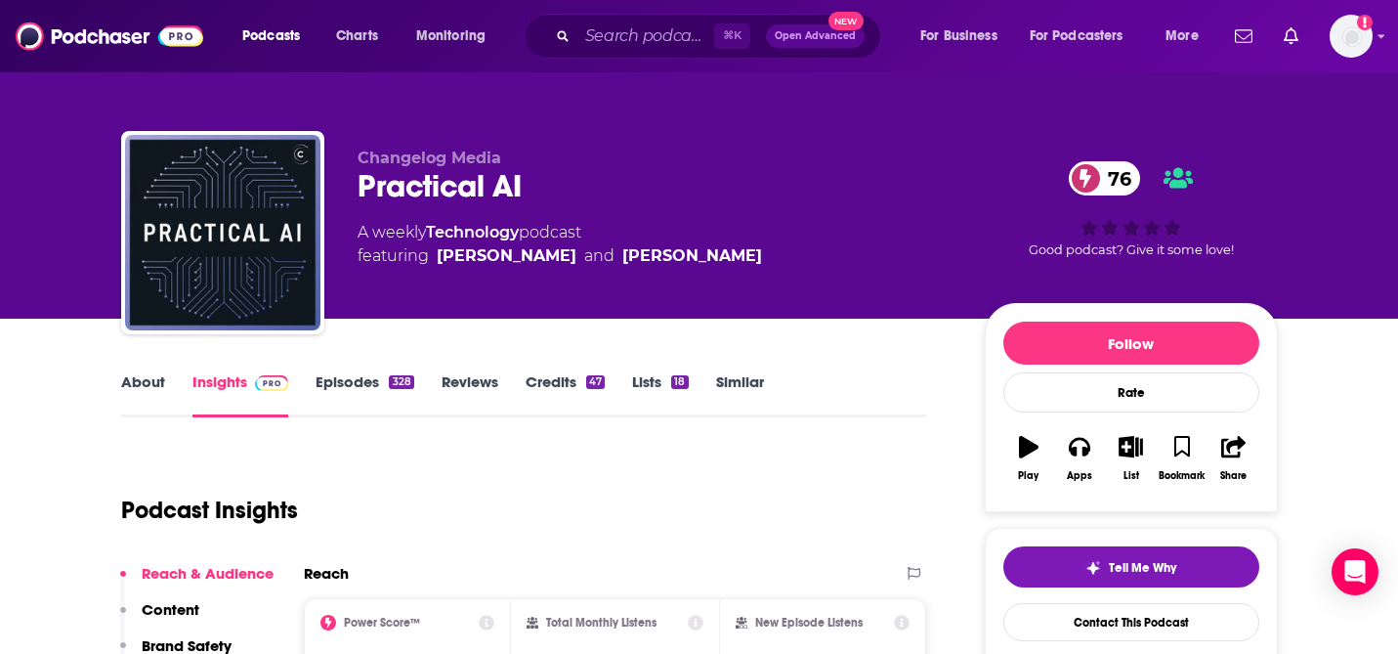
click at [129, 385] on link "About" at bounding box center [143, 394] width 44 height 45
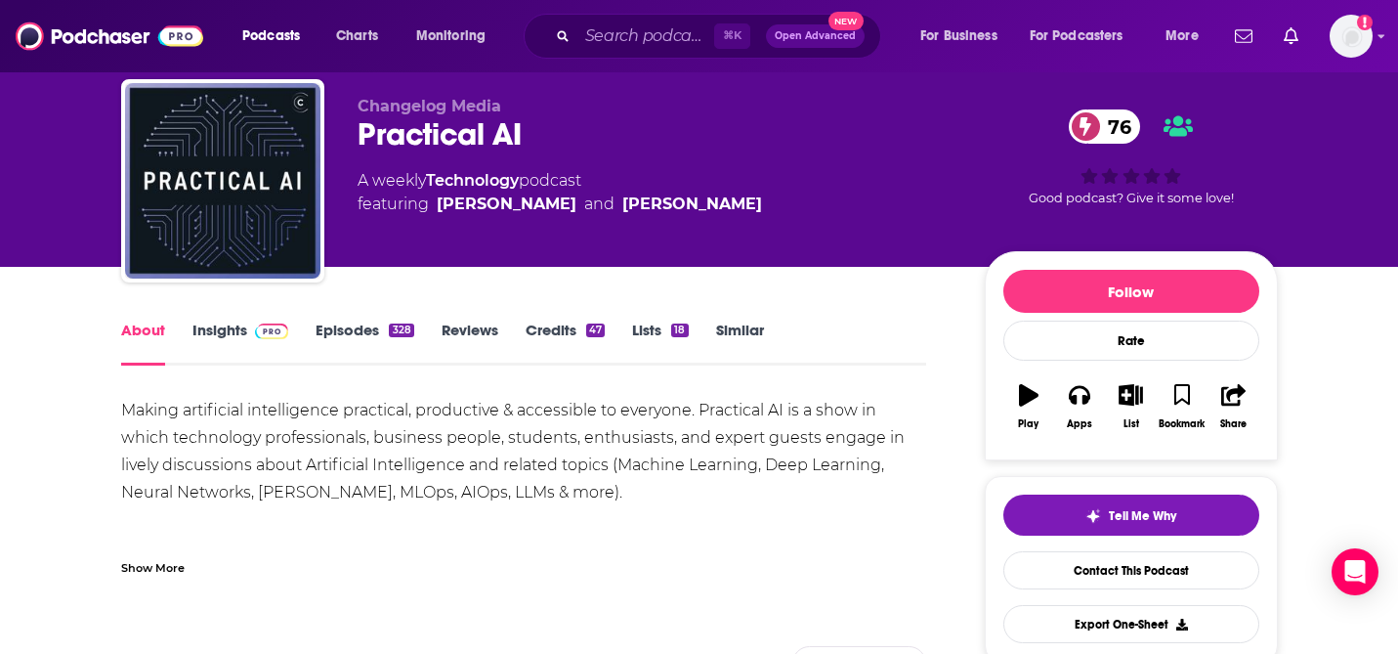
scroll to position [53, 0]
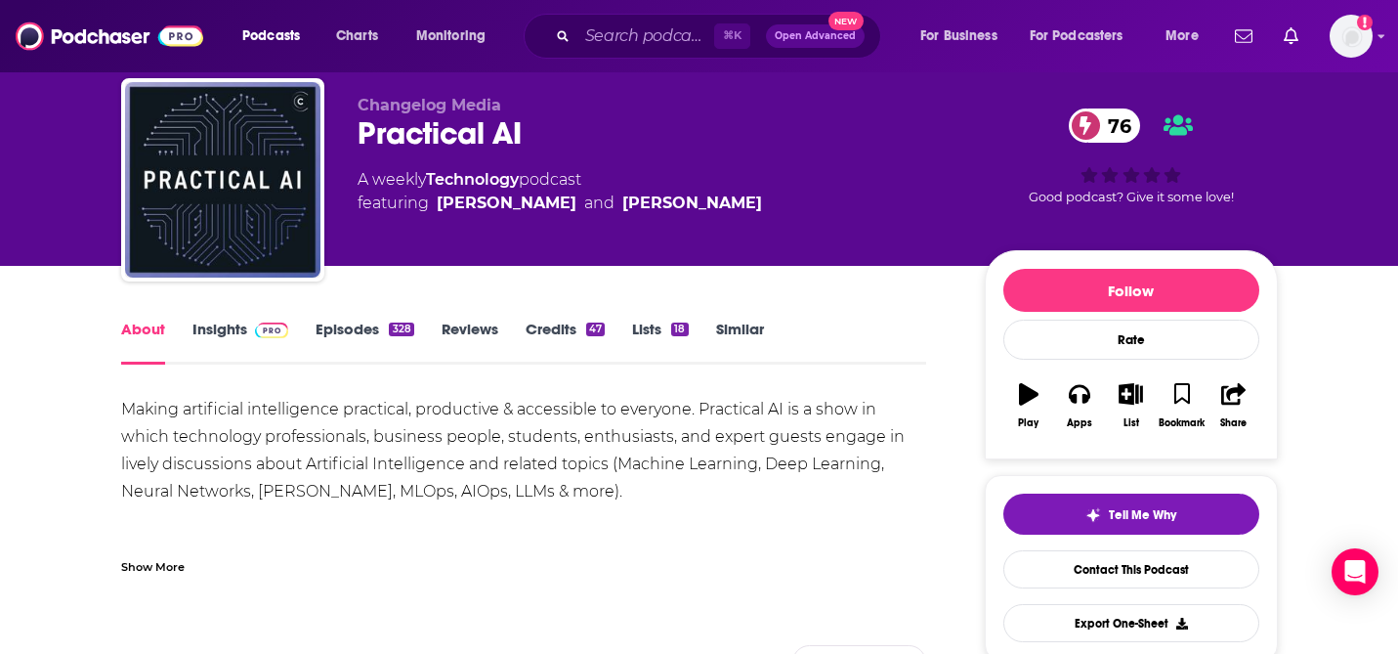
click at [172, 463] on div "Making artificial intelligence practical, productive & accessible to everyone. …" at bounding box center [524, 505] width 806 height 219
drag, startPoint x: 172, startPoint y: 463, endPoint x: 450, endPoint y: 464, distance: 278.4
click at [450, 464] on div "Making artificial intelligence practical, productive & accessible to everyone. …" at bounding box center [524, 505] width 806 height 219
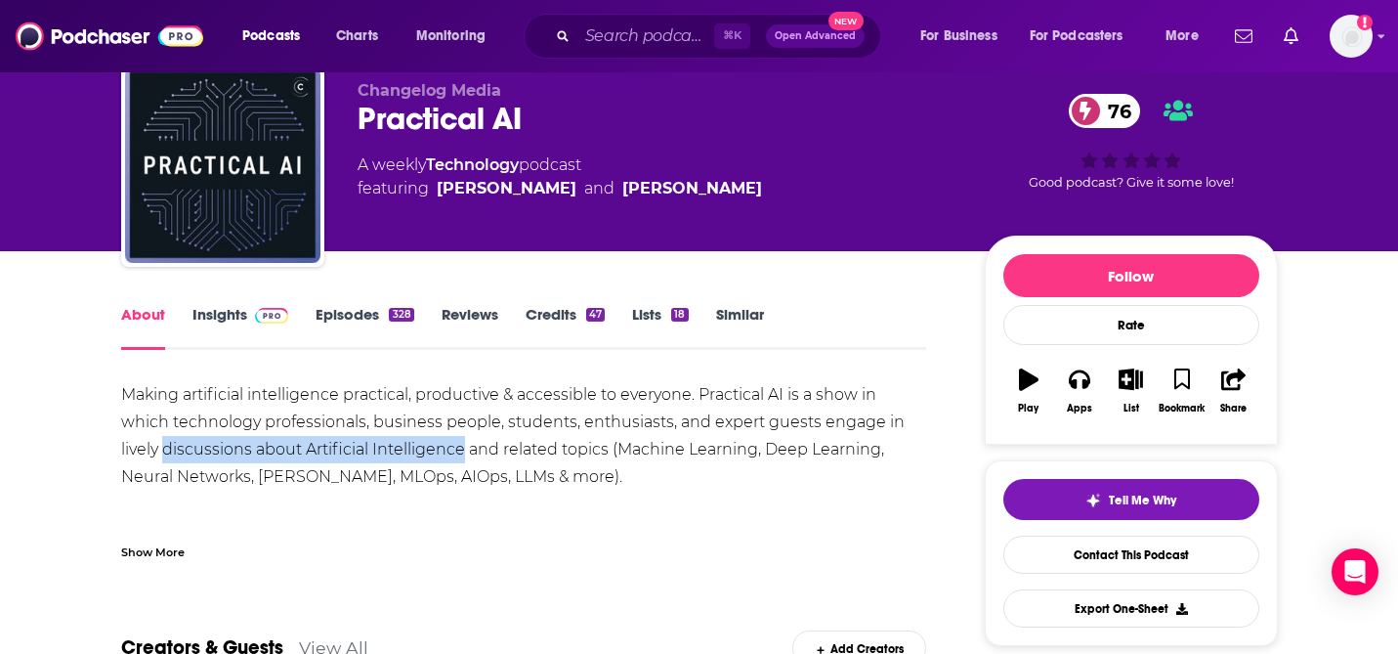
scroll to position [69, 0]
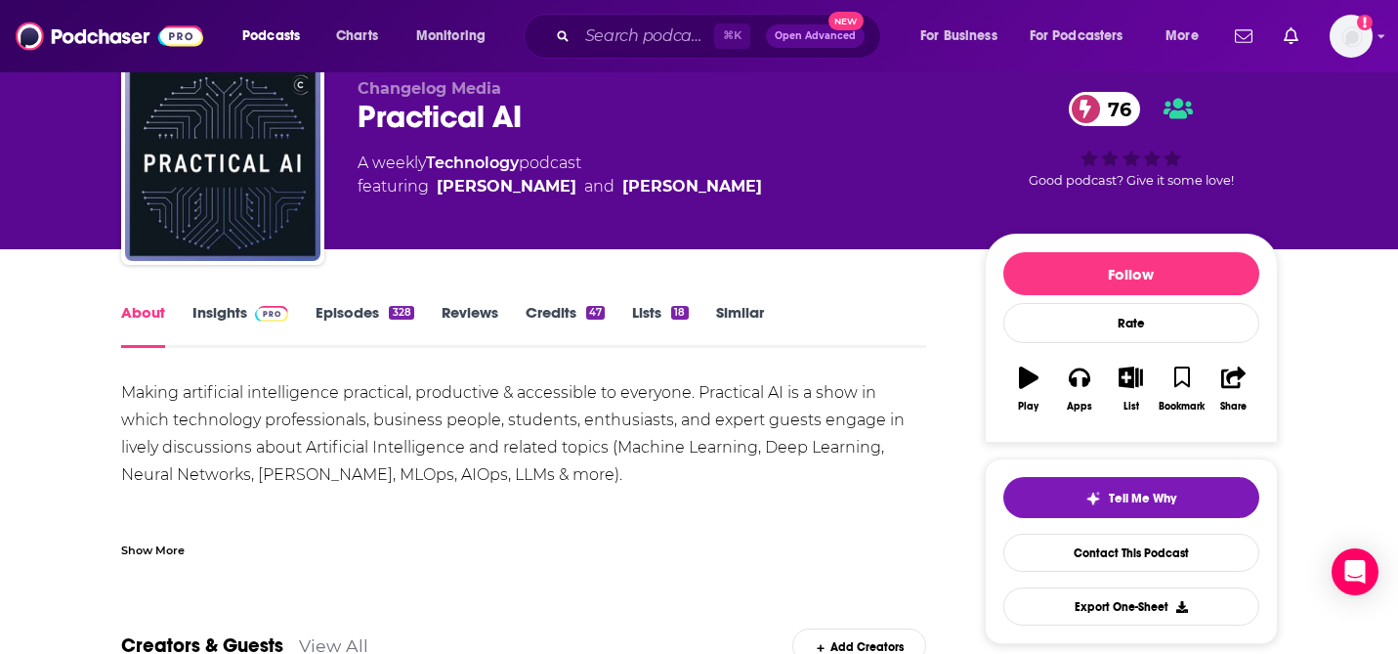
click at [661, 448] on div "Making artificial intelligence practical, productive & accessible to everyone. …" at bounding box center [524, 488] width 806 height 219
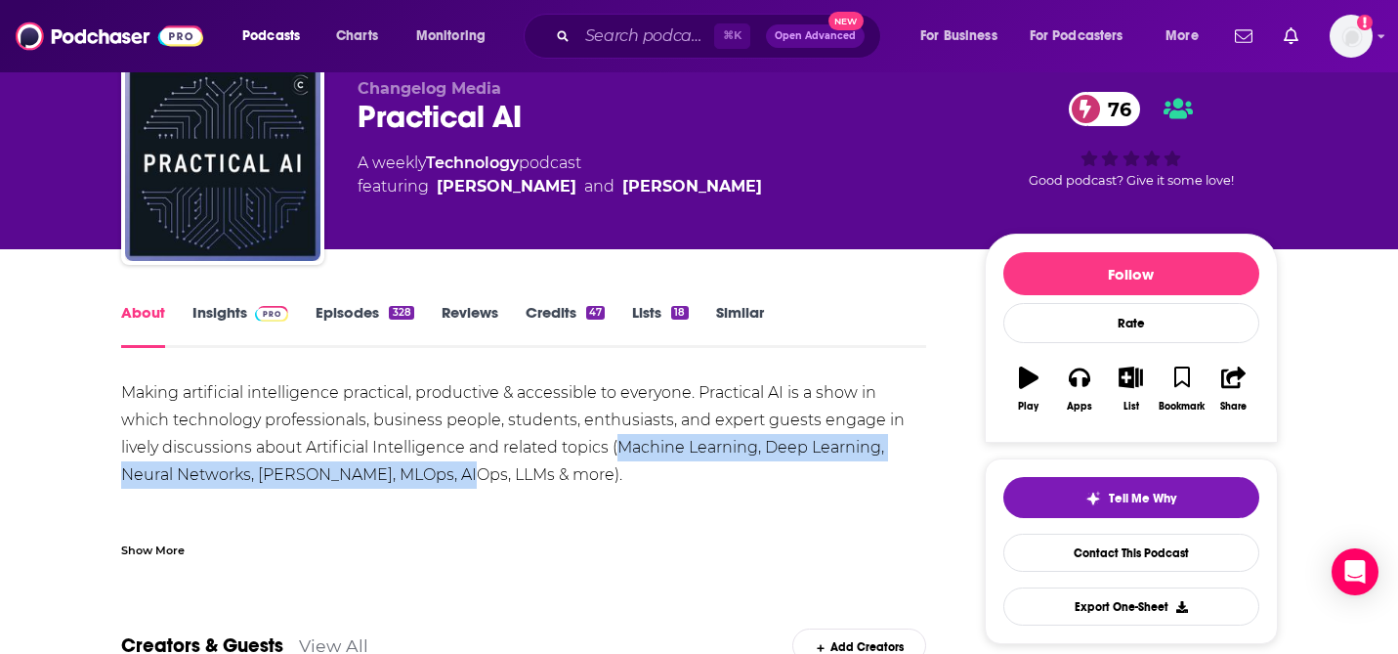
drag, startPoint x: 661, startPoint y: 448, endPoint x: 446, endPoint y: 482, distance: 218.5
click at [446, 482] on div "Making artificial intelligence practical, productive & accessible to everyone. …" at bounding box center [524, 488] width 806 height 219
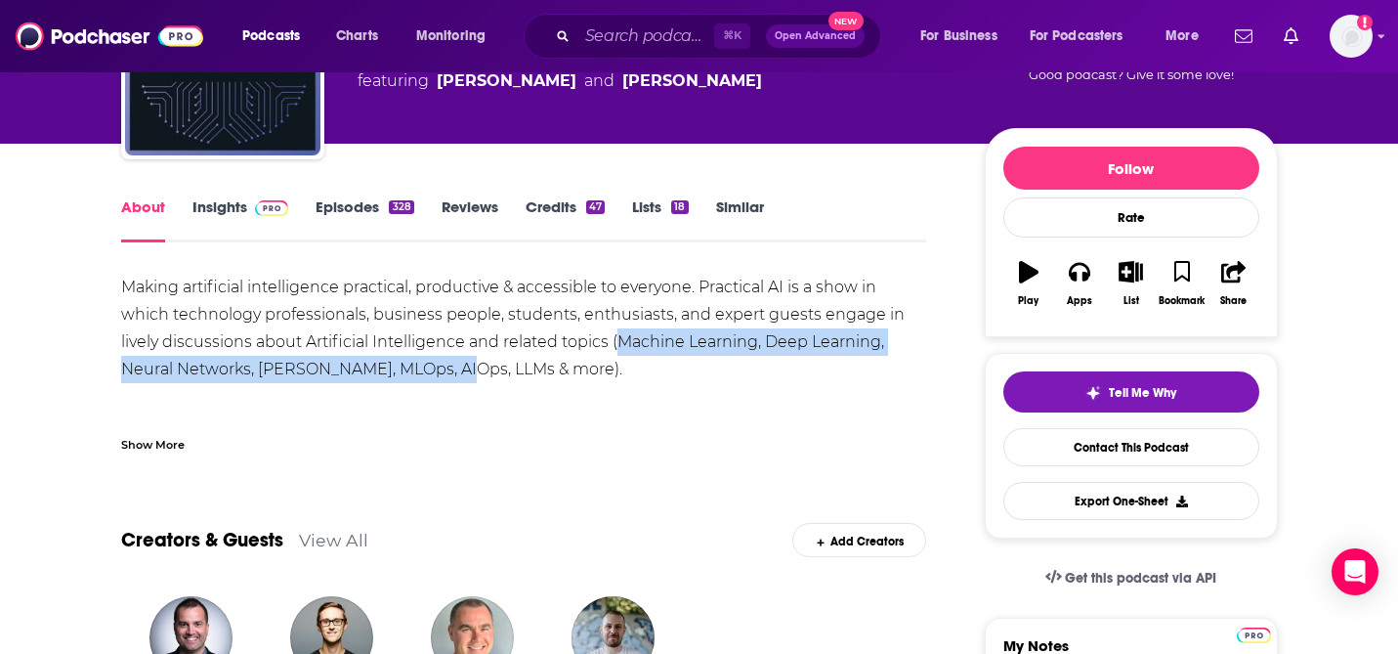
scroll to position [43, 0]
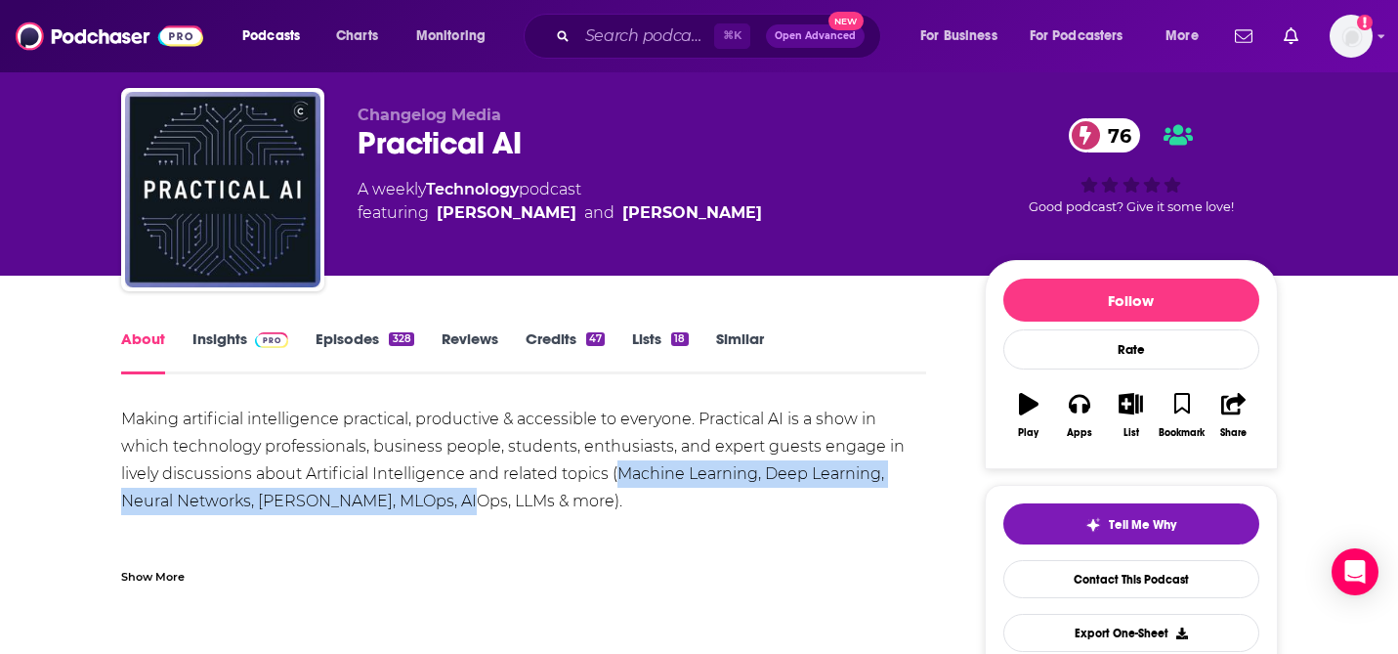
click at [237, 353] on link "Insights" at bounding box center [240, 351] width 97 height 45
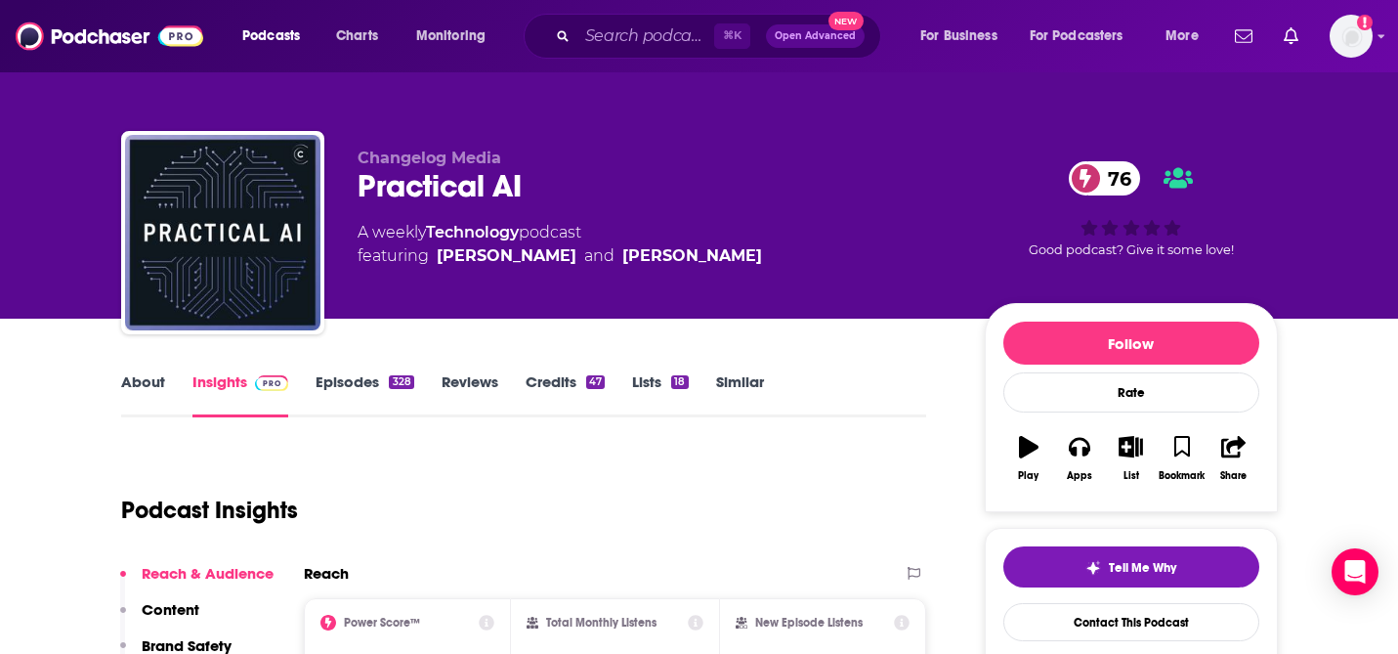
click at [141, 391] on link "About" at bounding box center [143, 394] width 44 height 45
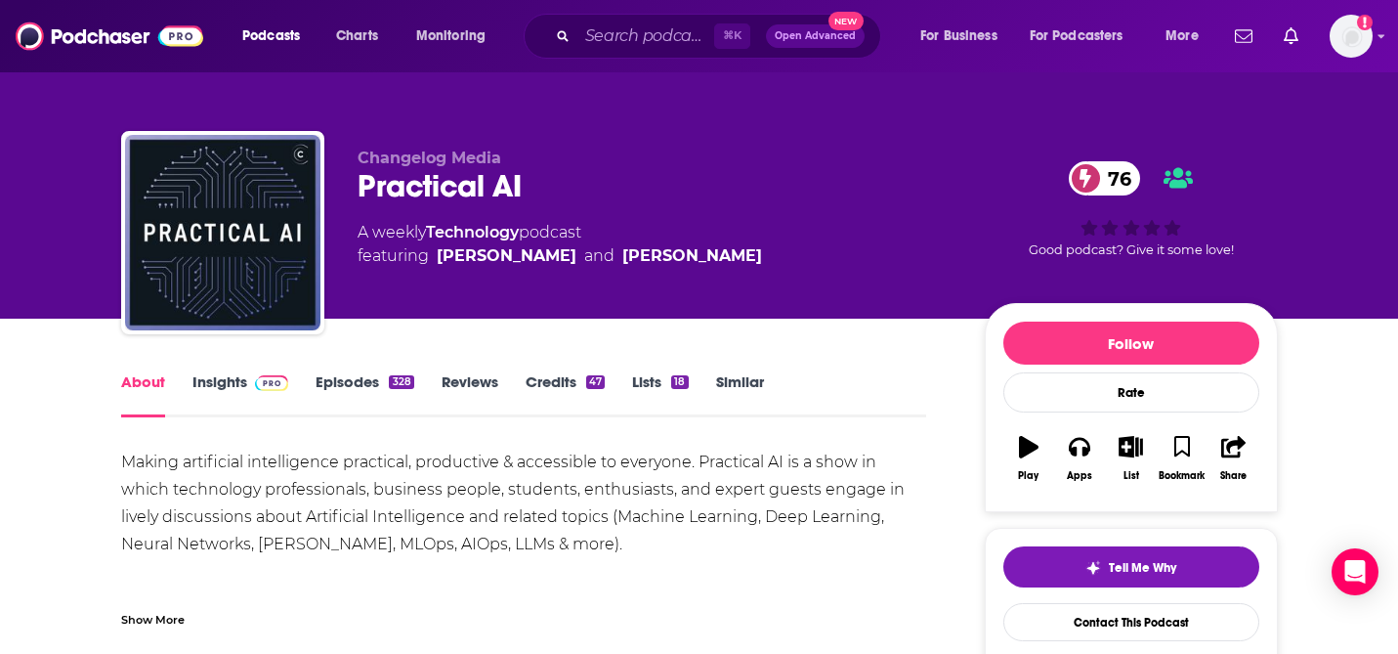
click at [351, 374] on link "Episodes 328" at bounding box center [365, 394] width 98 height 45
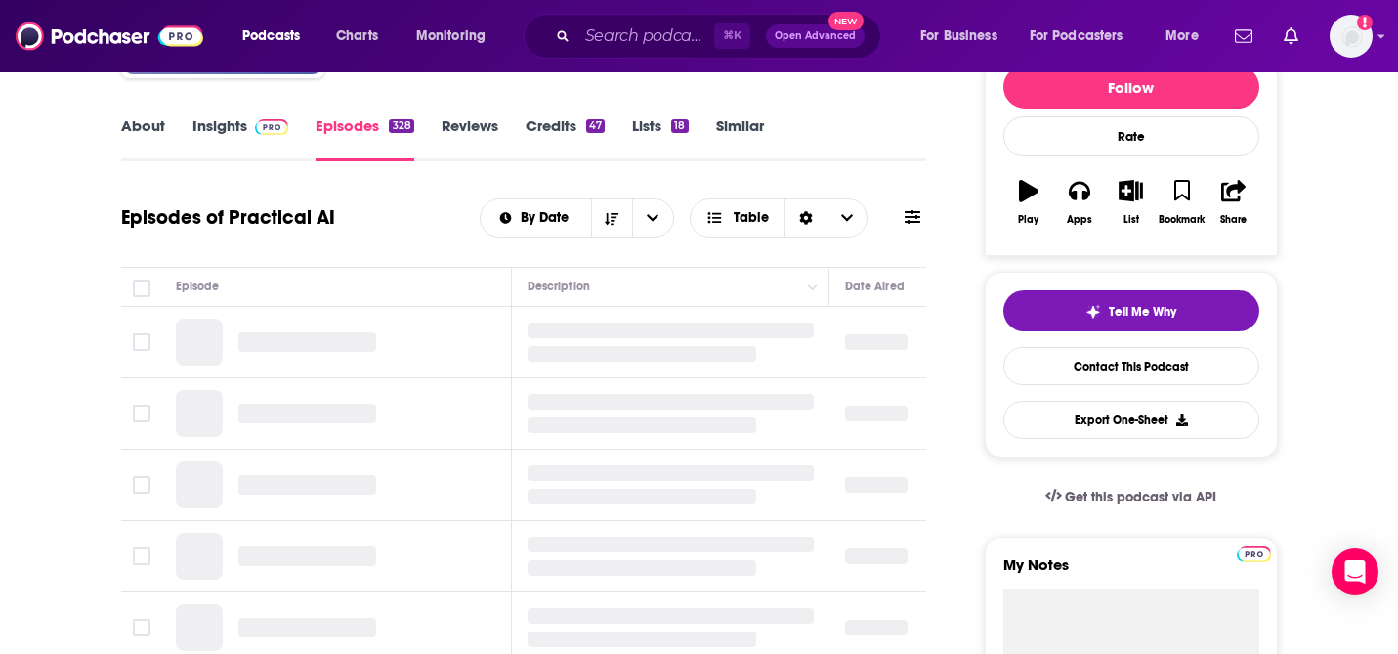
scroll to position [399, 0]
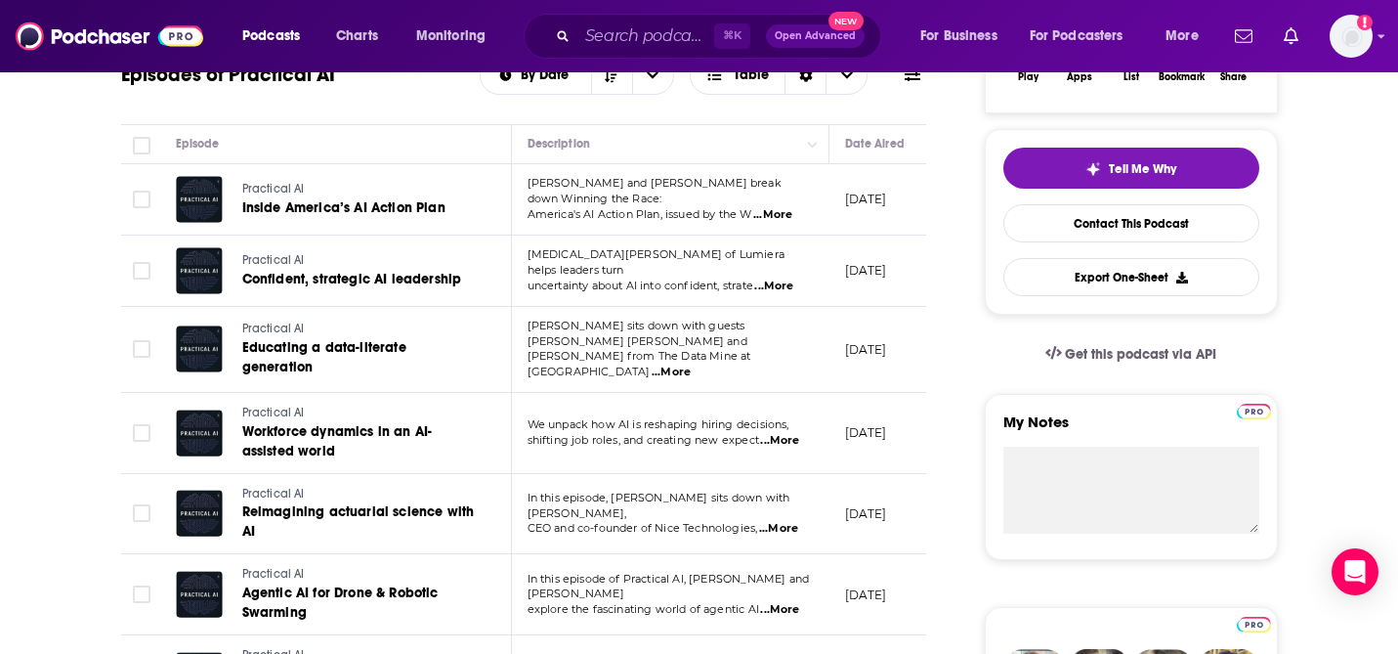
click at [781, 212] on span "...More" at bounding box center [772, 215] width 39 height 16
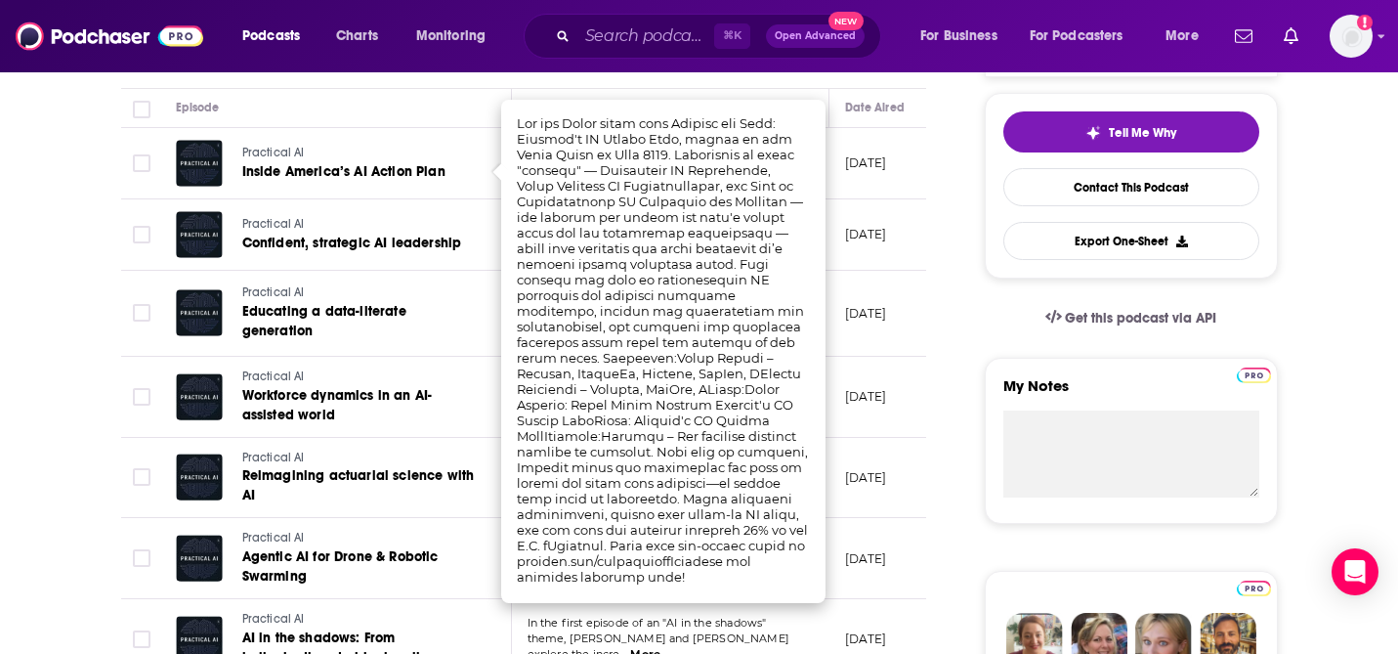
scroll to position [436, 0]
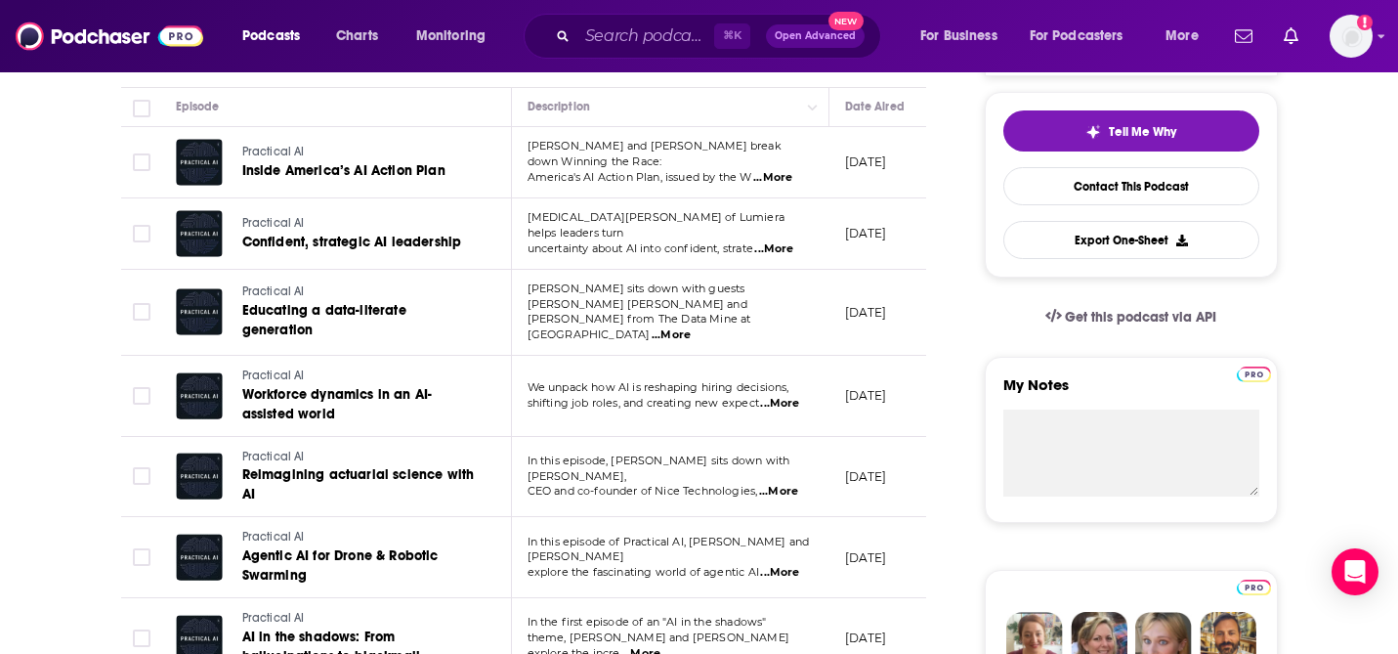
click at [780, 243] on span "...More" at bounding box center [773, 249] width 39 height 16
click at [653, 117] on button "Move" at bounding box center [668, 106] width 285 height 23
click at [691, 327] on span "...More" at bounding box center [671, 335] width 39 height 16
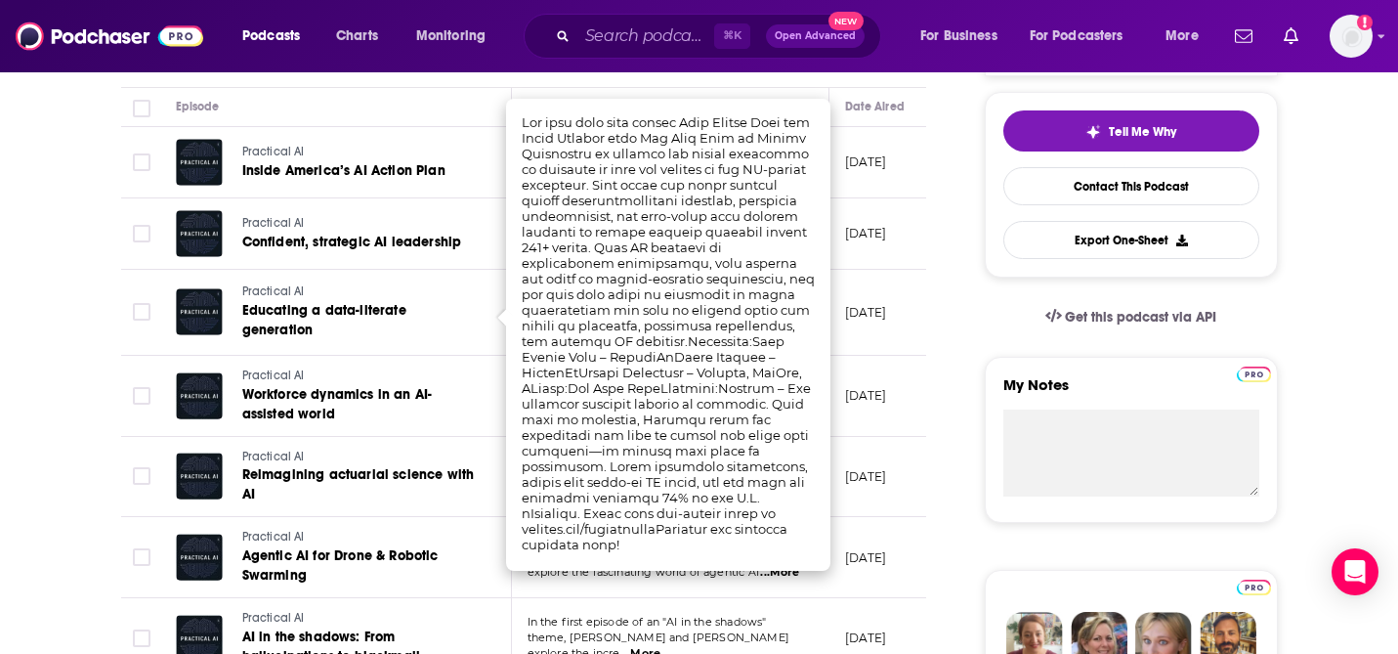
click at [905, 319] on td "[DATE]" at bounding box center [892, 313] width 127 height 86
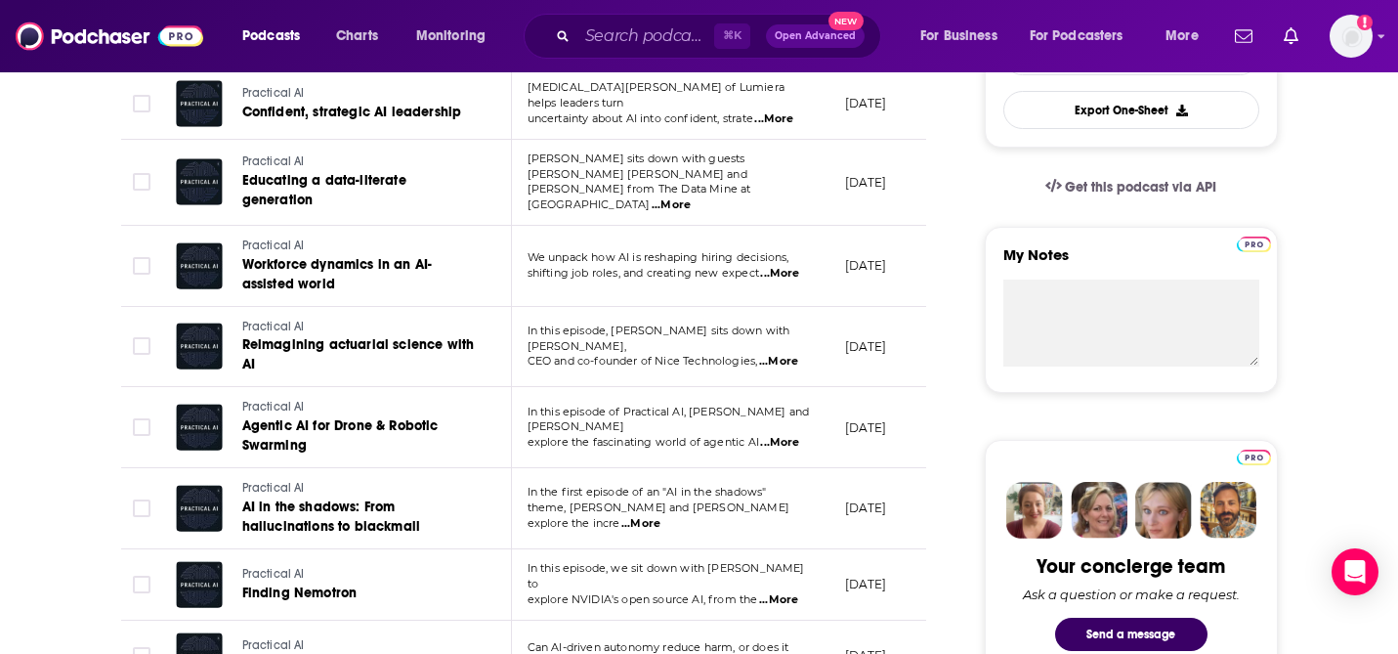
scroll to position [567, 0]
click at [783, 434] on span "...More" at bounding box center [779, 442] width 39 height 16
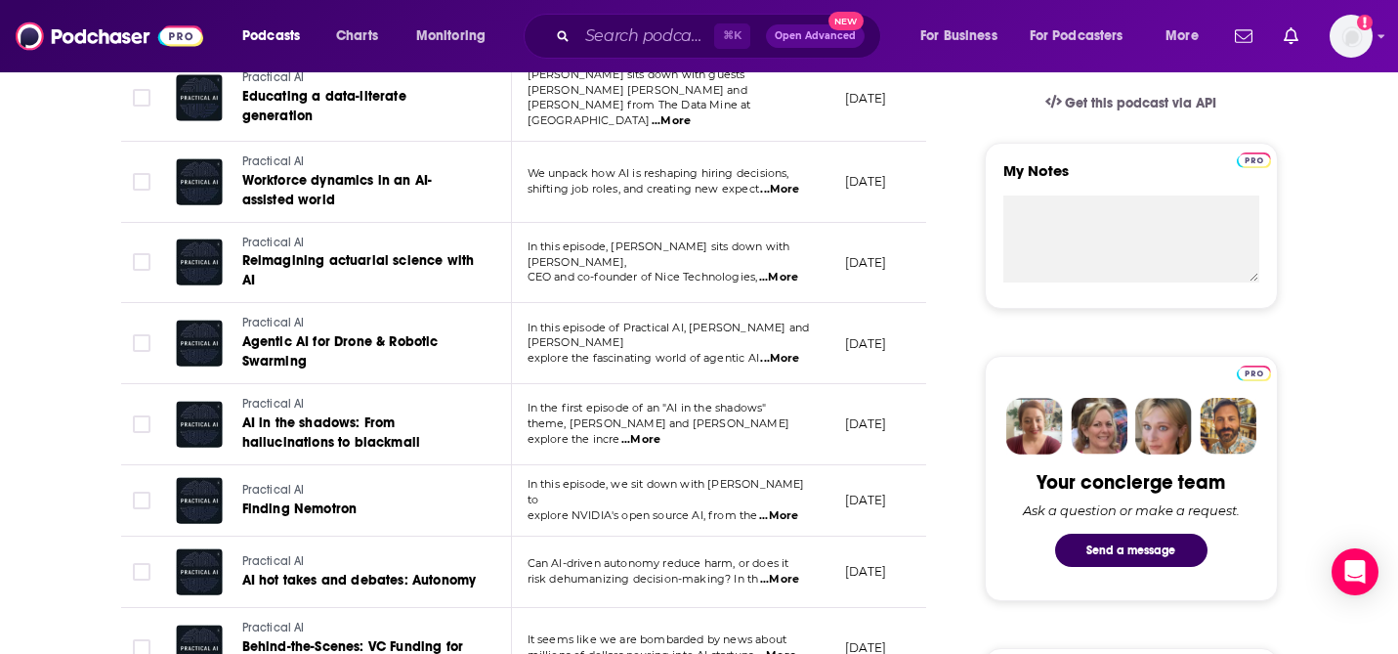
scroll to position [651, 0]
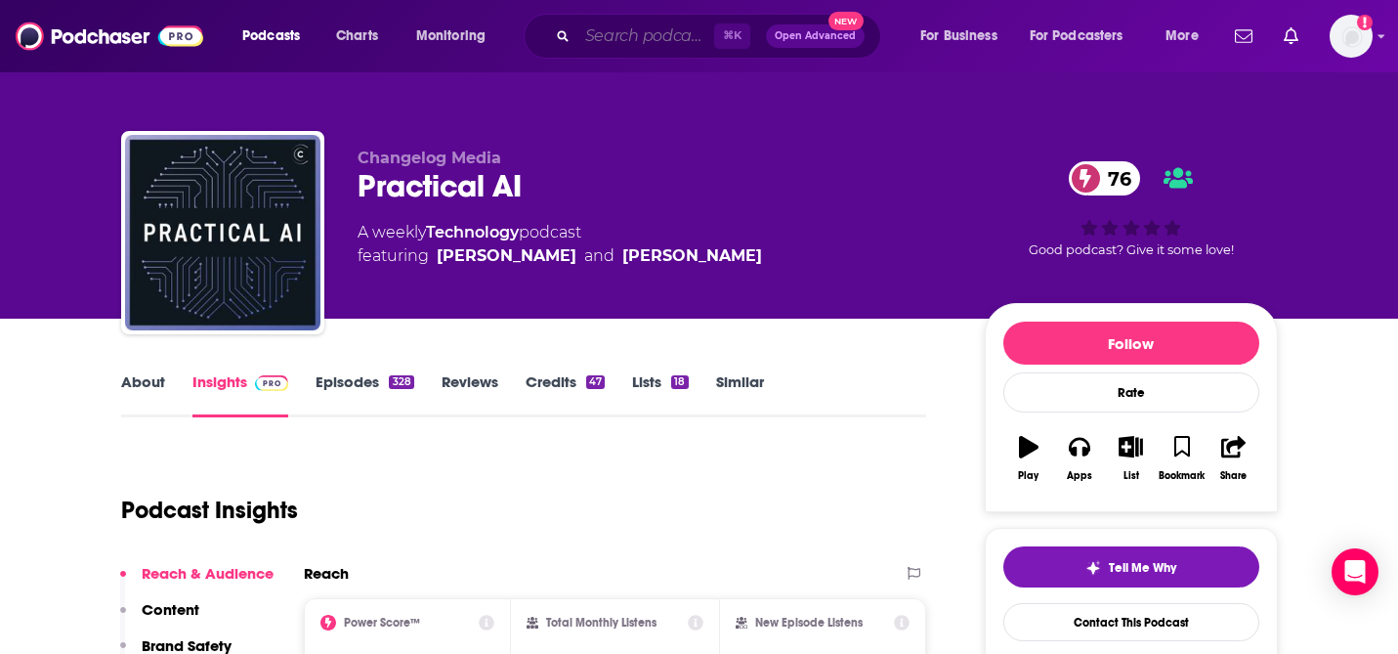
click at [618, 27] on input "Search podcasts, credits, & more..." at bounding box center [645, 36] width 137 height 31
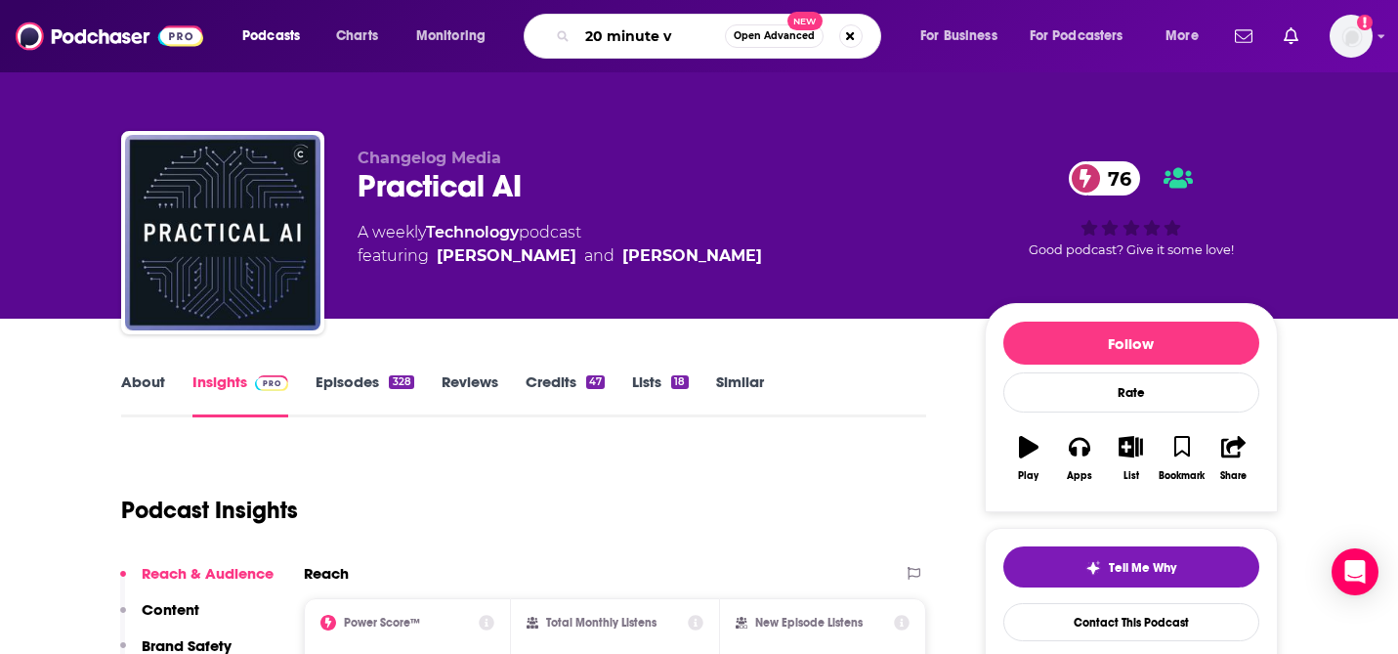
type input "20 minute vc"
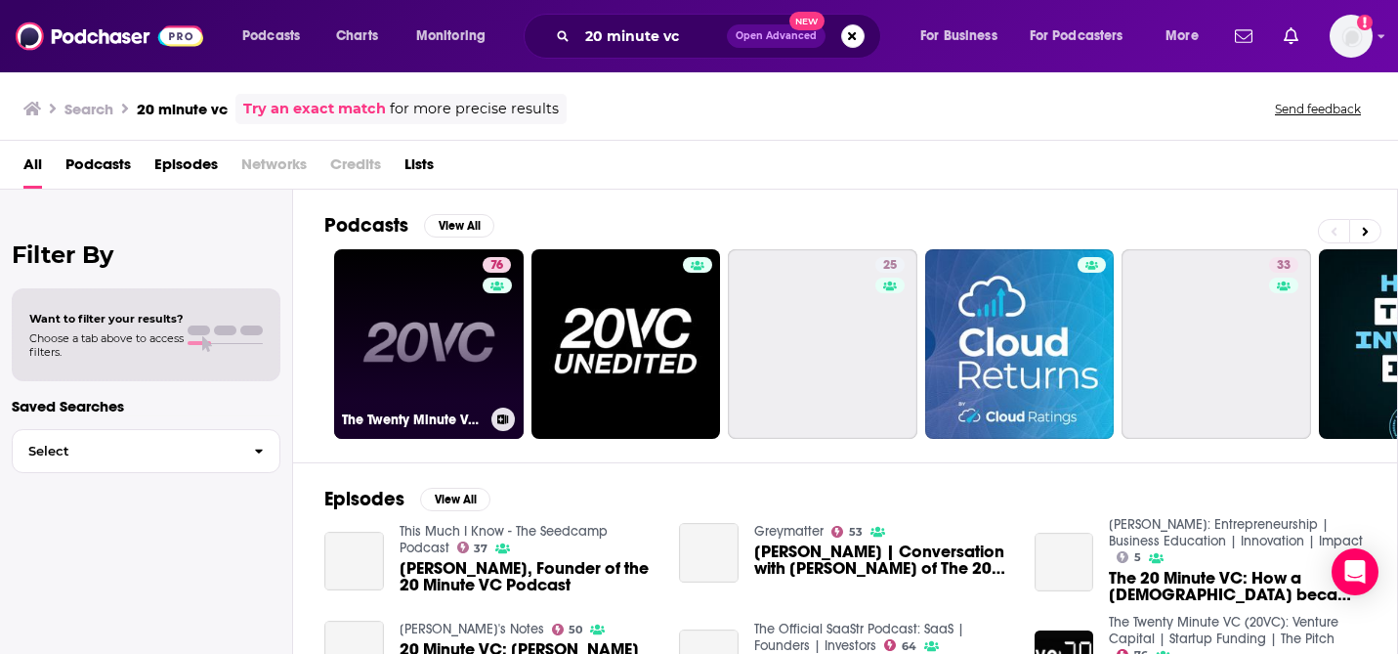
click at [407, 307] on link "76 The Twenty Minute VC (20VC): Venture Capital | Startup Funding | The Pitch" at bounding box center [429, 344] width 190 height 190
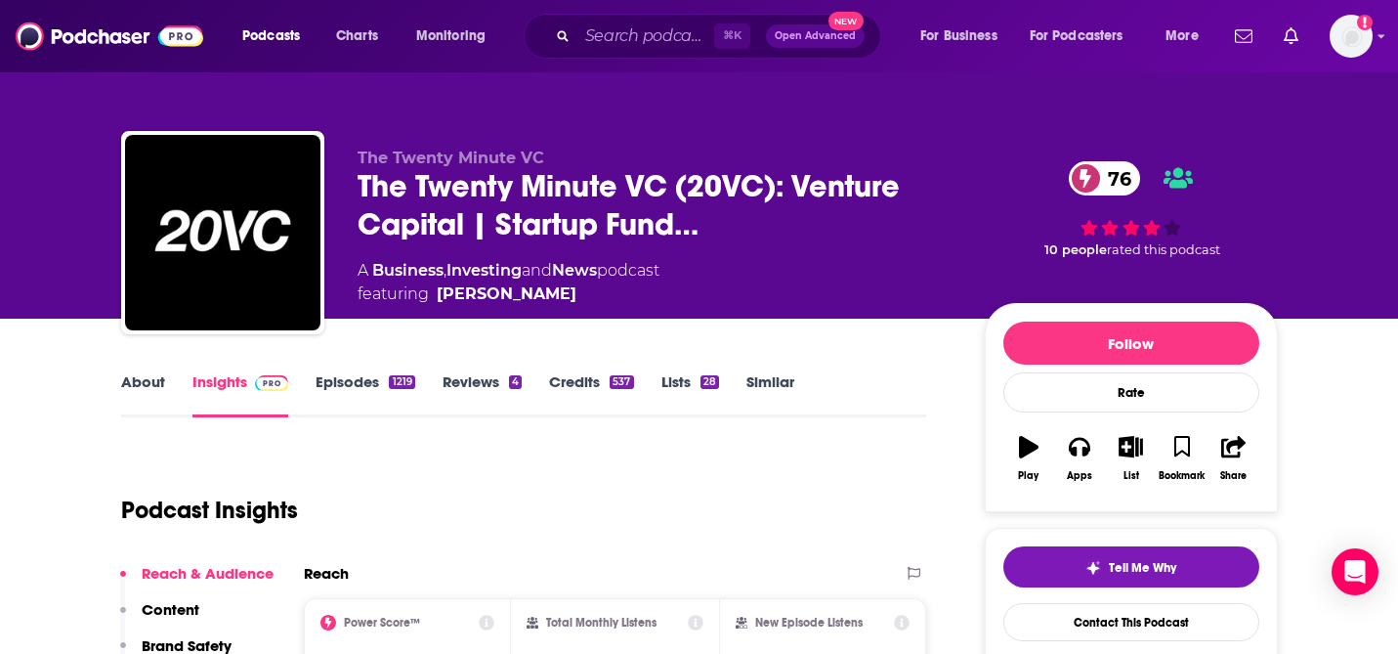
scroll to position [74, 0]
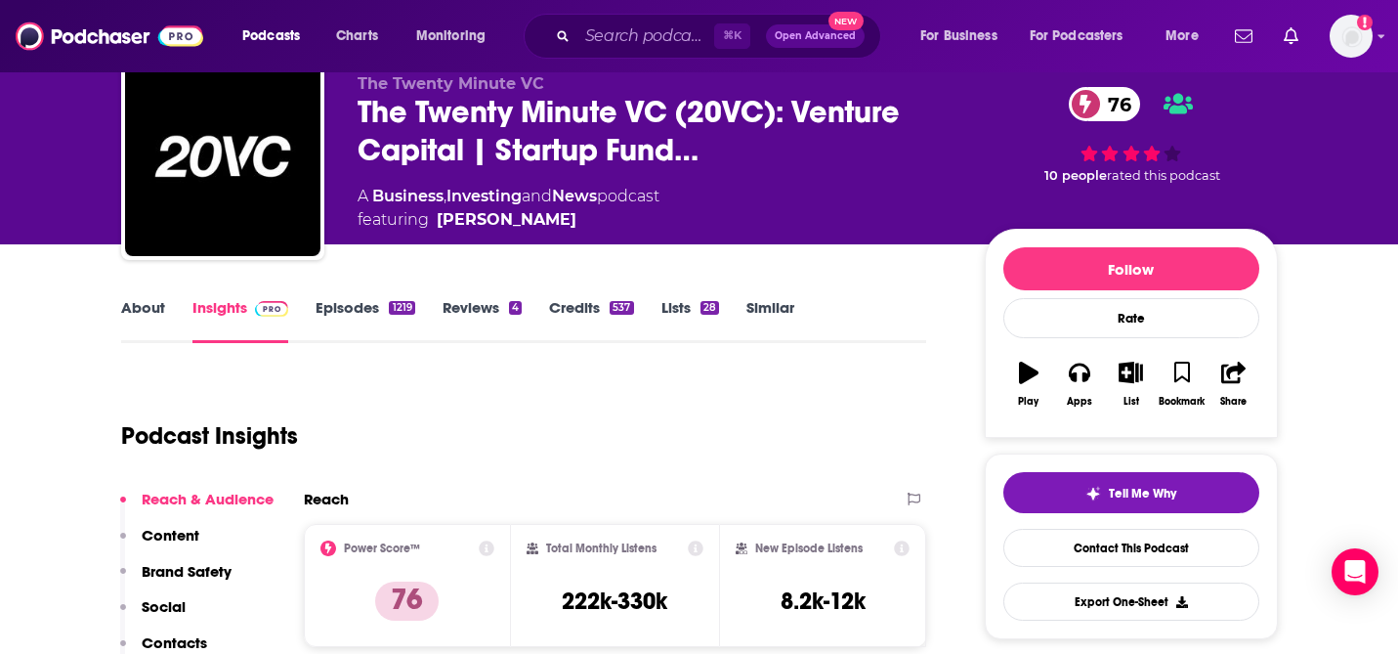
click at [343, 309] on link "Episodes 1219" at bounding box center [365, 320] width 99 height 45
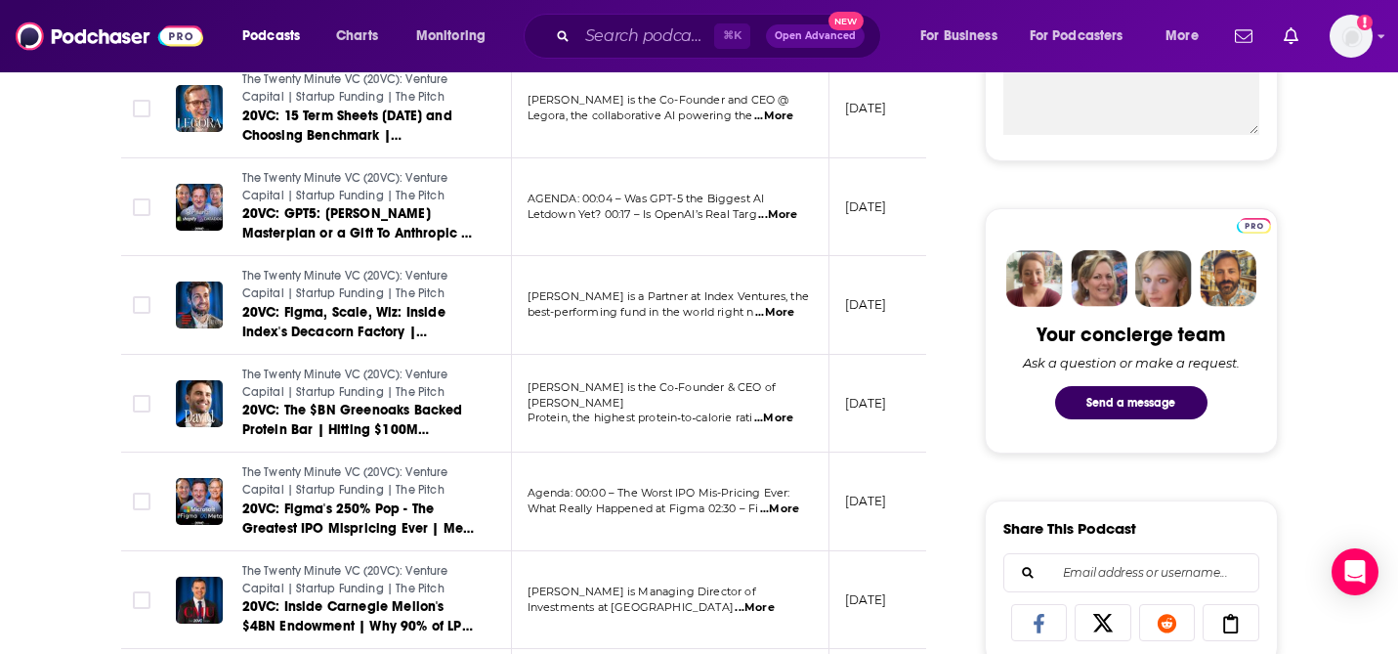
scroll to position [800, 0]
